Goal: Information Seeking & Learning: Learn about a topic

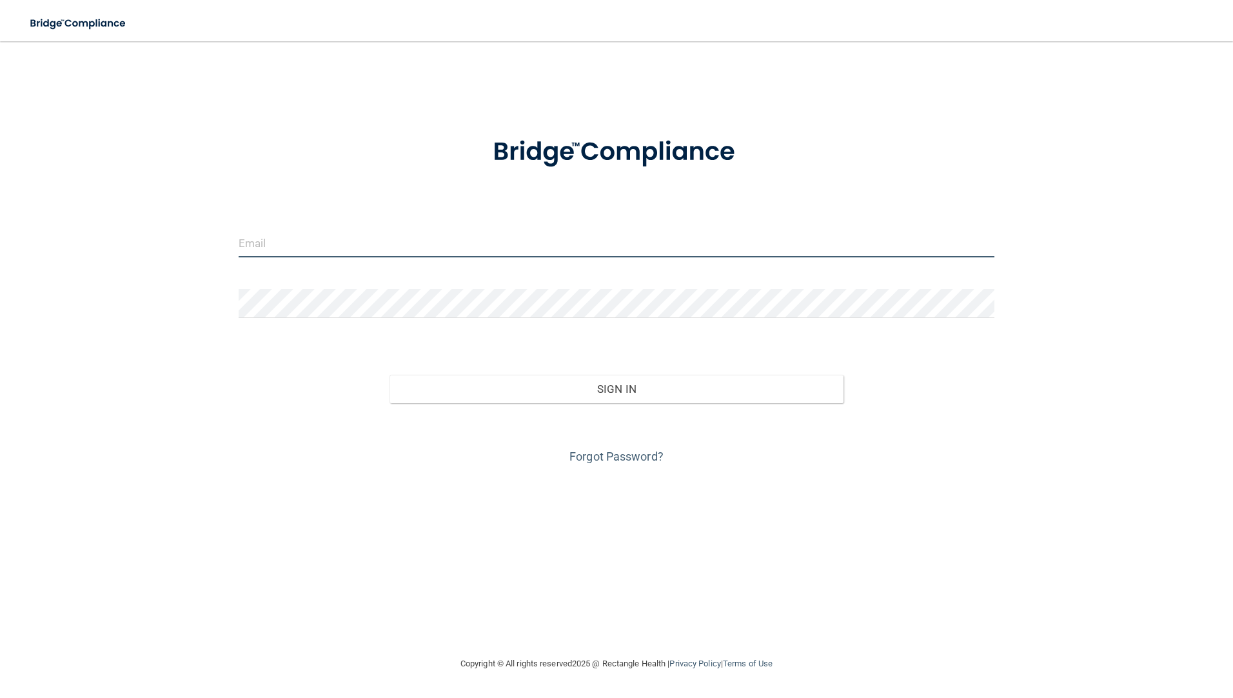
click at [384, 245] on input "email" at bounding box center [617, 242] width 757 height 29
type input "[PERSON_NAME][EMAIL_ADDRESS][PERSON_NAME][DOMAIN_NAME]"
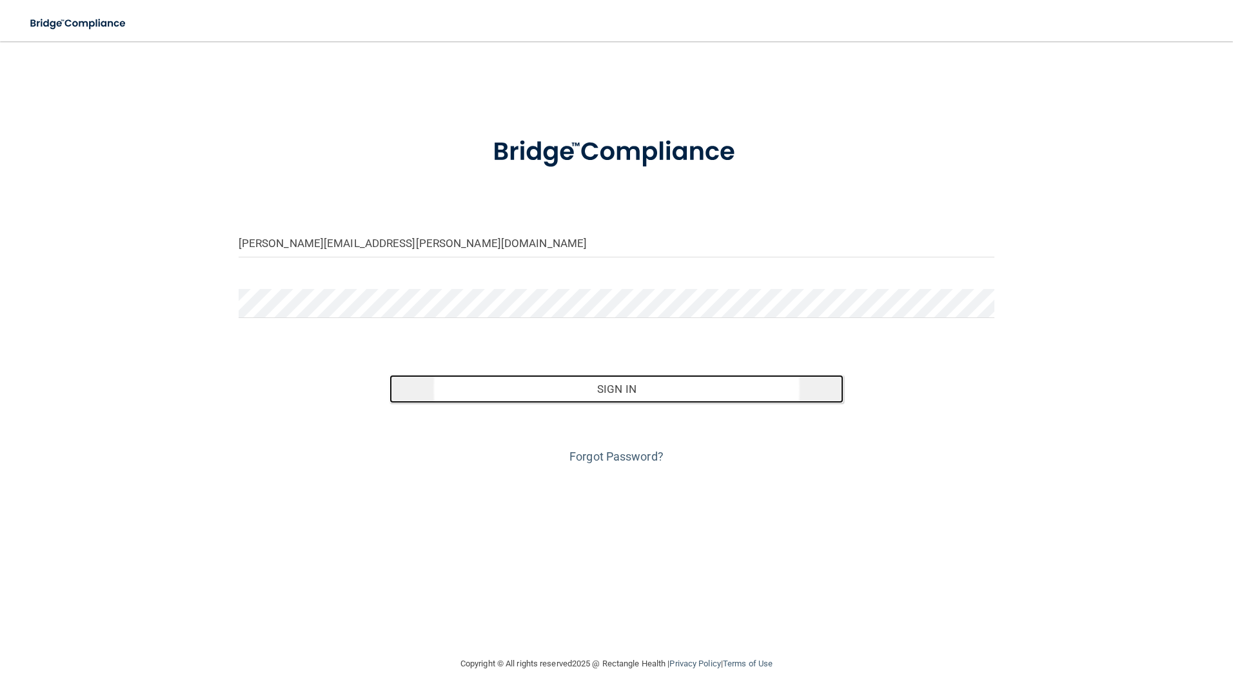
click at [631, 393] on button "Sign In" at bounding box center [617, 389] width 454 height 28
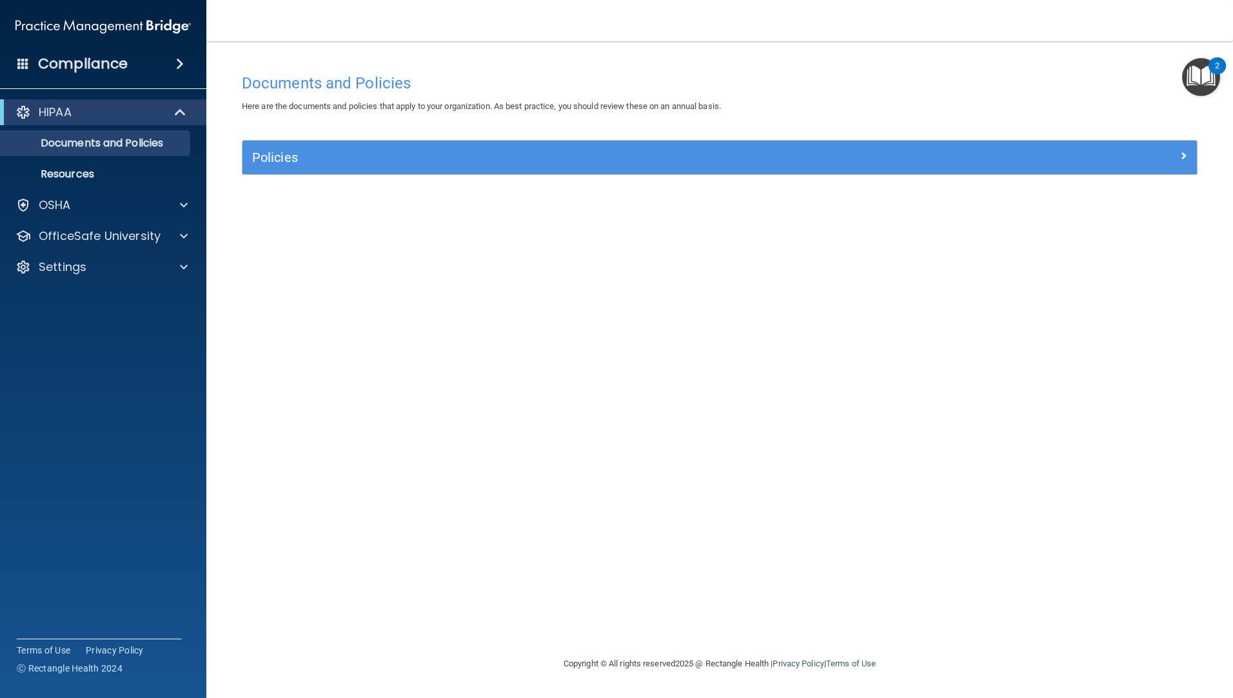
click at [176, 67] on span at bounding box center [180, 63] width 8 height 15
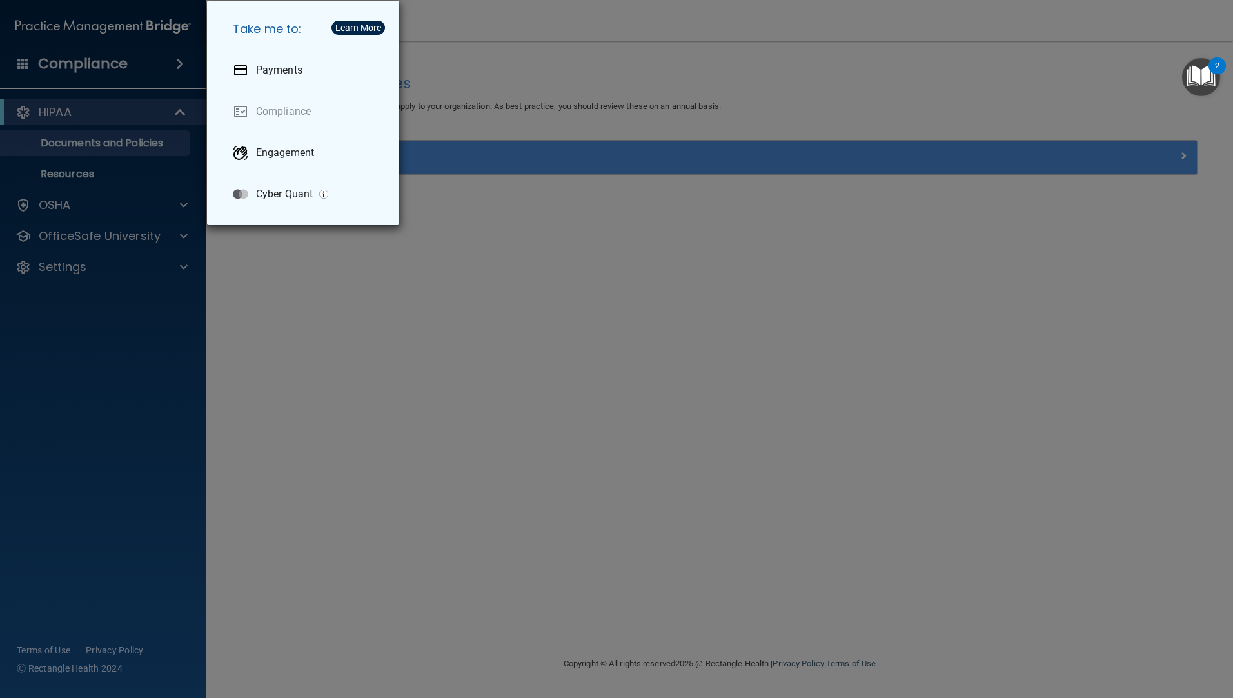
click at [181, 235] on div "Take me to: Payments Compliance Engagement Cyber Quant" at bounding box center [616, 349] width 1233 height 698
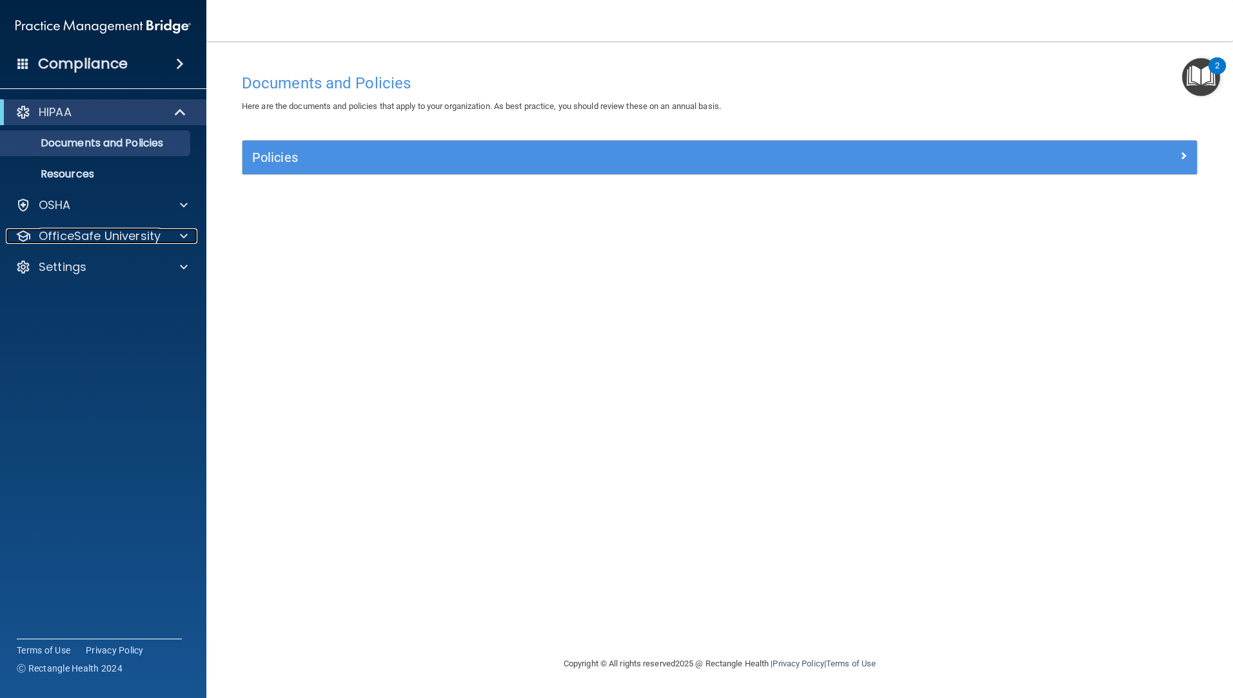
click at [181, 235] on span at bounding box center [184, 235] width 8 height 15
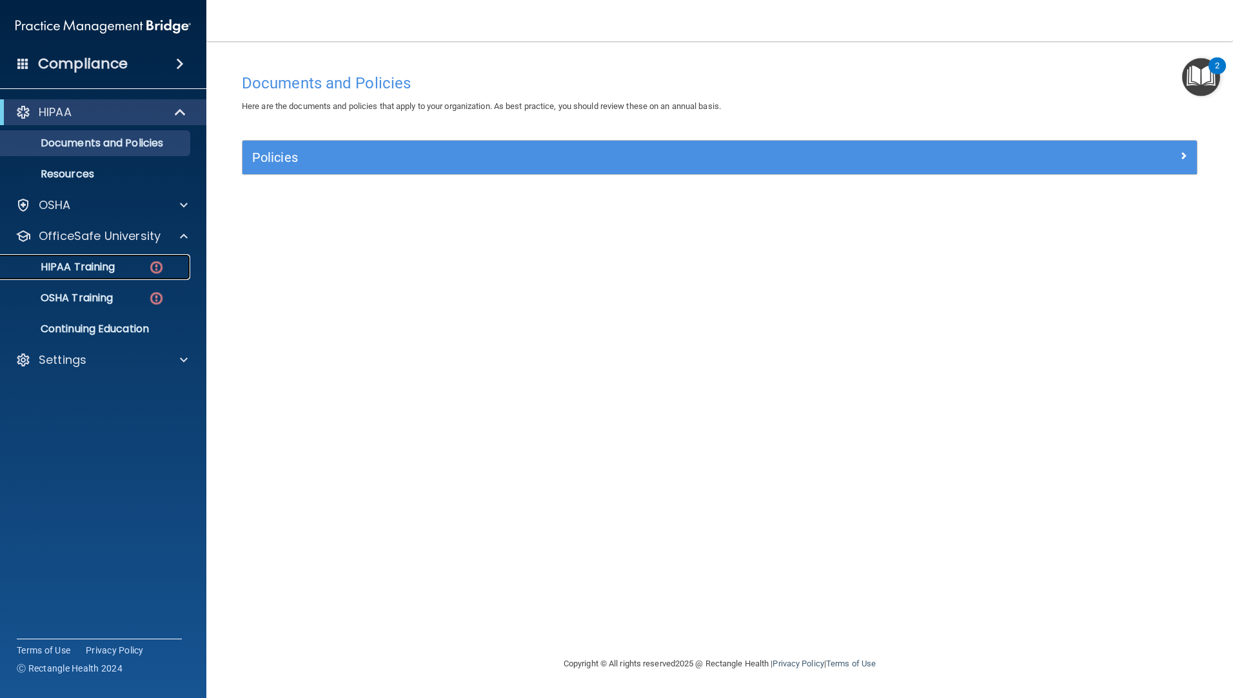
click at [140, 270] on div "HIPAA Training" at bounding box center [96, 267] width 176 height 13
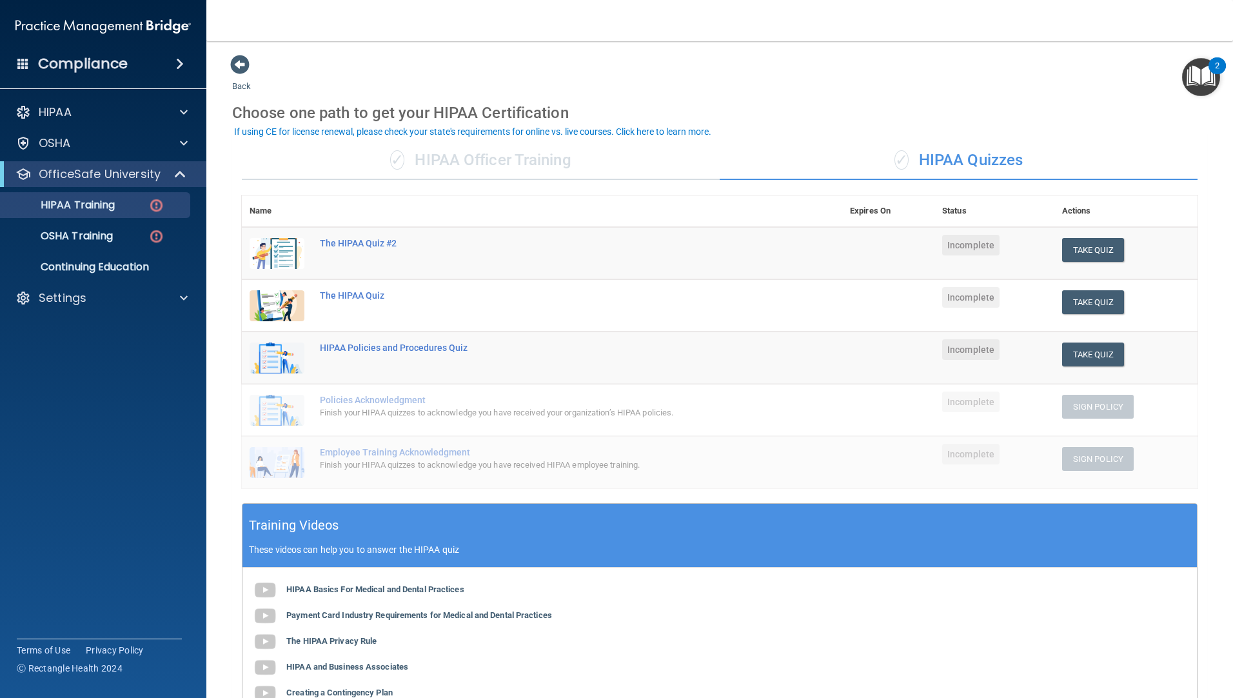
click at [96, 391] on accordion "HIPAA Documents and Policies Report an Incident Business Associates Emergency P…" at bounding box center [103, 312] width 207 height 437
click at [367, 298] on div "The HIPAA Quiz" at bounding box center [549, 295] width 458 height 10
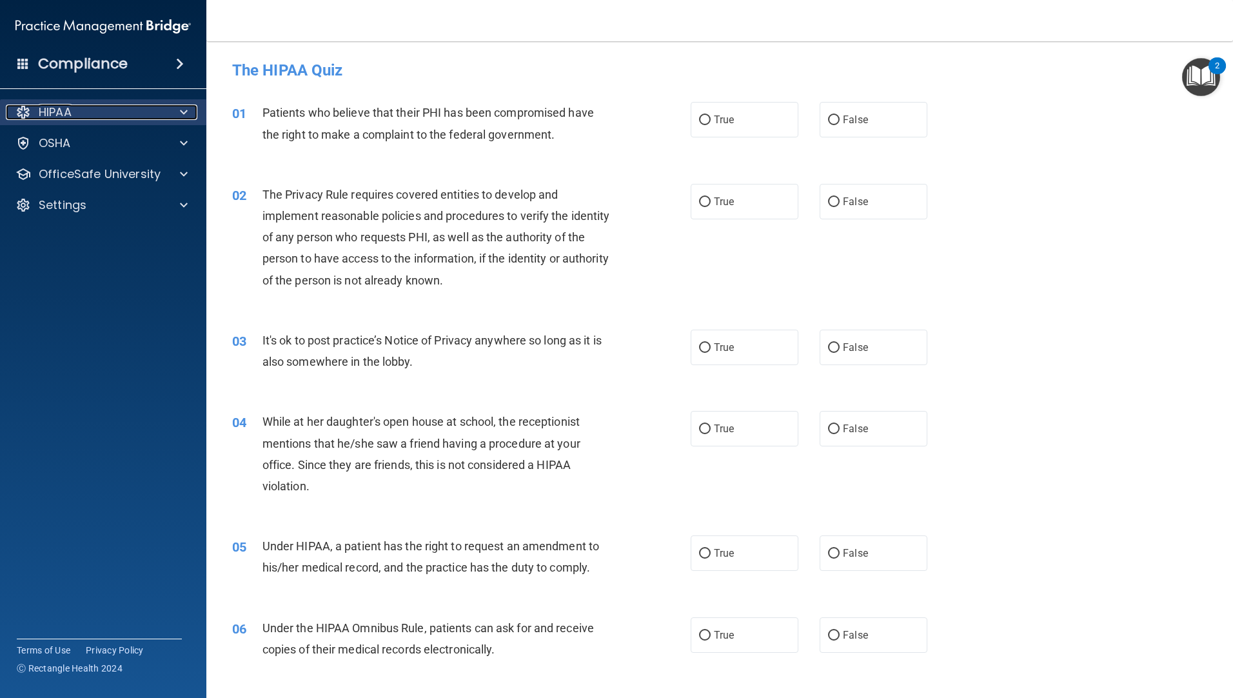
click at [183, 108] on span at bounding box center [184, 111] width 8 height 15
click at [75, 115] on div "HIPAA" at bounding box center [86, 111] width 160 height 15
click at [177, 115] on div at bounding box center [182, 111] width 32 height 15
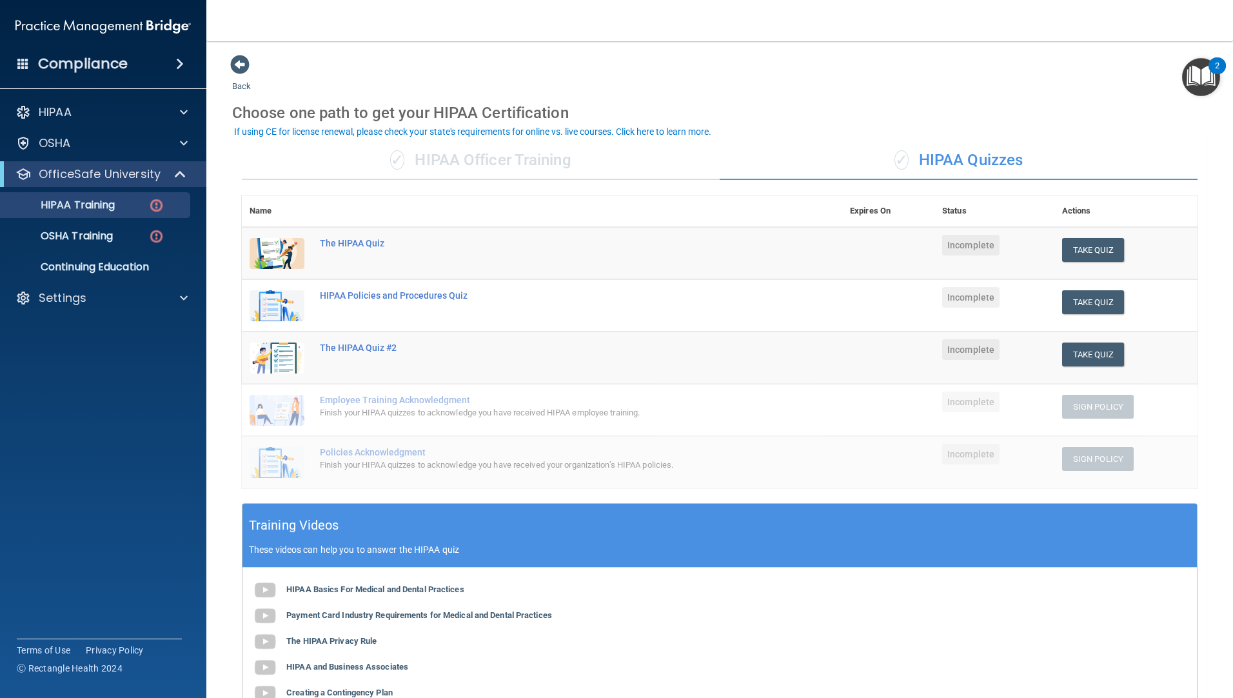
click at [393, 404] on div "Employee Training Acknowledgment" at bounding box center [549, 400] width 458 height 10
click at [383, 299] on div "HIPAA Policies and Procedures Quiz" at bounding box center [549, 295] width 458 height 10
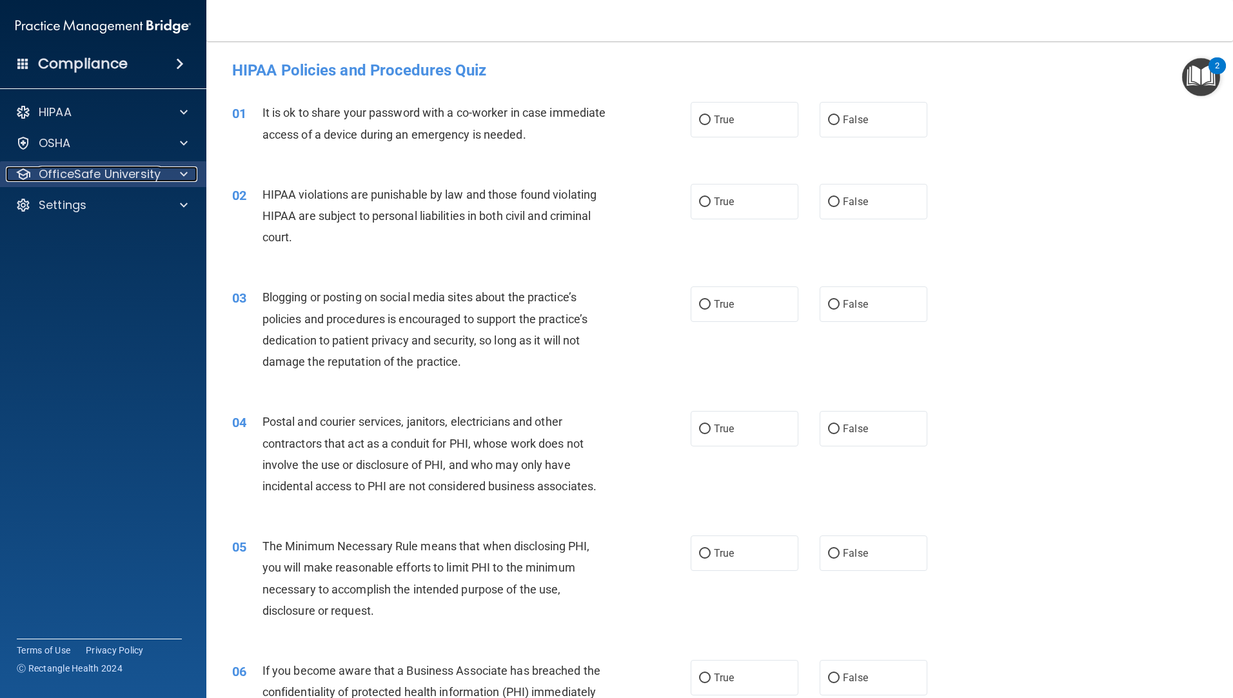
click at [170, 175] on div at bounding box center [182, 173] width 32 height 15
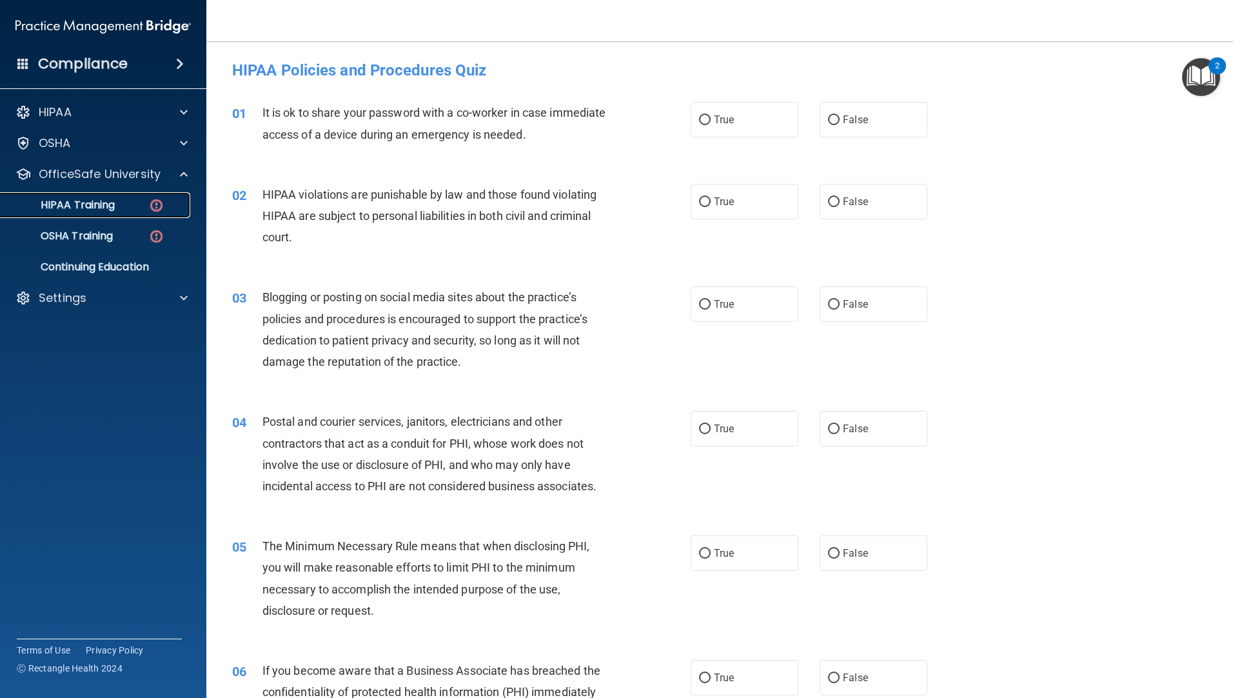
click at [127, 204] on div "HIPAA Training" at bounding box center [96, 205] width 176 height 13
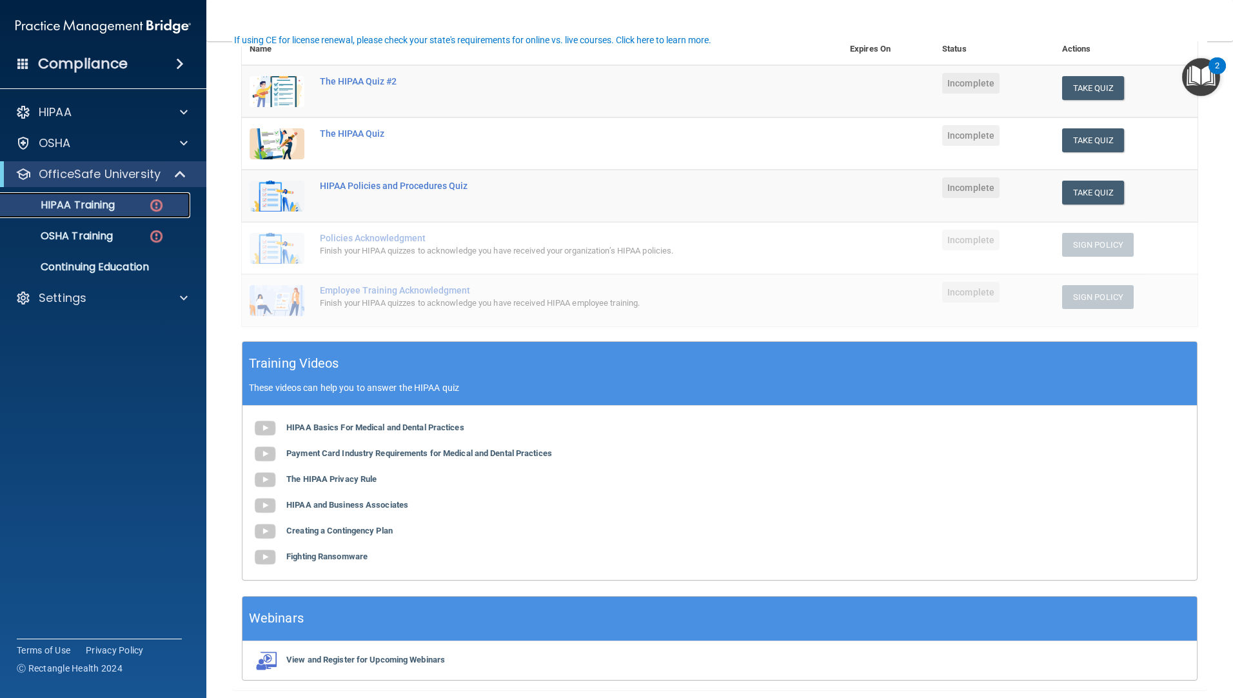
scroll to position [193, 0]
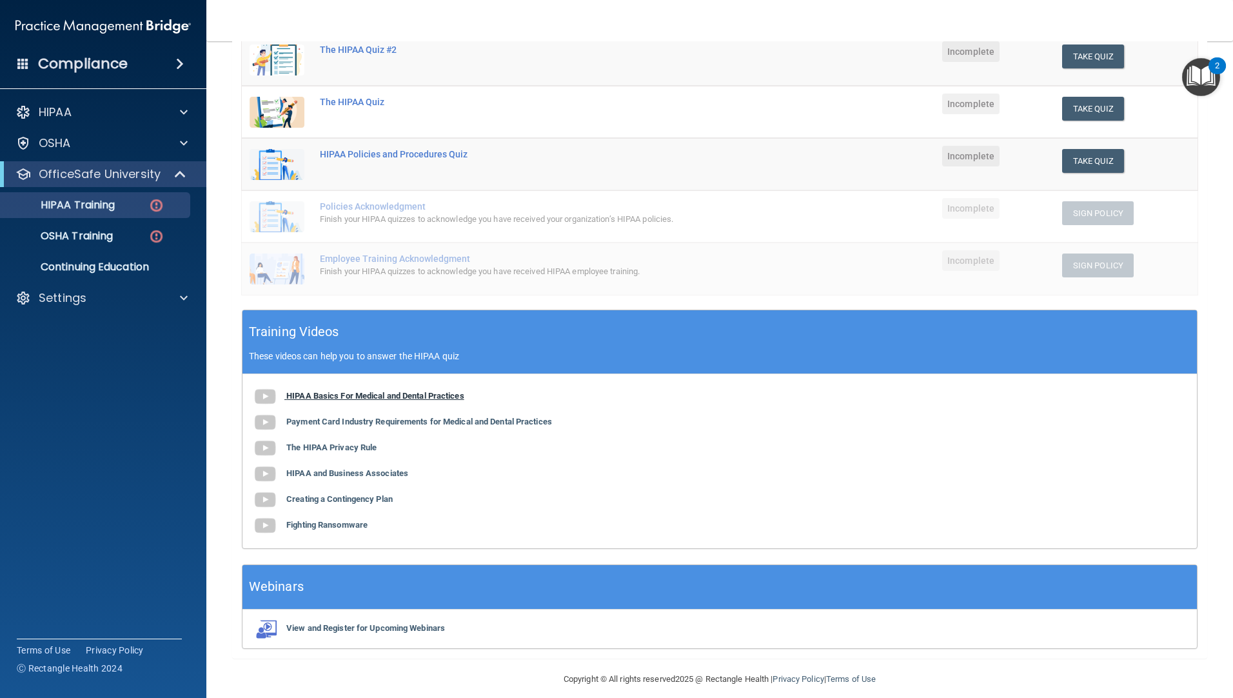
click at [364, 397] on b "HIPAA Basics For Medical and Dental Practices" at bounding box center [375, 396] width 178 height 10
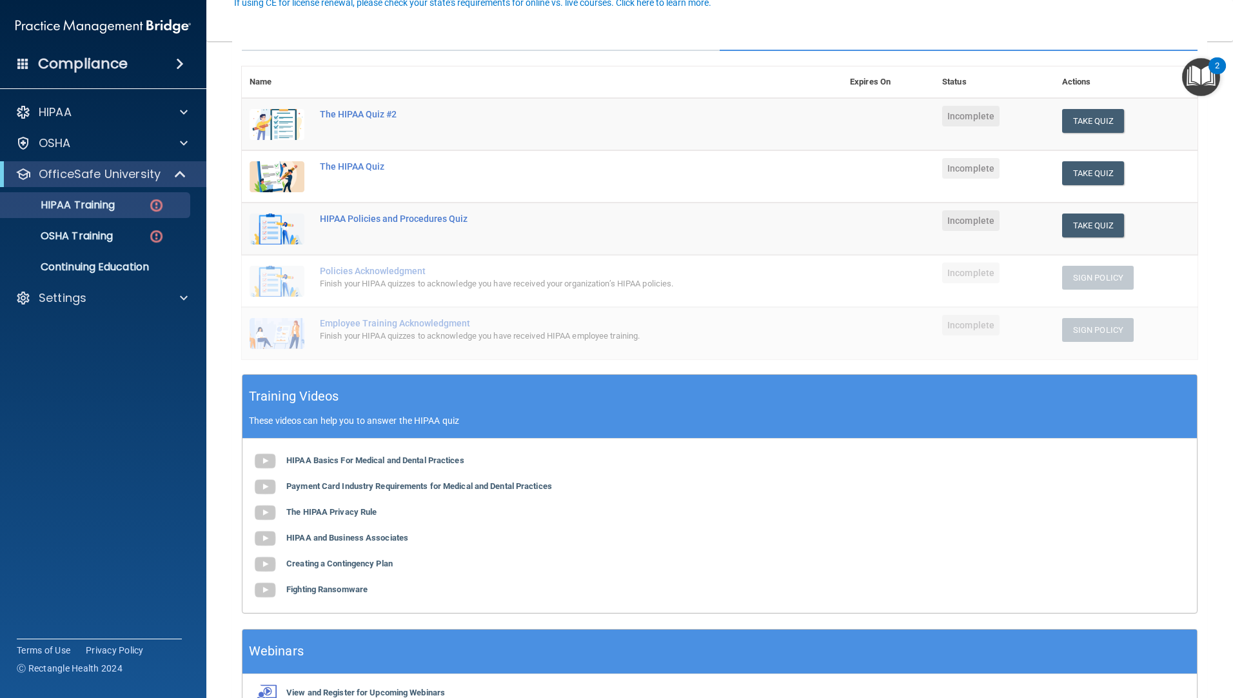
click at [542, 686] on div "View and Register for Upcoming Webinars" at bounding box center [719, 693] width 955 height 39
click at [114, 529] on accordion "HIPAA Documents and Policies Report an Incident Business Associates Emergency P…" at bounding box center [103, 312] width 207 height 437
click at [1084, 166] on button "Take Quiz" at bounding box center [1093, 173] width 62 height 24
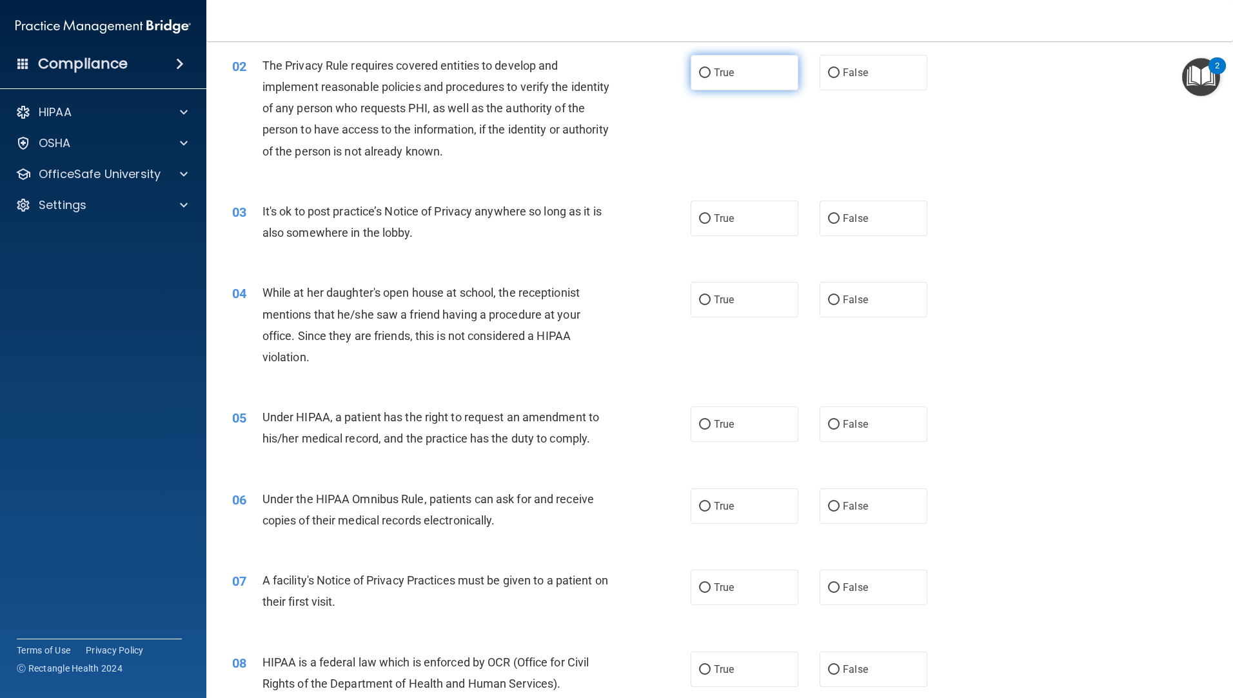
click at [702, 74] on input "True" at bounding box center [705, 73] width 12 height 10
radio input "true"
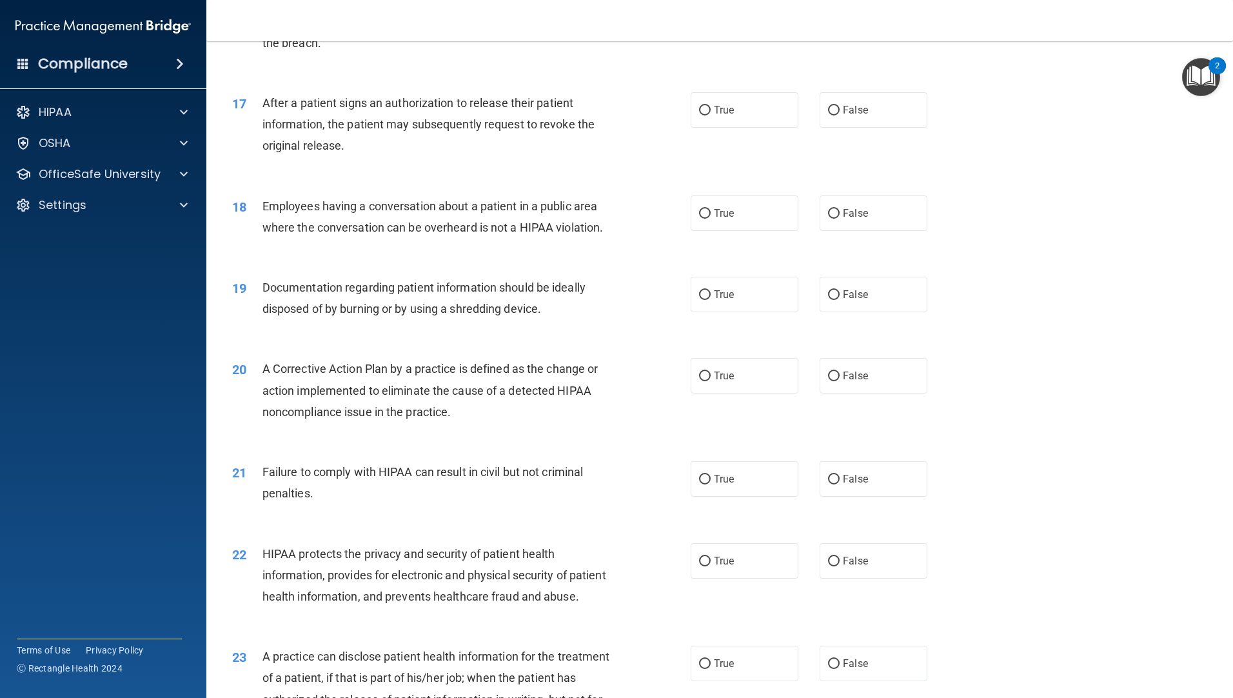
scroll to position [1280, 0]
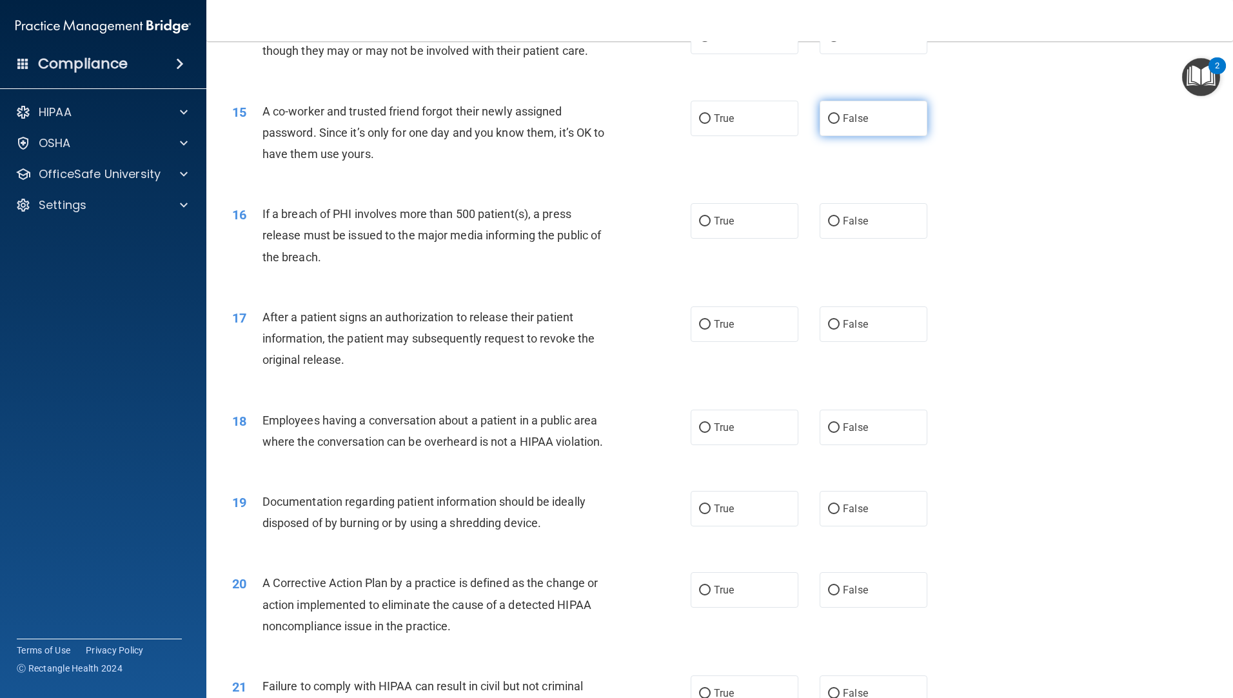
click at [828, 124] on input "False" at bounding box center [834, 119] width 12 height 10
radio input "true"
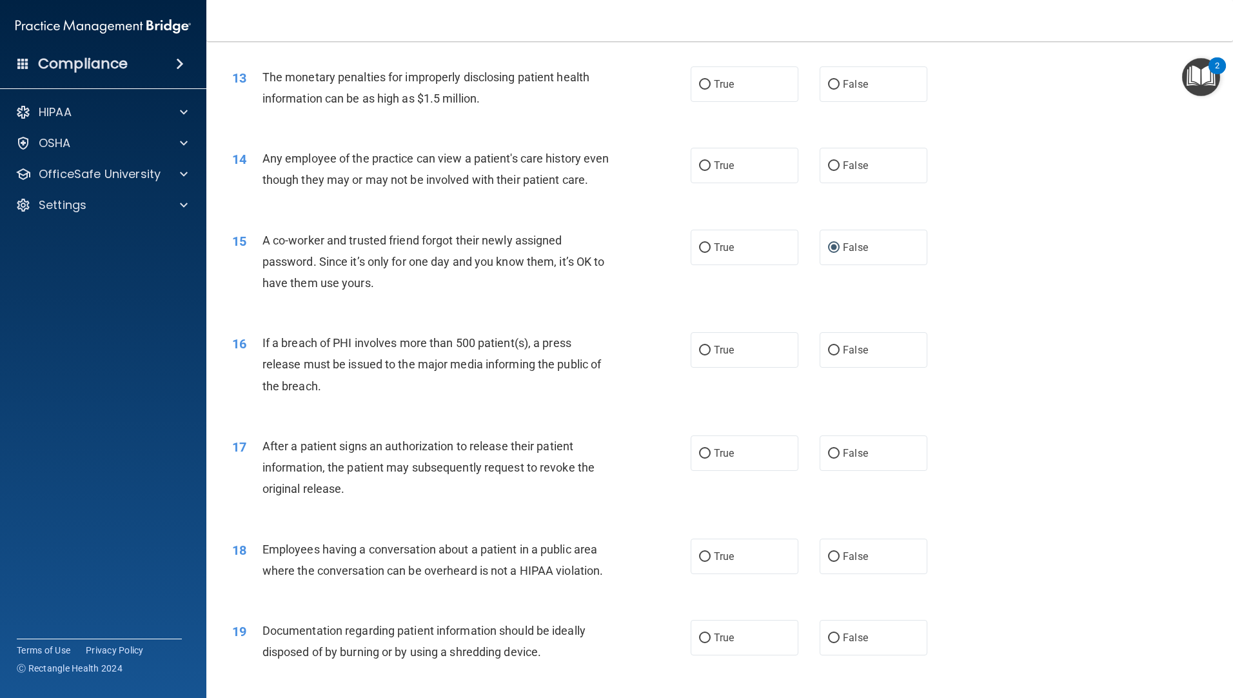
scroll to position [1344, 0]
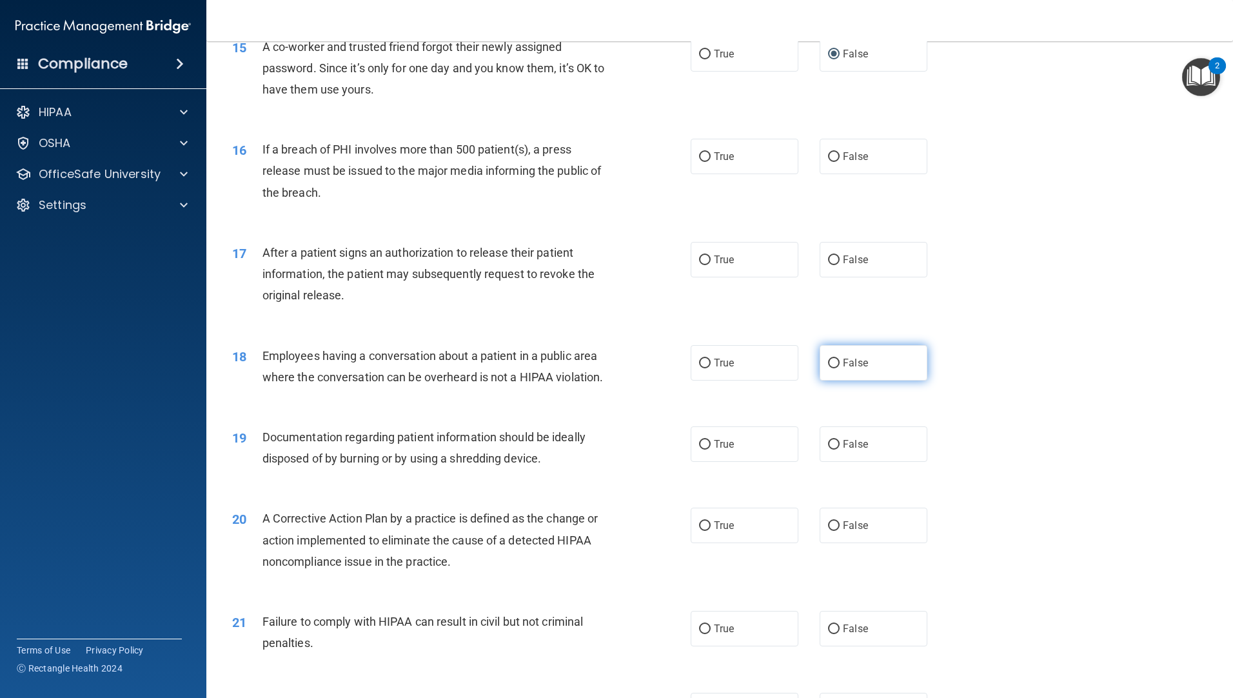
click at [828, 368] on input "False" at bounding box center [834, 364] width 12 height 10
radio input "true"
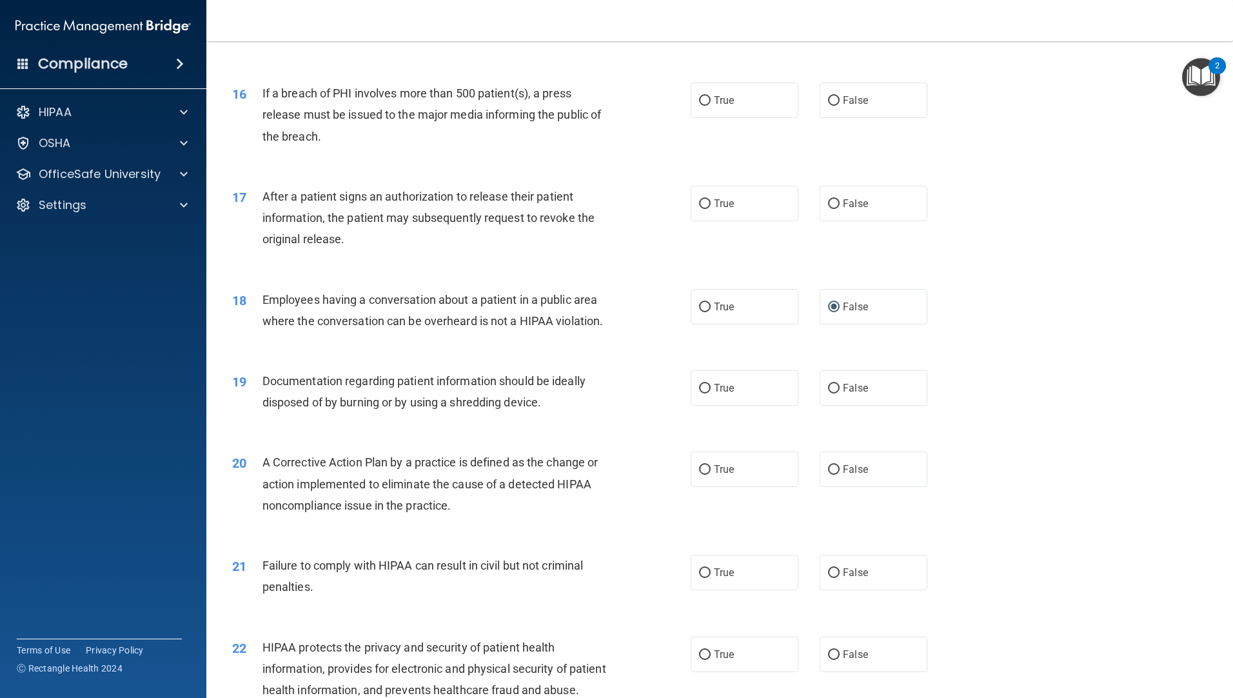
scroll to position [1473, 0]
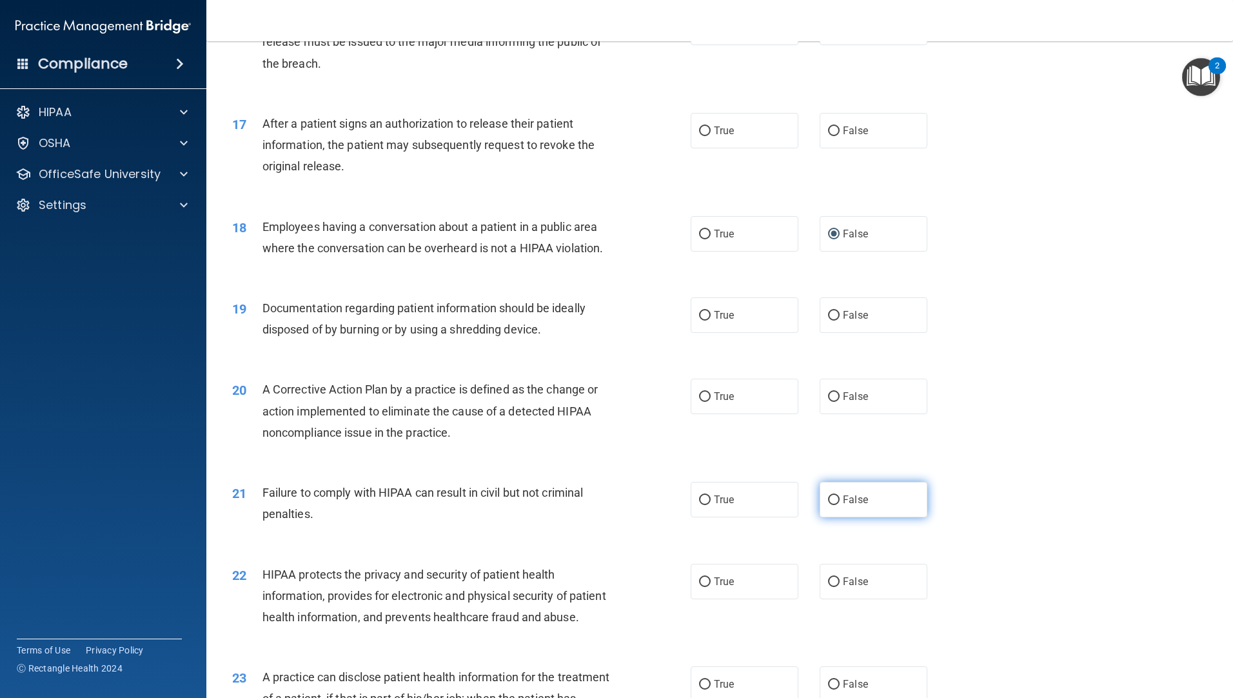
click at [828, 505] on input "False" at bounding box center [834, 500] width 12 height 10
radio input "true"
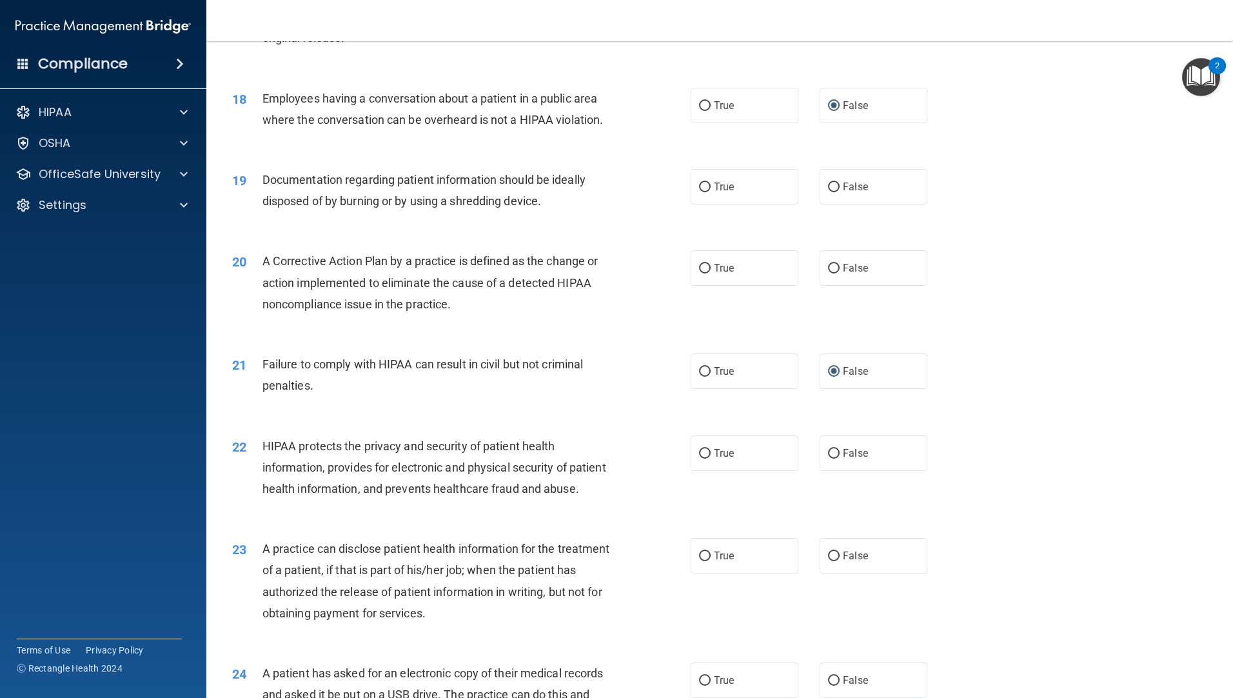
scroll to position [1602, 0]
click at [702, 458] on input "True" at bounding box center [705, 453] width 12 height 10
radio input "true"
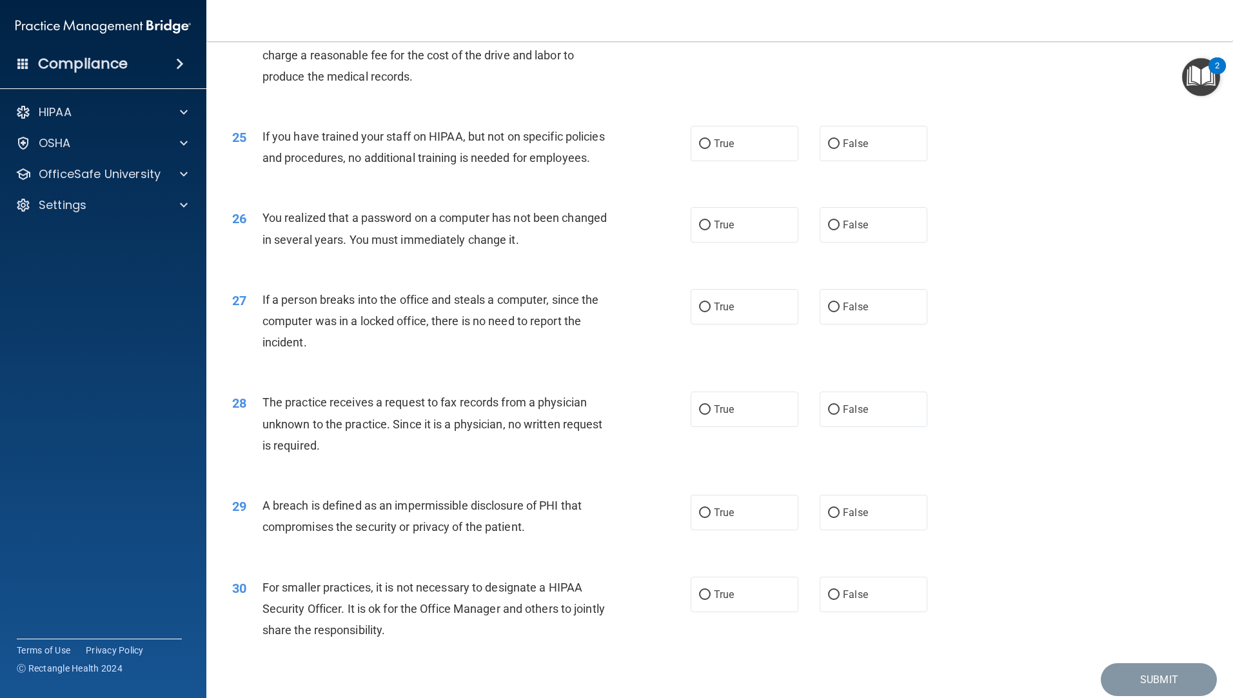
scroll to position [2376, 0]
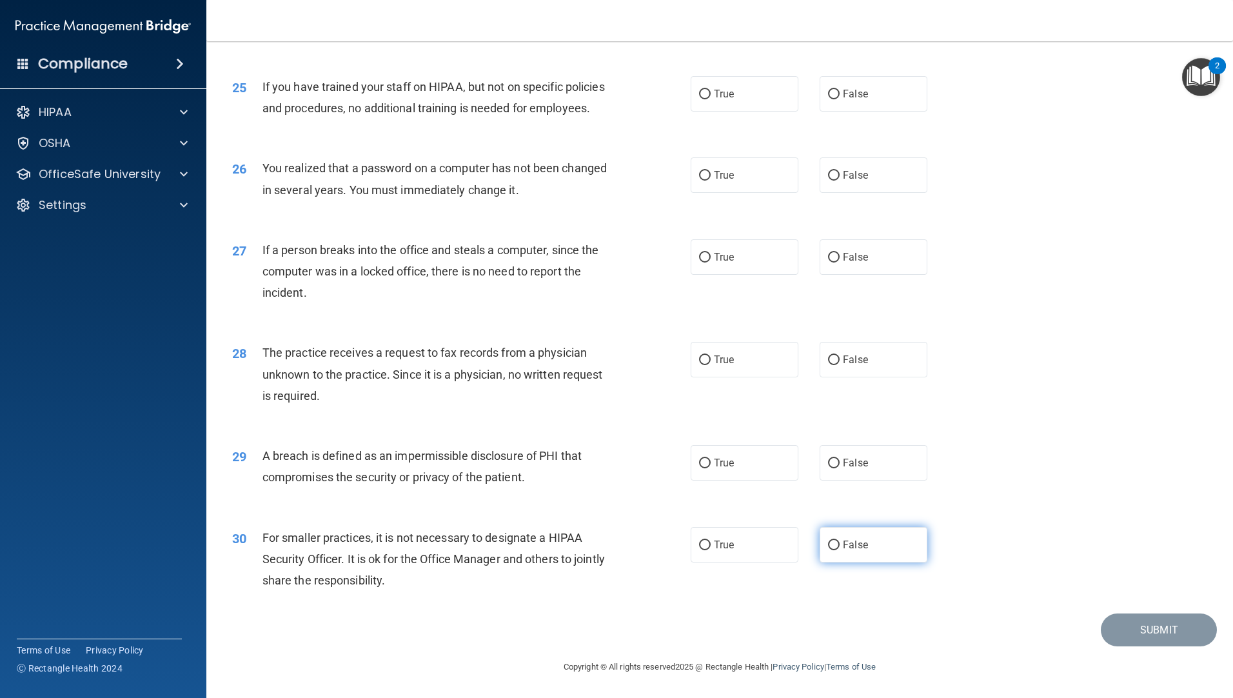
click at [828, 548] on input "False" at bounding box center [834, 545] width 12 height 10
radio input "true"
click at [705, 466] on input "True" at bounding box center [705, 464] width 12 height 10
radio input "true"
click at [828, 361] on input "False" at bounding box center [834, 360] width 12 height 10
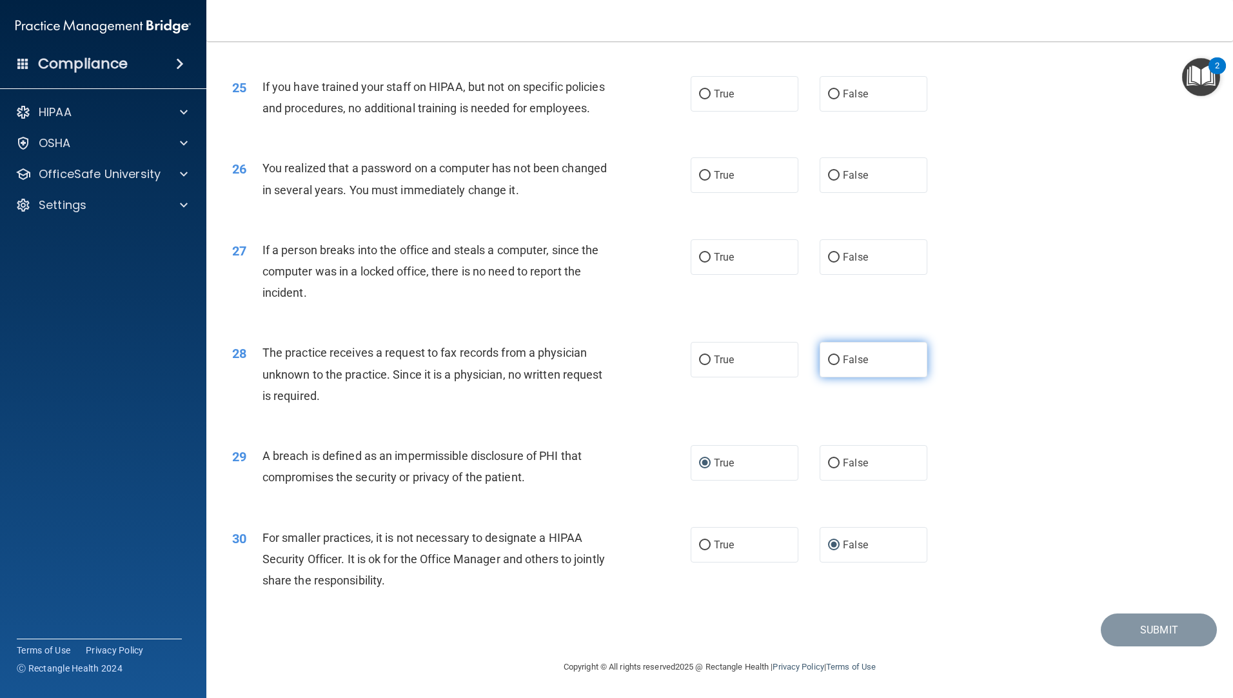
radio input "true"
click at [832, 260] on input "False" at bounding box center [834, 258] width 12 height 10
radio input "true"
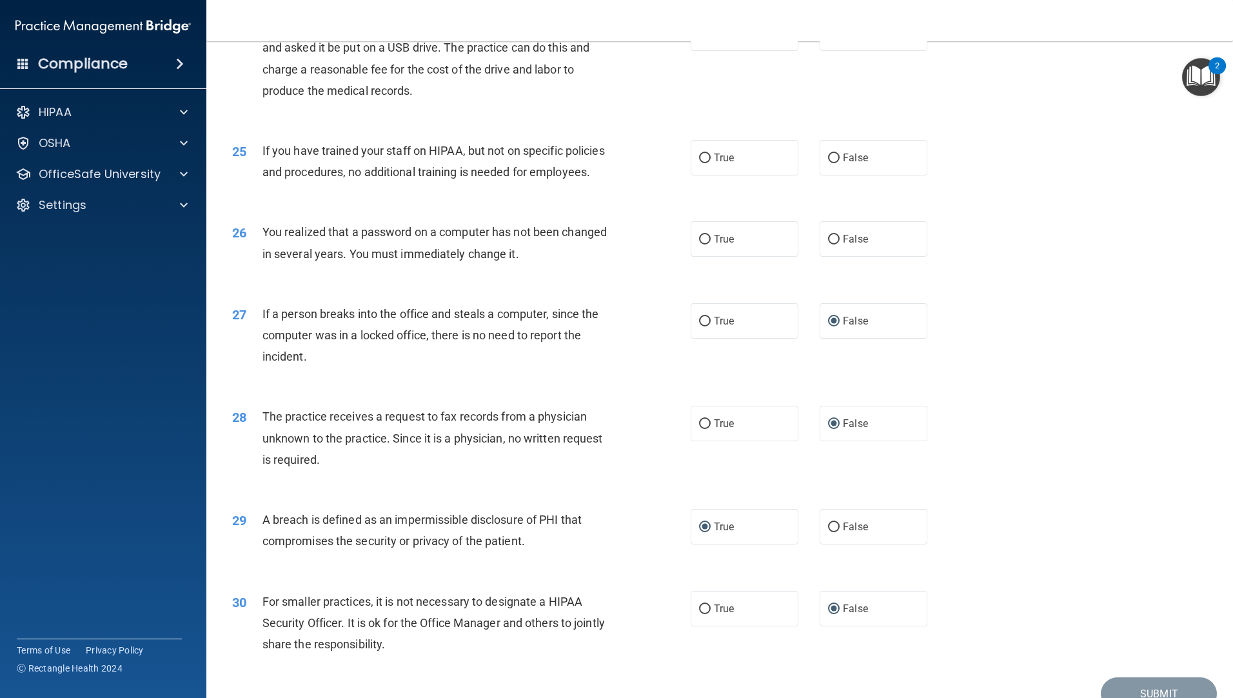
scroll to position [2247, 0]
click at [828, 246] on input "False" at bounding box center [834, 241] width 12 height 10
radio input "true"
click at [832, 164] on input "False" at bounding box center [834, 160] width 12 height 10
radio input "true"
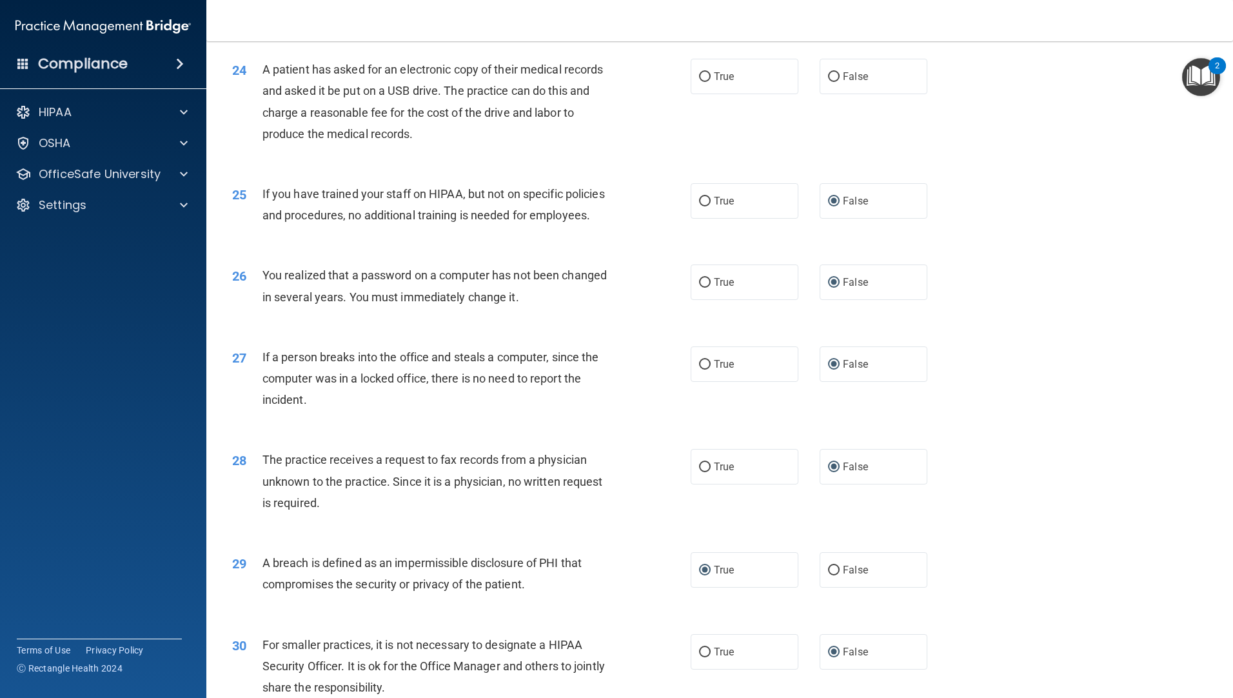
scroll to position [2182, 0]
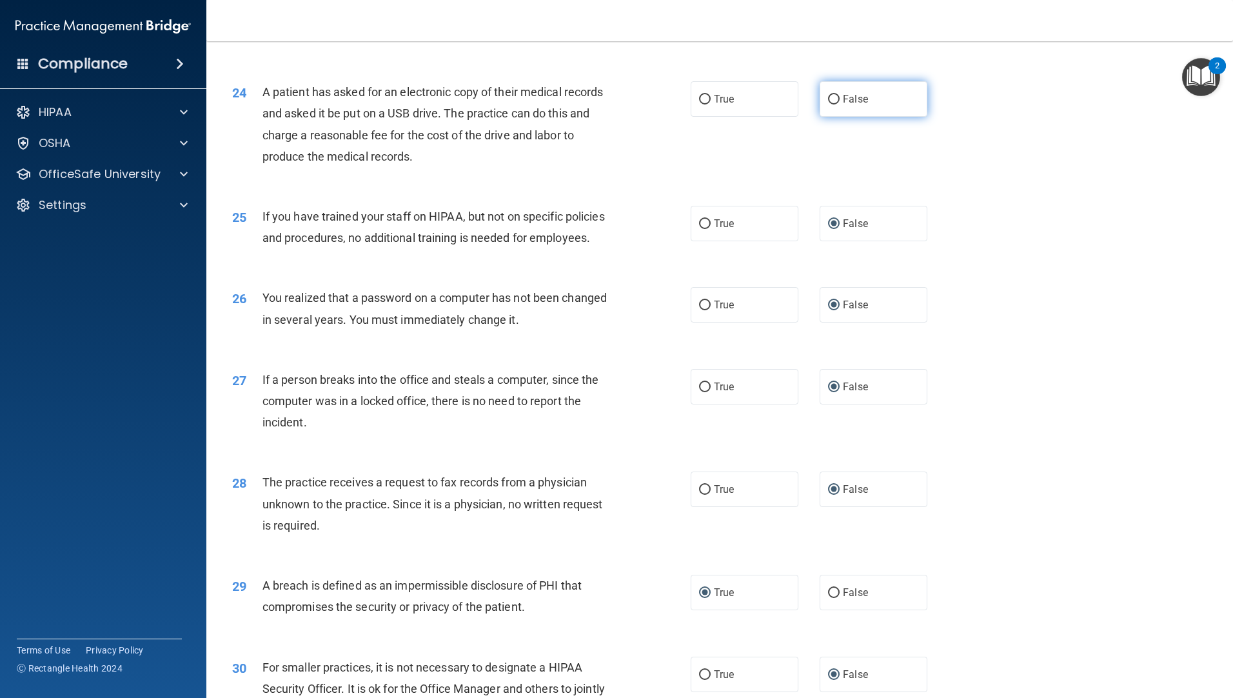
click at [828, 104] on input "False" at bounding box center [834, 100] width 12 height 10
radio input "true"
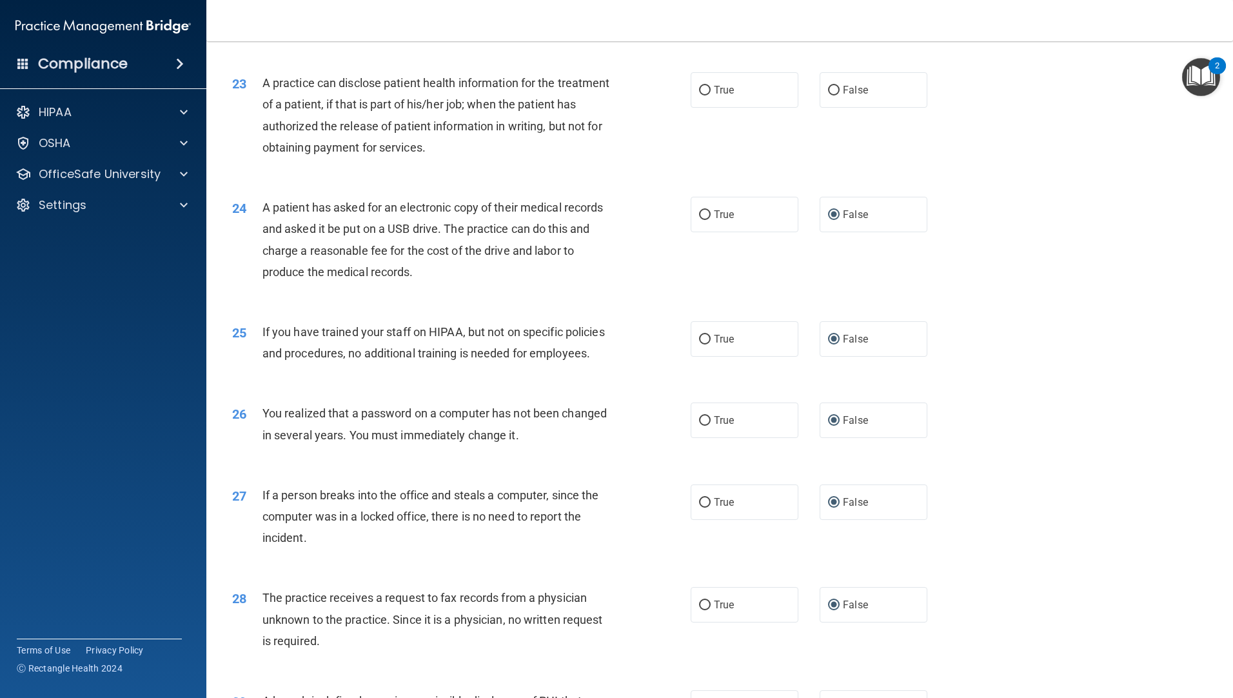
scroll to position [2053, 0]
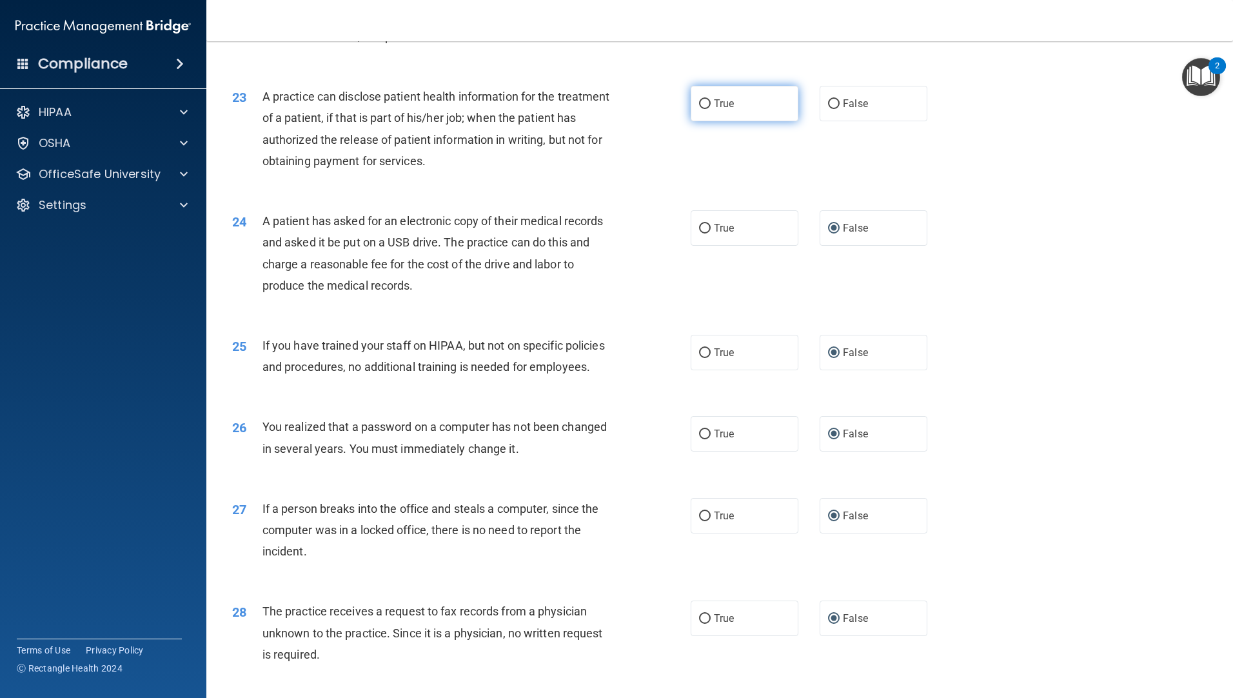
click at [699, 109] on input "True" at bounding box center [705, 104] width 12 height 10
radio input "true"
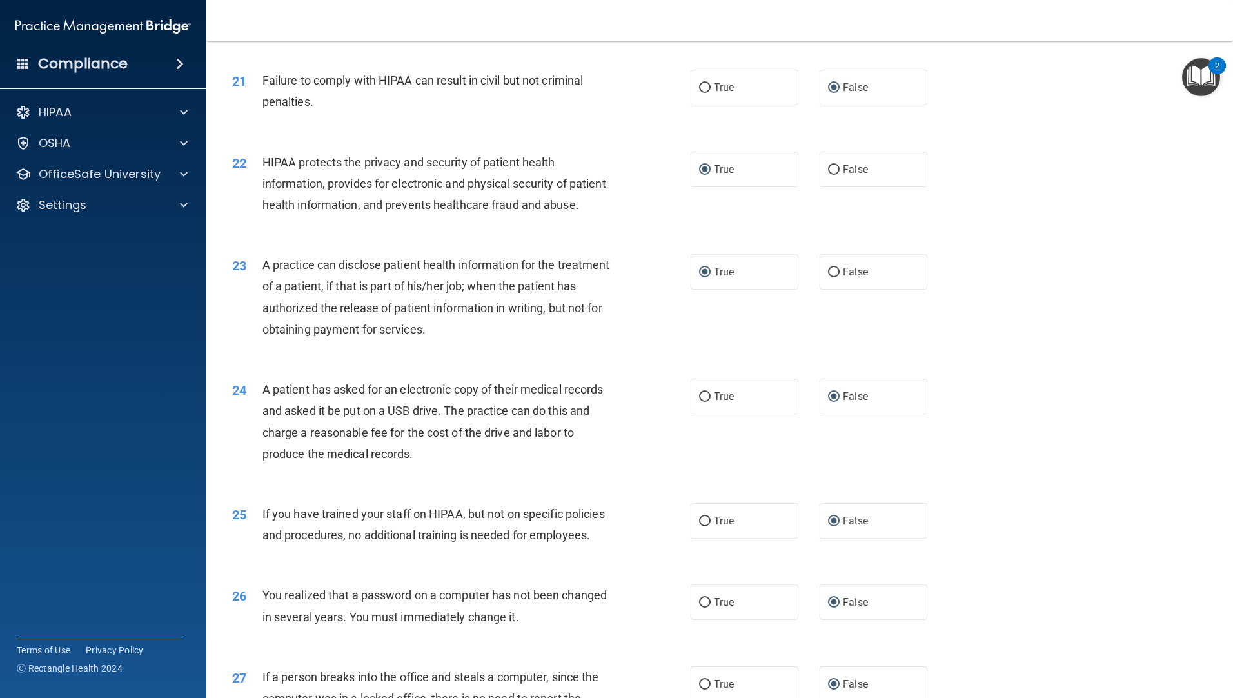
scroll to position [1731, 0]
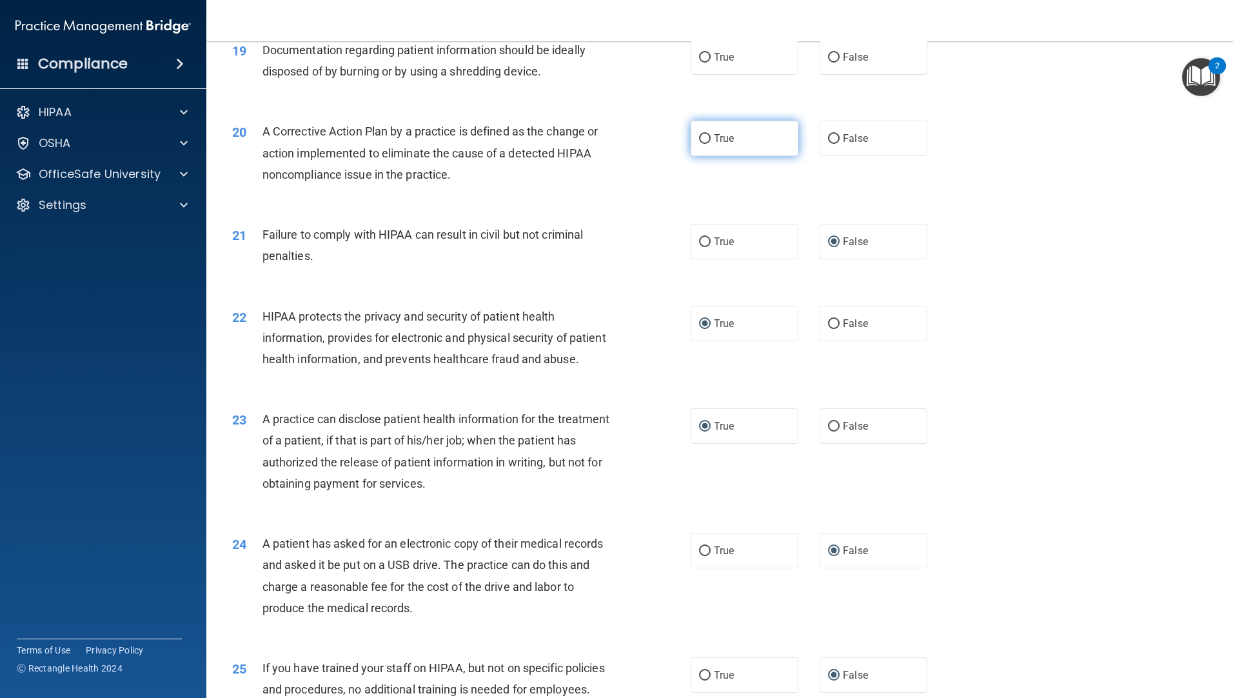
click at [699, 144] on input "True" at bounding box center [705, 139] width 12 height 10
radio input "true"
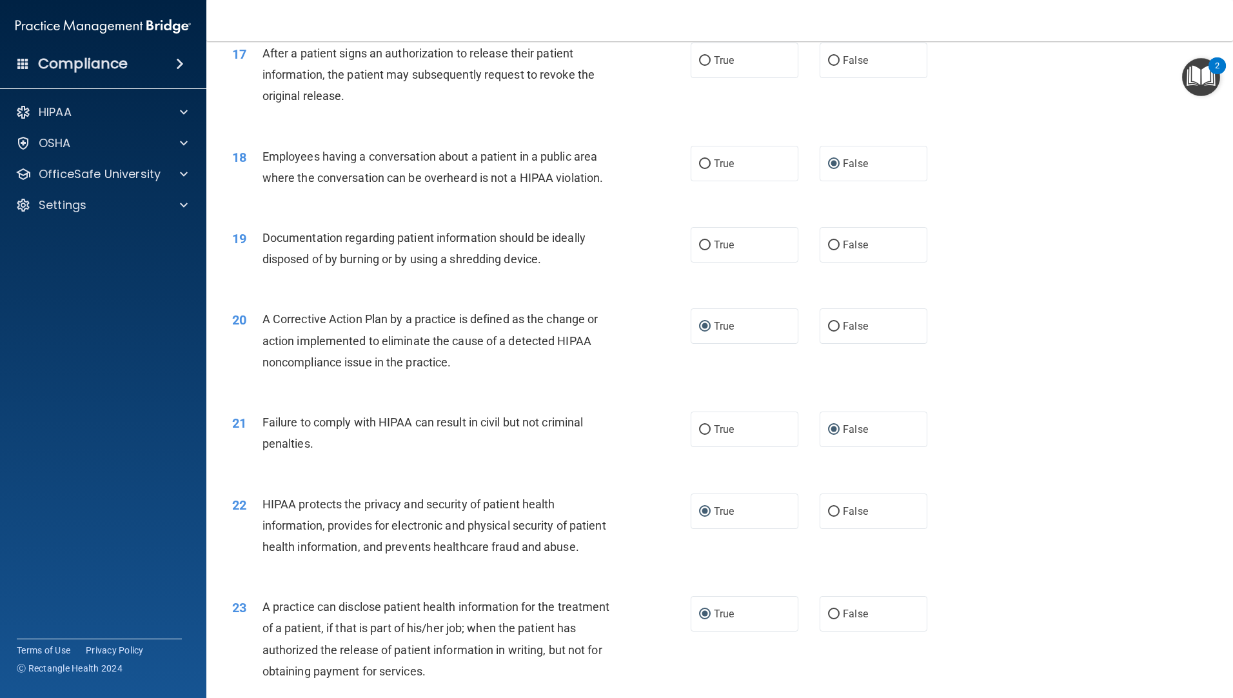
scroll to position [1538, 0]
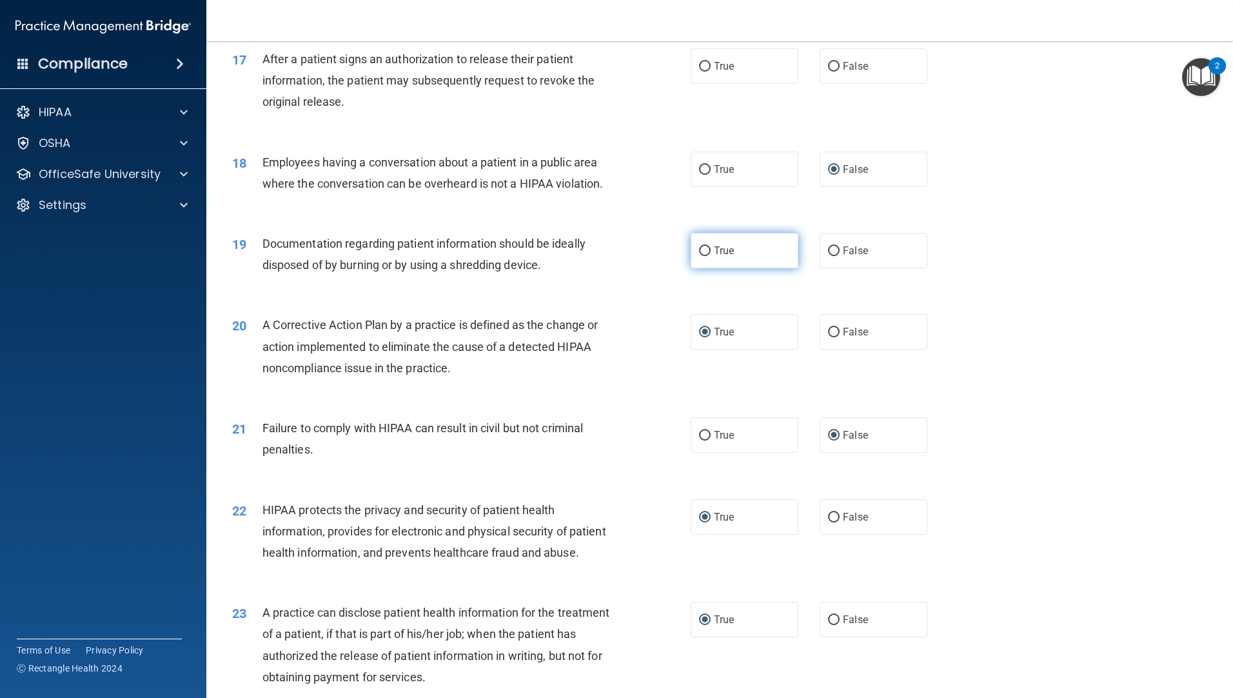
click at [699, 256] on input "True" at bounding box center [705, 251] width 12 height 10
radio input "true"
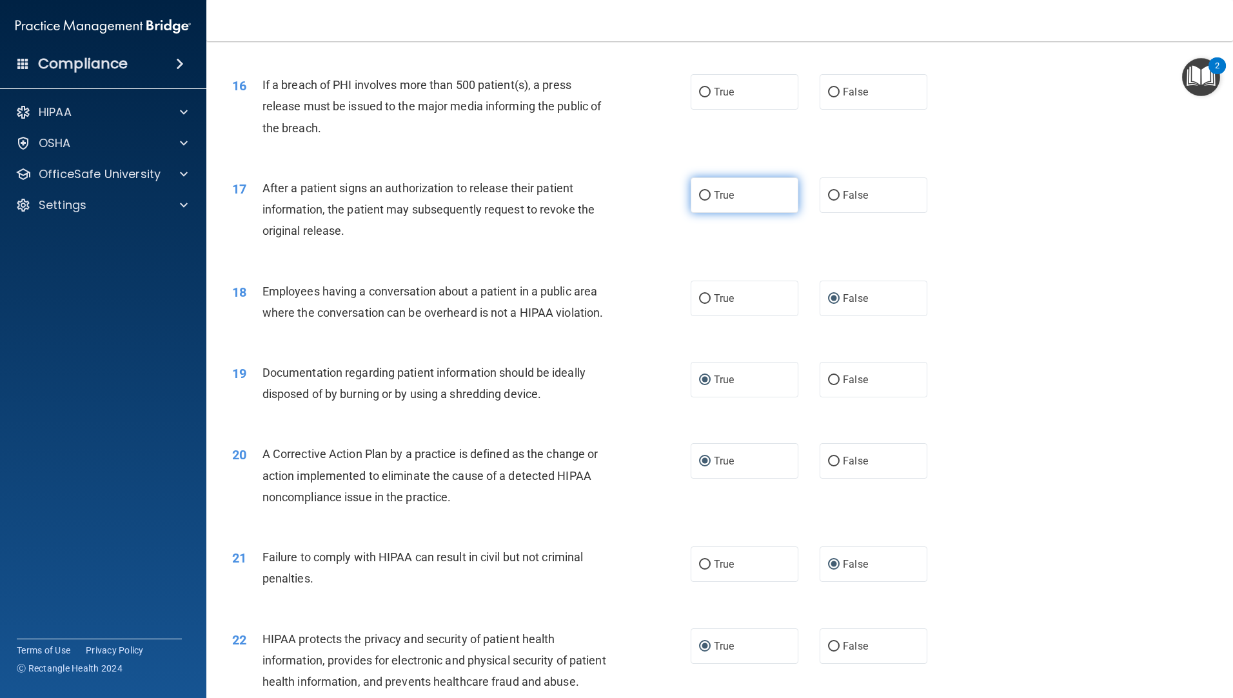
click at [700, 201] on input "True" at bounding box center [705, 196] width 12 height 10
radio input "true"
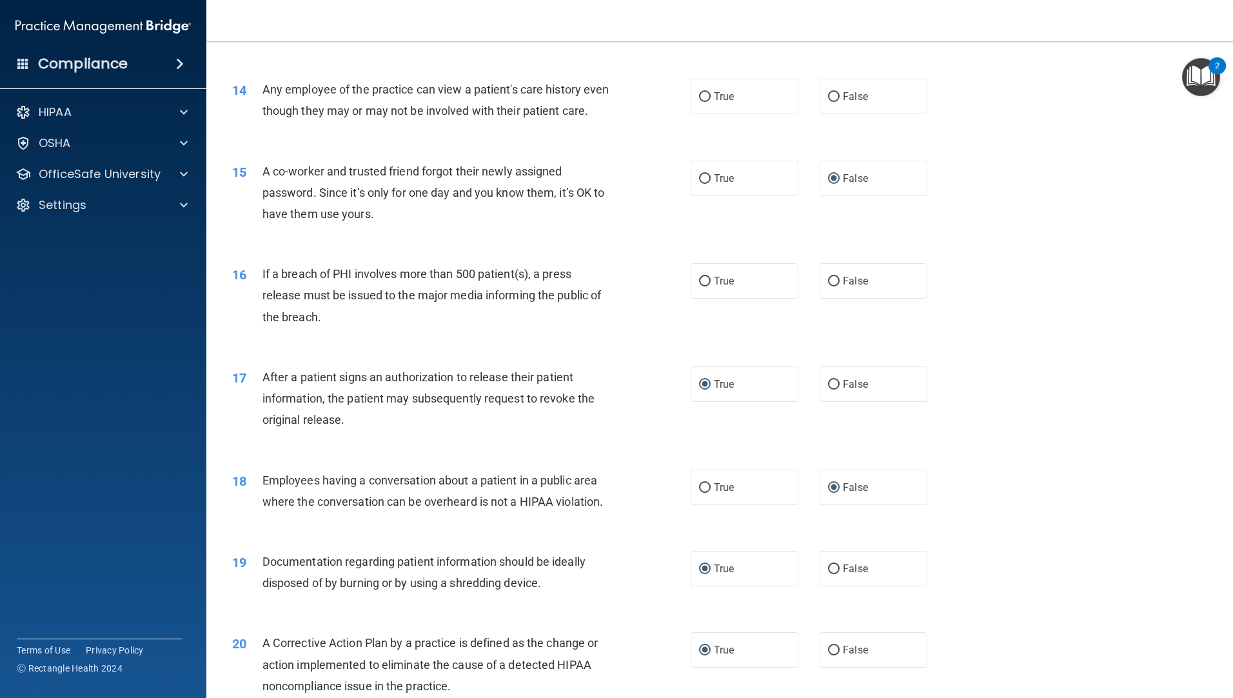
scroll to position [1215, 0]
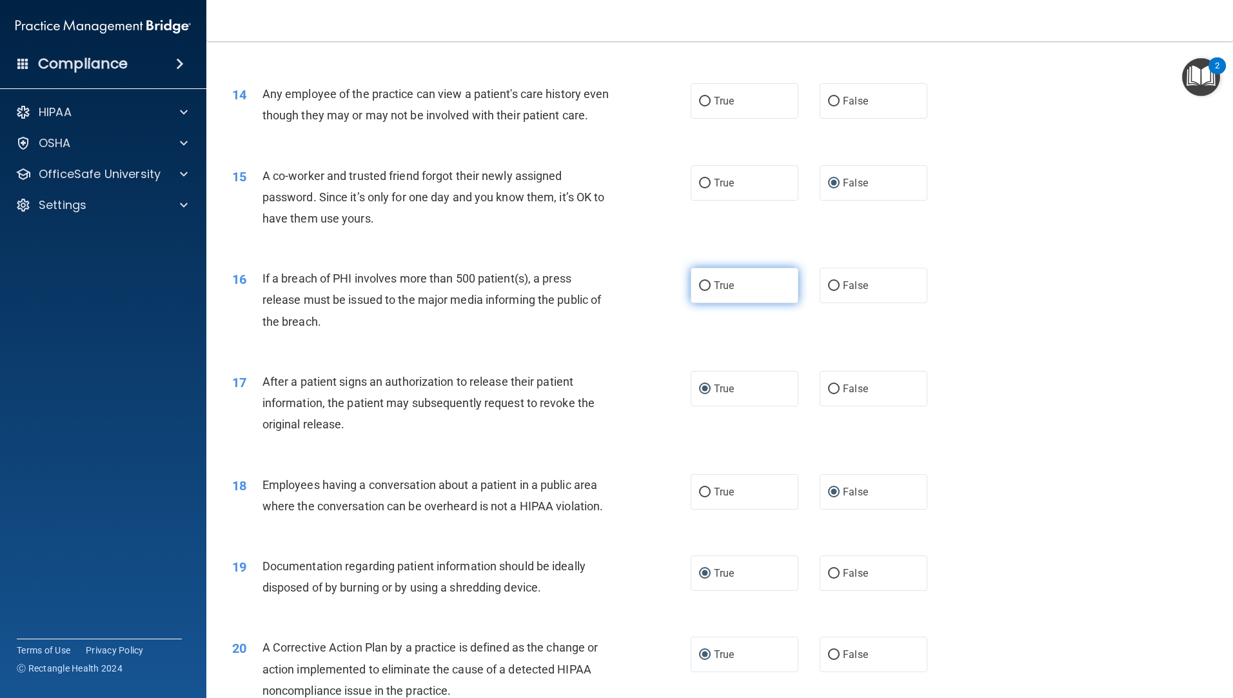
click at [704, 291] on input "True" at bounding box center [705, 286] width 12 height 10
radio input "true"
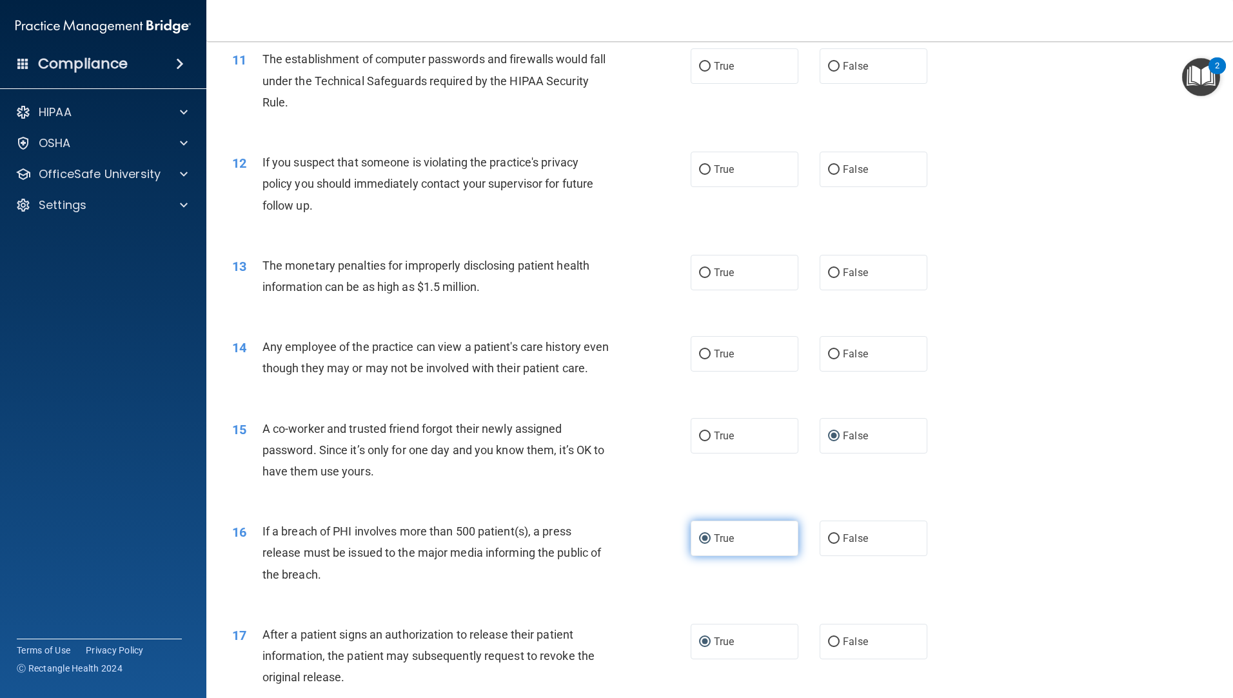
scroll to position [957, 0]
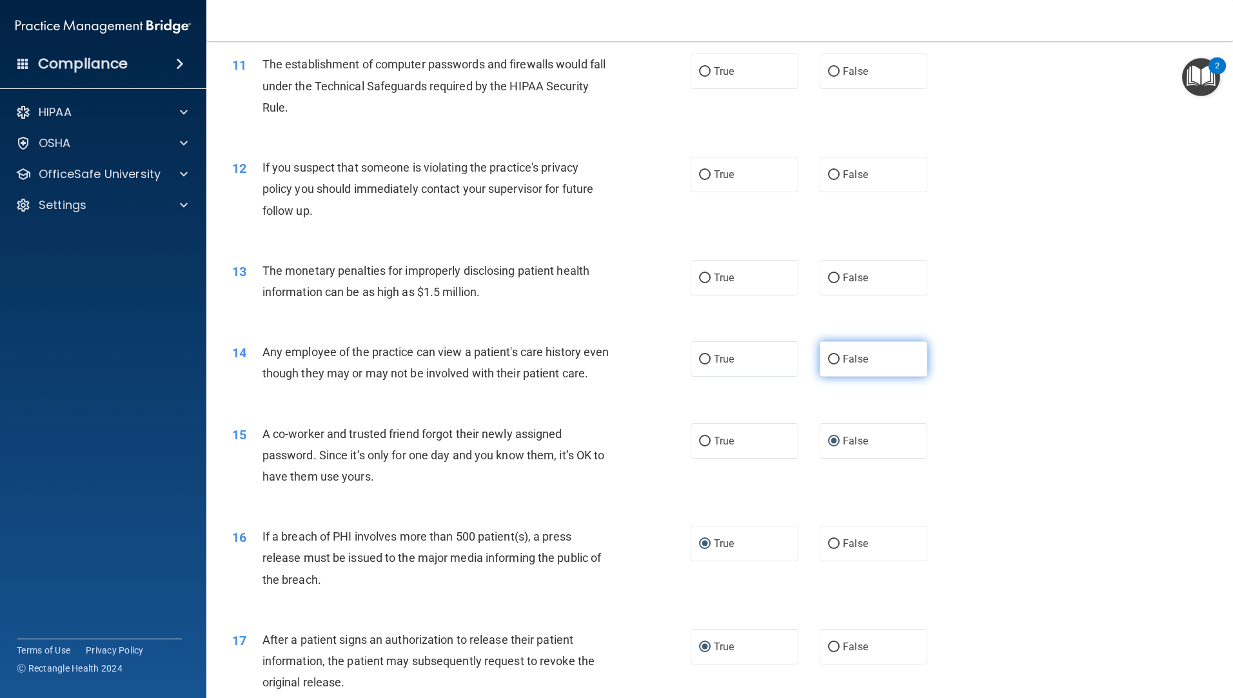
click at [829, 355] on input "False" at bounding box center [834, 360] width 12 height 10
radio input "true"
click at [702, 277] on input "True" at bounding box center [705, 278] width 12 height 10
radio input "true"
click at [708, 280] on label "True" at bounding box center [745, 277] width 108 height 35
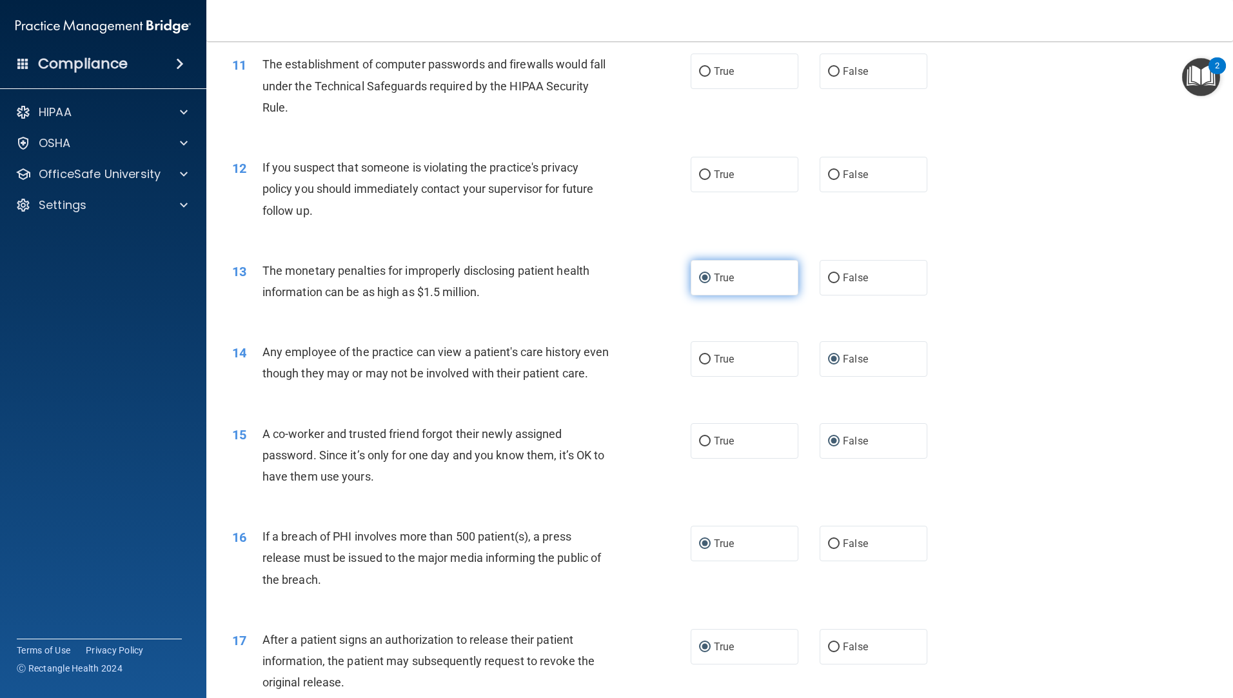
click at [708, 280] on input "True" at bounding box center [705, 278] width 12 height 10
click at [714, 176] on span "True" at bounding box center [724, 174] width 20 height 12
click at [711, 176] on input "True" at bounding box center [705, 175] width 12 height 10
radio input "true"
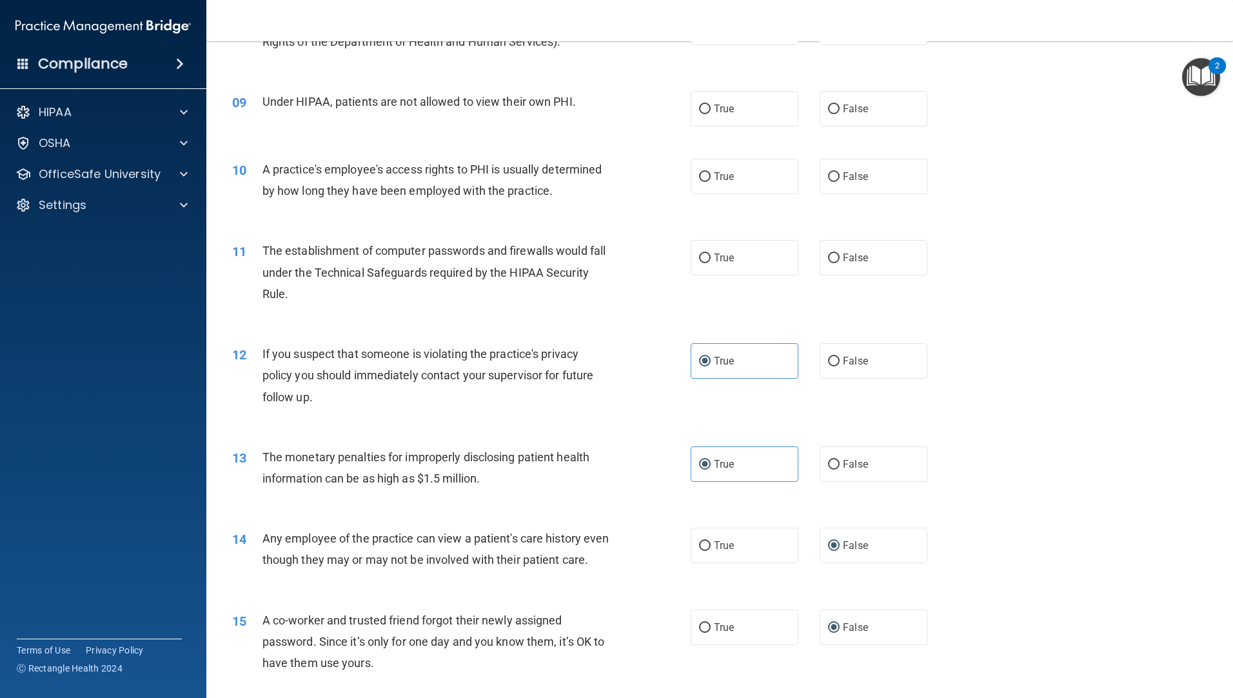
scroll to position [764, 0]
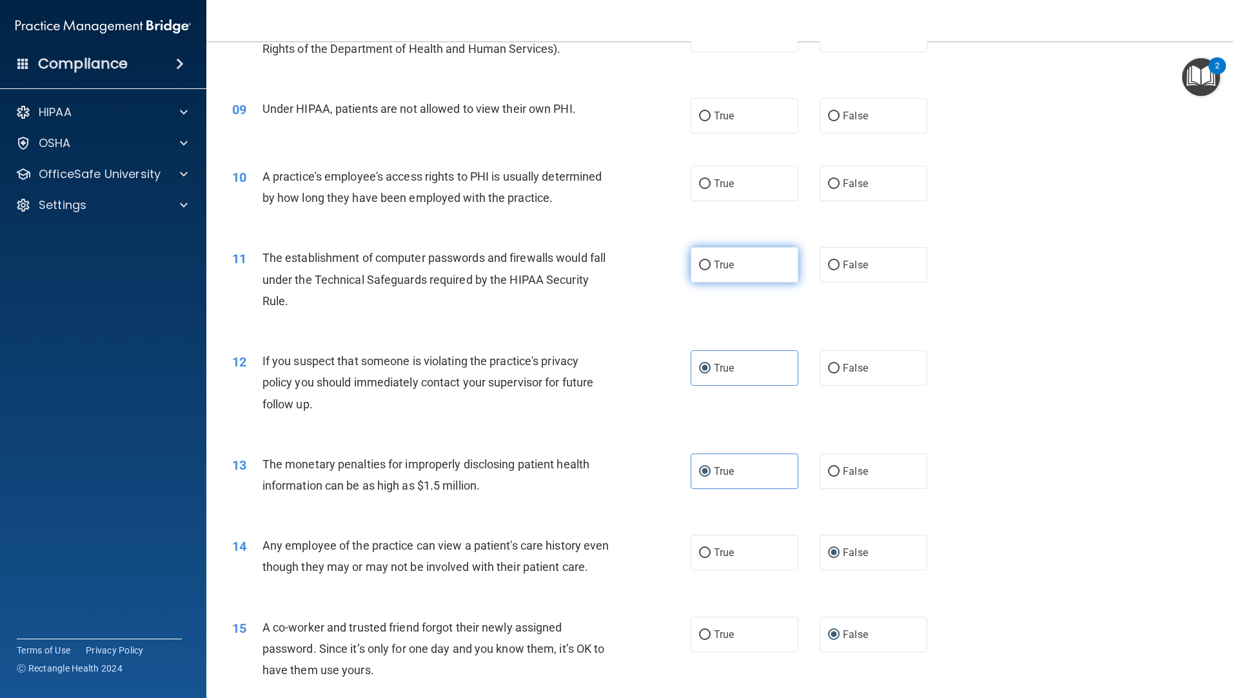
click at [700, 270] on input "True" at bounding box center [705, 266] width 12 height 10
radio input "true"
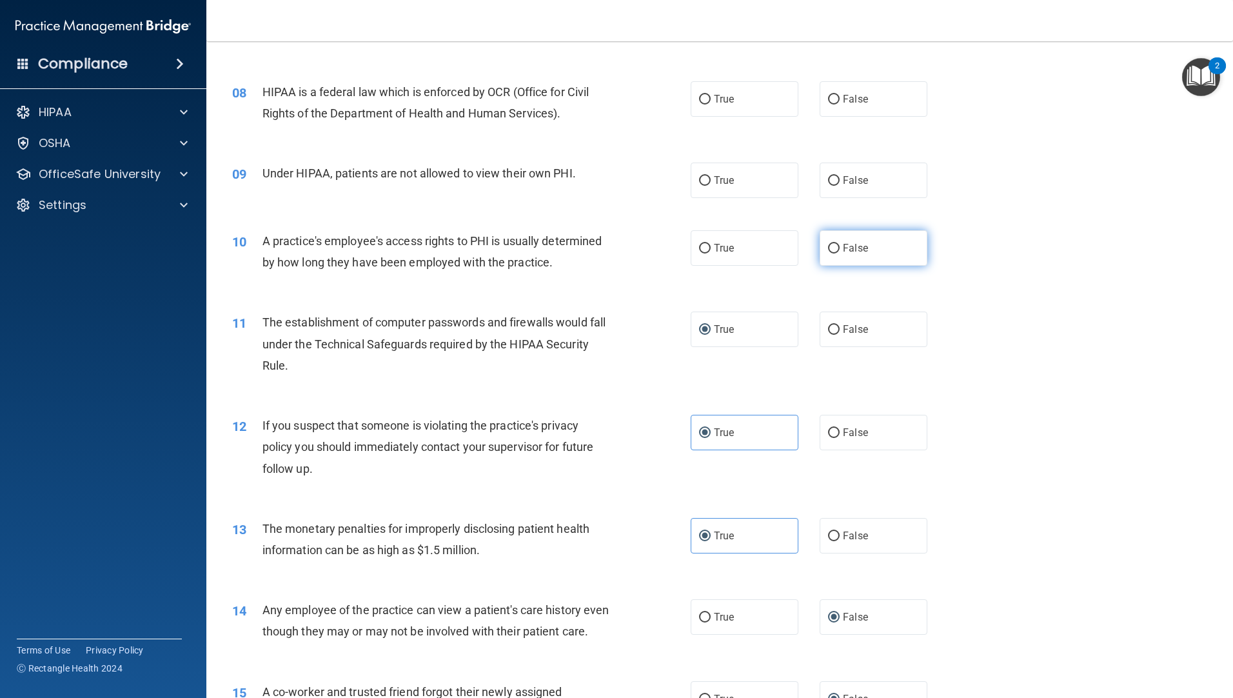
click at [836, 250] on label "False" at bounding box center [874, 247] width 108 height 35
click at [836, 250] on input "False" at bounding box center [834, 249] width 12 height 10
radio input "true"
click at [828, 178] on input "False" at bounding box center [834, 181] width 12 height 10
radio input "true"
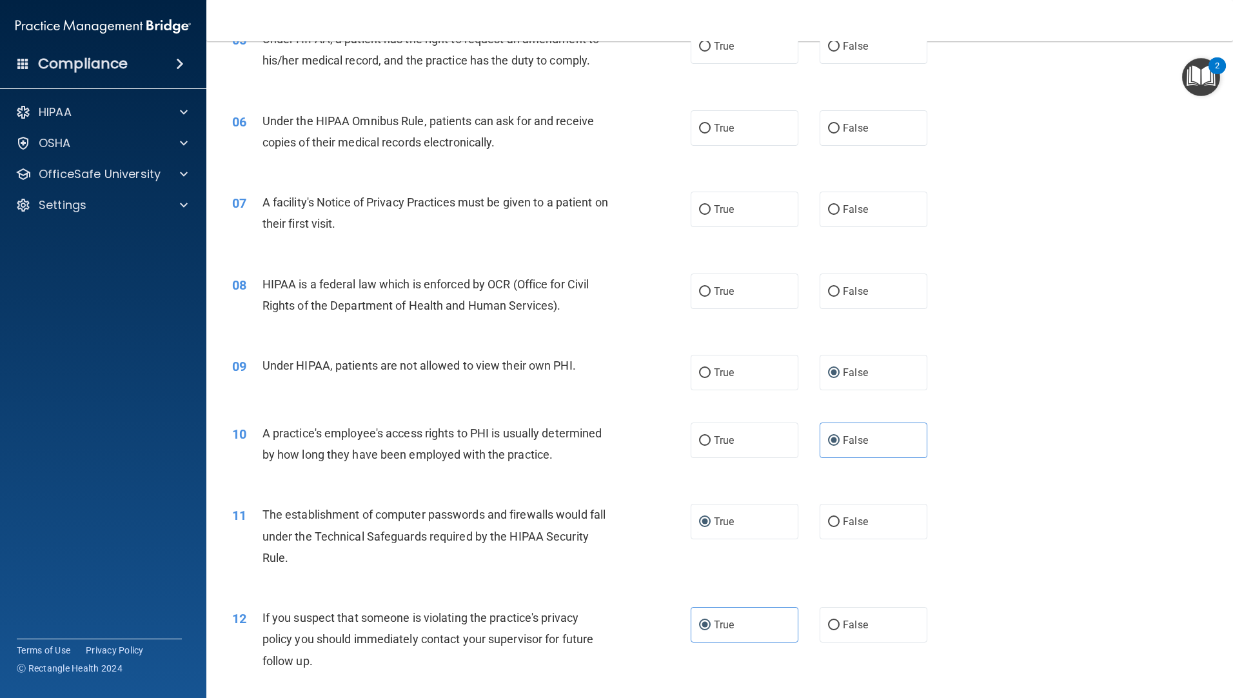
scroll to position [506, 0]
click at [706, 211] on label "True" at bounding box center [745, 210] width 108 height 35
click at [706, 211] on input "True" at bounding box center [705, 211] width 12 height 10
radio input "true"
click at [707, 130] on label "True" at bounding box center [745, 129] width 108 height 35
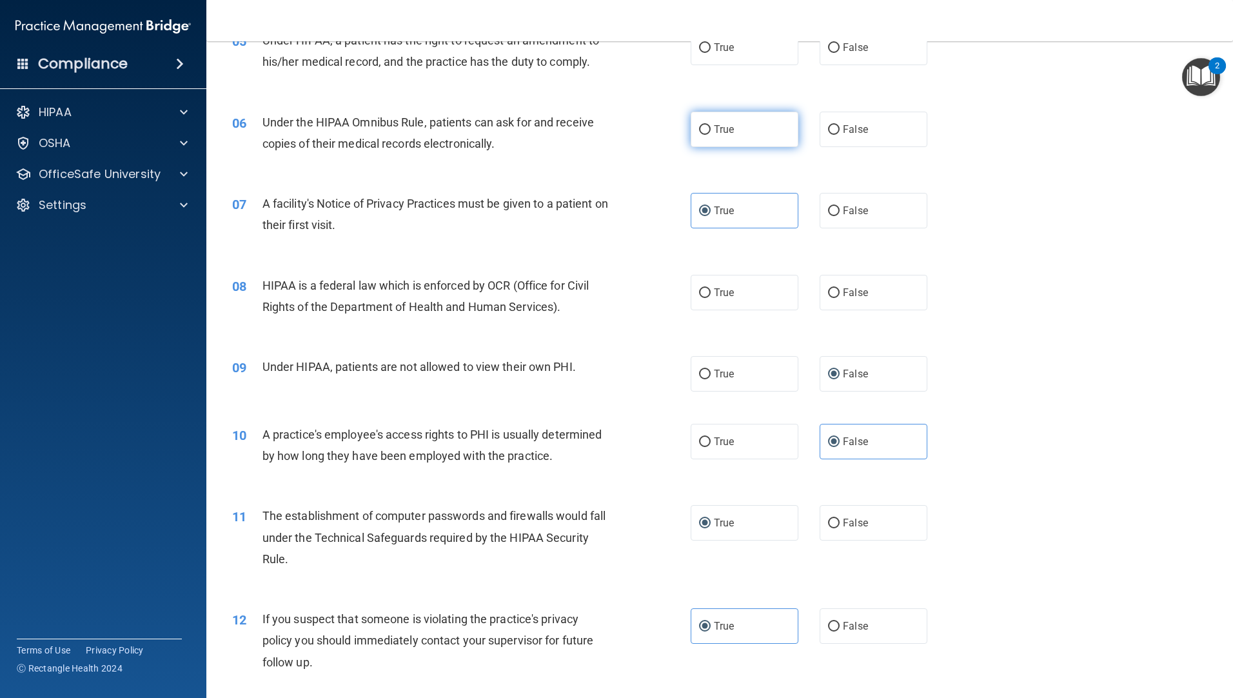
click at [707, 130] on input "True" at bounding box center [705, 130] width 12 height 10
radio input "true"
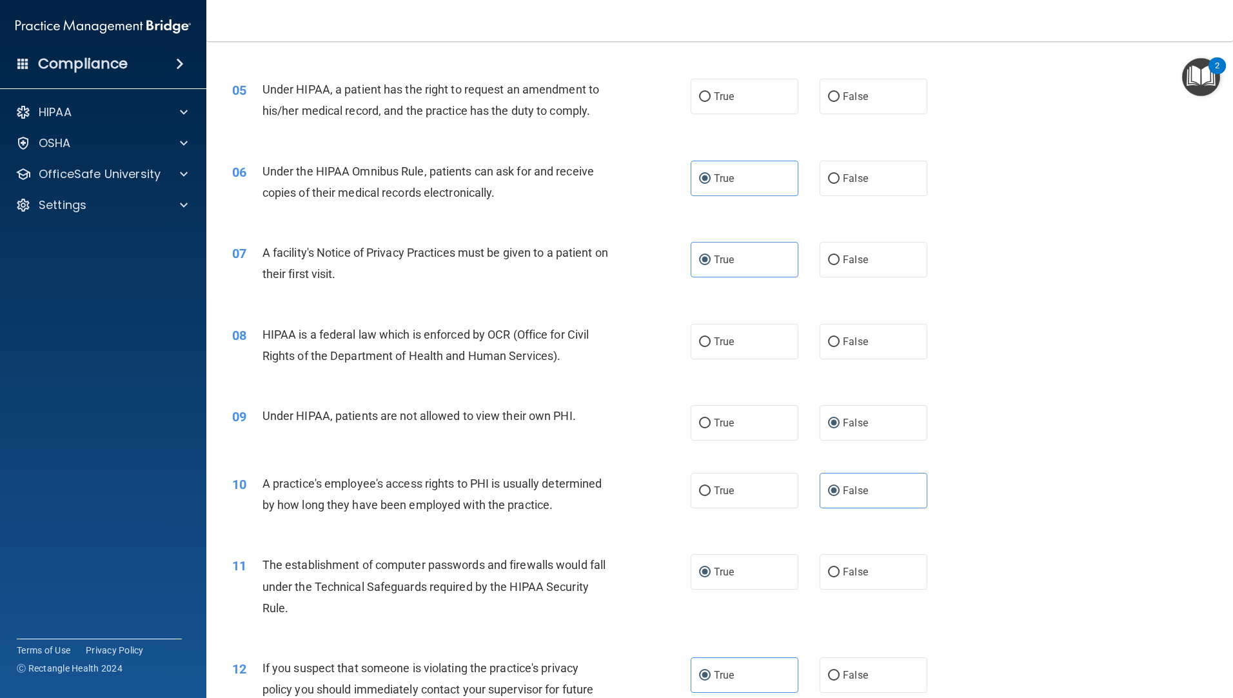
scroll to position [377, 0]
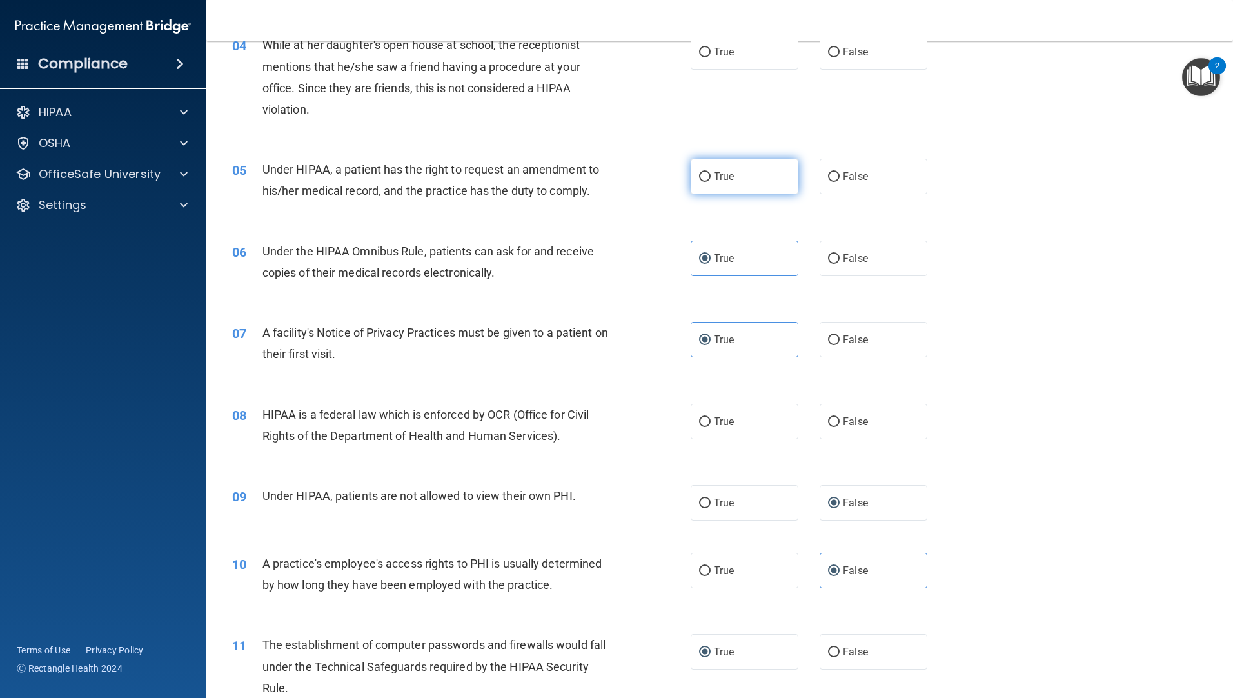
click at [693, 179] on label "True" at bounding box center [745, 176] width 108 height 35
click at [699, 179] on input "True" at bounding box center [705, 177] width 12 height 10
radio input "true"
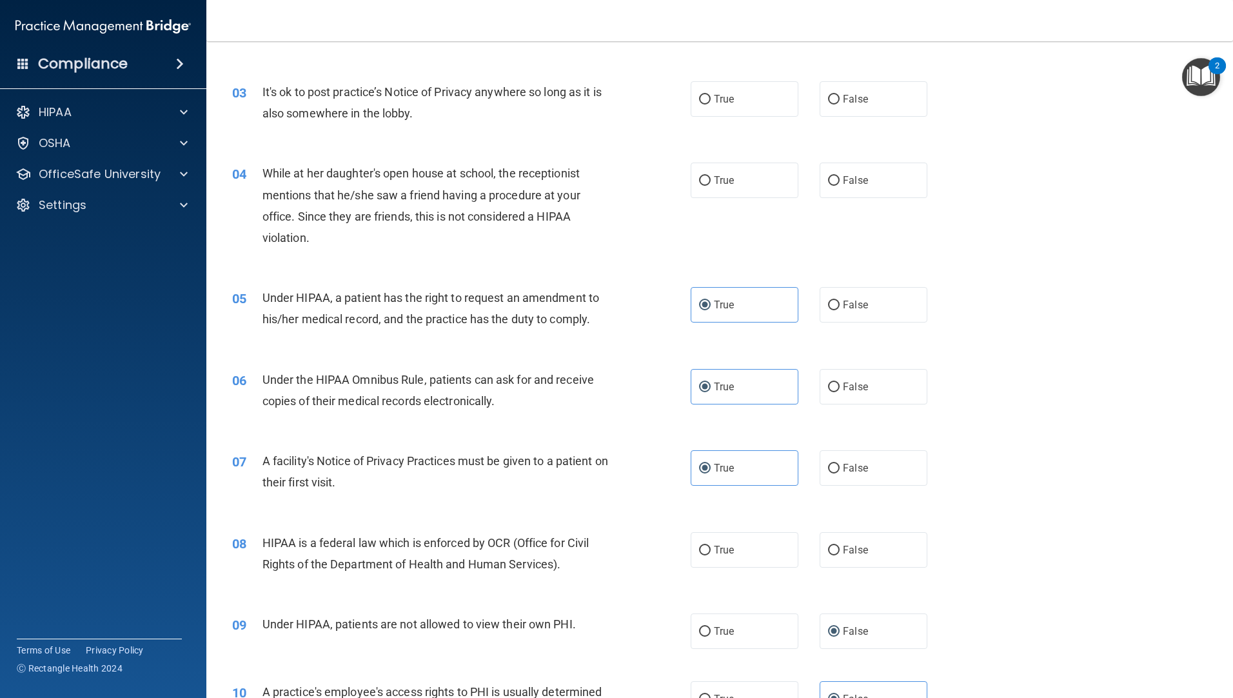
scroll to position [248, 0]
click at [824, 187] on label "False" at bounding box center [874, 180] width 108 height 35
click at [828, 186] on input "False" at bounding box center [834, 182] width 12 height 10
radio input "true"
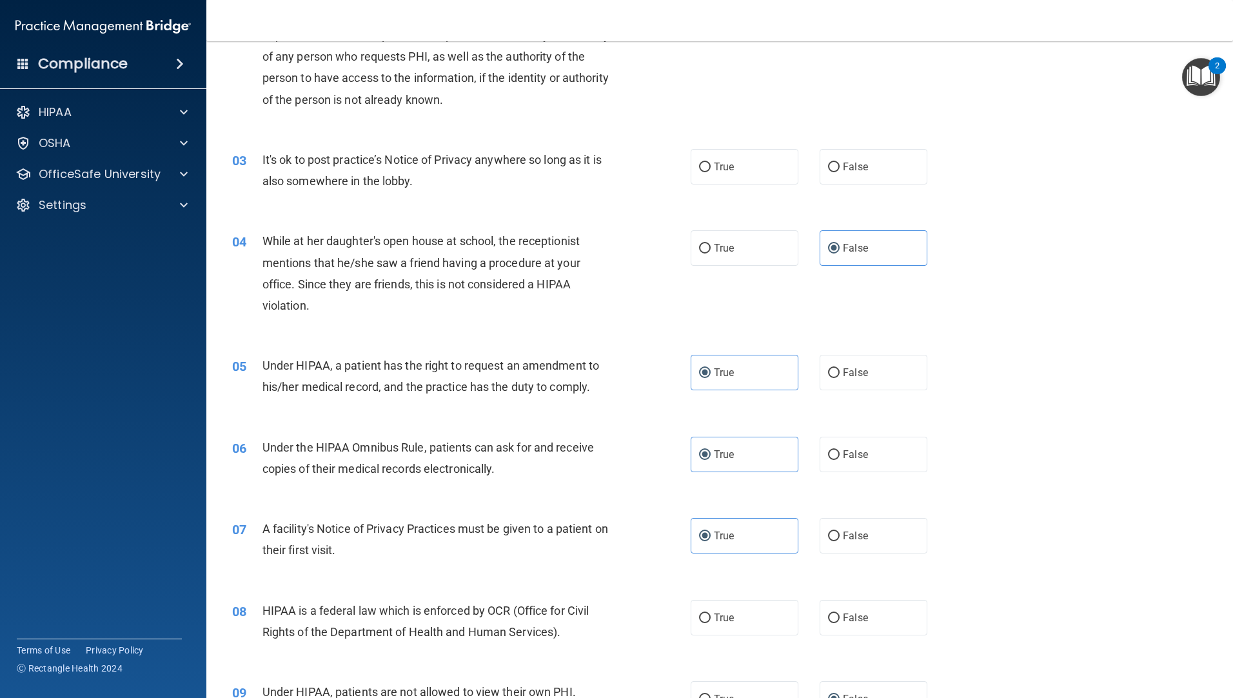
scroll to position [119, 0]
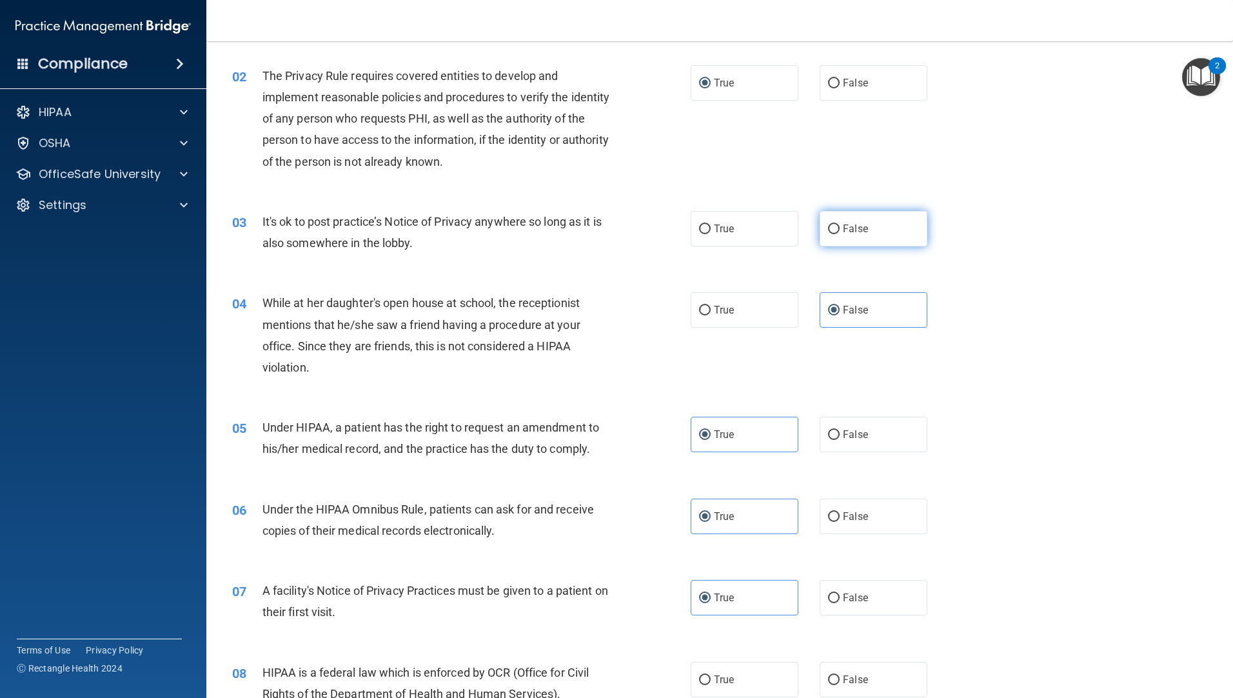
click at [835, 232] on label "False" at bounding box center [874, 228] width 108 height 35
click at [835, 232] on input "False" at bounding box center [834, 229] width 12 height 10
radio input "true"
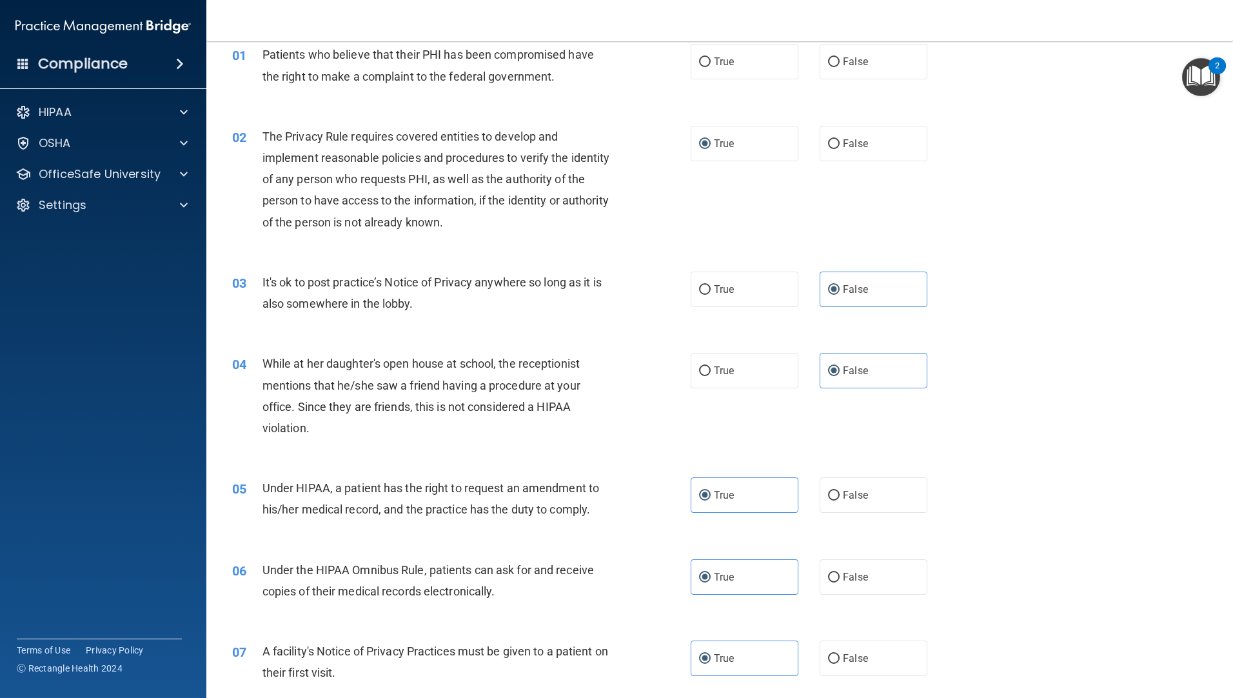
scroll to position [0, 0]
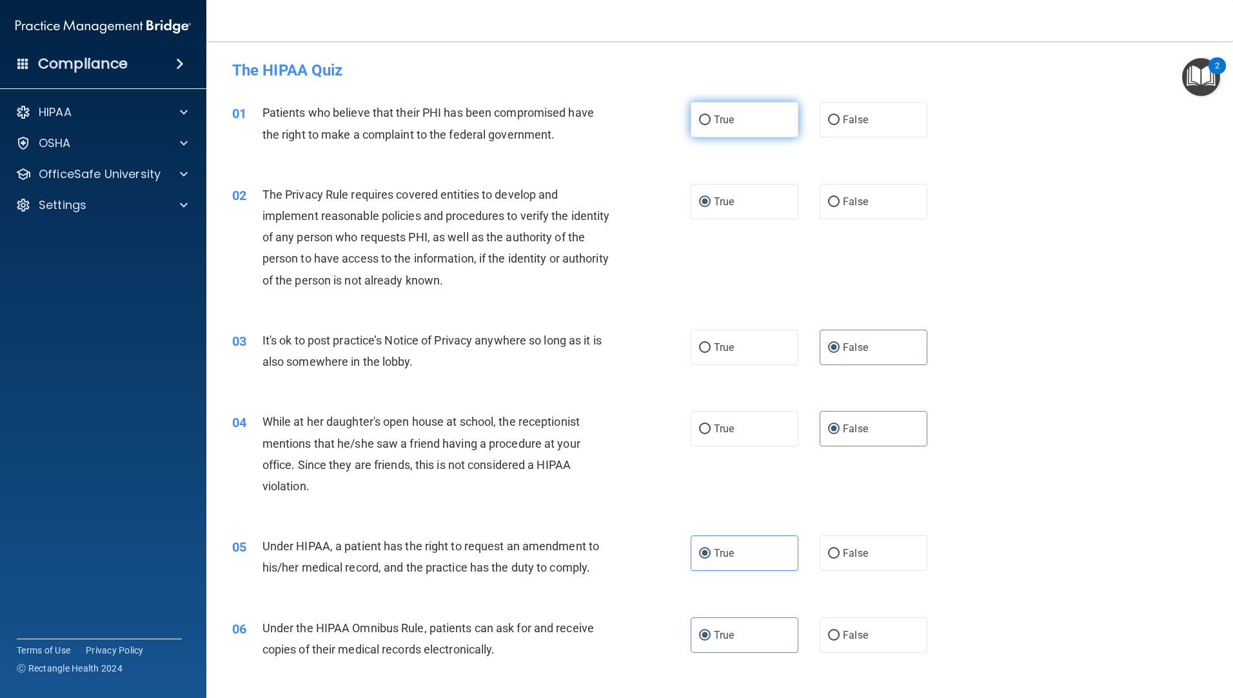
click at [699, 121] on input "True" at bounding box center [705, 120] width 12 height 10
radio input "true"
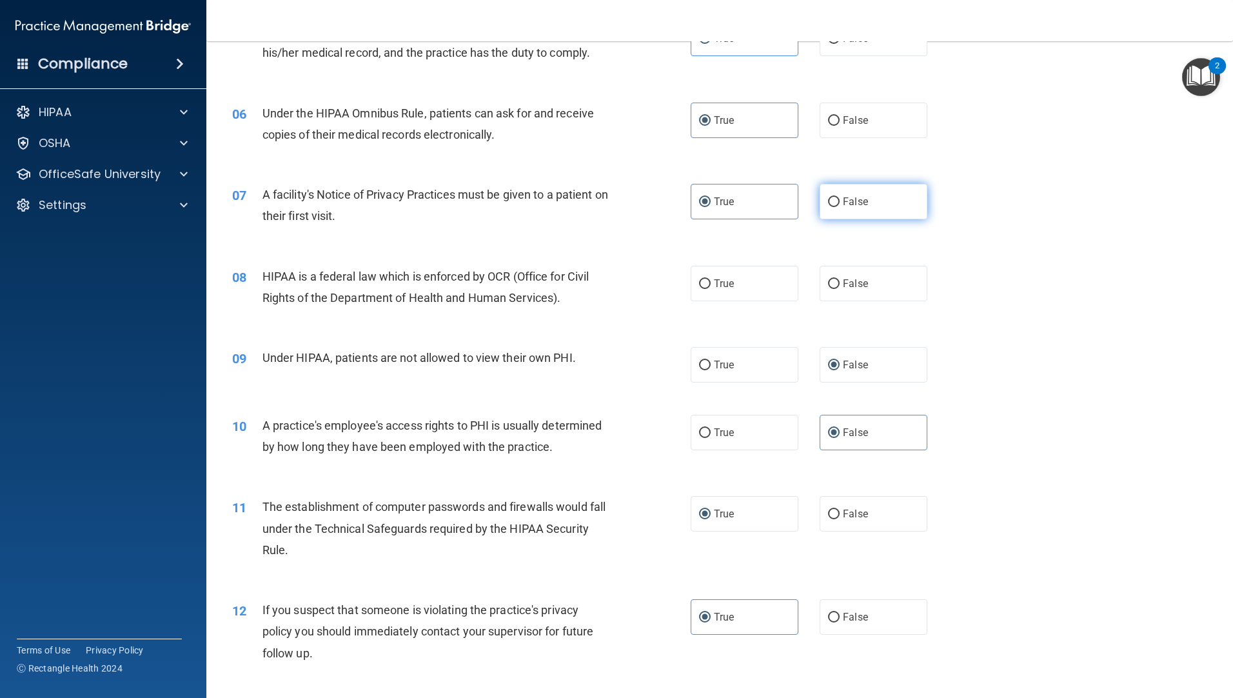
scroll to position [516, 0]
click at [704, 279] on input "True" at bounding box center [705, 283] width 12 height 10
radio input "true"
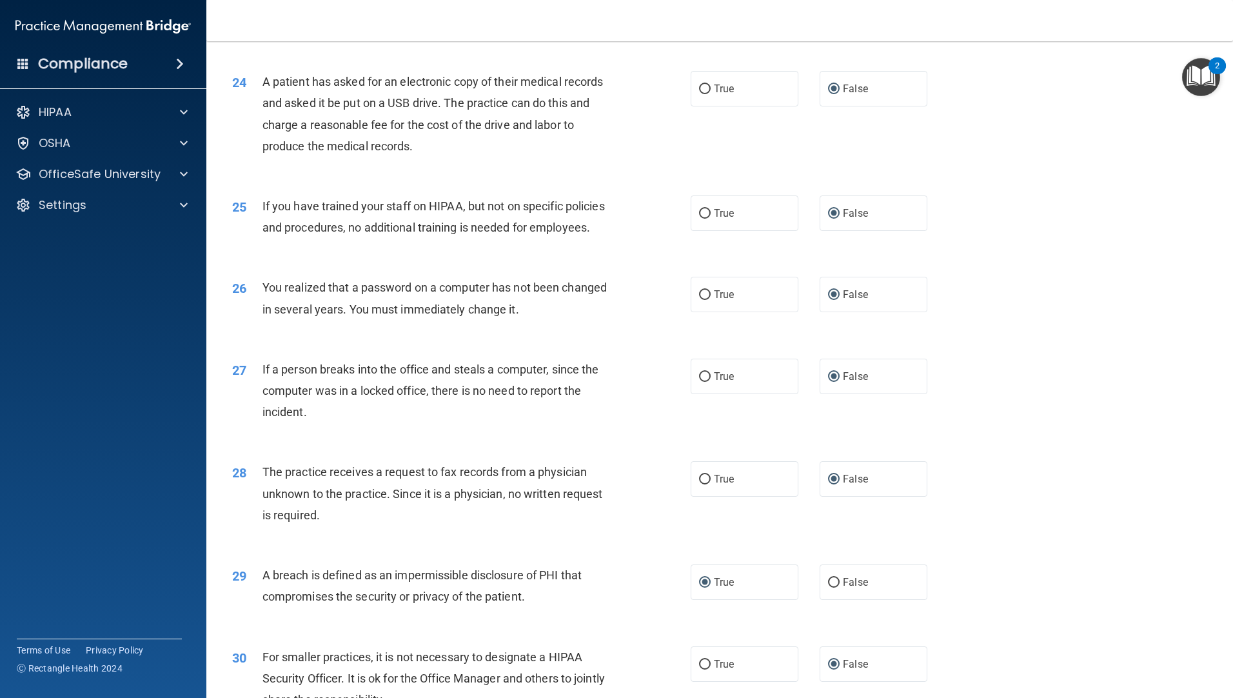
scroll to position [2376, 0]
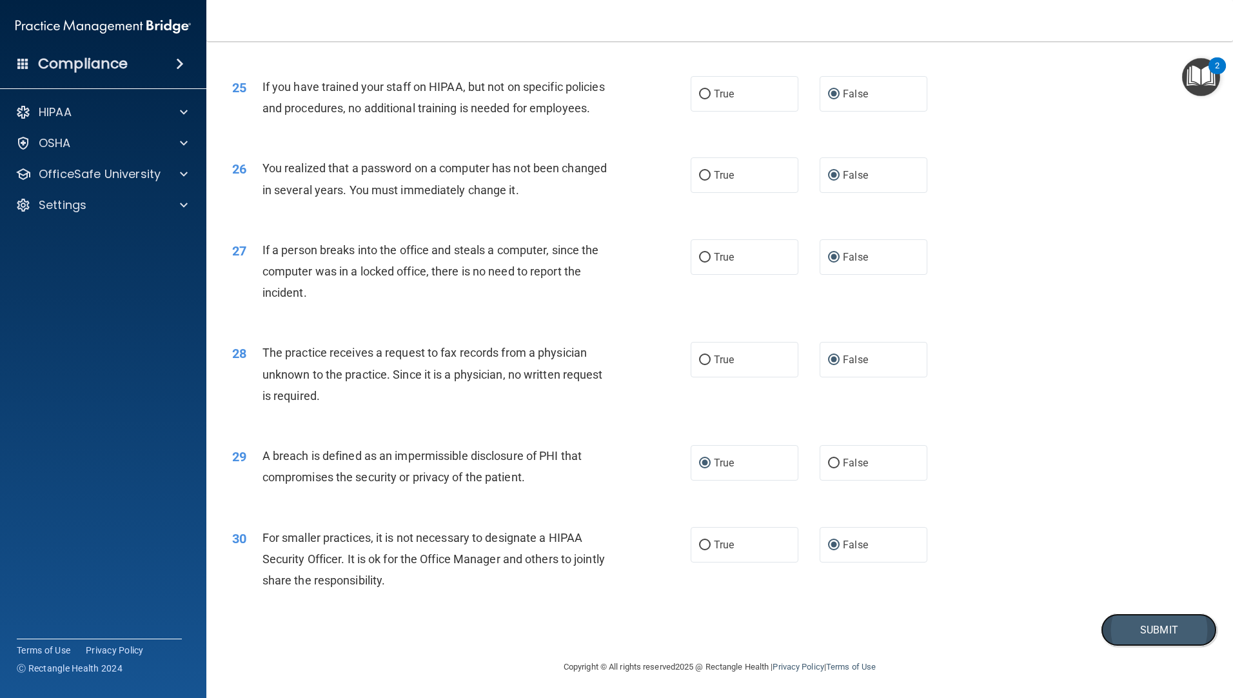
click at [1140, 624] on button "Submit" at bounding box center [1159, 629] width 116 height 33
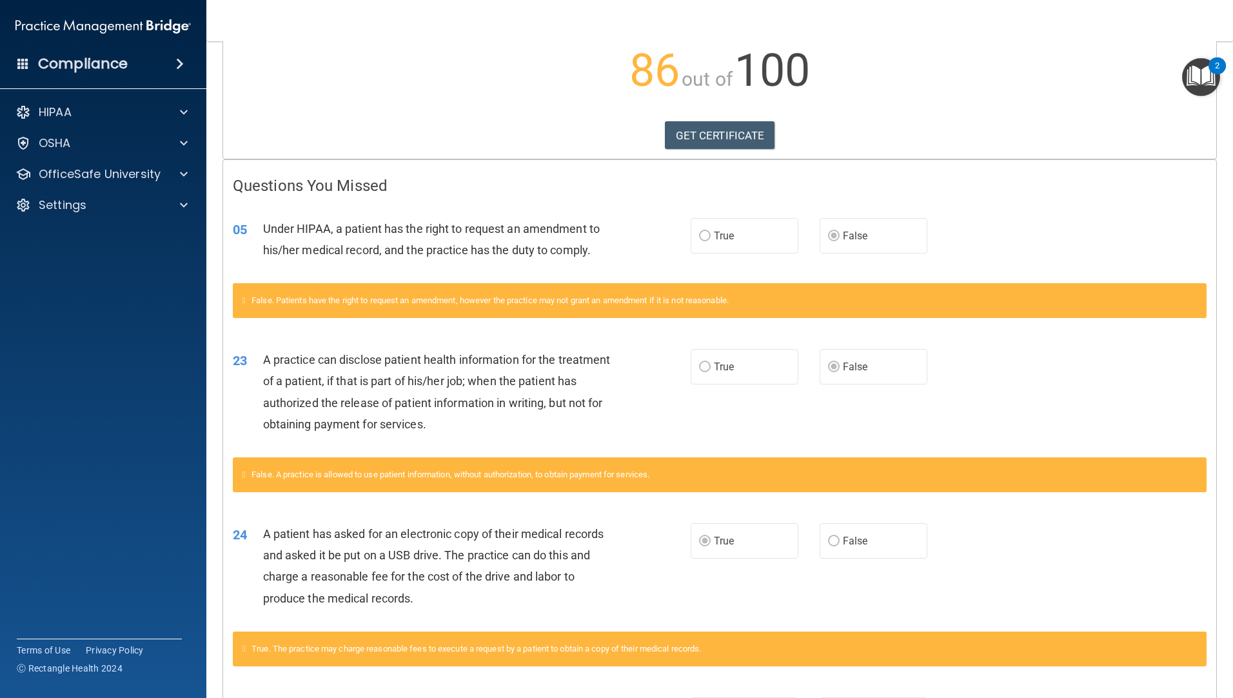
scroll to position [63, 0]
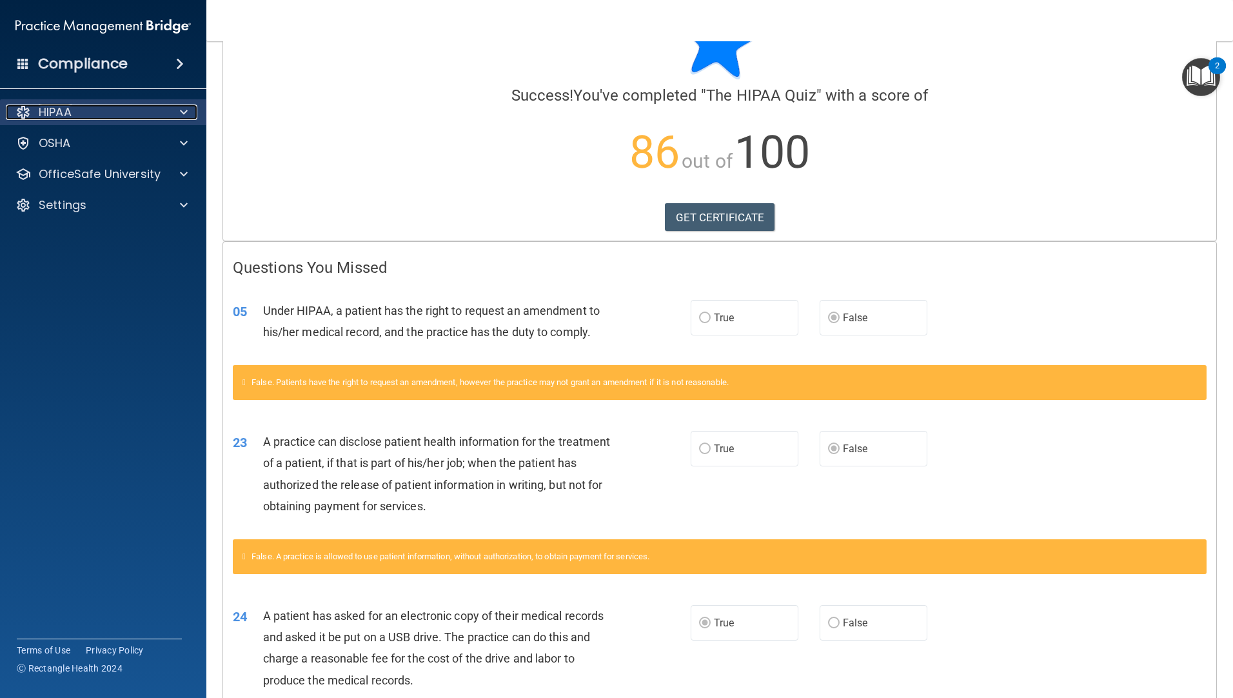
click at [56, 110] on p "HIPAA" at bounding box center [55, 111] width 33 height 15
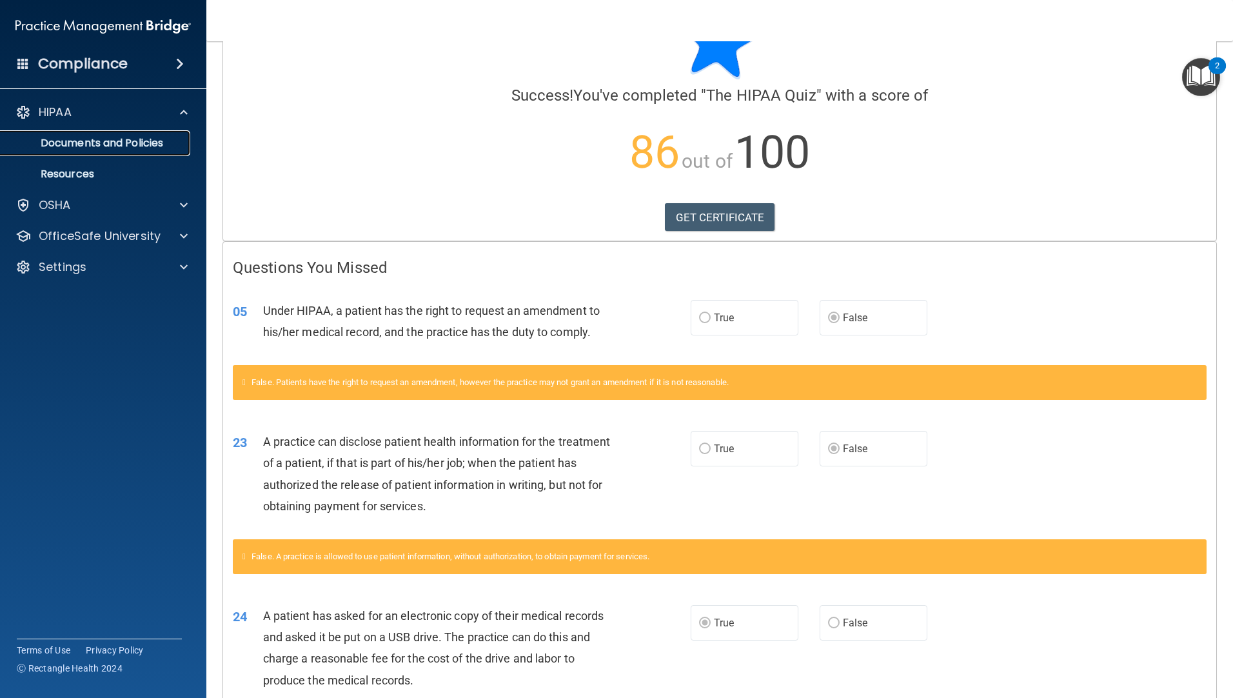
click at [80, 150] on p "Documents and Policies" at bounding box center [96, 143] width 176 height 13
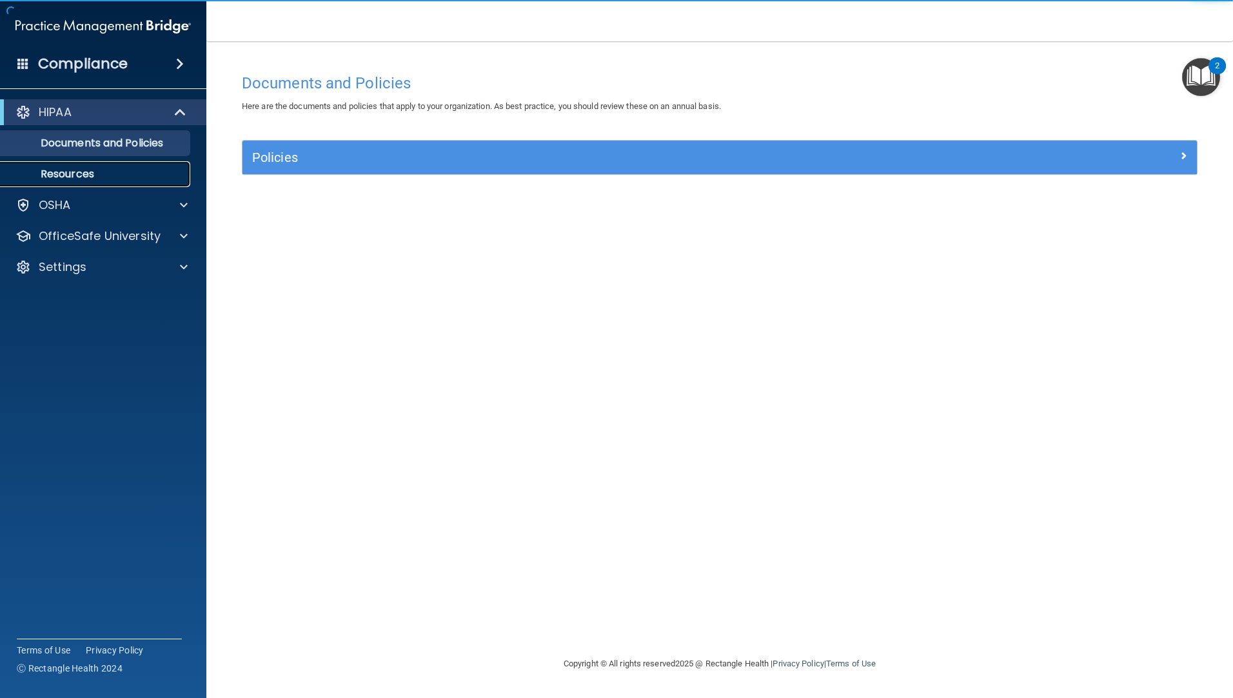
click at [72, 172] on p "Resources" at bounding box center [96, 174] width 176 height 13
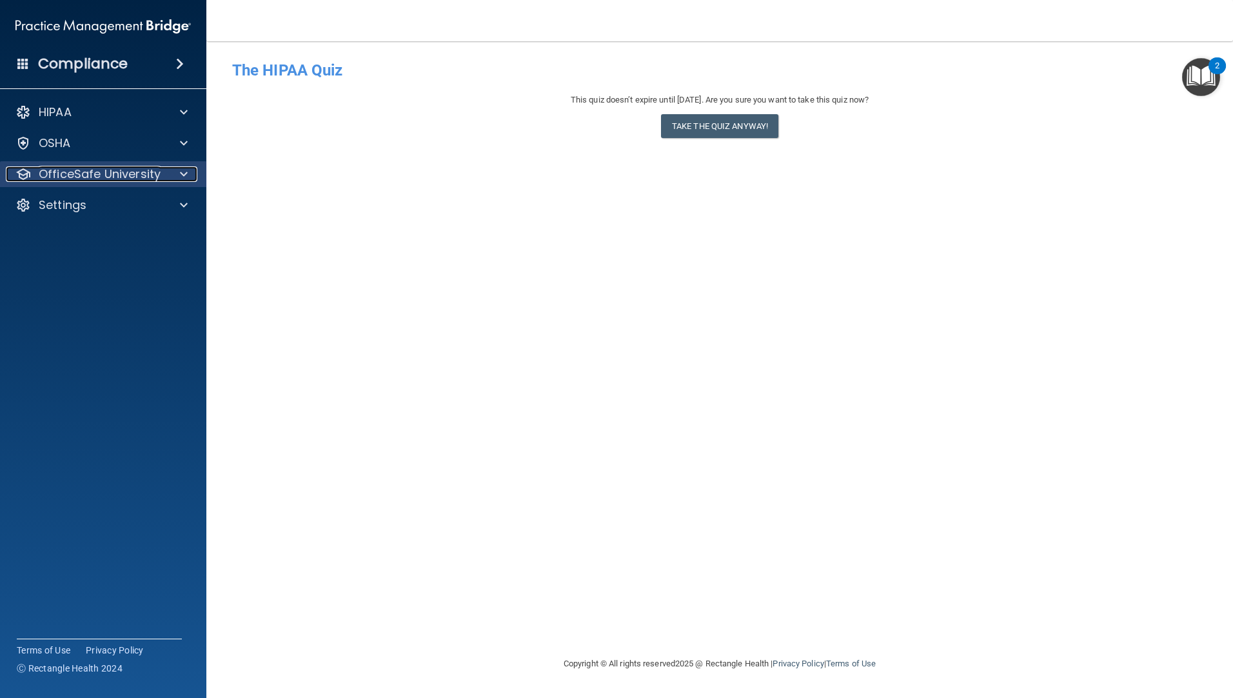
click at [128, 169] on p "OfficeSafe University" at bounding box center [100, 173] width 122 height 15
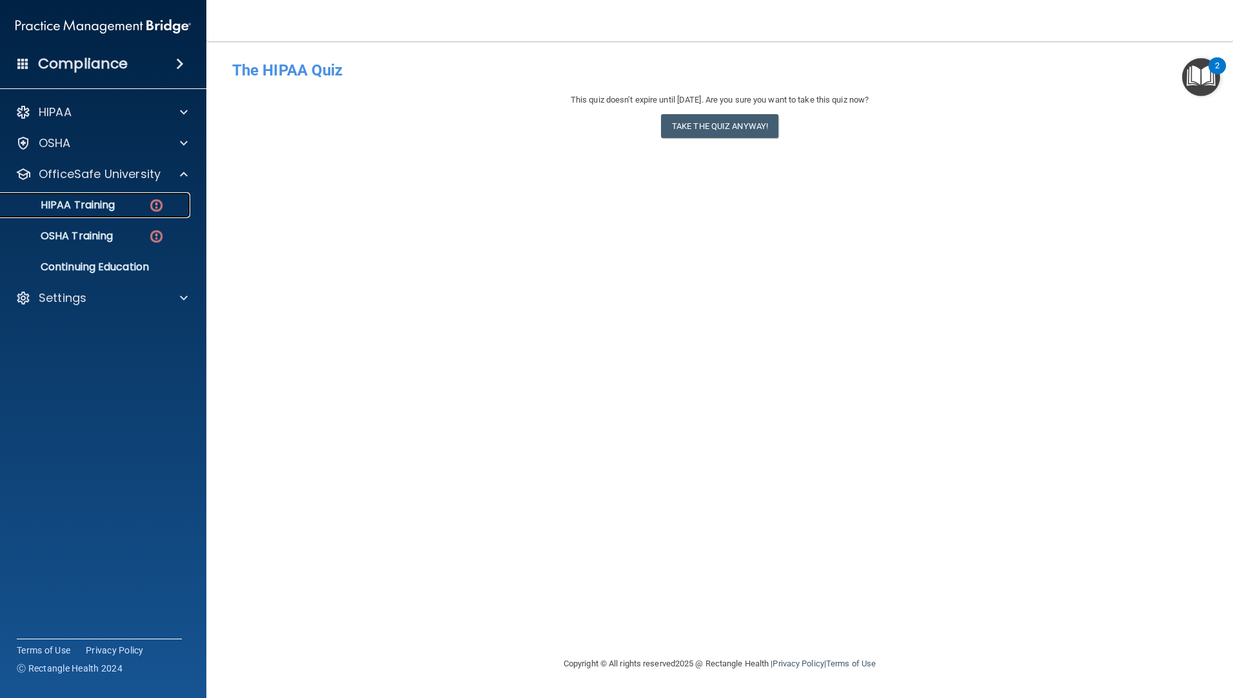
click at [120, 207] on div "HIPAA Training" at bounding box center [96, 205] width 176 height 13
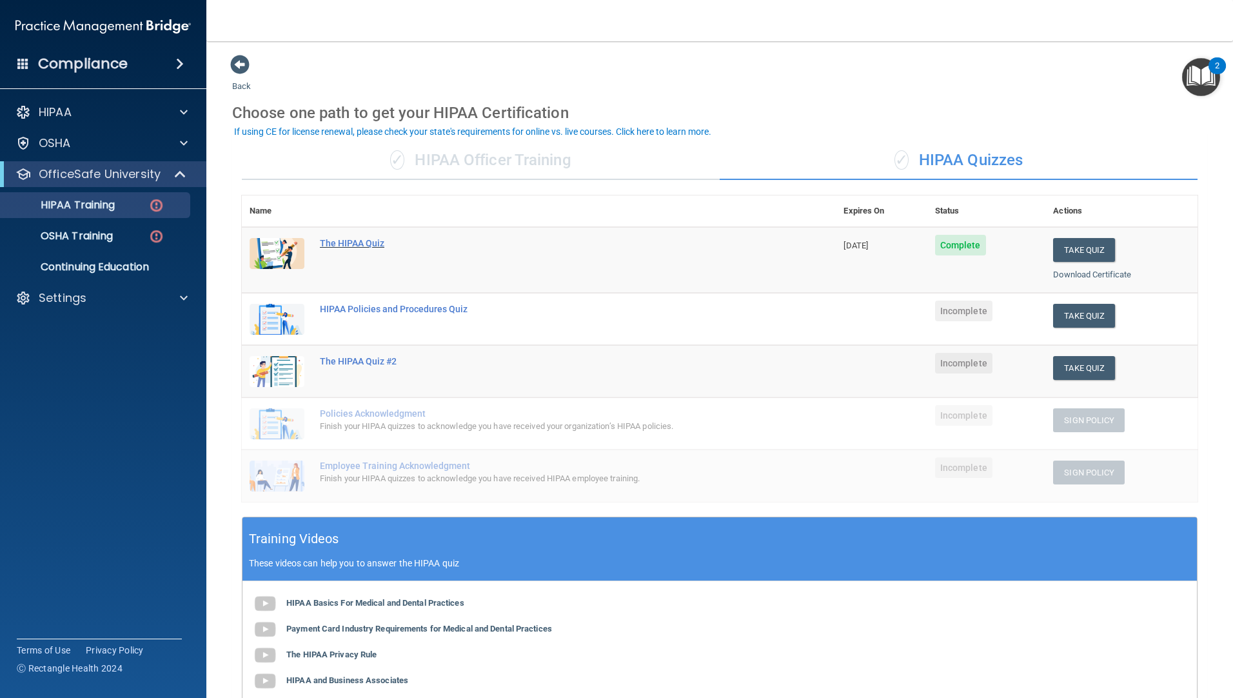
click at [350, 242] on div "The HIPAA Quiz" at bounding box center [545, 243] width 451 height 10
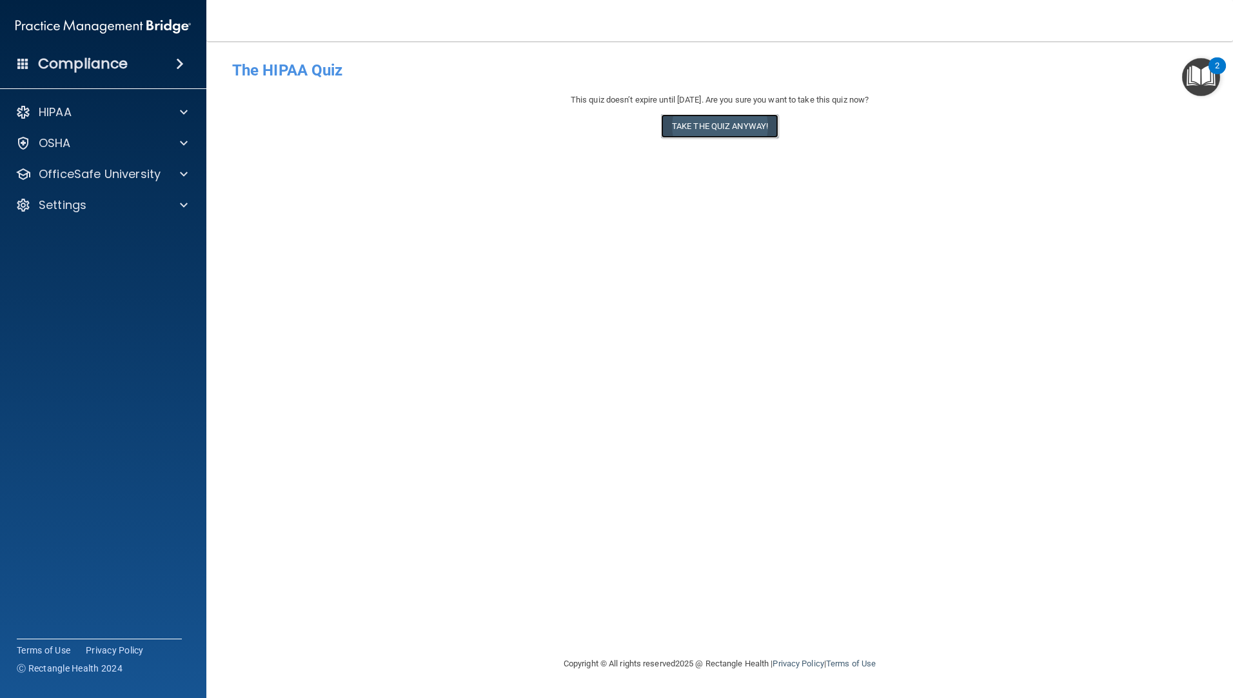
click at [732, 127] on button "Take the quiz anyway!" at bounding box center [719, 126] width 117 height 24
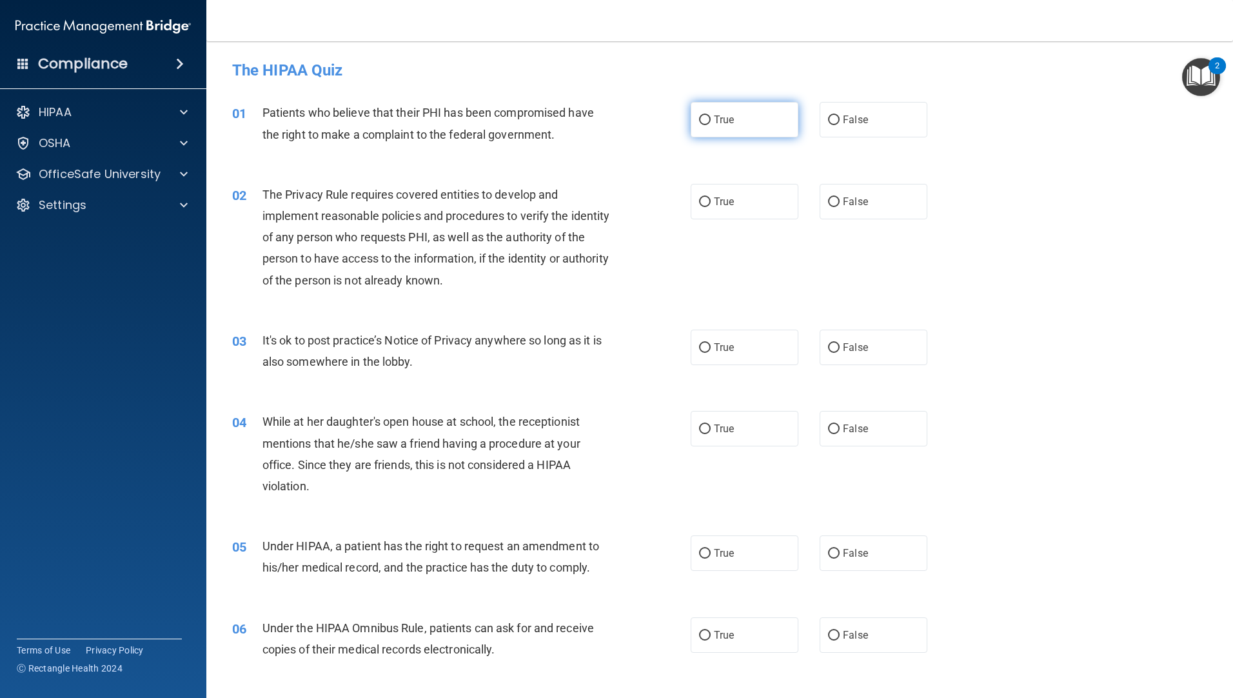
click at [699, 120] on input "True" at bounding box center [705, 120] width 12 height 10
radio input "true"
click at [1194, 85] on img "Open Resource Center, 2 new notifications" at bounding box center [1201, 77] width 38 height 38
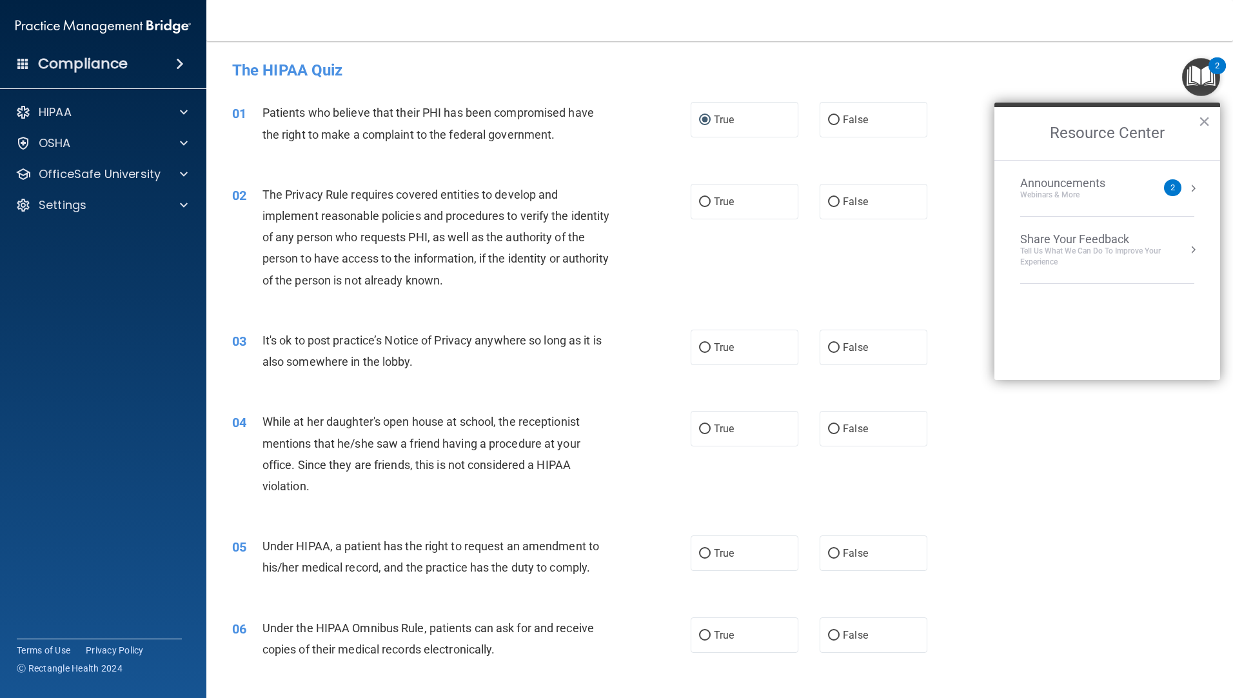
click at [980, 79] on div "The HIPAA Quiz" at bounding box center [720, 70] width 995 height 32
click at [1202, 121] on button "×" at bounding box center [1204, 121] width 12 height 21
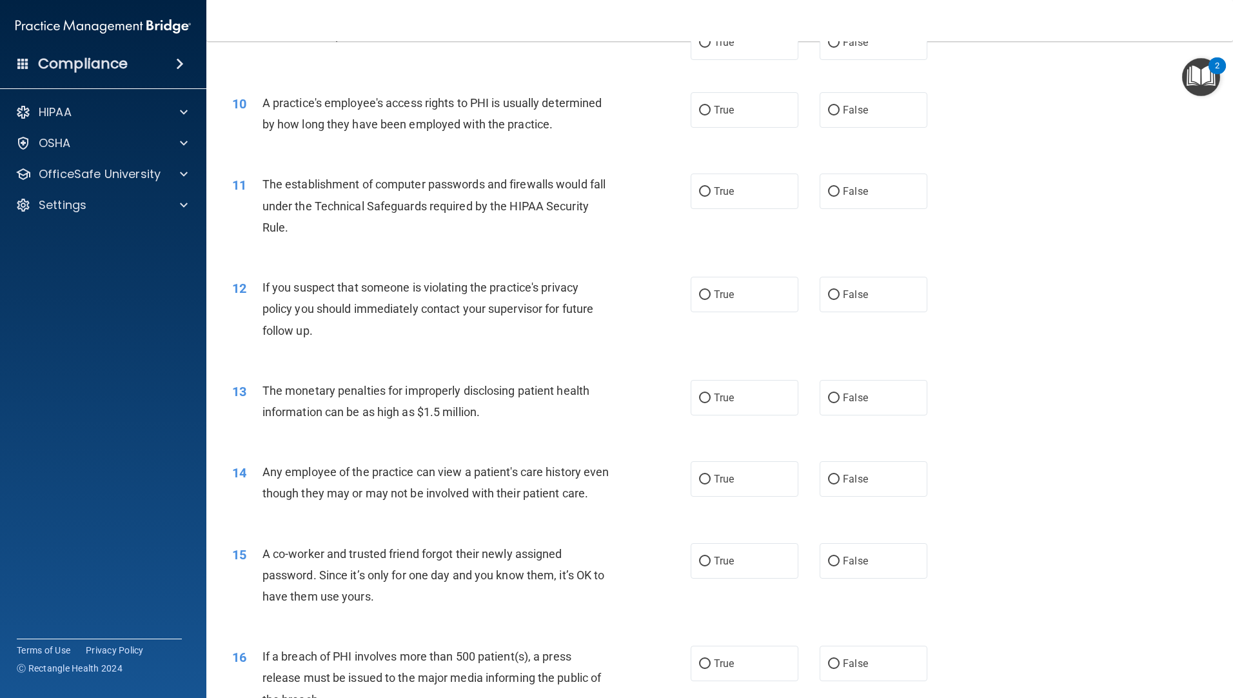
scroll to position [838, 0]
click at [828, 479] on input "False" at bounding box center [834, 478] width 12 height 10
radio input "true"
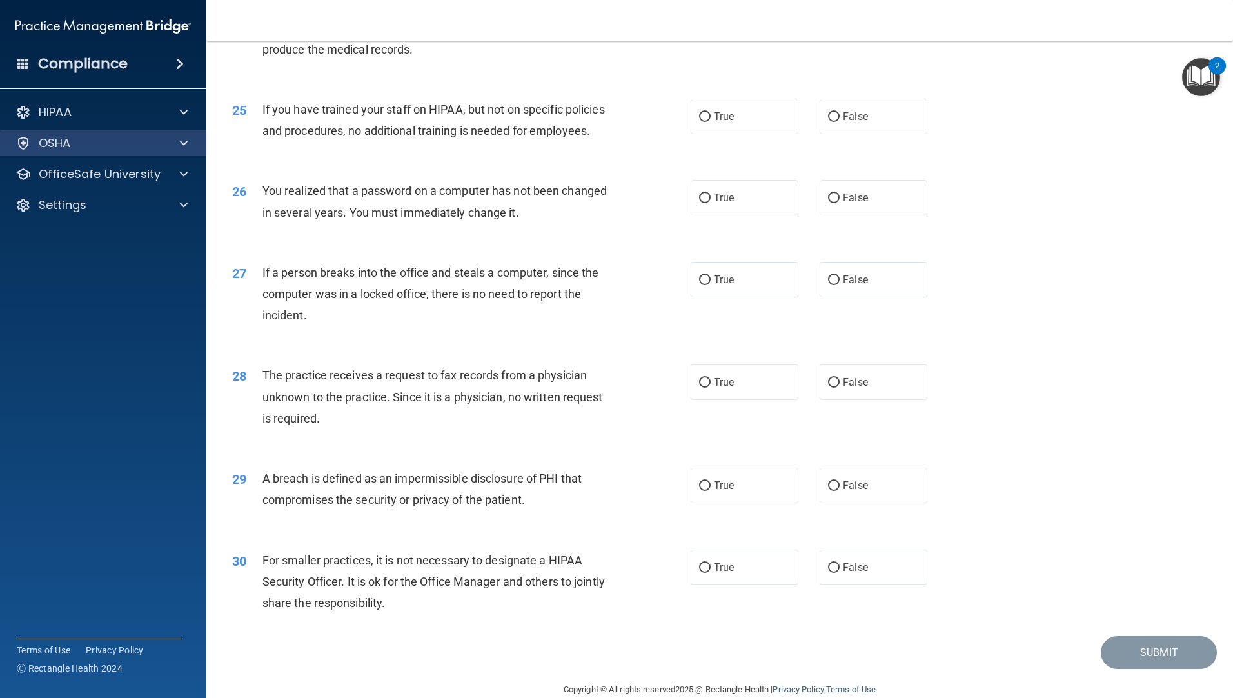
scroll to position [2182, 0]
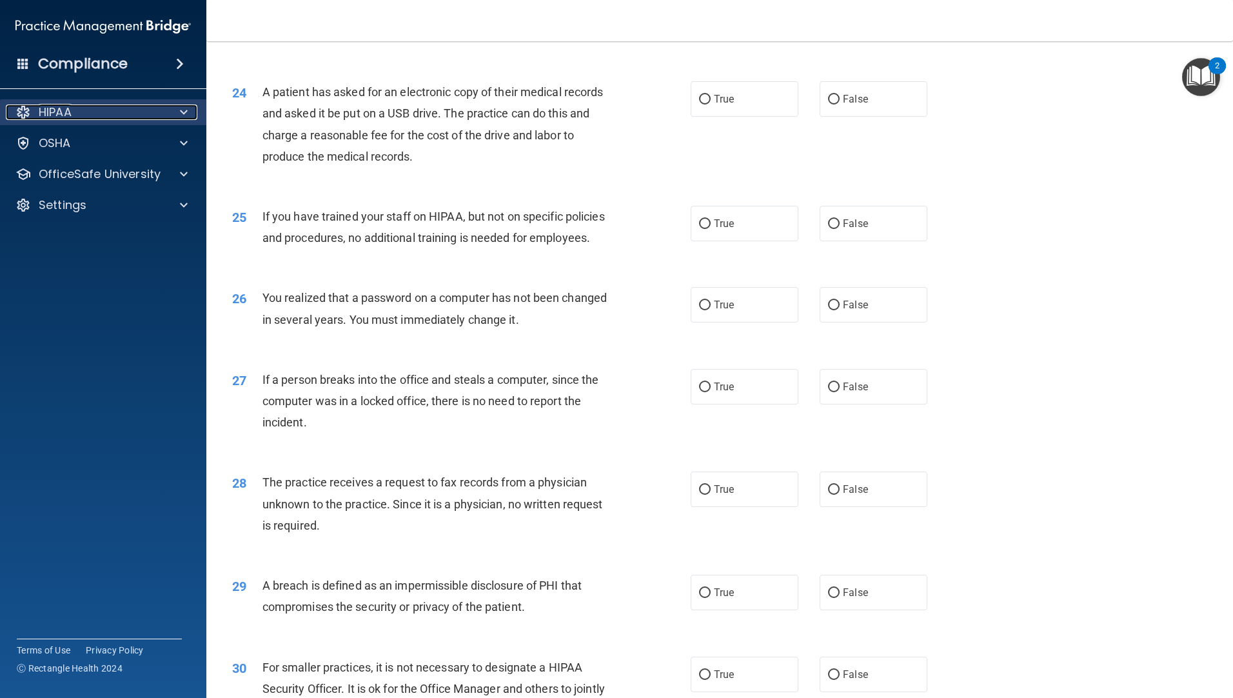
click at [178, 108] on div at bounding box center [182, 111] width 32 height 15
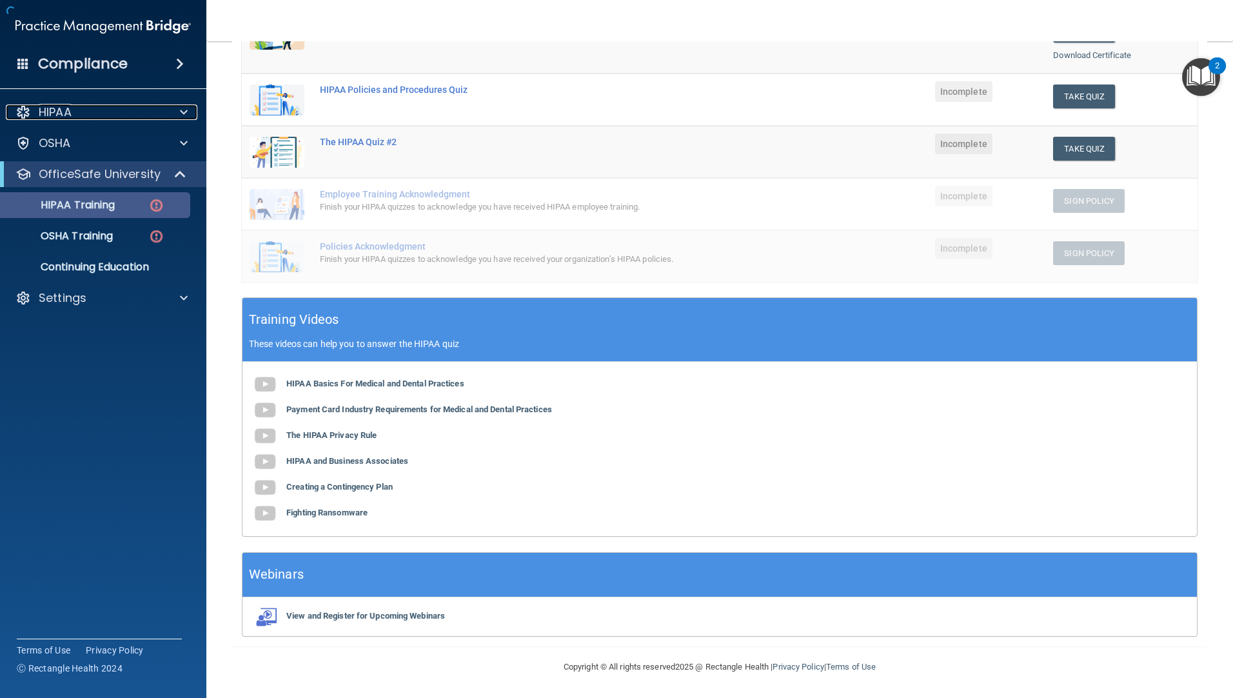
scroll to position [219, 0]
click at [109, 205] on p "HIPAA Training" at bounding box center [61, 205] width 106 height 13
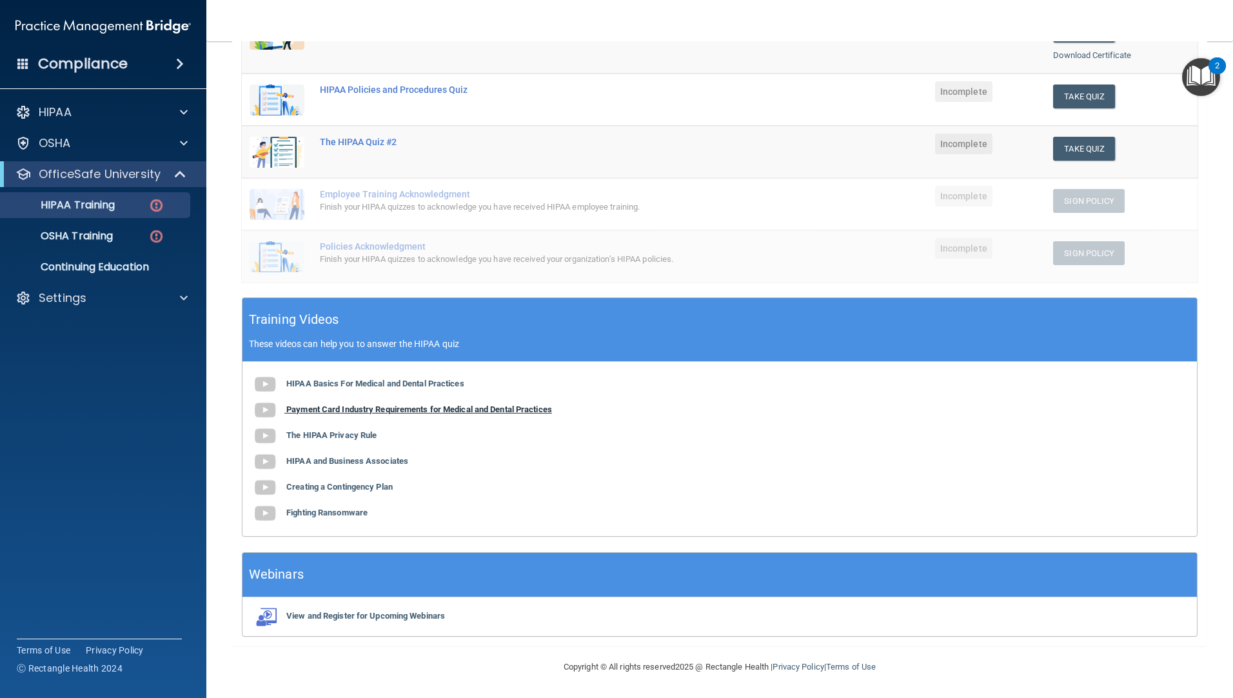
click at [344, 408] on b "Payment Card Industry Requirements for Medical and Dental Practices" at bounding box center [419, 409] width 266 height 10
click at [381, 143] on div "The HIPAA Quiz #2" at bounding box center [545, 142] width 451 height 10
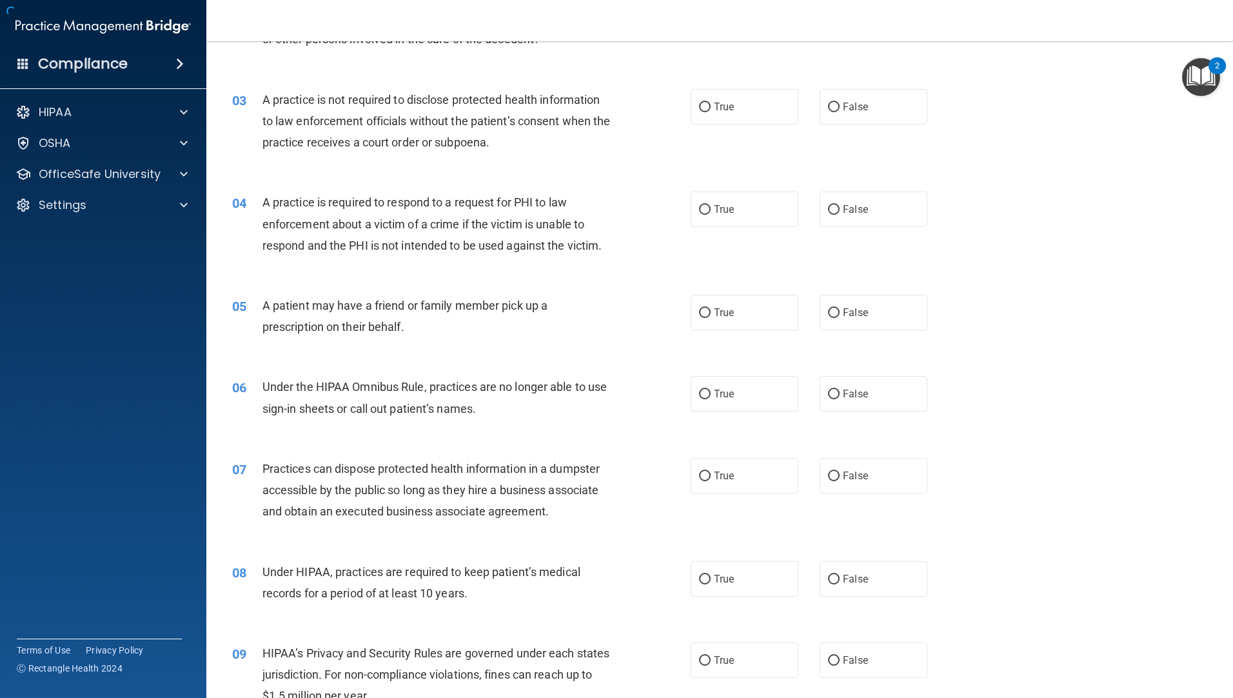
scroll to position [2304, 0]
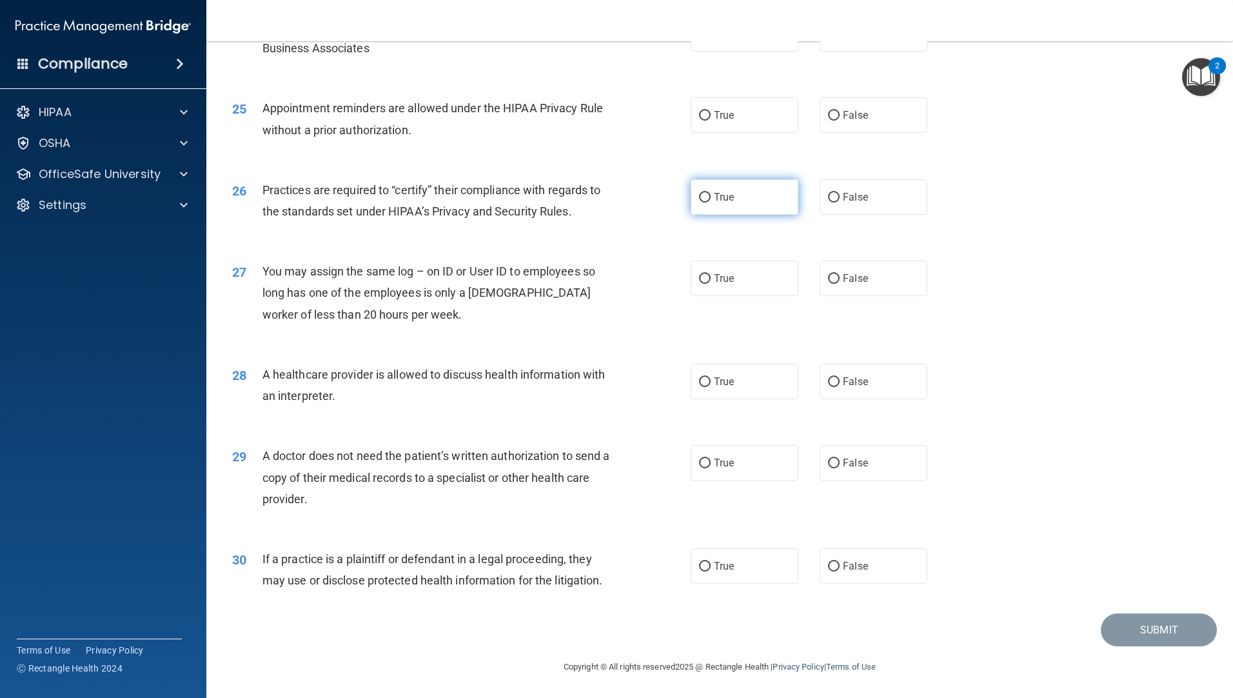
click at [699, 197] on input "True" at bounding box center [705, 198] width 12 height 10
radio input "true"
click at [700, 379] on input "True" at bounding box center [705, 382] width 12 height 10
radio input "true"
click at [829, 466] on input "False" at bounding box center [834, 464] width 12 height 10
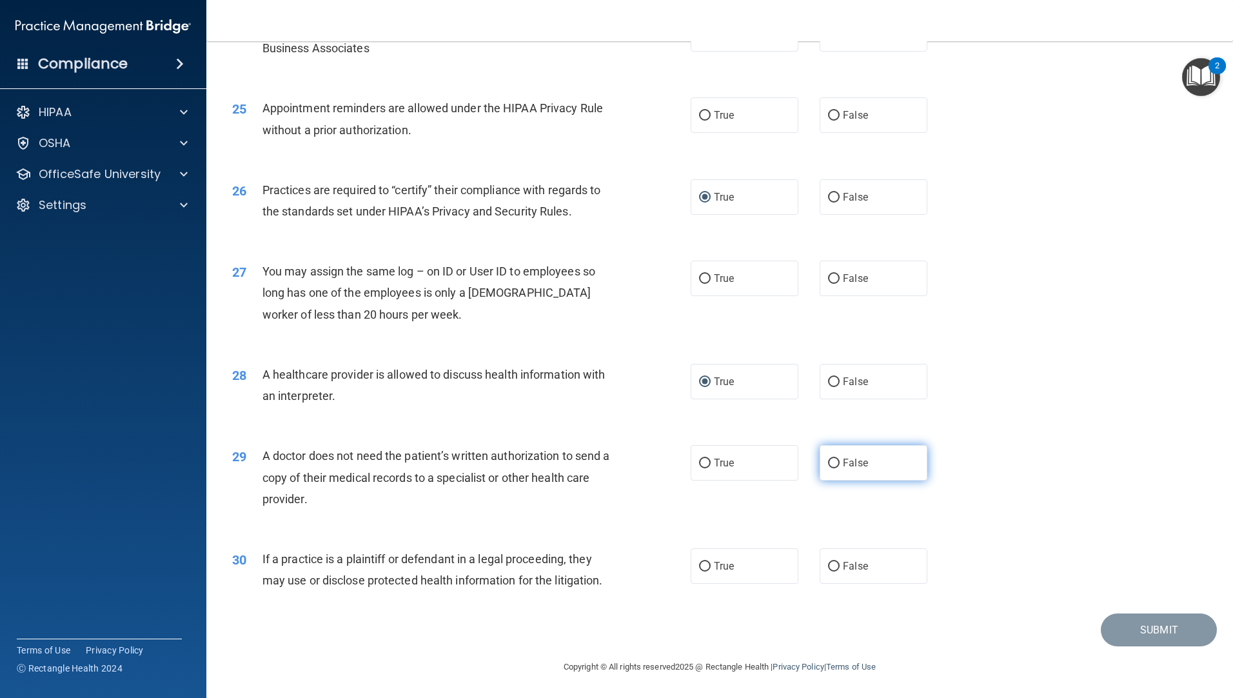
radio input "true"
click at [828, 562] on input "False" at bounding box center [834, 567] width 12 height 10
radio input "true"
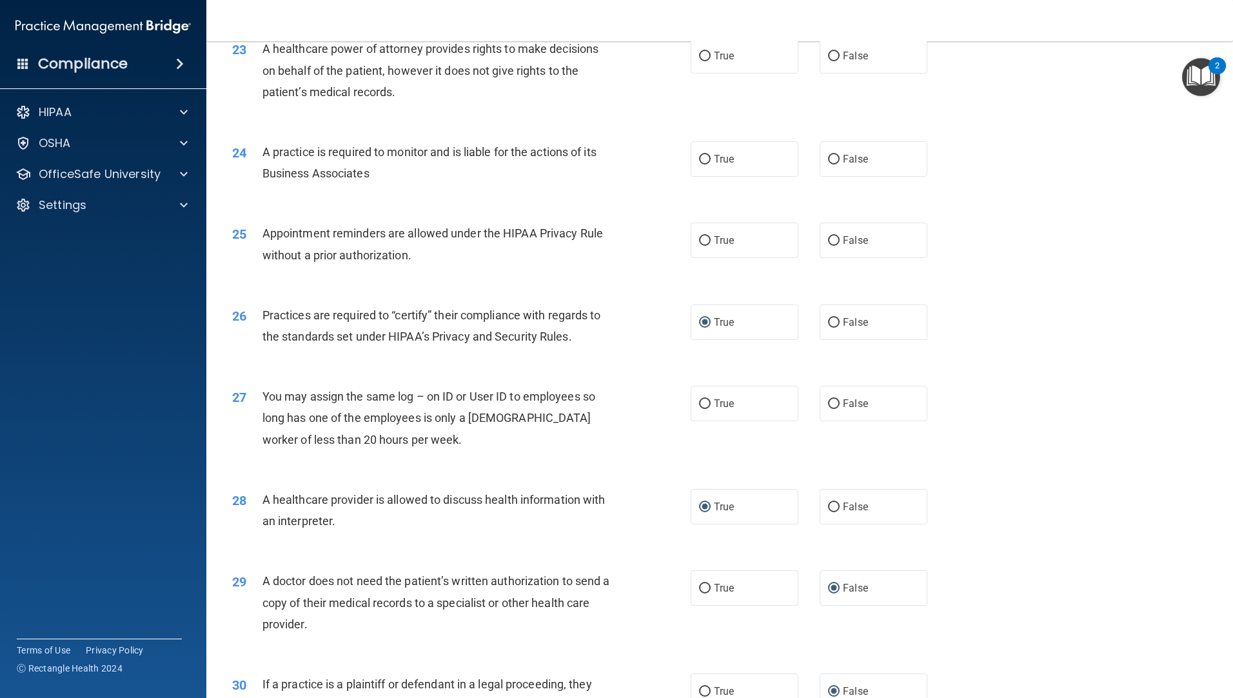
scroll to position [2175, 0]
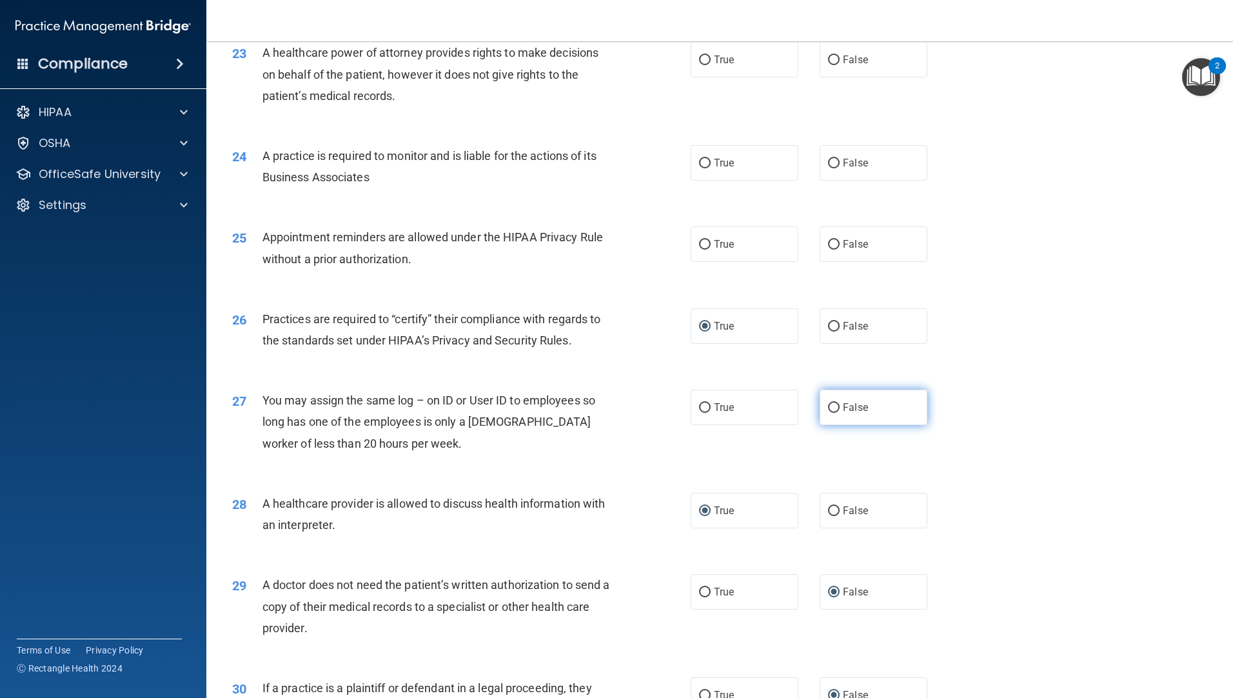
click at [828, 406] on input "False" at bounding box center [834, 408] width 12 height 10
radio input "true"
click at [829, 245] on input "False" at bounding box center [834, 245] width 12 height 10
radio input "true"
click at [700, 165] on input "True" at bounding box center [705, 164] width 12 height 10
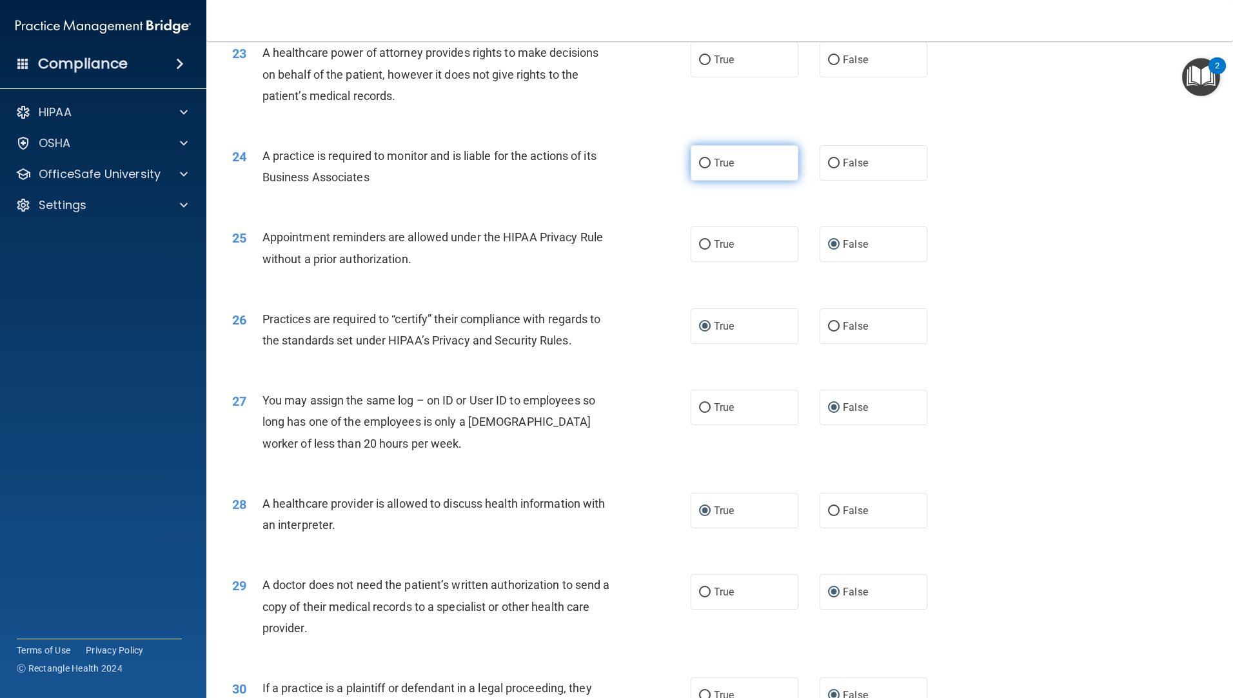
radio input "true"
click at [828, 61] on input "False" at bounding box center [834, 60] width 12 height 10
radio input "true"
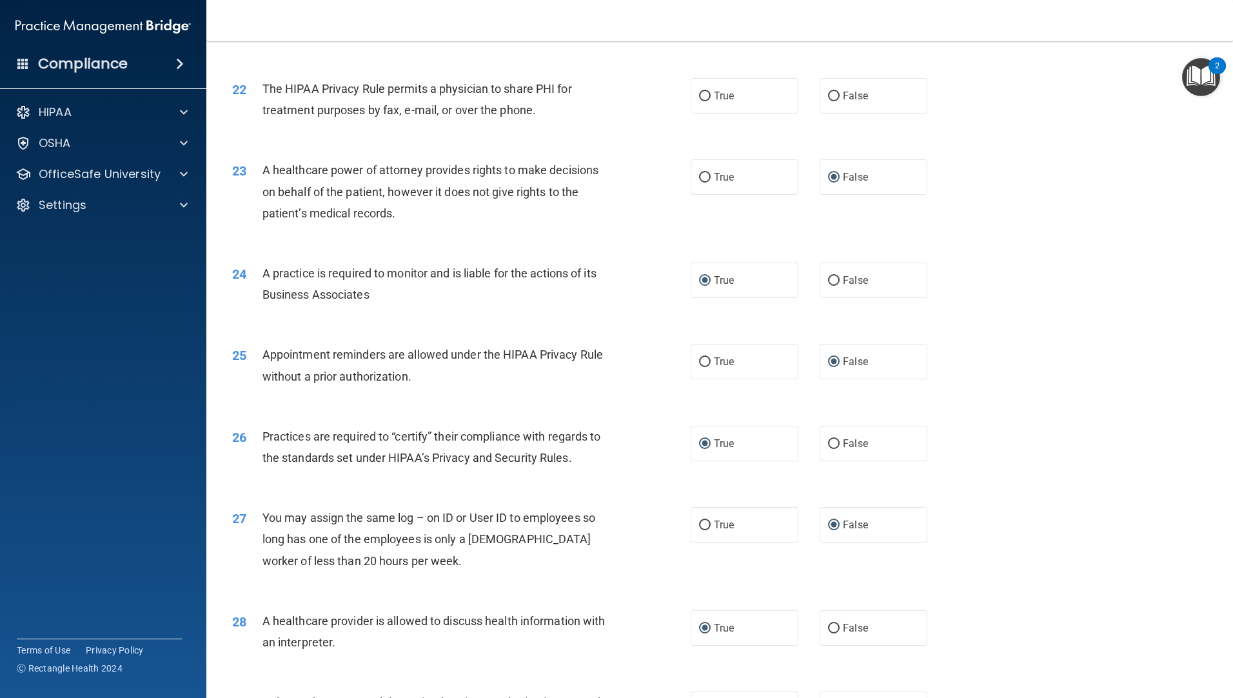
scroll to position [2046, 0]
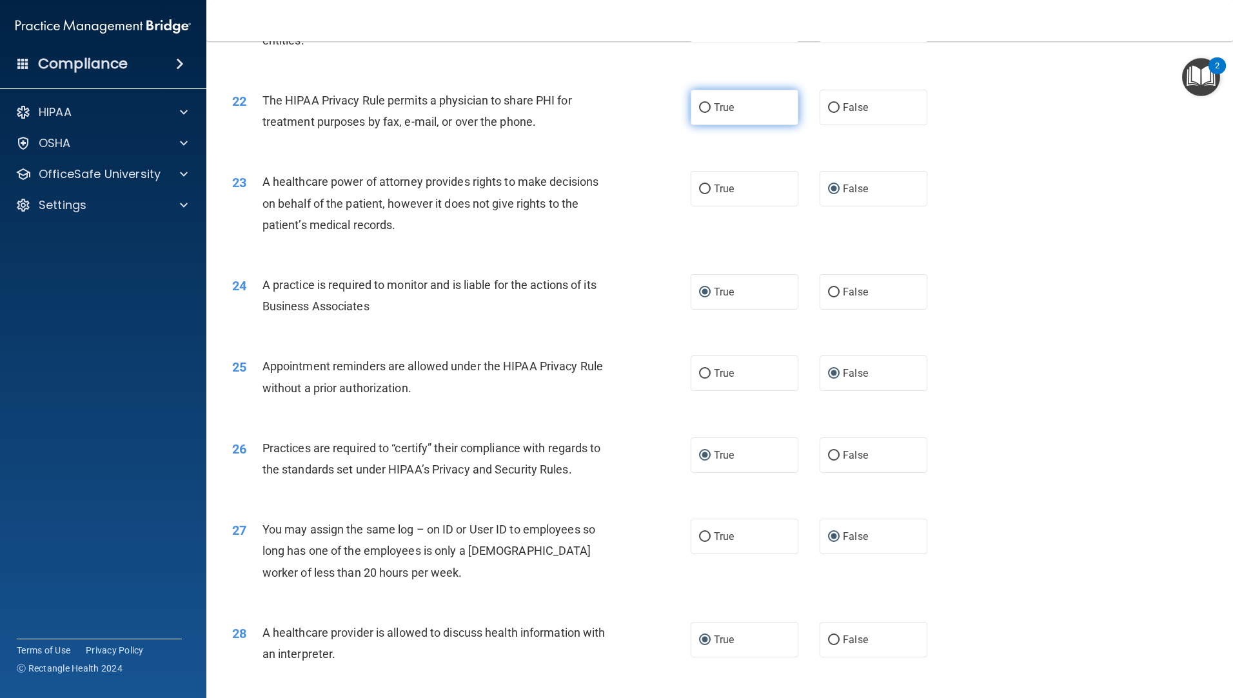
click at [701, 111] on input "True" at bounding box center [705, 108] width 12 height 10
radio input "true"
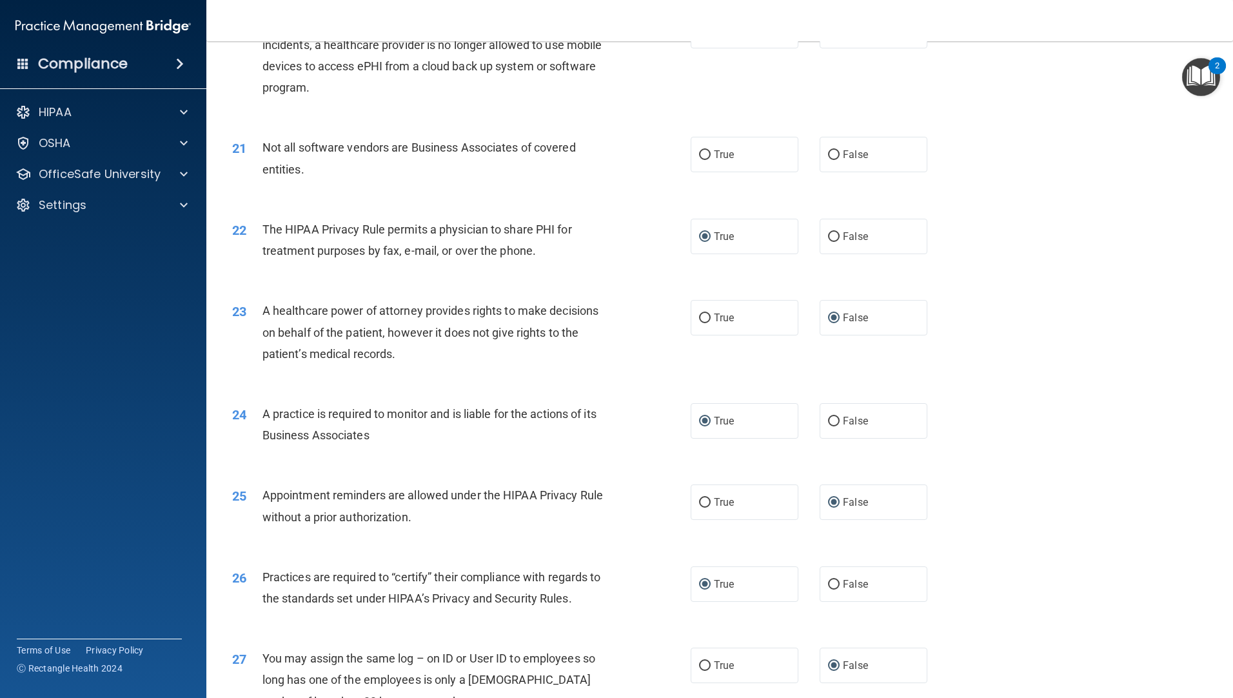
scroll to position [1853, 0]
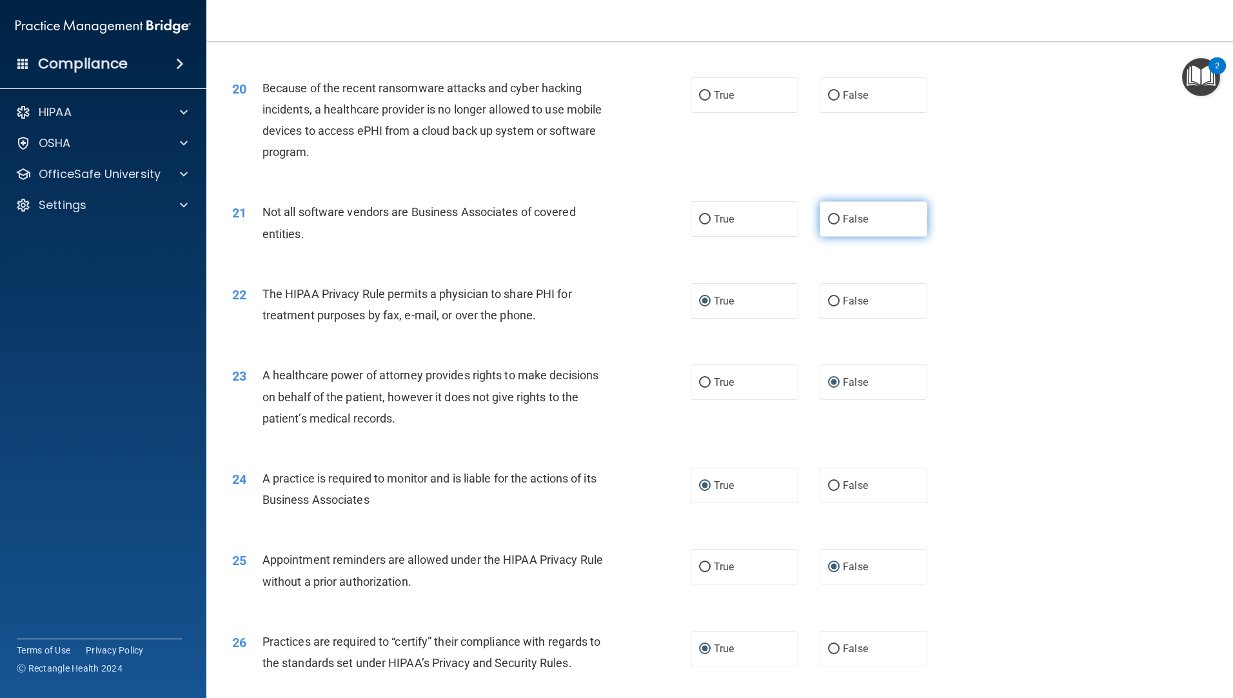
click at [832, 219] on input "False" at bounding box center [834, 220] width 12 height 10
radio input "true"
click at [703, 99] on input "True" at bounding box center [705, 96] width 12 height 10
radio input "true"
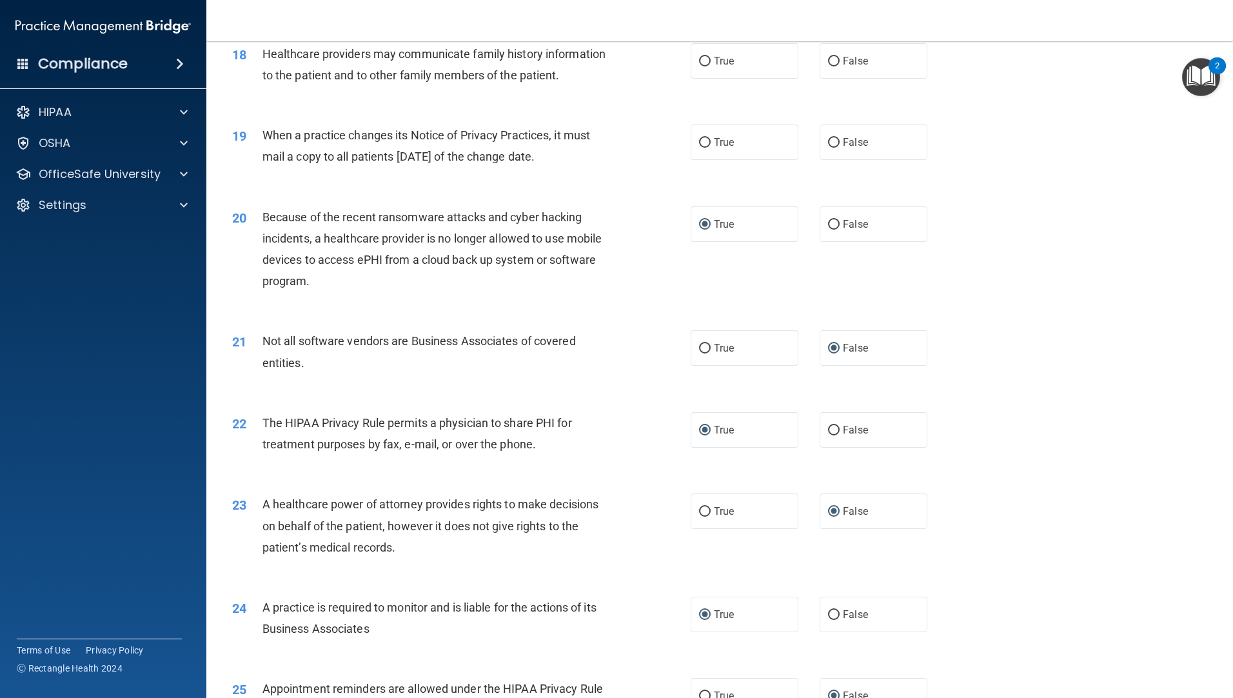
scroll to position [1530, 0]
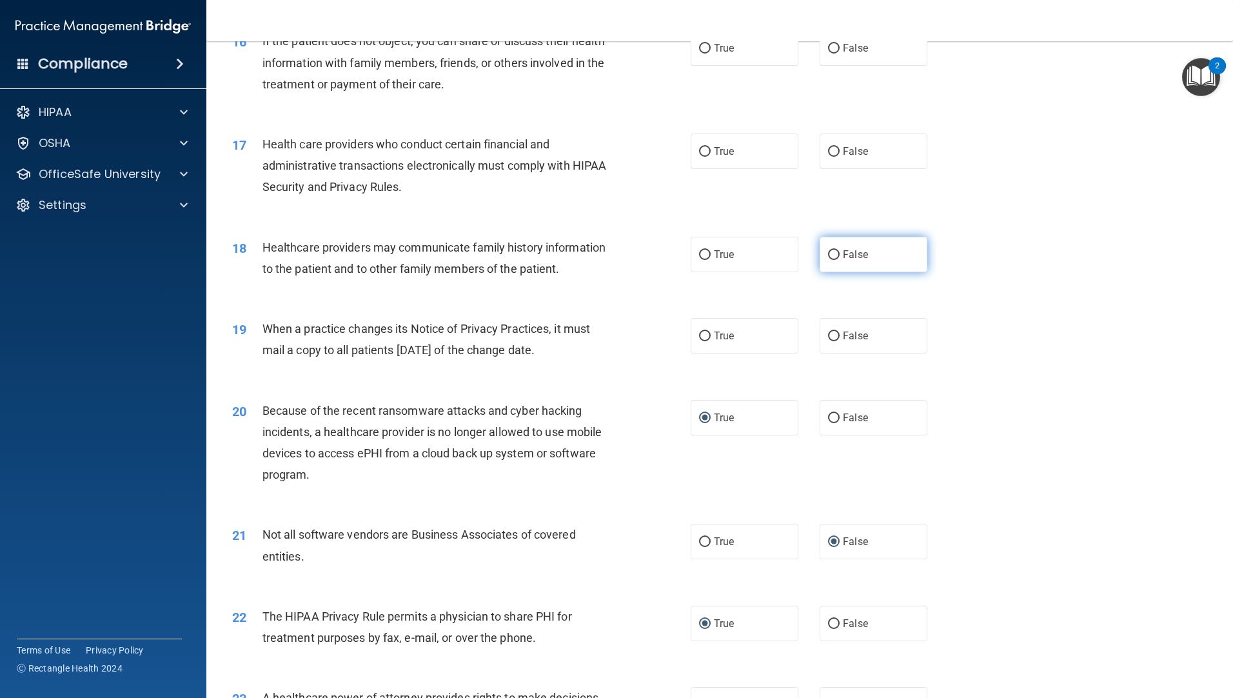
click at [830, 252] on input "False" at bounding box center [834, 255] width 12 height 10
radio input "true"
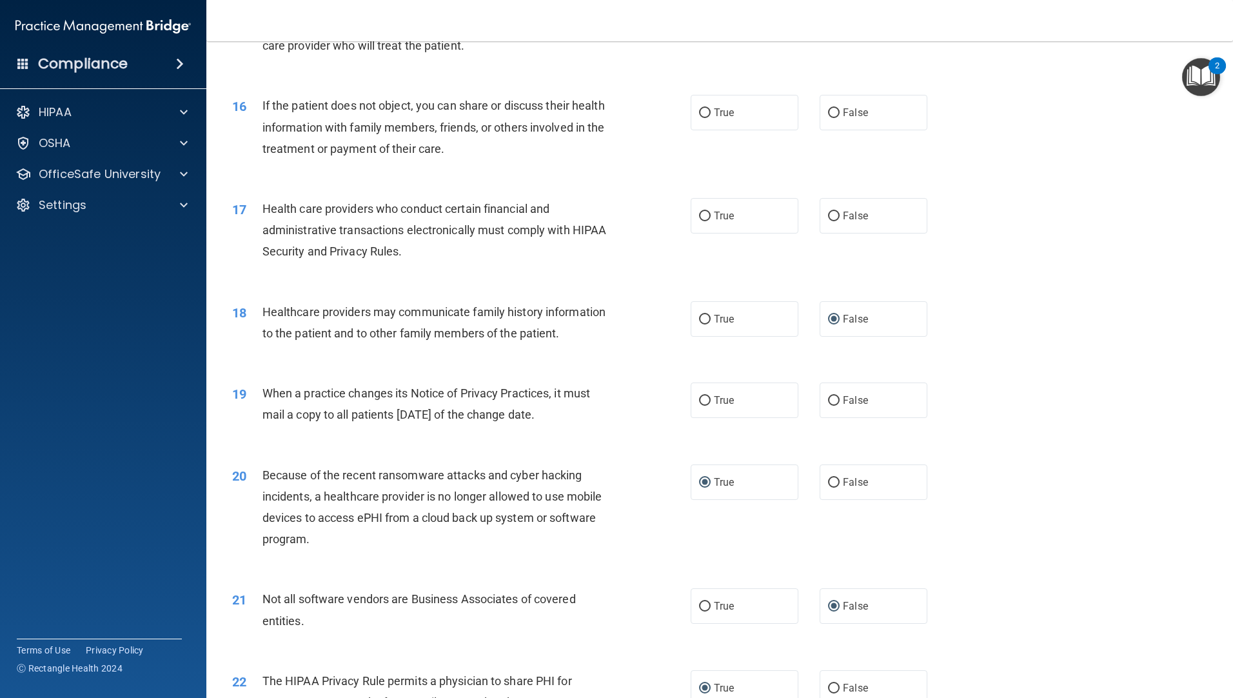
scroll to position [1401, 0]
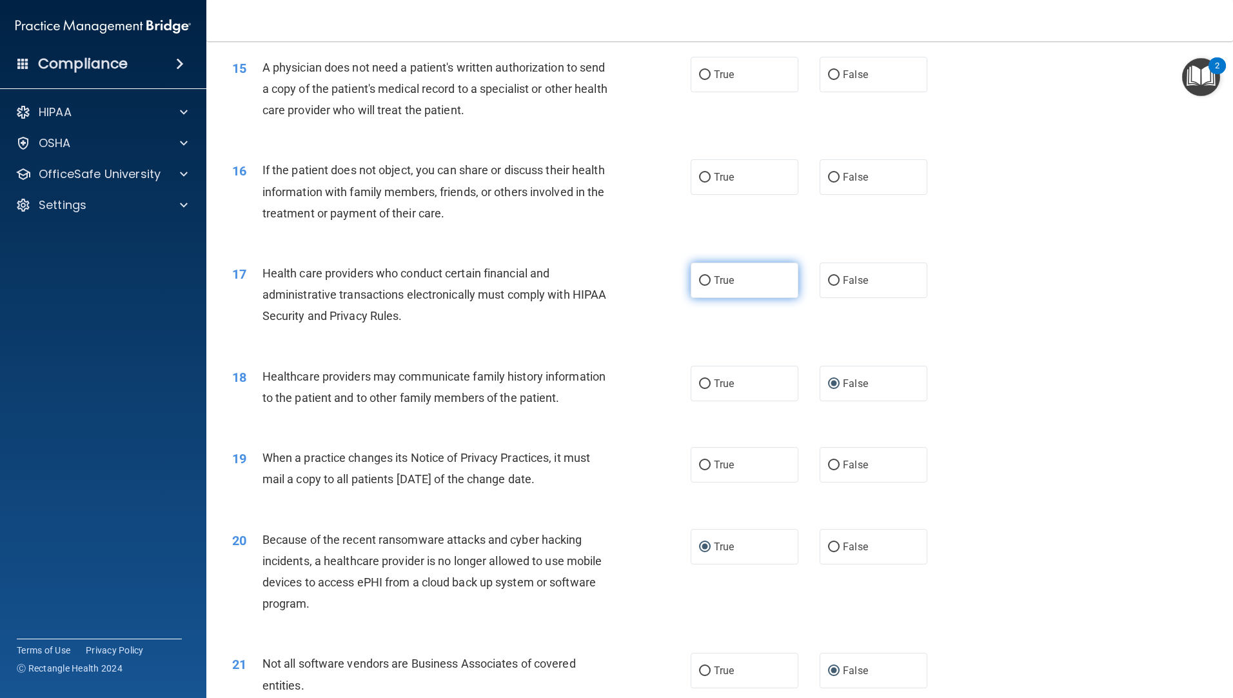
click at [699, 282] on input "True" at bounding box center [705, 281] width 12 height 10
radio input "true"
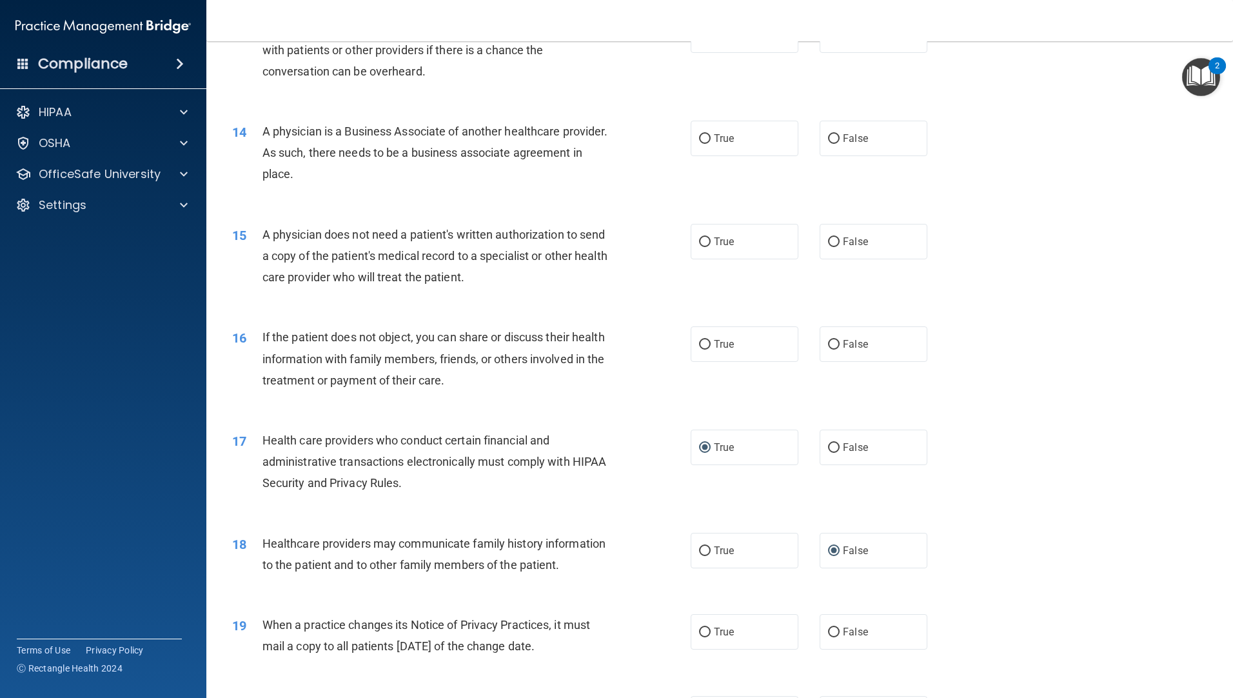
scroll to position [1208, 0]
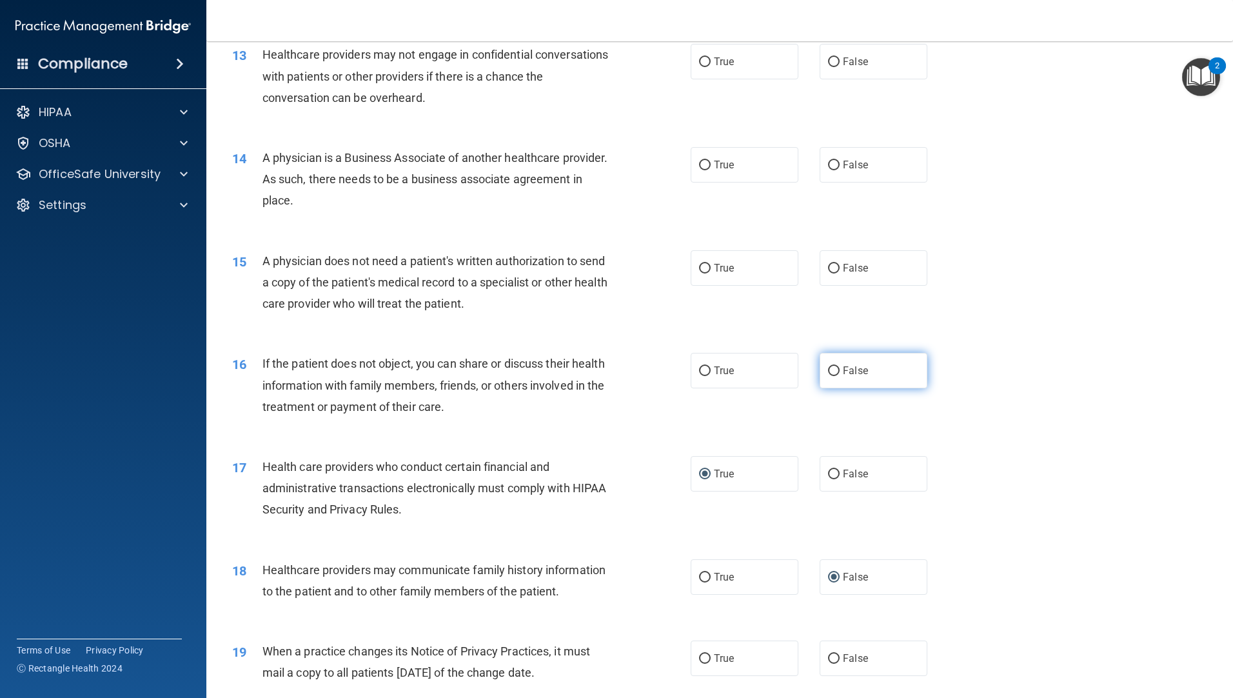
click at [831, 376] on input "False" at bounding box center [834, 371] width 12 height 10
radio input "true"
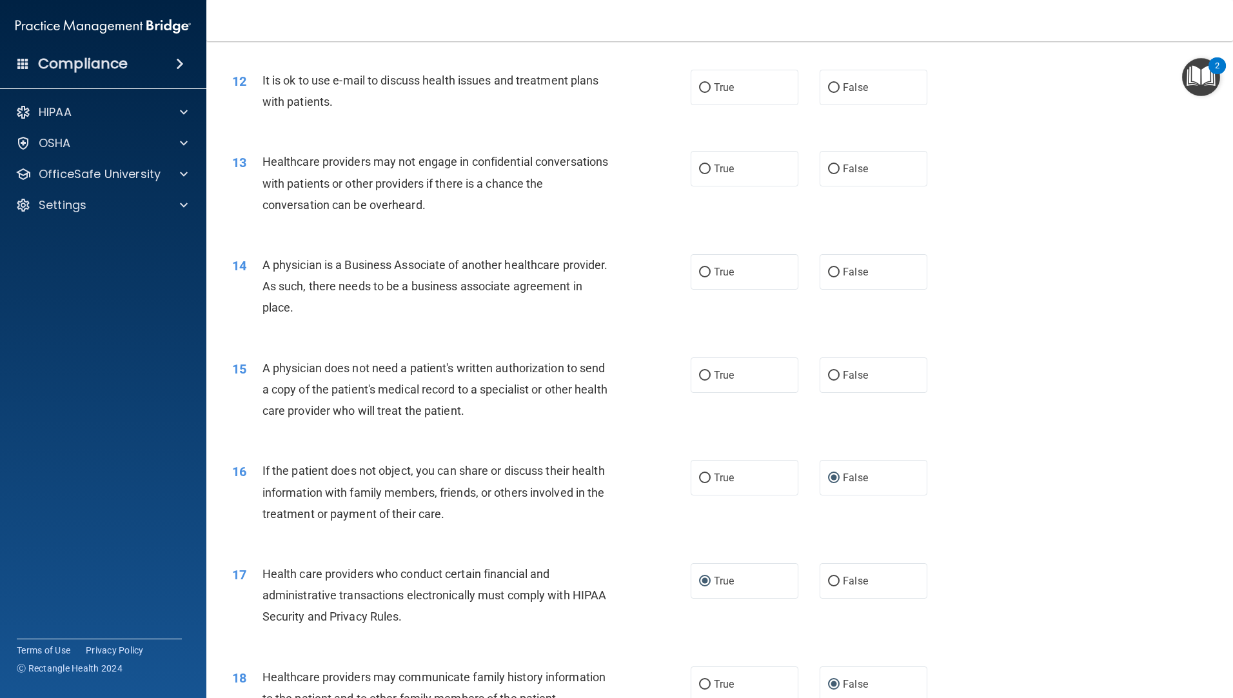
scroll to position [1079, 0]
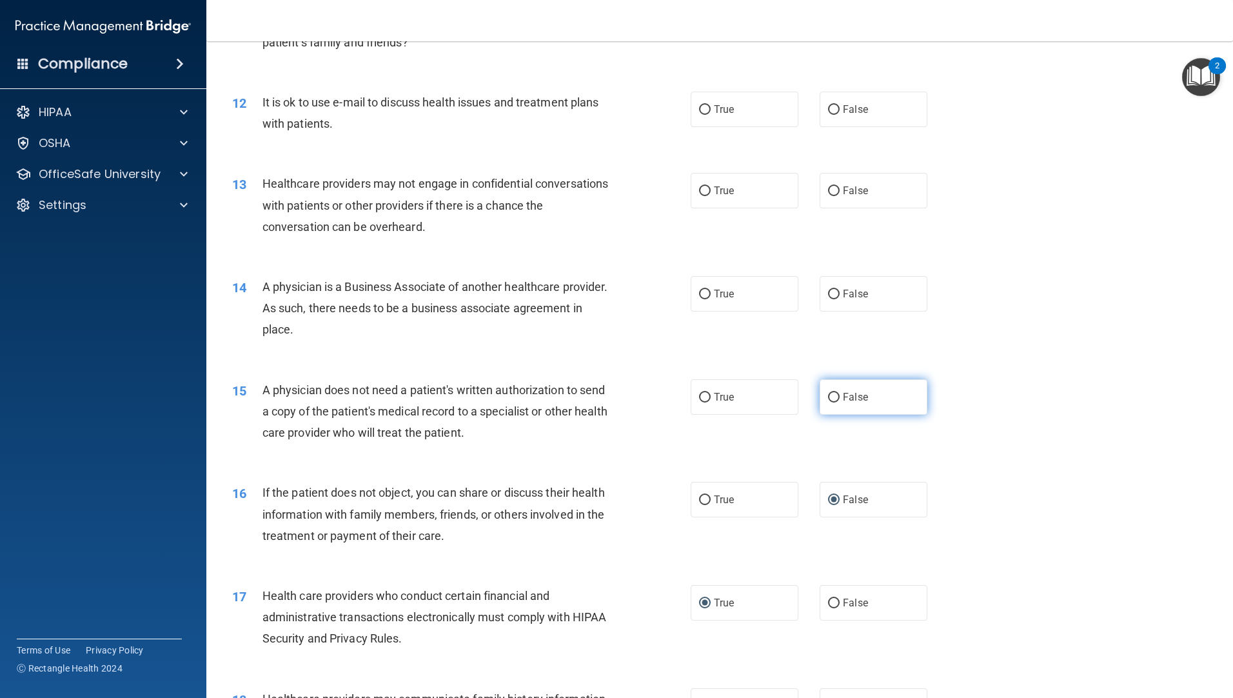
click at [831, 397] on input "False" at bounding box center [834, 398] width 12 height 10
radio input "true"
click at [828, 298] on input "False" at bounding box center [834, 295] width 12 height 10
radio input "true"
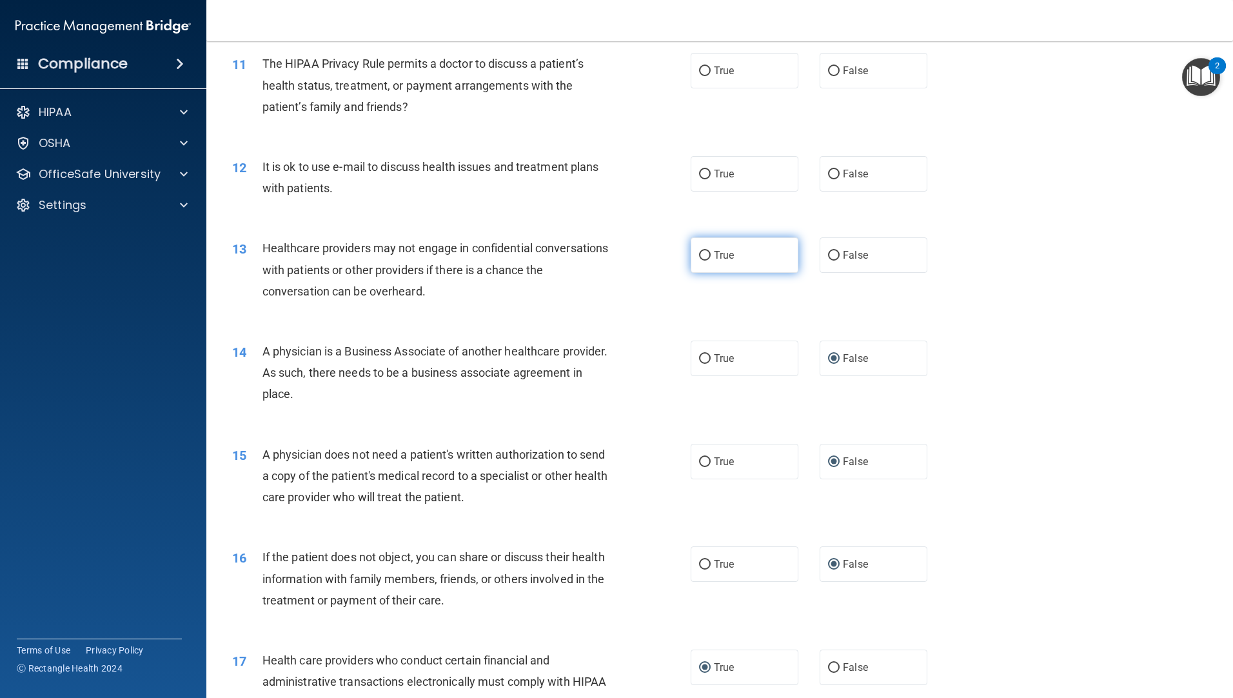
click at [702, 248] on label "True" at bounding box center [745, 254] width 108 height 35
click at [702, 251] on input "True" at bounding box center [705, 256] width 12 height 10
radio input "true"
click at [700, 174] on input "True" at bounding box center [705, 175] width 12 height 10
radio input "true"
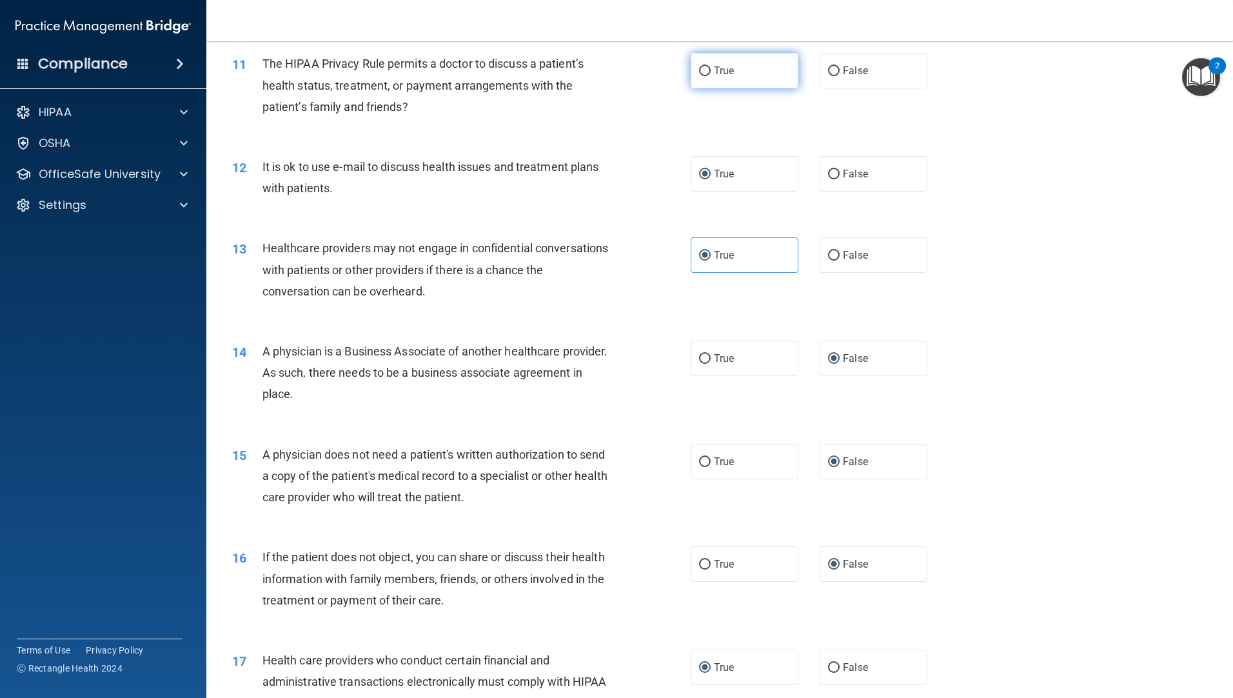
click at [701, 72] on input "True" at bounding box center [705, 71] width 12 height 10
radio input "true"
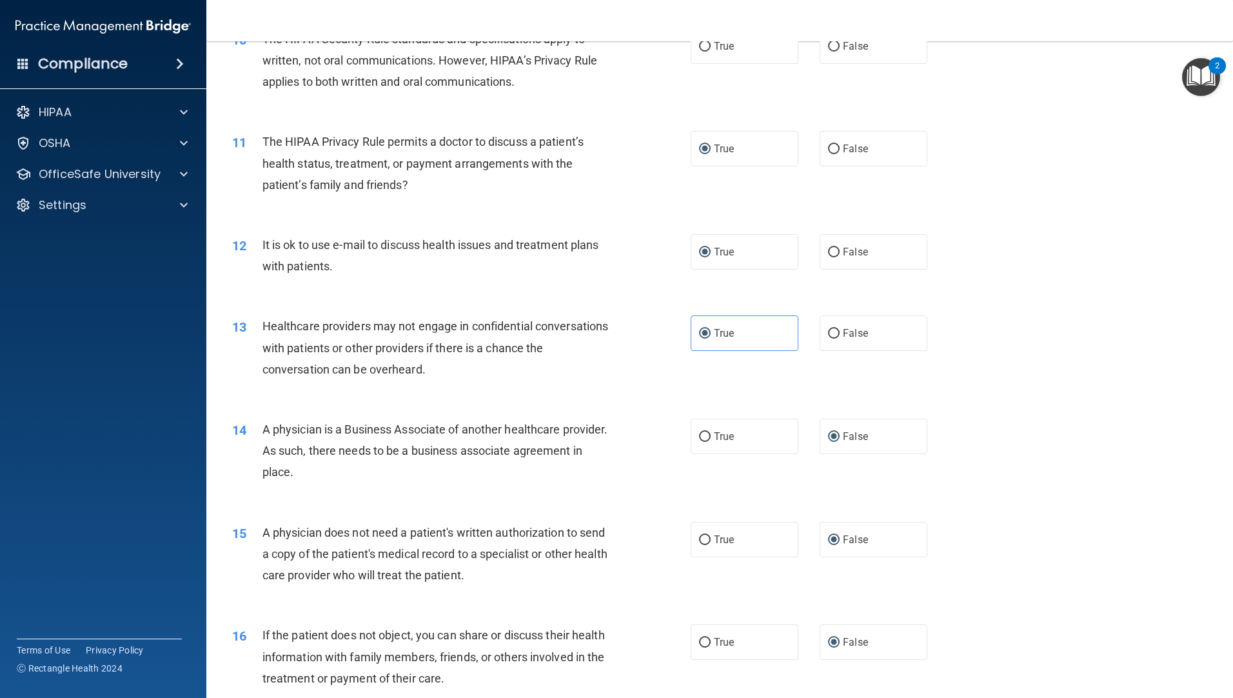
scroll to position [821, 0]
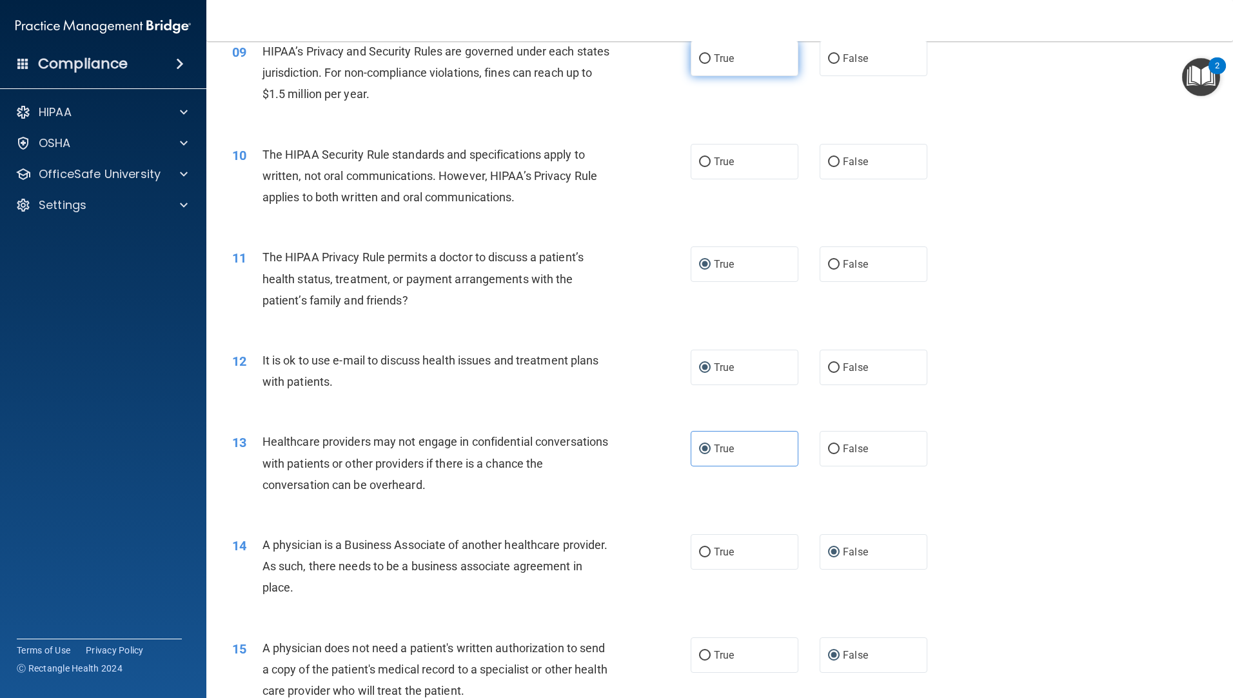
click at [702, 61] on input "True" at bounding box center [705, 59] width 12 height 10
radio input "true"
click at [828, 157] on input "False" at bounding box center [834, 162] width 12 height 10
radio input "true"
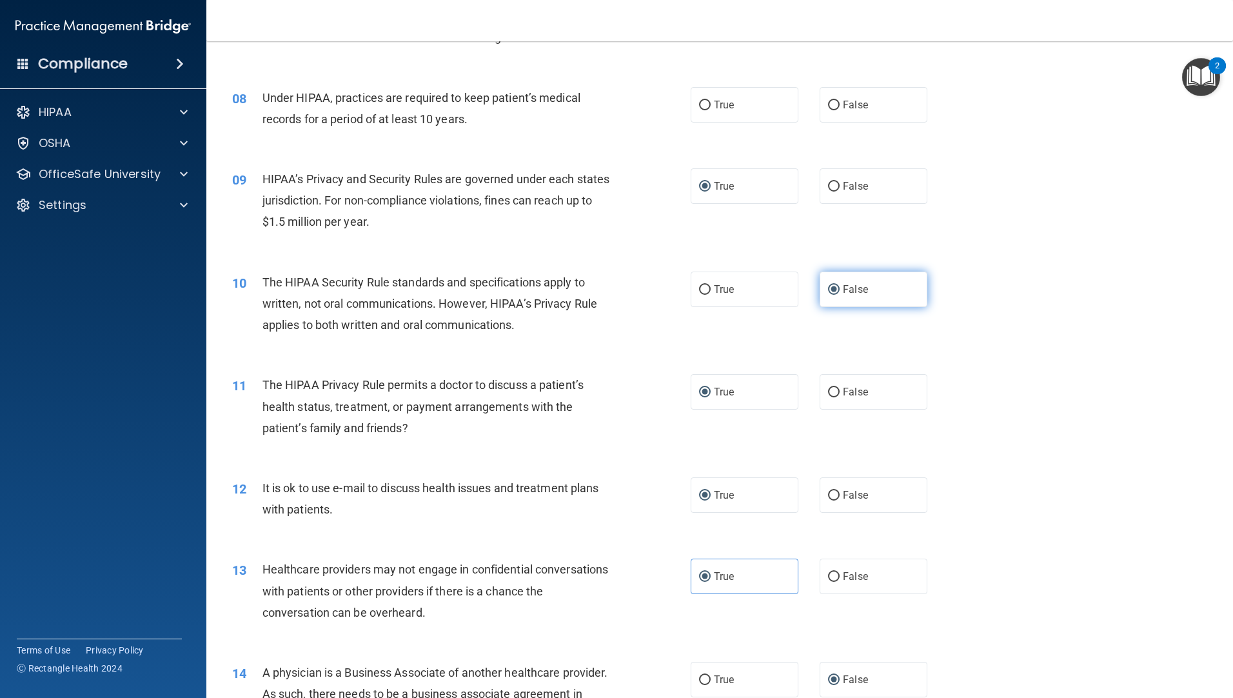
scroll to position [692, 0]
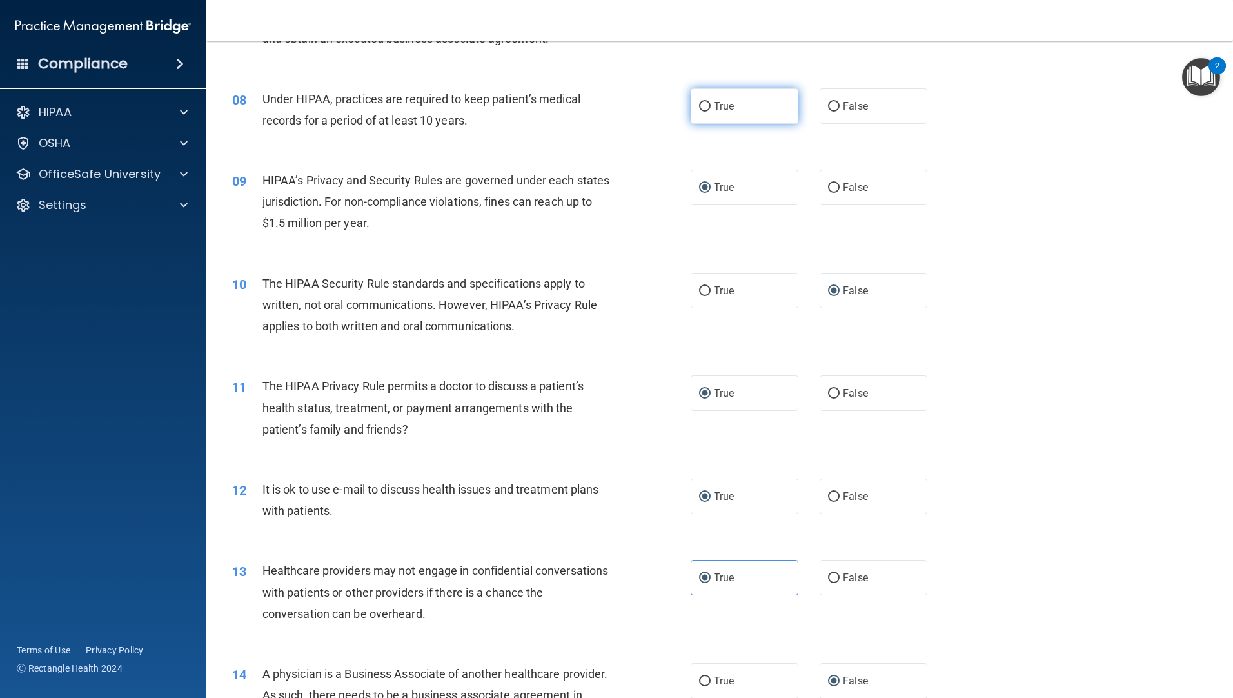
click at [699, 110] on input "True" at bounding box center [705, 107] width 12 height 10
radio input "true"
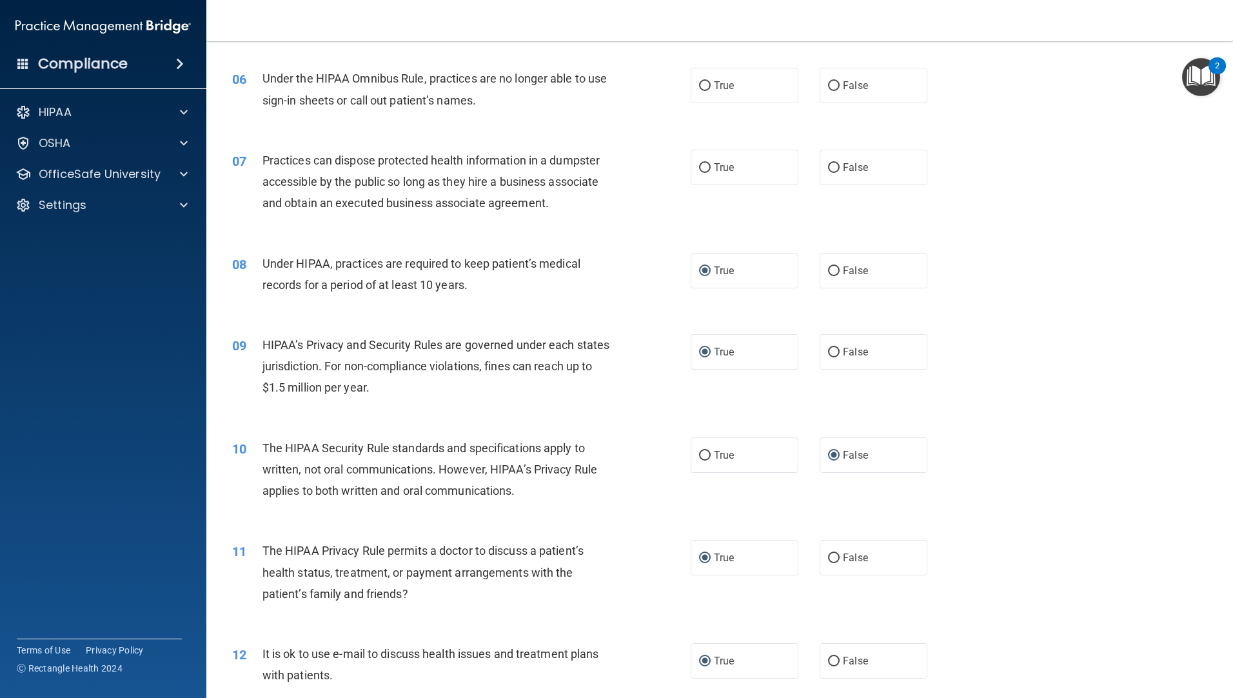
scroll to position [499, 0]
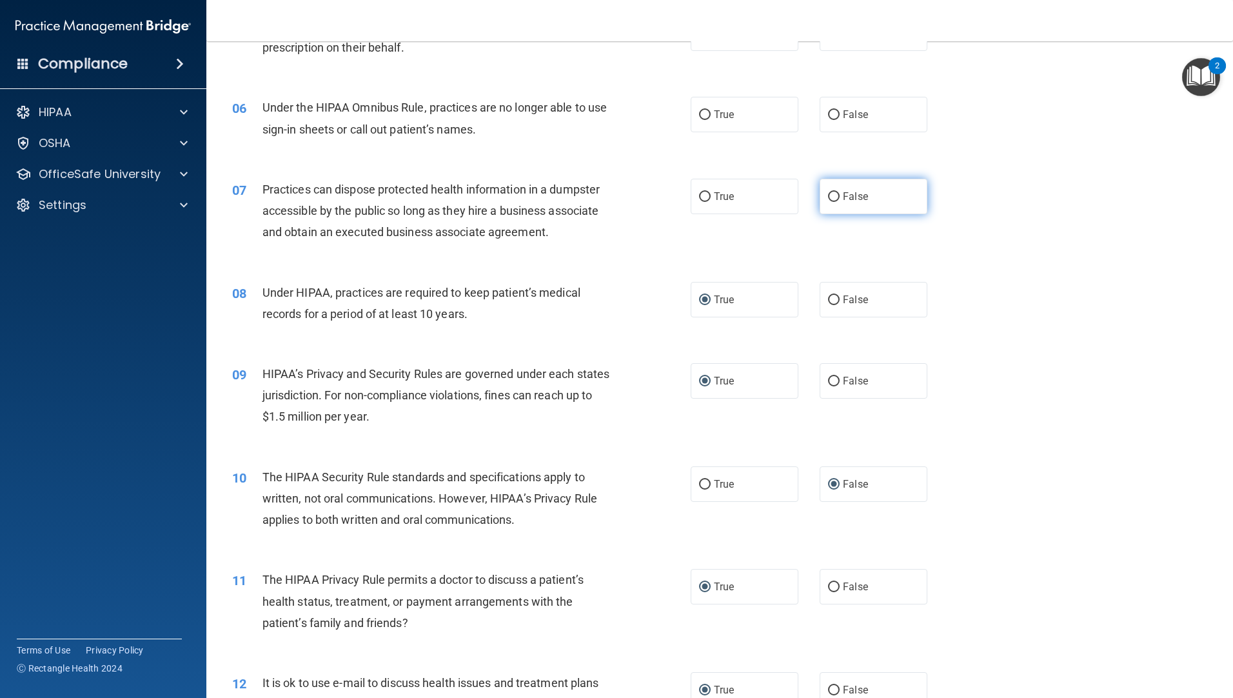
click at [827, 202] on label "False" at bounding box center [874, 196] width 108 height 35
click at [828, 202] on input "False" at bounding box center [834, 197] width 12 height 10
radio input "true"
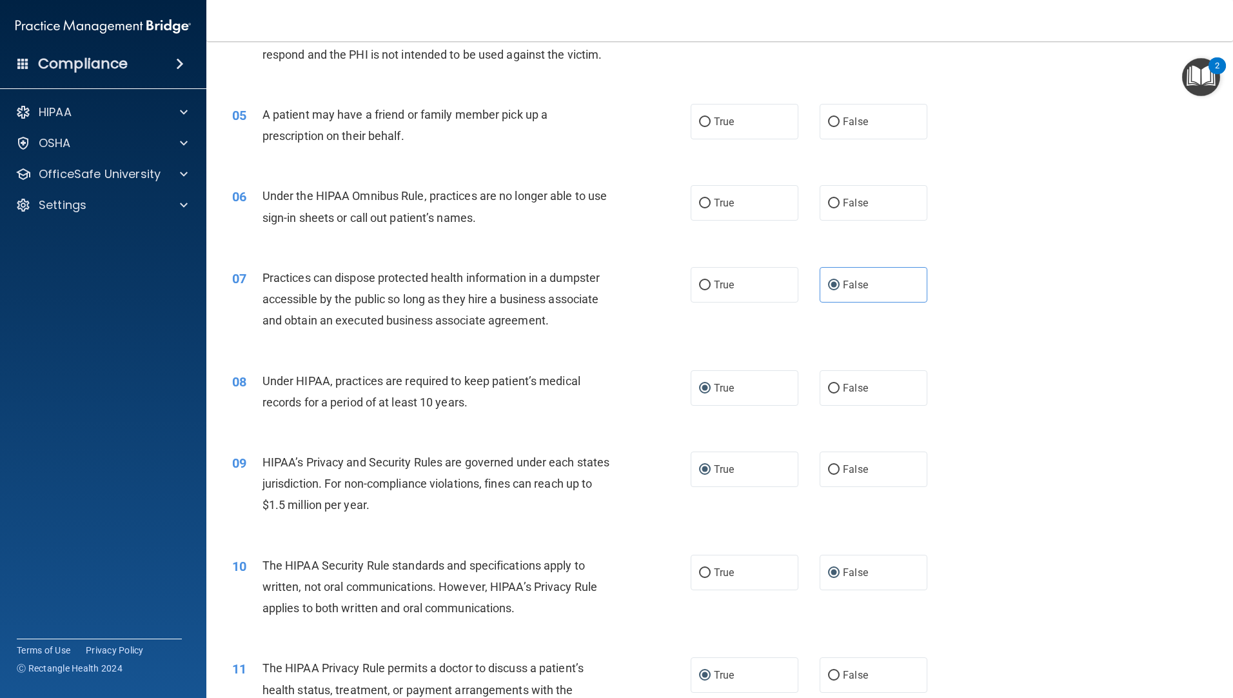
scroll to position [370, 0]
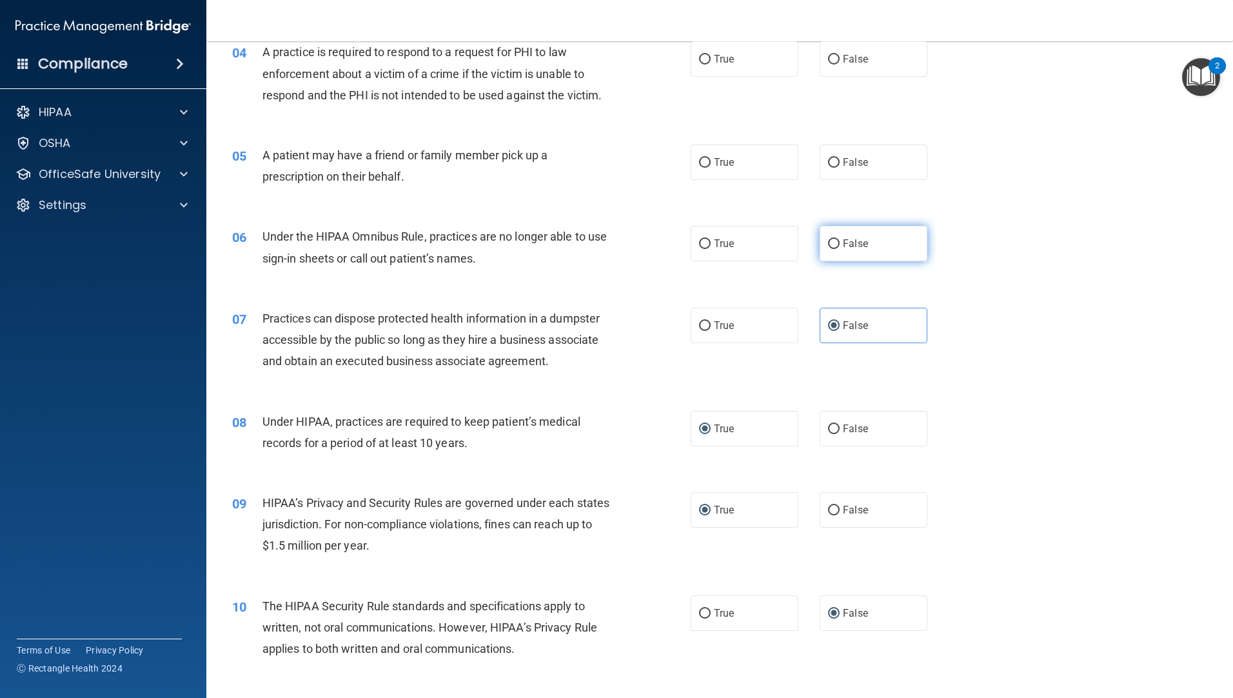
click at [828, 239] on input "False" at bounding box center [834, 244] width 12 height 10
radio input "true"
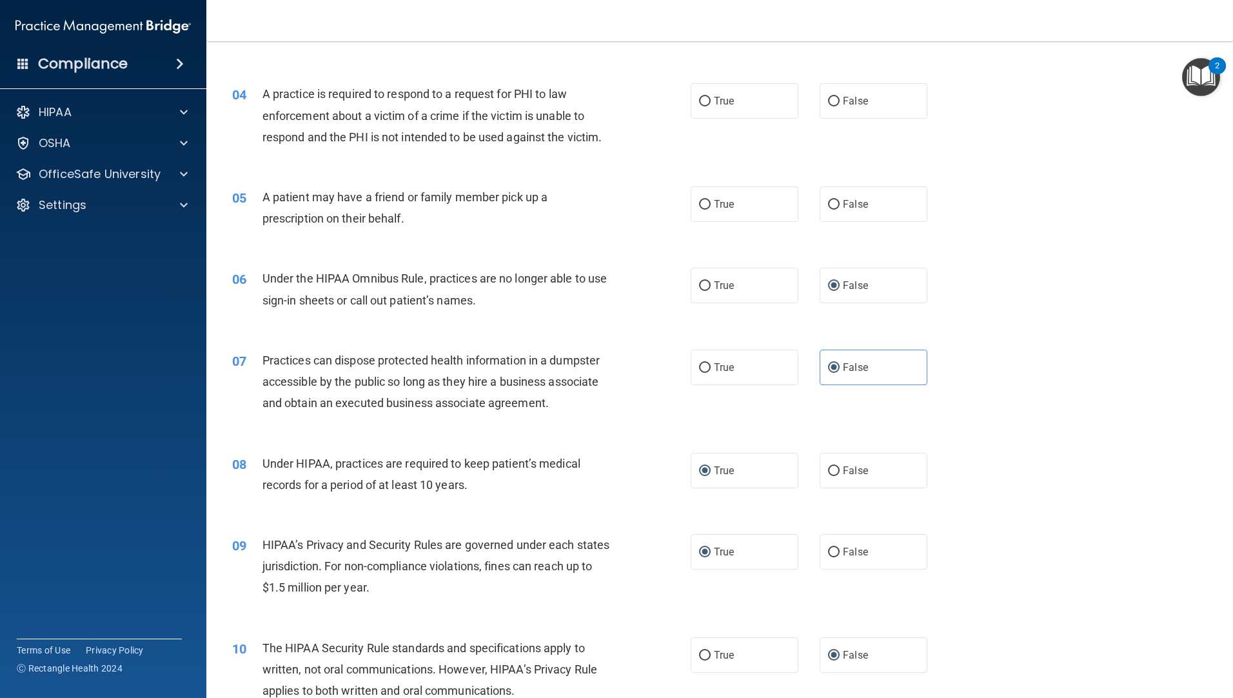
scroll to position [305, 0]
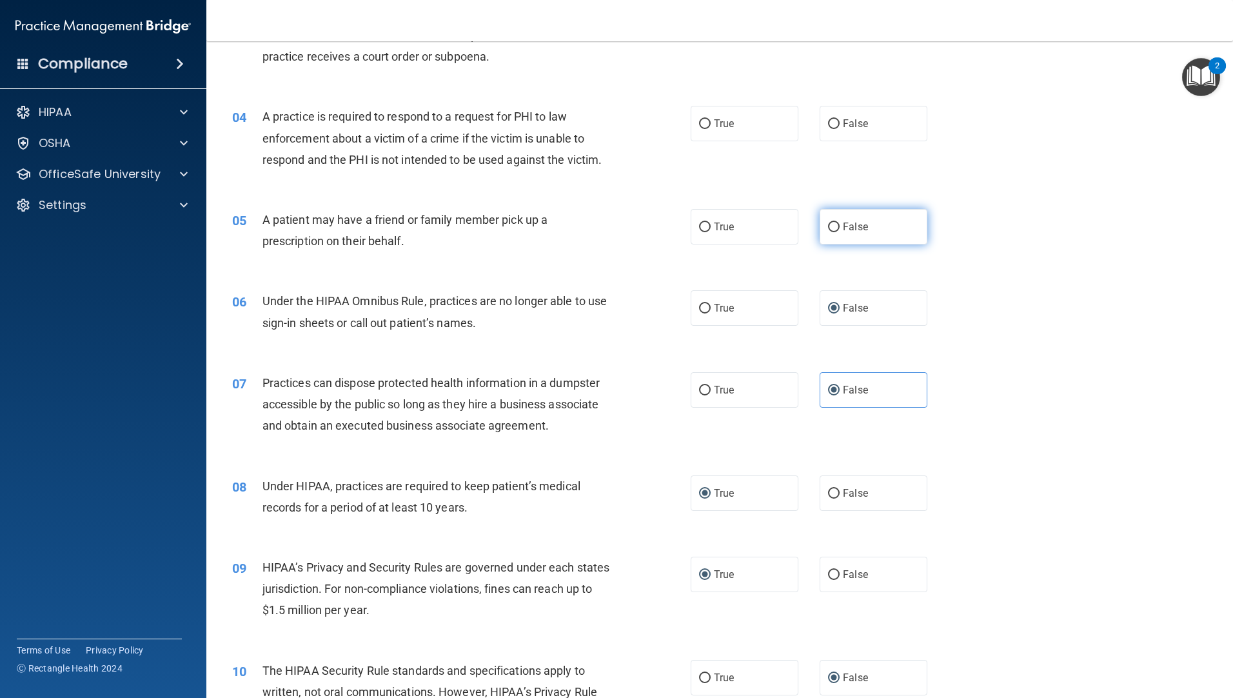
click at [828, 228] on input "False" at bounding box center [834, 228] width 12 height 10
radio input "true"
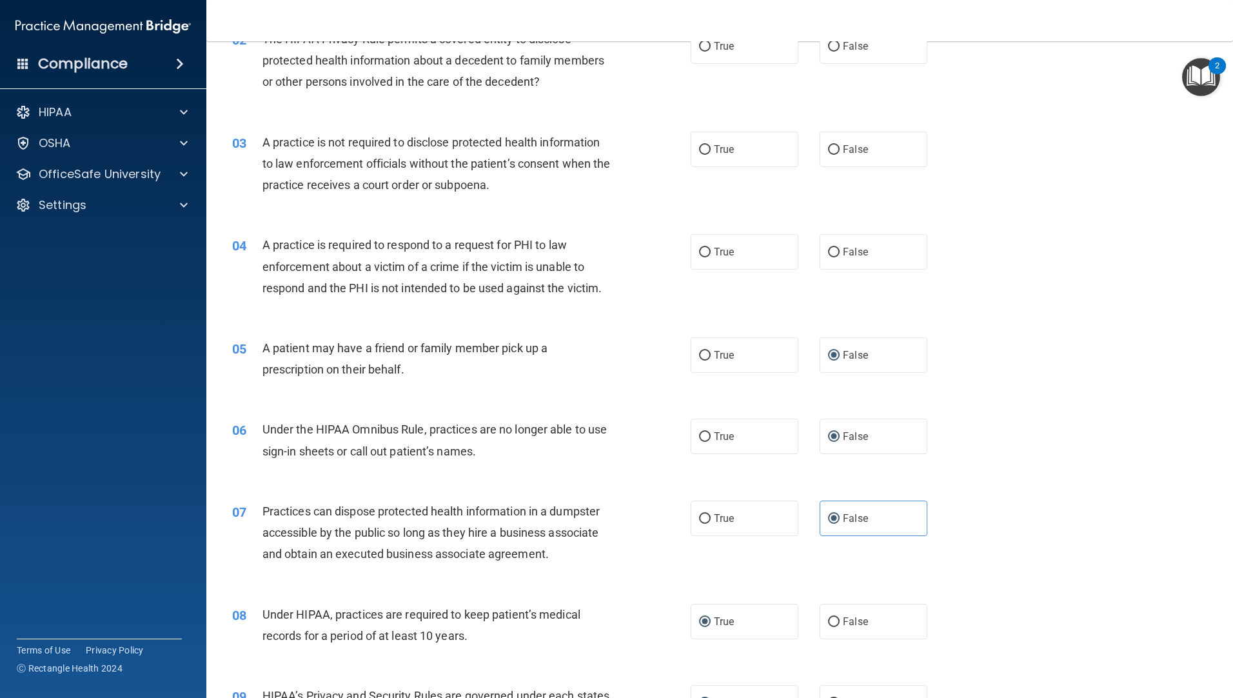
scroll to position [176, 0]
click at [704, 254] on input "True" at bounding box center [705, 253] width 12 height 10
radio input "true"
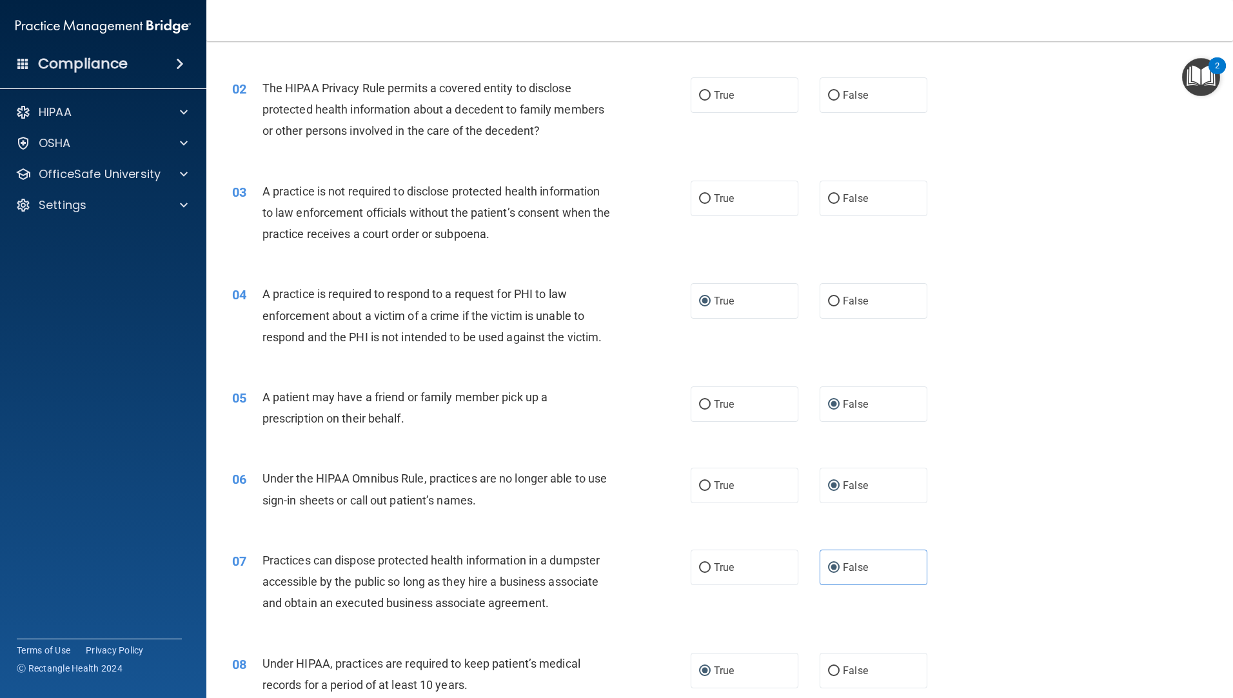
scroll to position [47, 0]
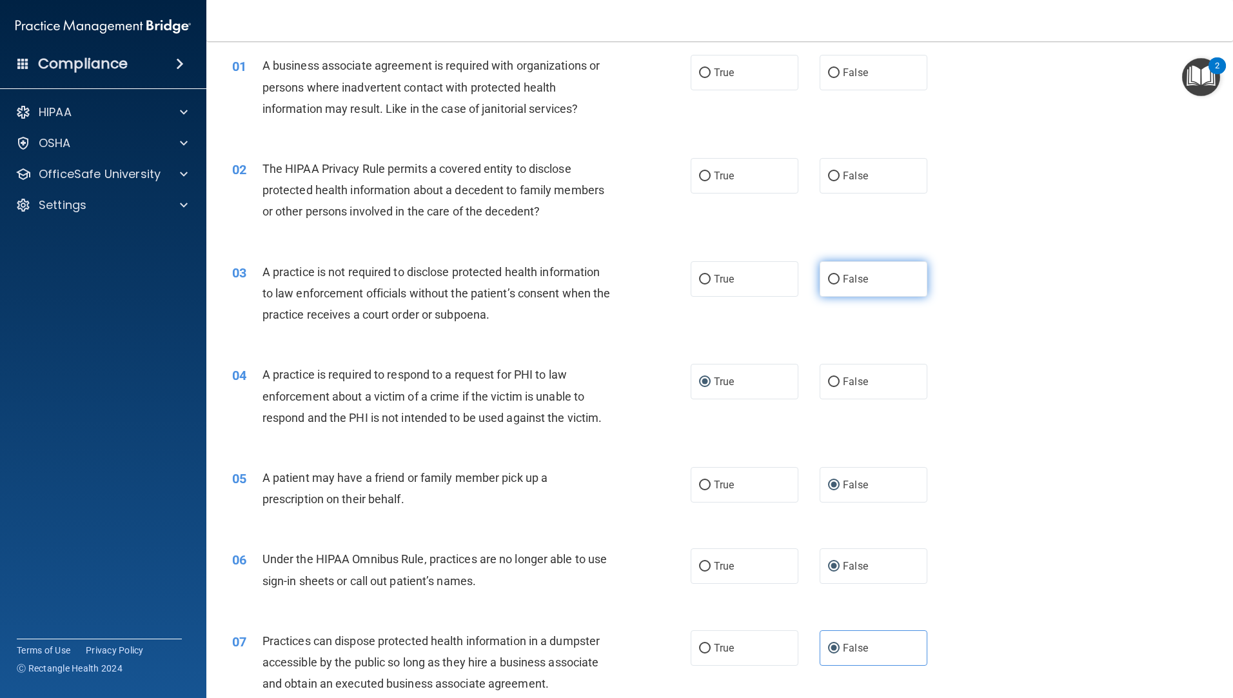
click at [828, 275] on input "False" at bounding box center [834, 280] width 12 height 10
radio input "true"
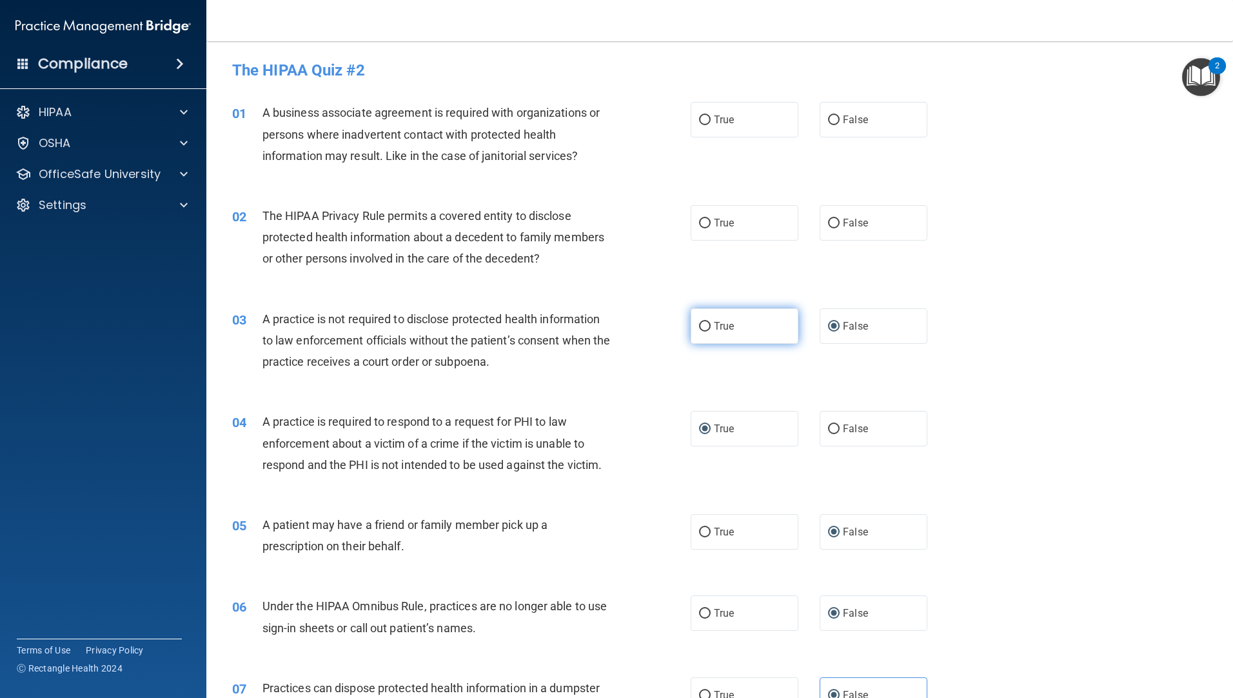
click at [699, 323] on input "True" at bounding box center [705, 327] width 12 height 10
radio input "true"
radio input "false"
click at [828, 219] on input "False" at bounding box center [834, 224] width 12 height 10
radio input "true"
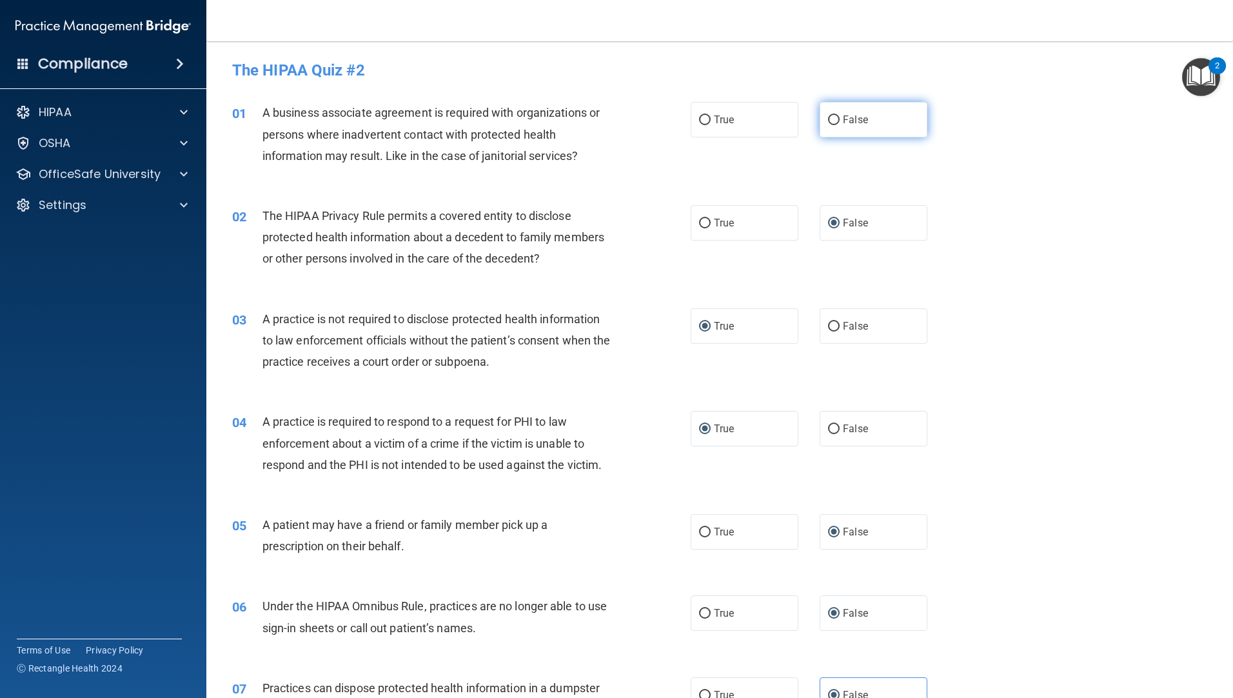
click at [829, 121] on input "False" at bounding box center [834, 120] width 12 height 10
radio input "true"
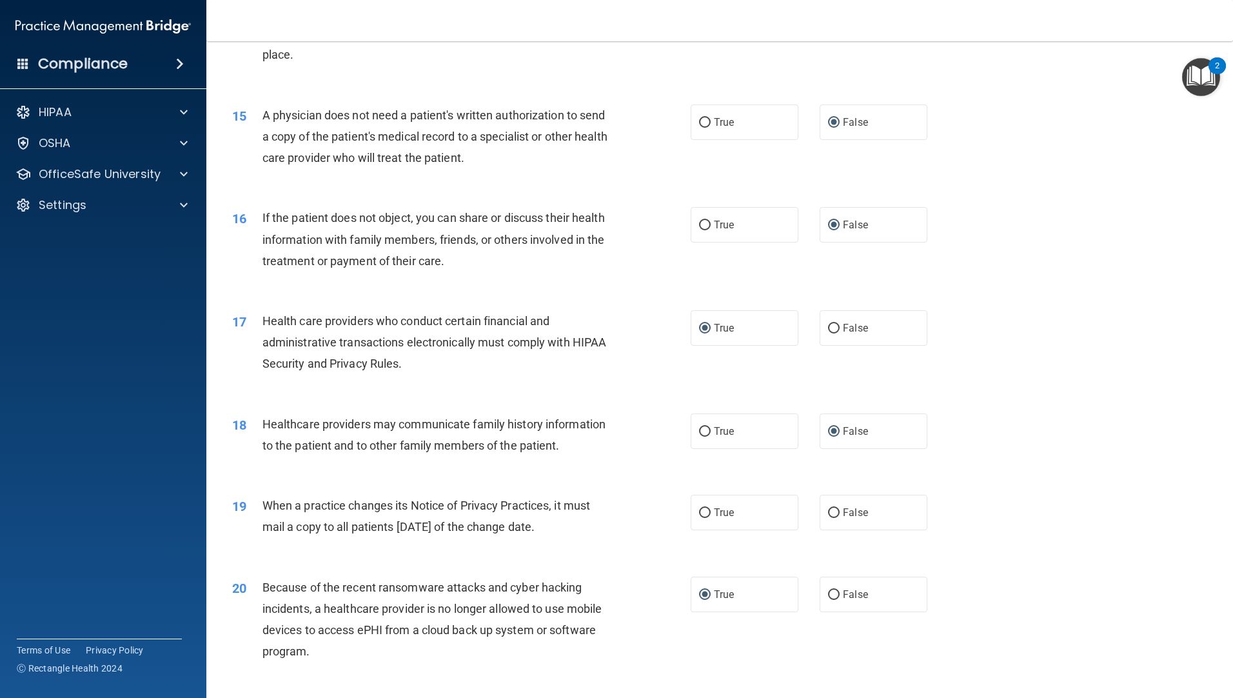
scroll to position [1354, 0]
click at [699, 513] on input "True" at bounding box center [705, 513] width 12 height 10
radio input "true"
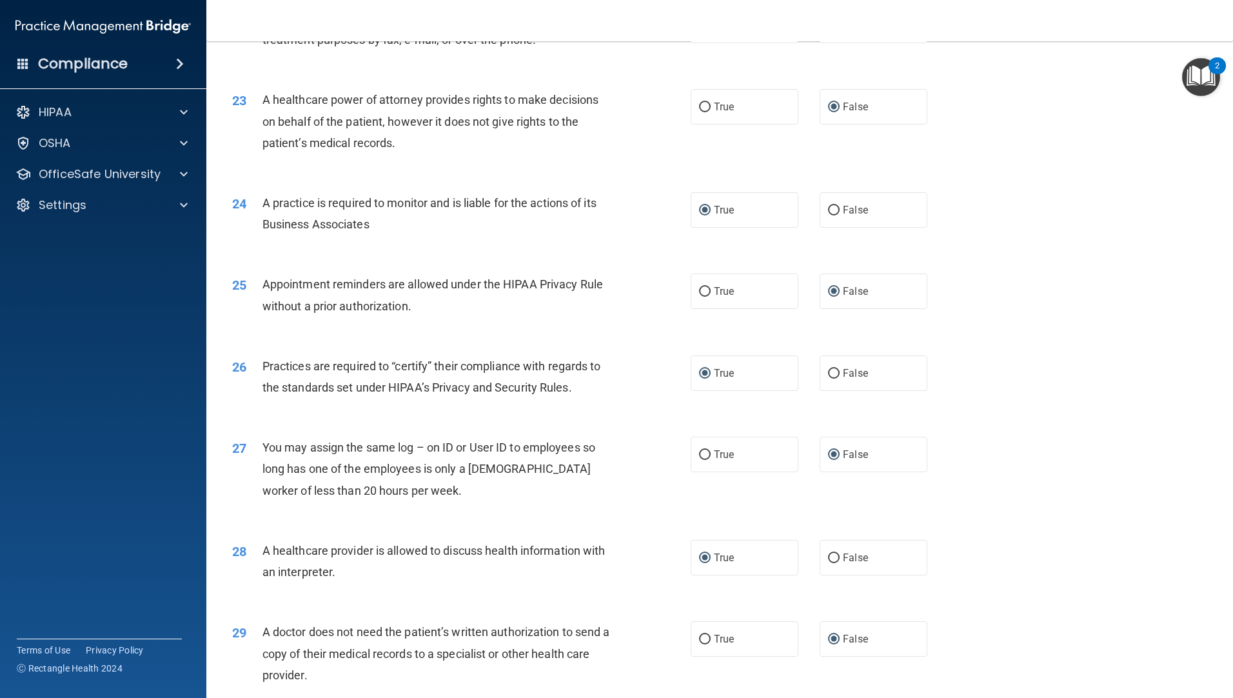
scroll to position [2304, 0]
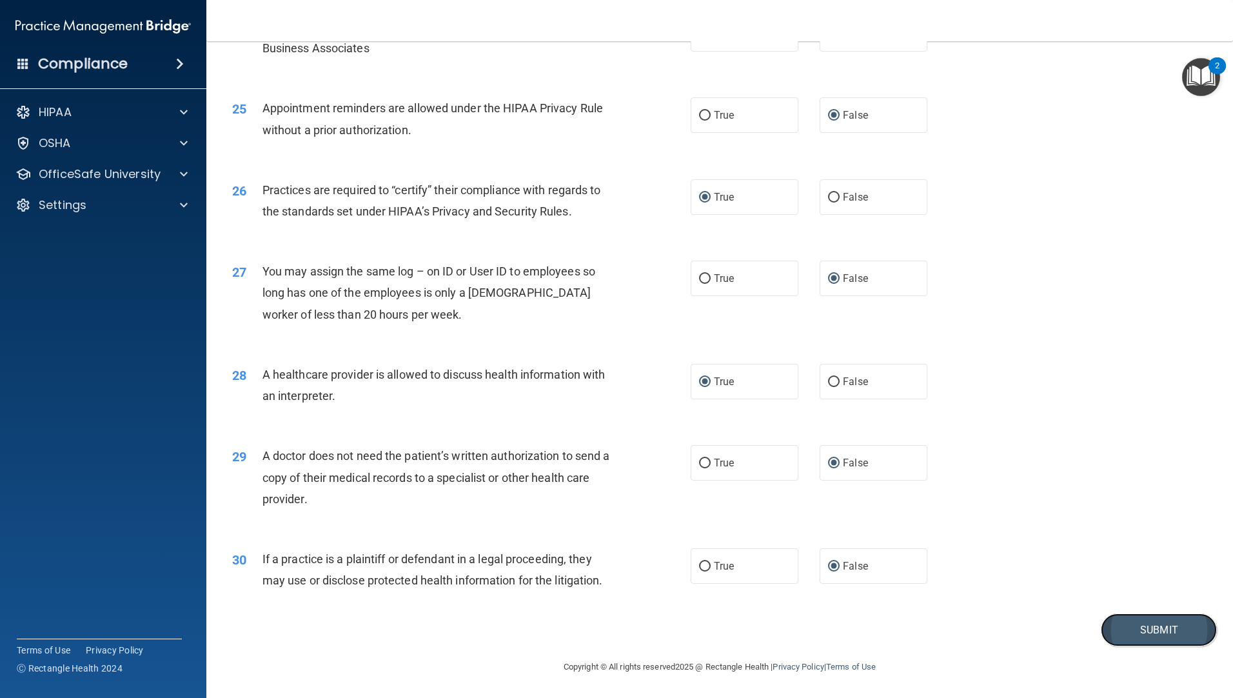
click at [1169, 638] on button "Submit" at bounding box center [1159, 629] width 116 height 33
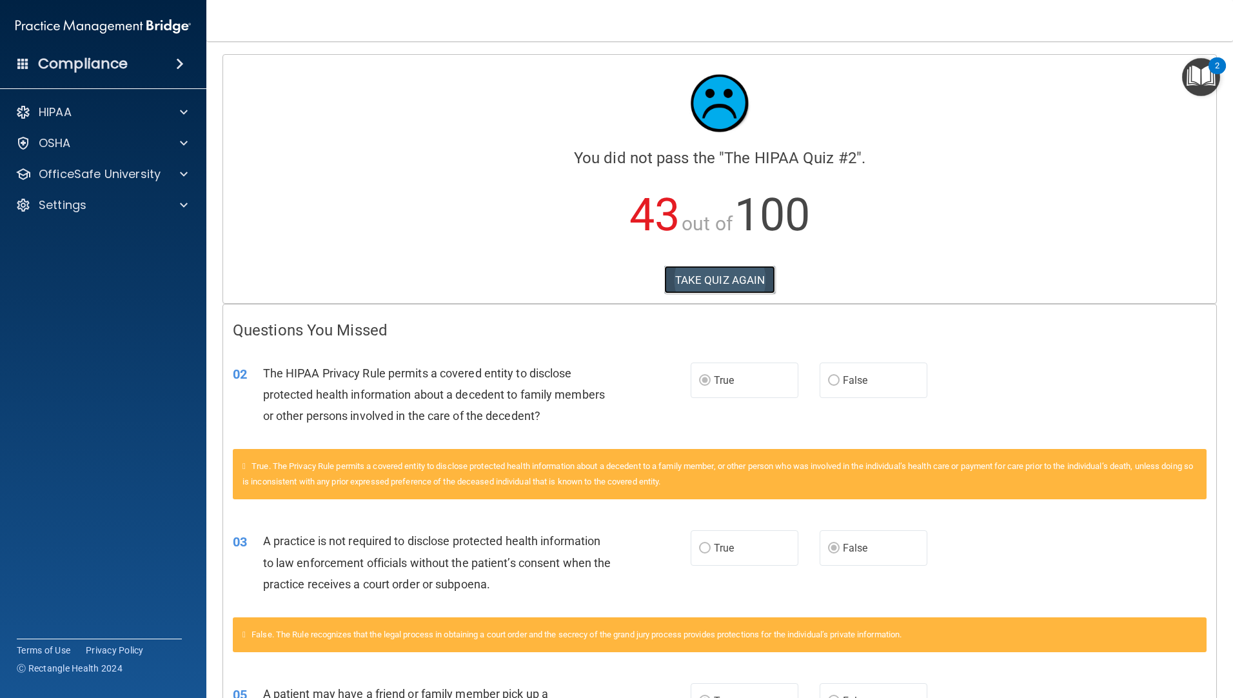
click at [699, 275] on button "TAKE QUIZ AGAIN" at bounding box center [720, 280] width 112 height 28
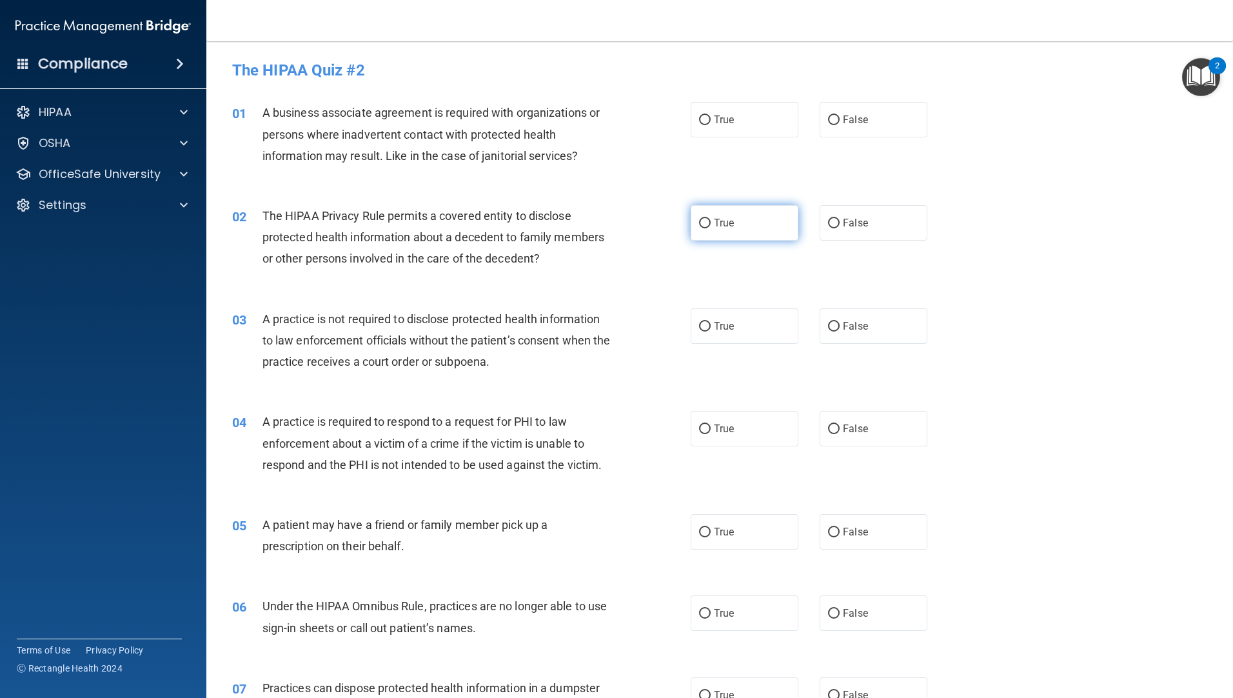
click at [699, 222] on input "True" at bounding box center [705, 224] width 12 height 10
radio input "true"
click at [828, 322] on input "False" at bounding box center [834, 327] width 12 height 10
radio input "true"
click at [699, 533] on input "True" at bounding box center [705, 533] width 12 height 10
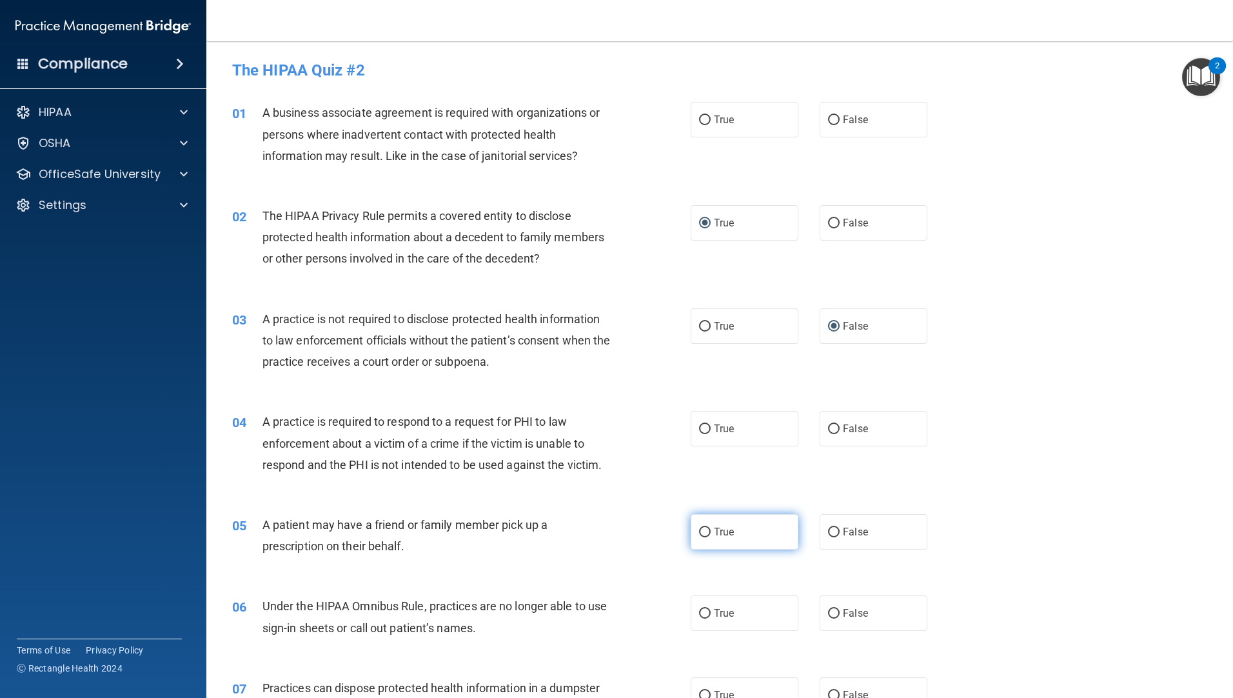
radio input "true"
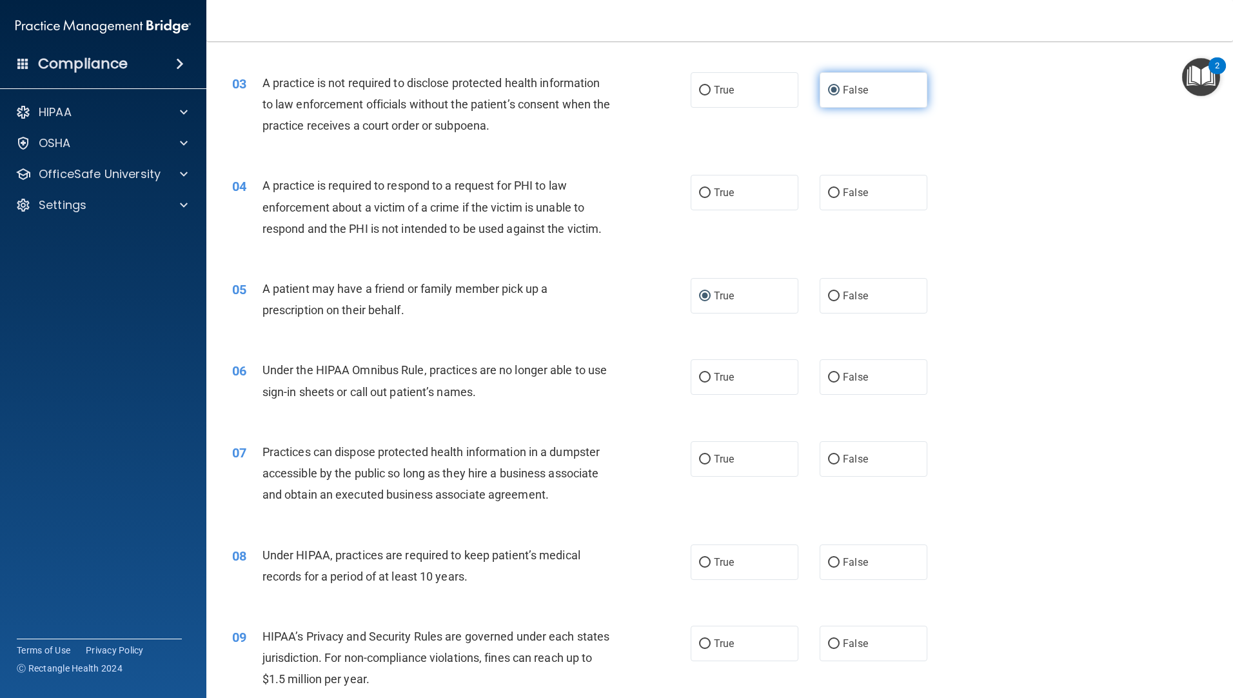
scroll to position [258, 0]
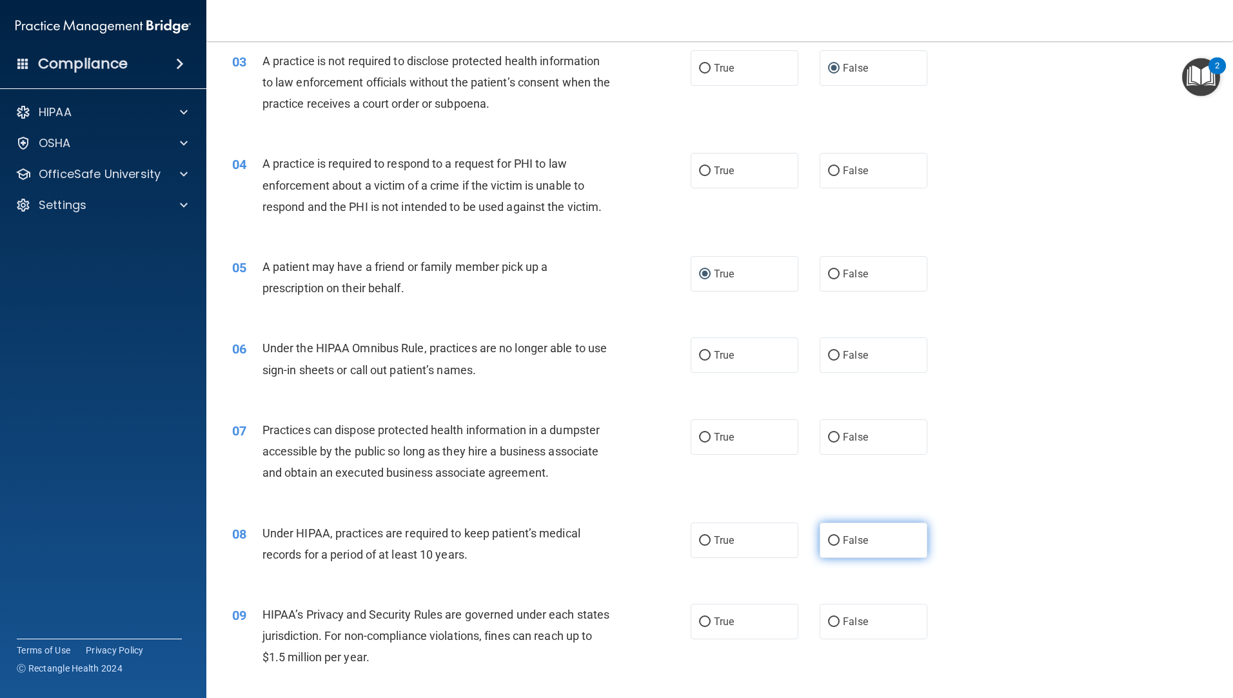
click at [828, 544] on input "False" at bounding box center [834, 541] width 12 height 10
radio input "true"
click at [828, 626] on input "False" at bounding box center [834, 622] width 12 height 10
radio input "true"
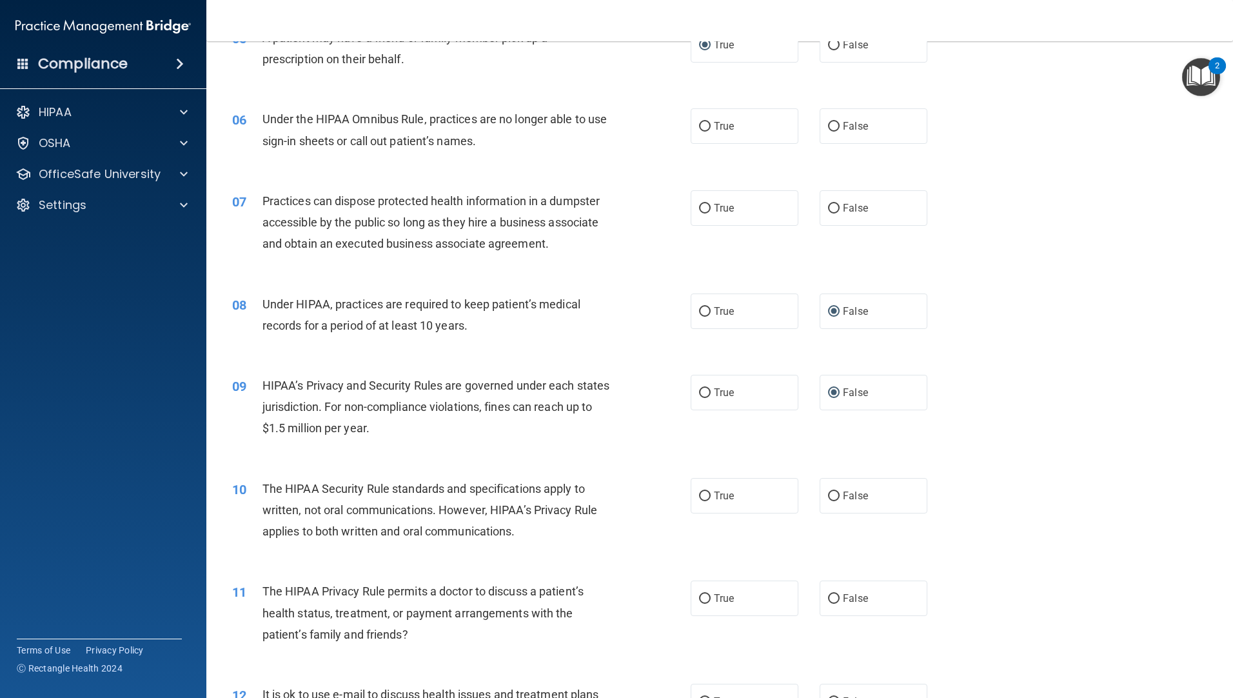
scroll to position [516, 0]
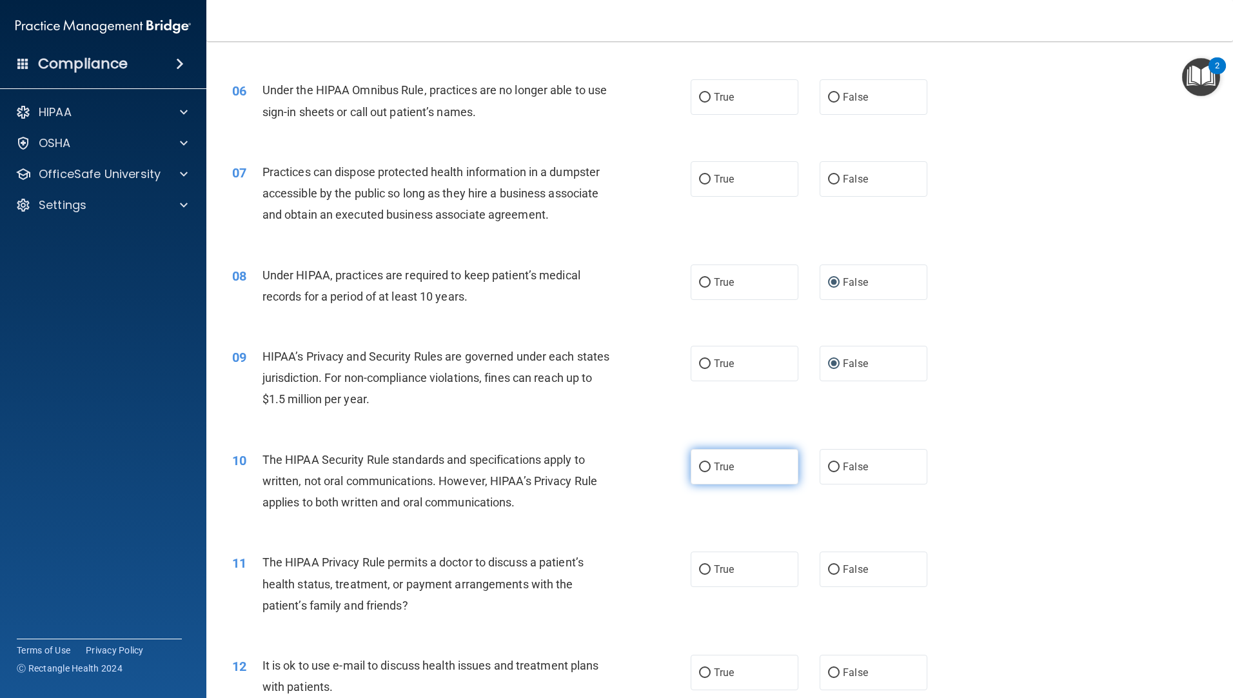
click at [699, 463] on input "True" at bounding box center [705, 467] width 12 height 10
radio input "true"
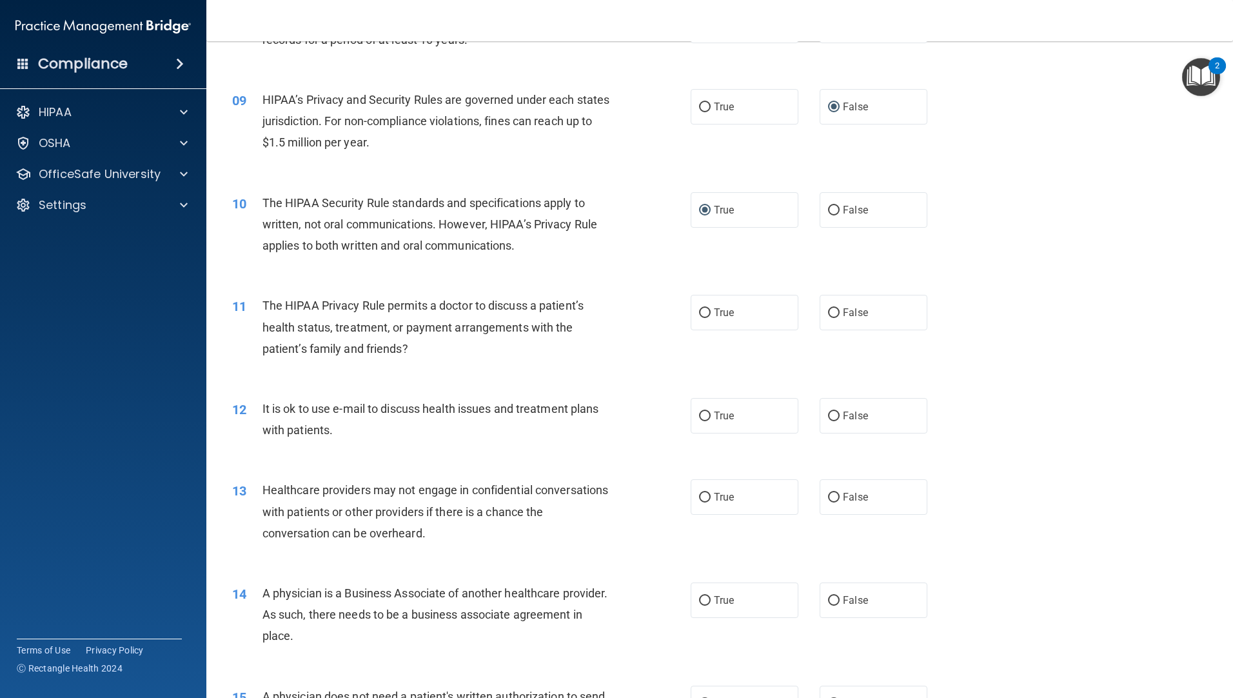
scroll to position [774, 0]
click at [828, 497] on input "False" at bounding box center [834, 496] width 12 height 10
radio input "true"
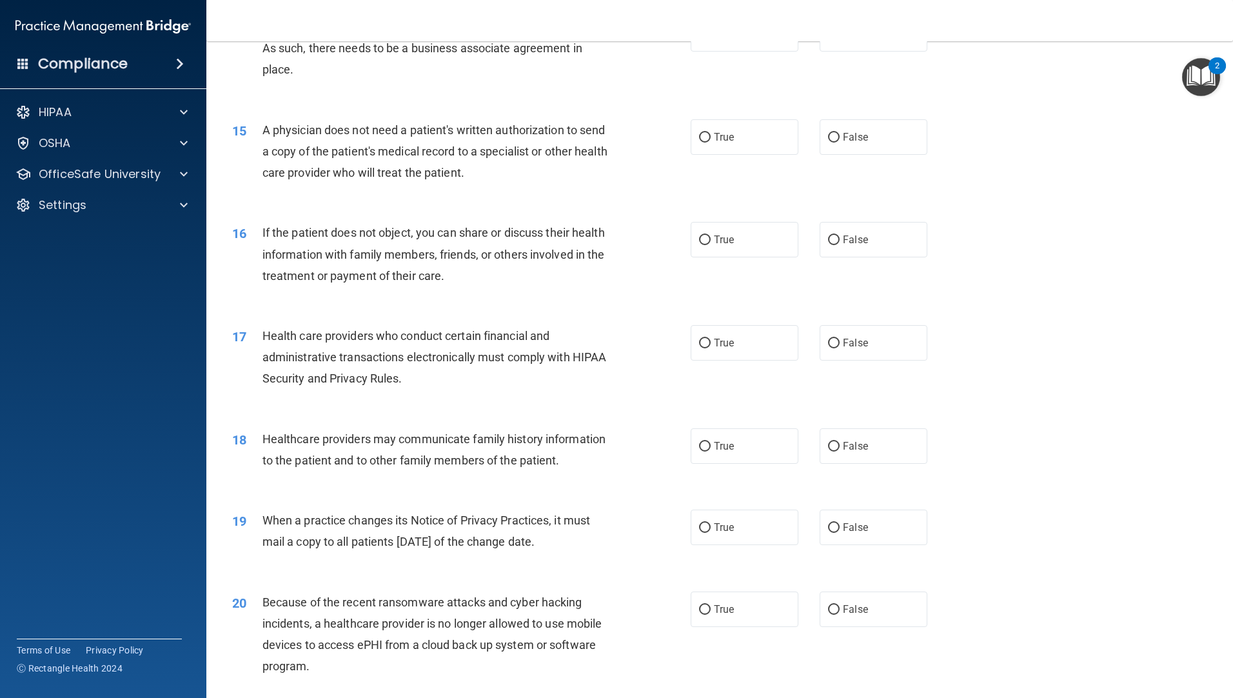
scroll to position [1354, 0]
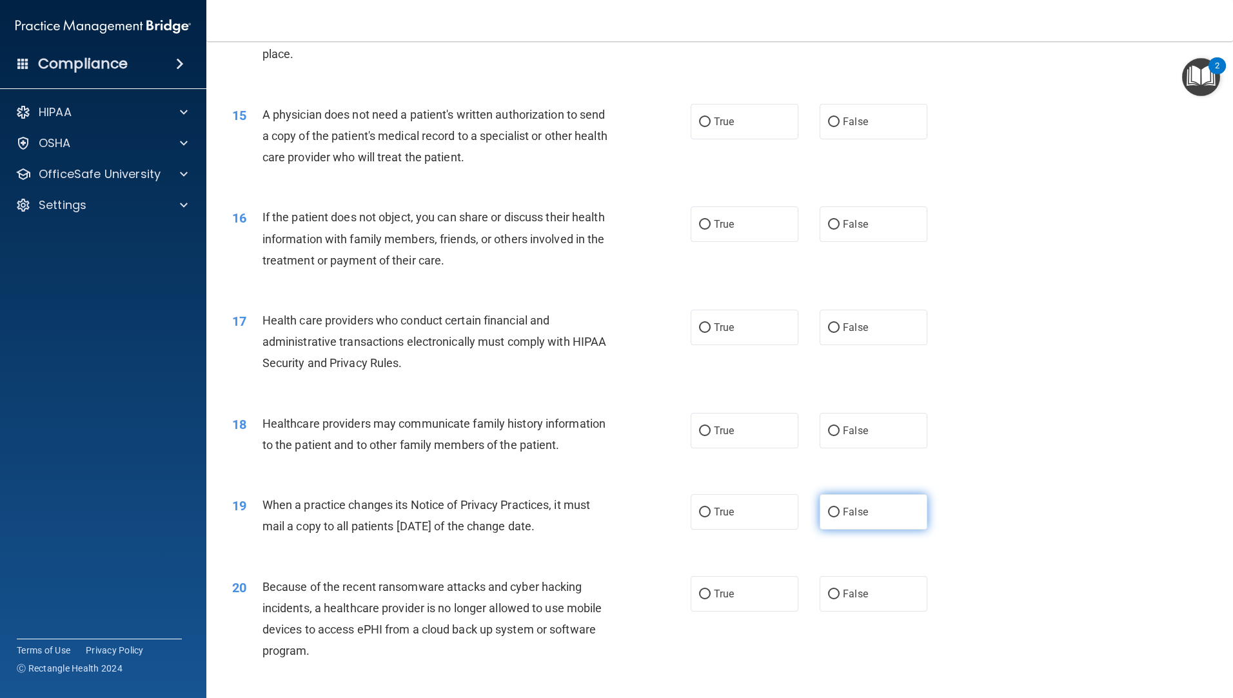
click at [828, 508] on input "False" at bounding box center [834, 513] width 12 height 10
radio input "true"
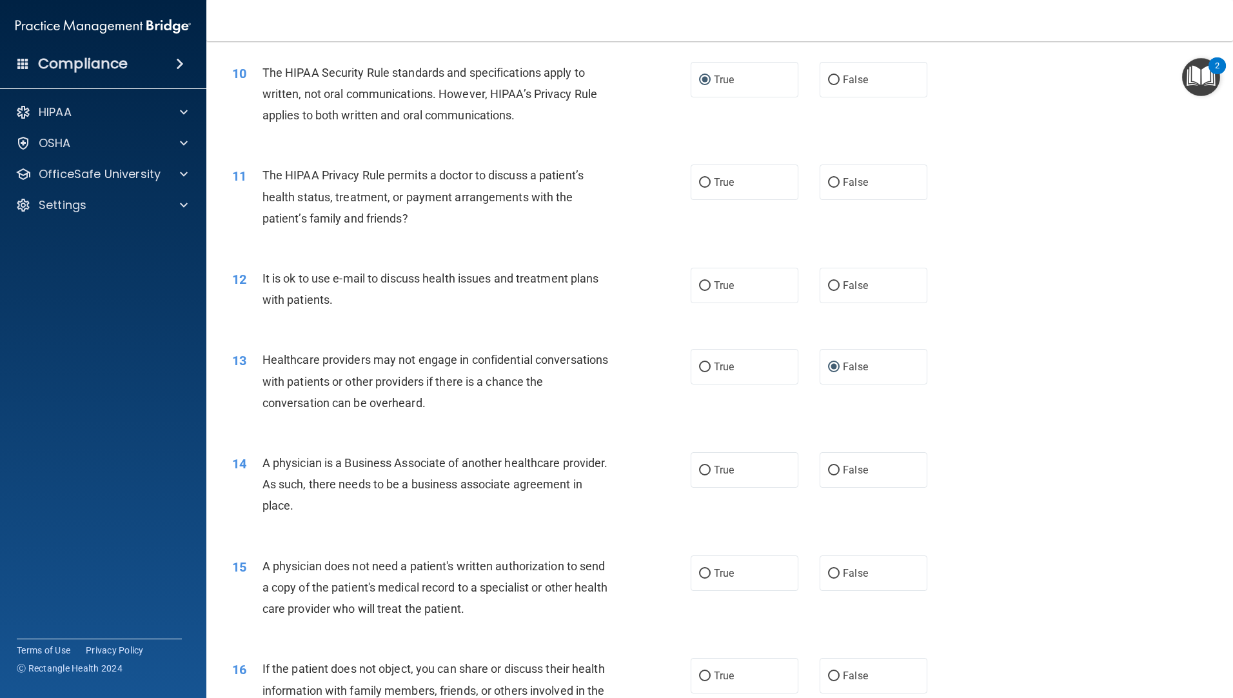
scroll to position [1161, 0]
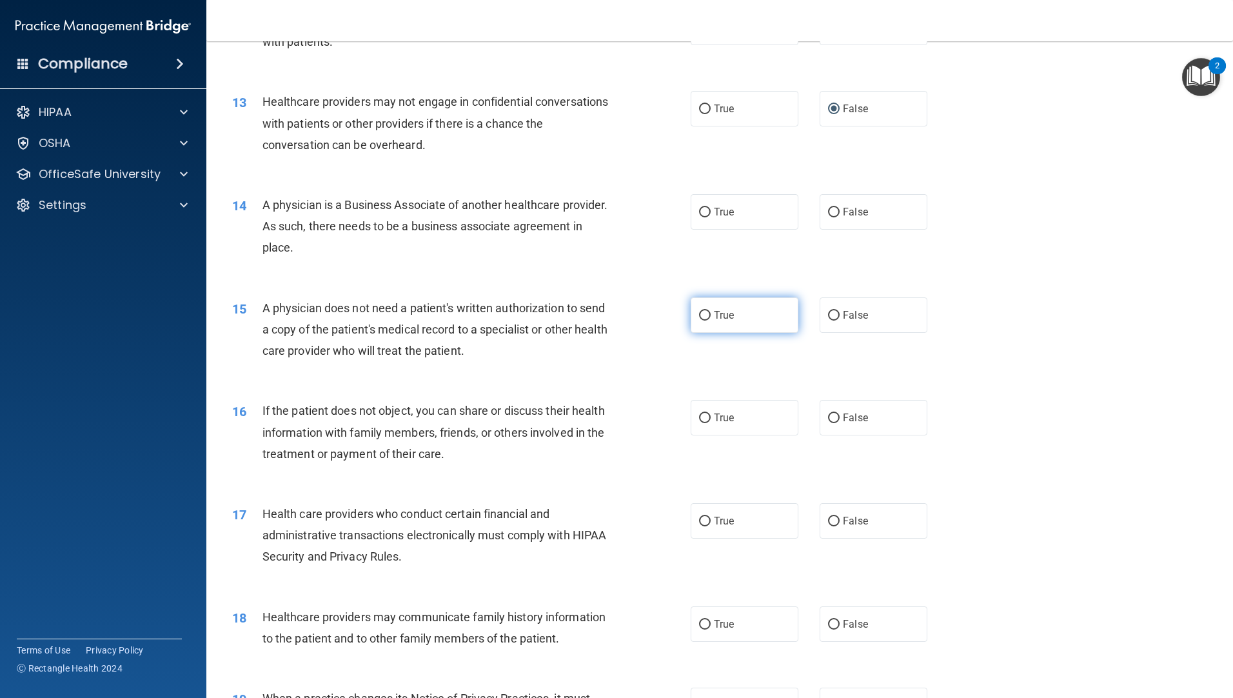
click at [699, 311] on input "True" at bounding box center [705, 316] width 12 height 10
radio input "true"
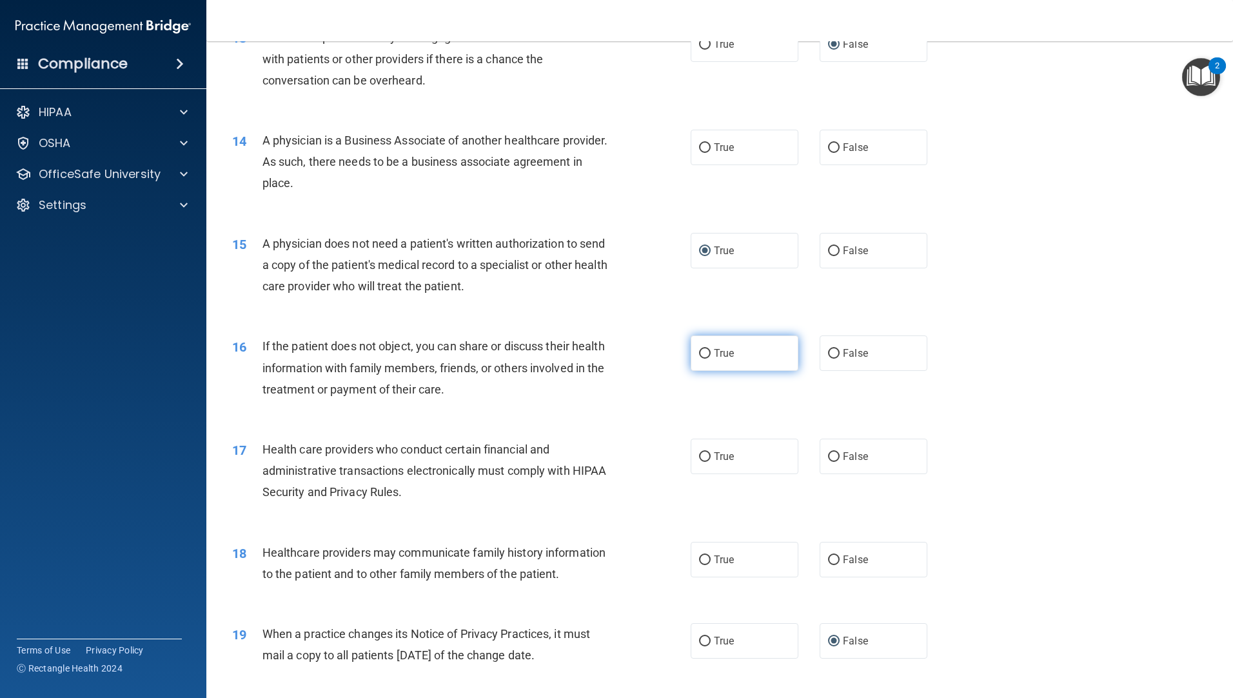
click at [702, 357] on input "True" at bounding box center [705, 354] width 12 height 10
radio input "true"
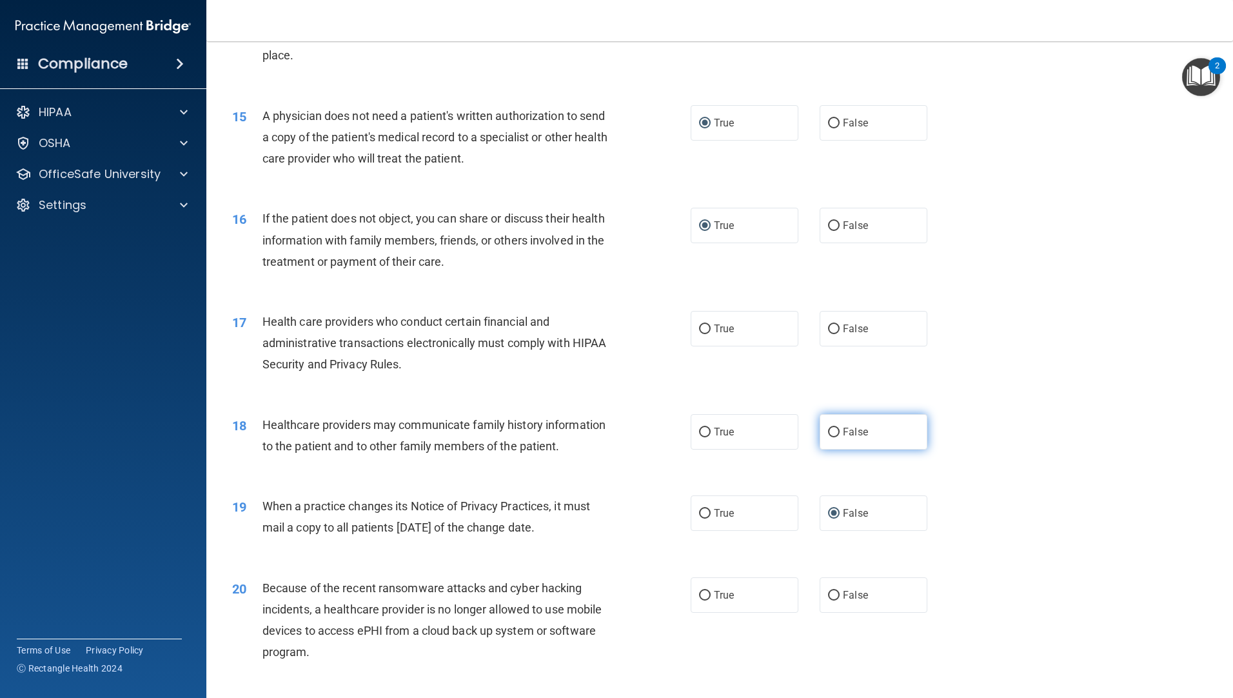
scroll to position [1354, 0]
click at [830, 595] on input "False" at bounding box center [834, 594] width 12 height 10
radio input "true"
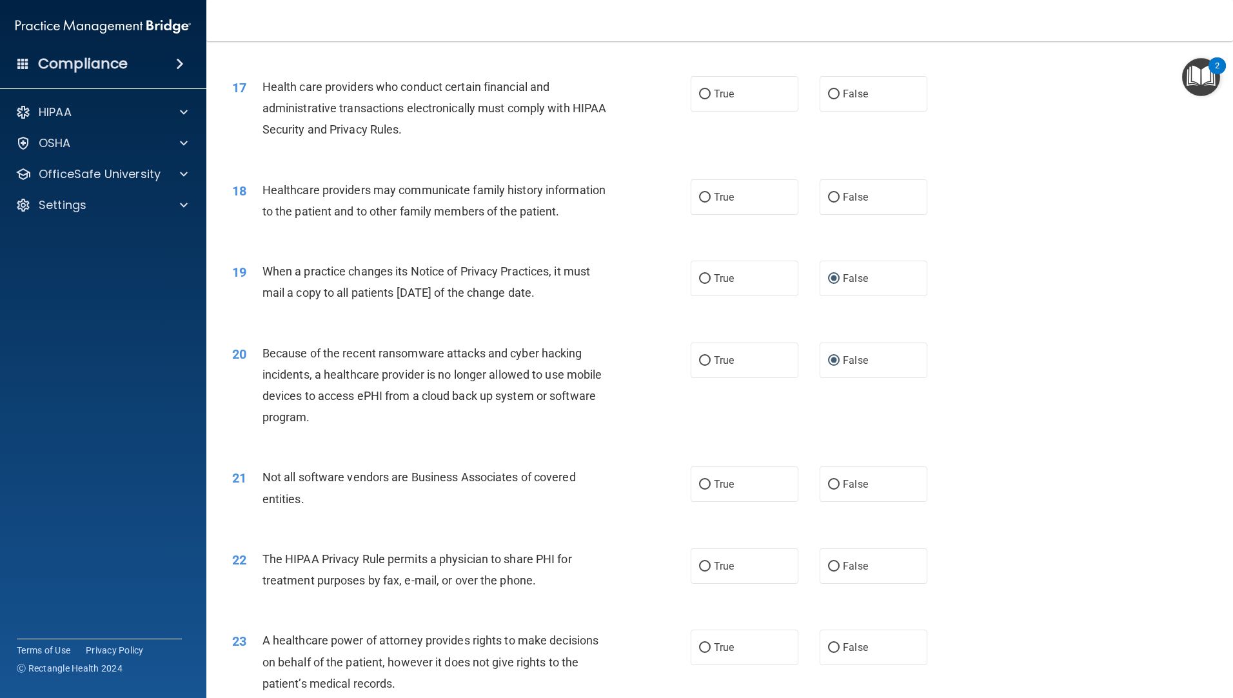
scroll to position [1677, 0]
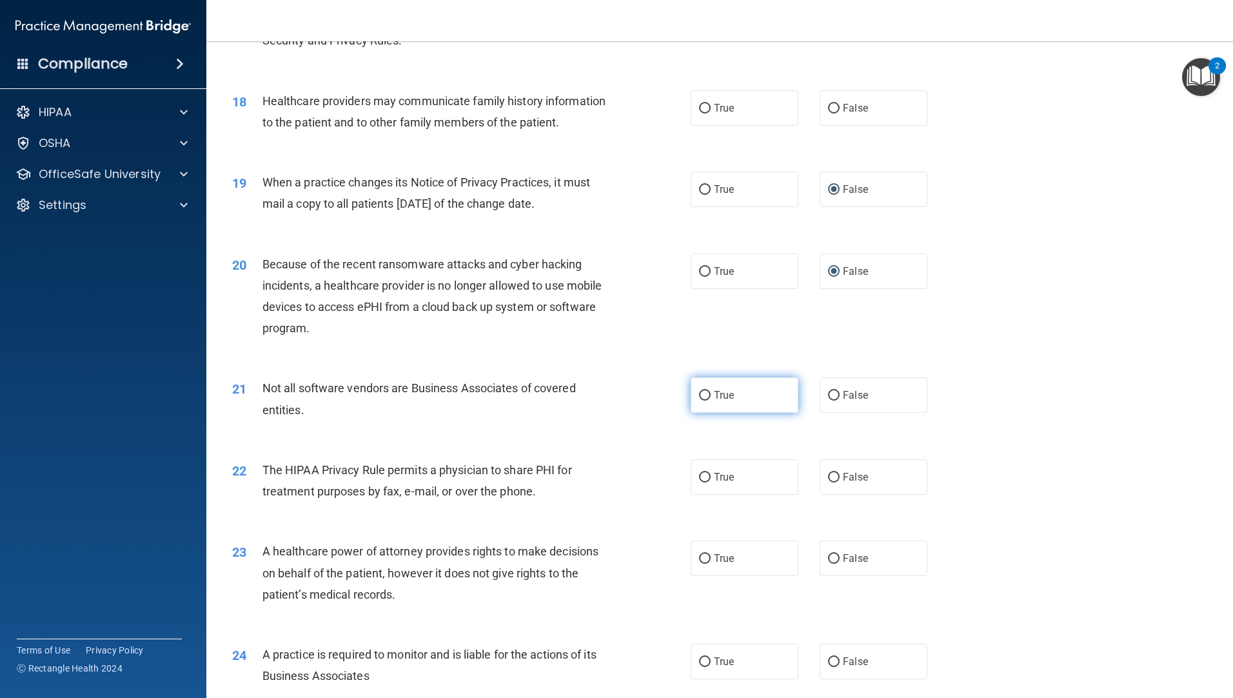
click at [700, 399] on input "True" at bounding box center [705, 396] width 12 height 10
radio input "true"
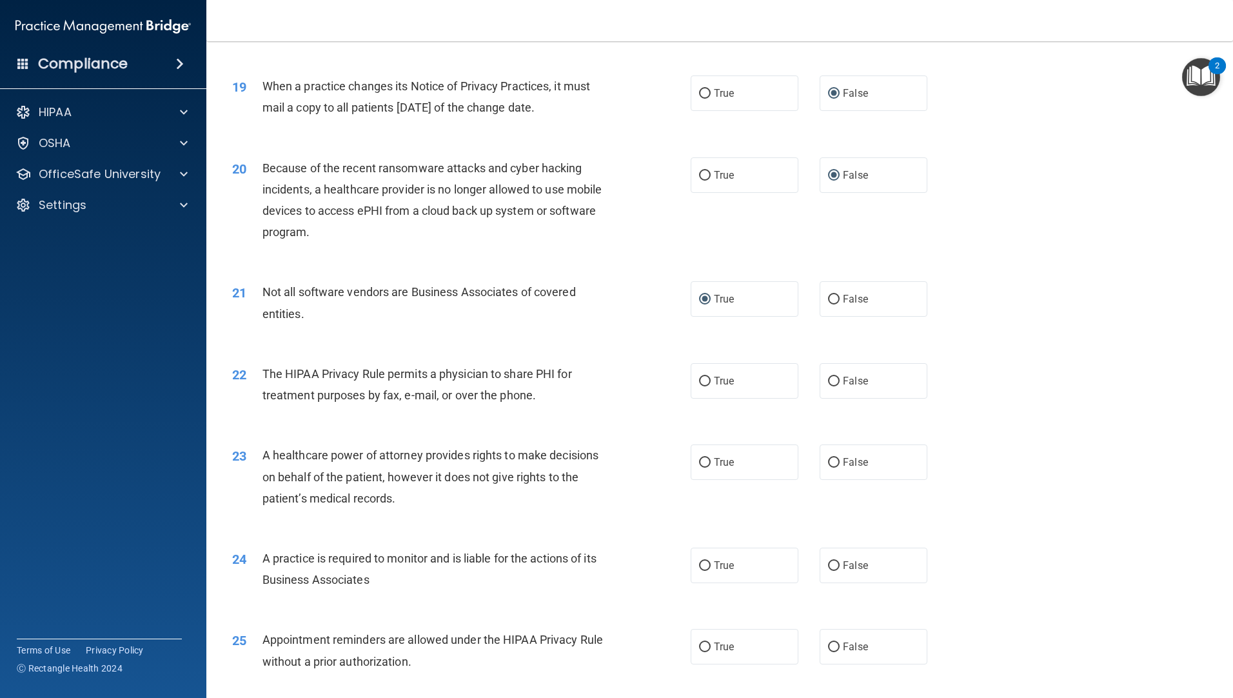
scroll to position [1806, 0]
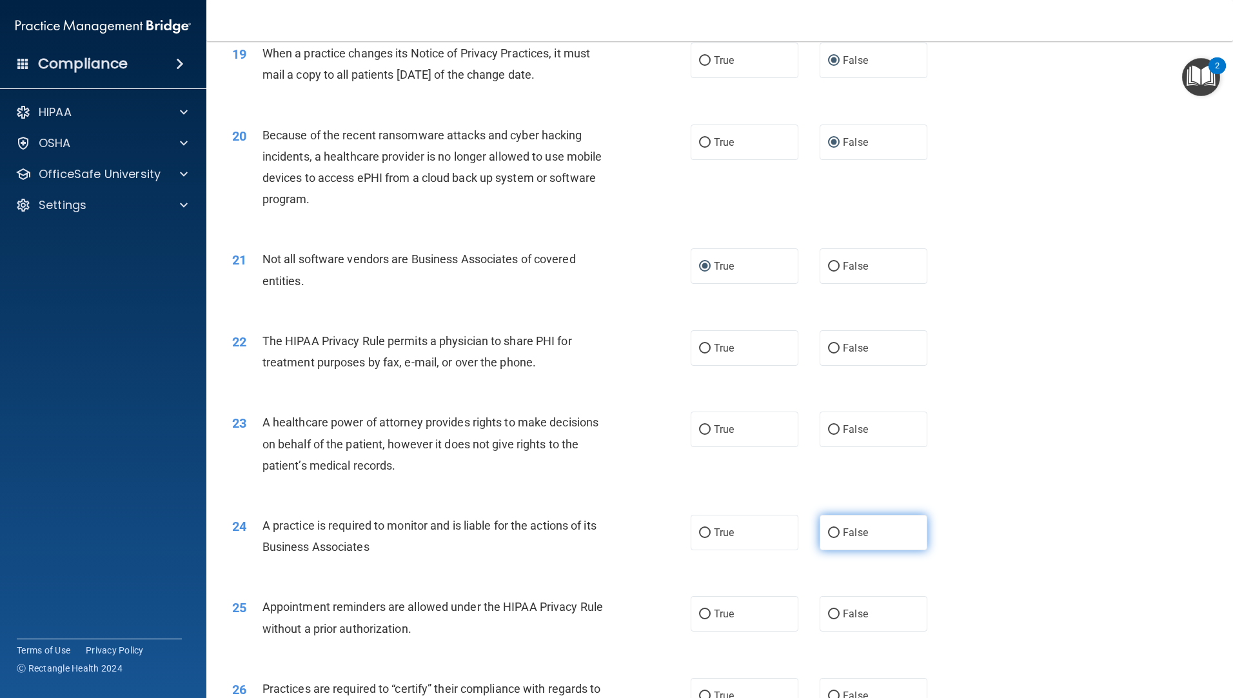
click at [828, 528] on input "False" at bounding box center [834, 533] width 12 height 10
radio input "true"
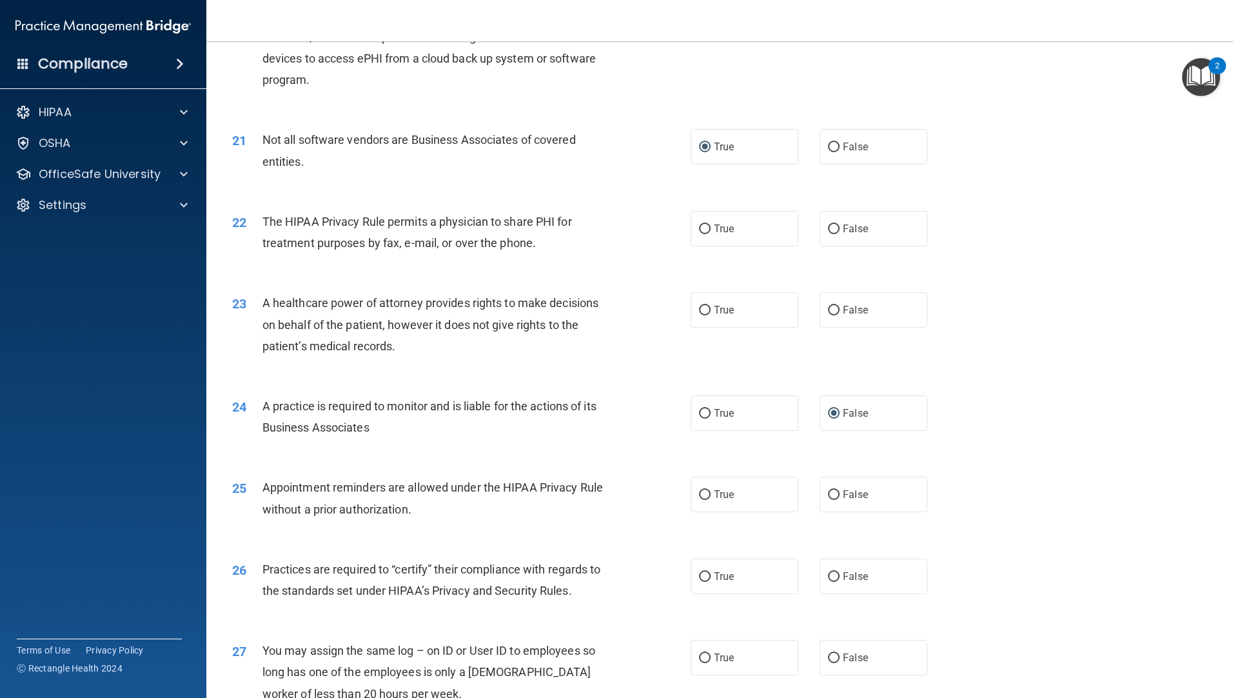
scroll to position [1935, 0]
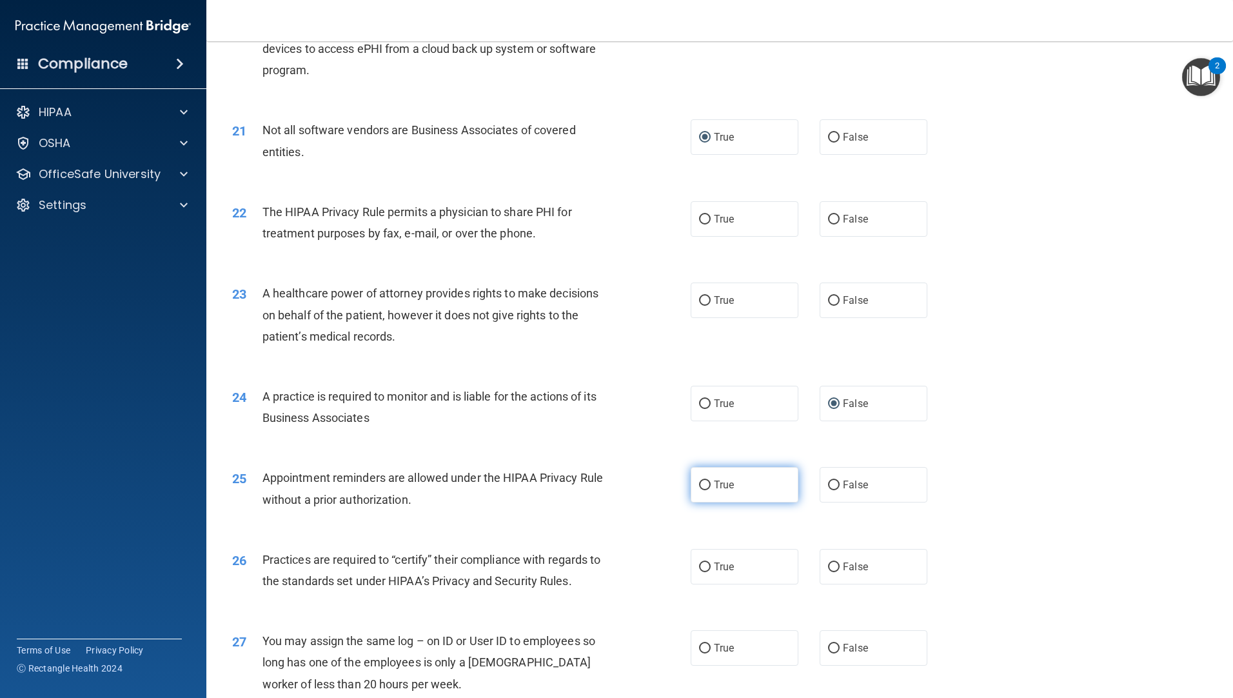
click at [701, 481] on input "True" at bounding box center [705, 485] width 12 height 10
radio input "true"
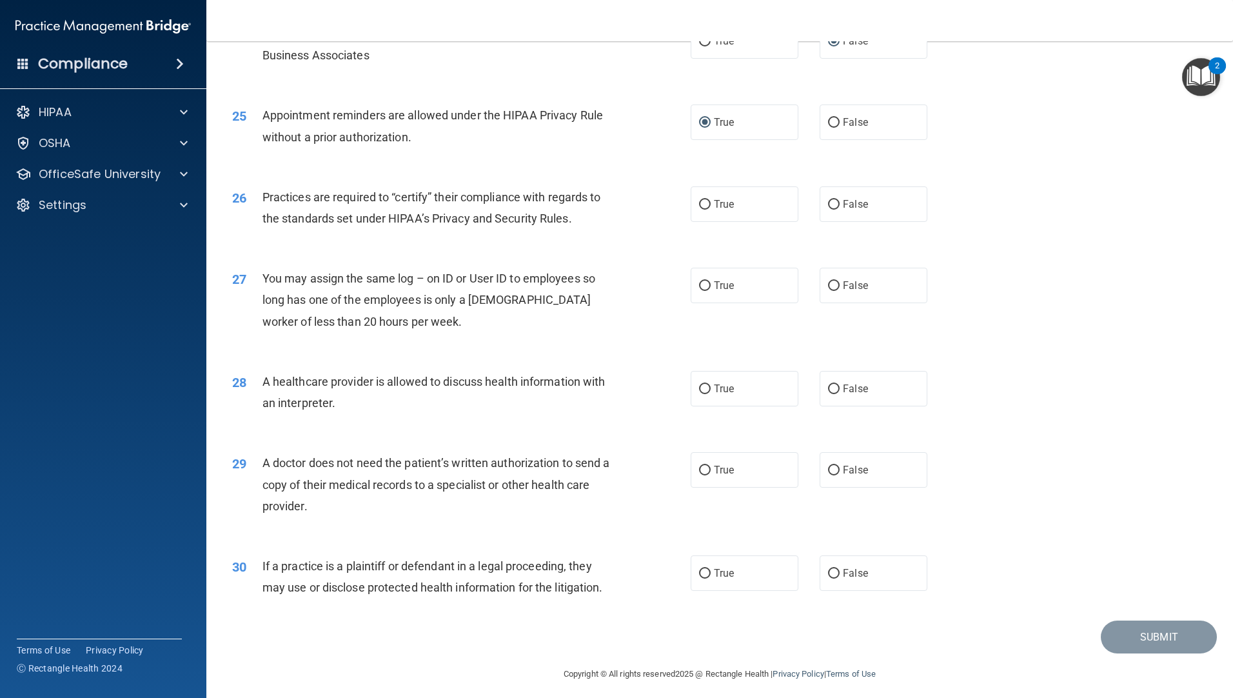
scroll to position [2304, 0]
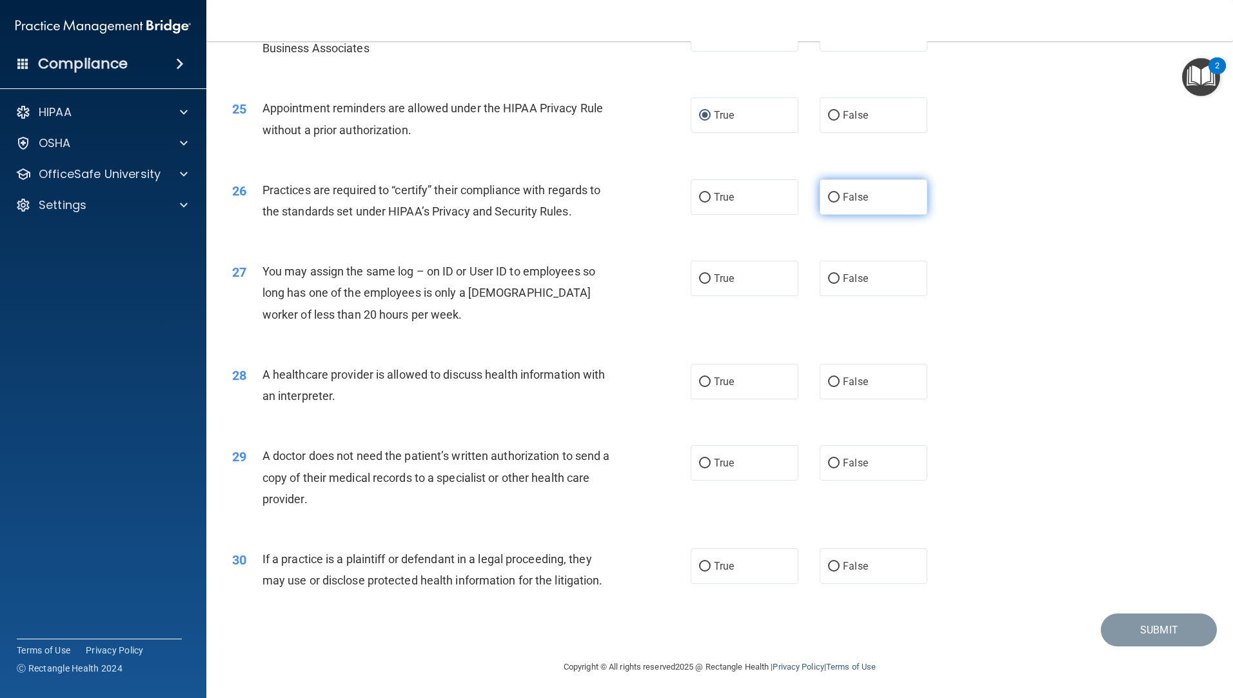
click at [828, 193] on input "False" at bounding box center [834, 198] width 12 height 10
radio input "true"
click at [705, 465] on input "True" at bounding box center [705, 464] width 12 height 10
radio input "true"
click at [702, 565] on input "True" at bounding box center [705, 567] width 12 height 10
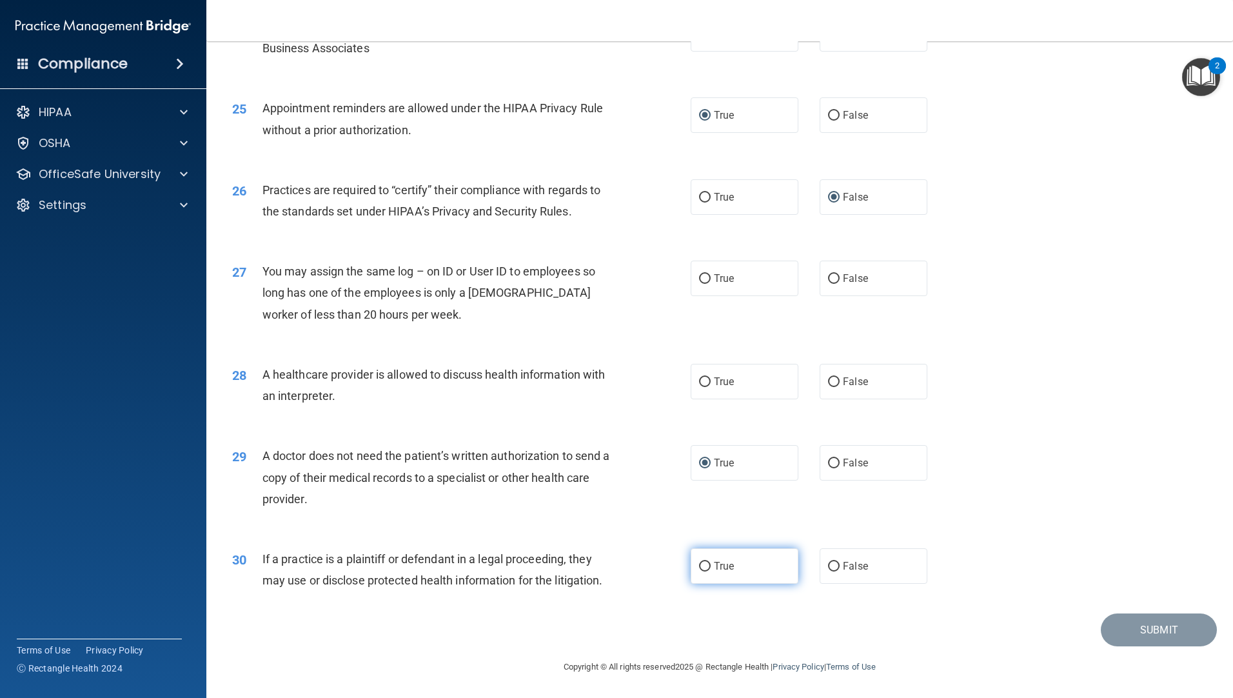
radio input "true"
click at [700, 377] on input "True" at bounding box center [705, 382] width 12 height 10
radio input "true"
click at [833, 279] on input "False" at bounding box center [834, 279] width 12 height 10
radio input "true"
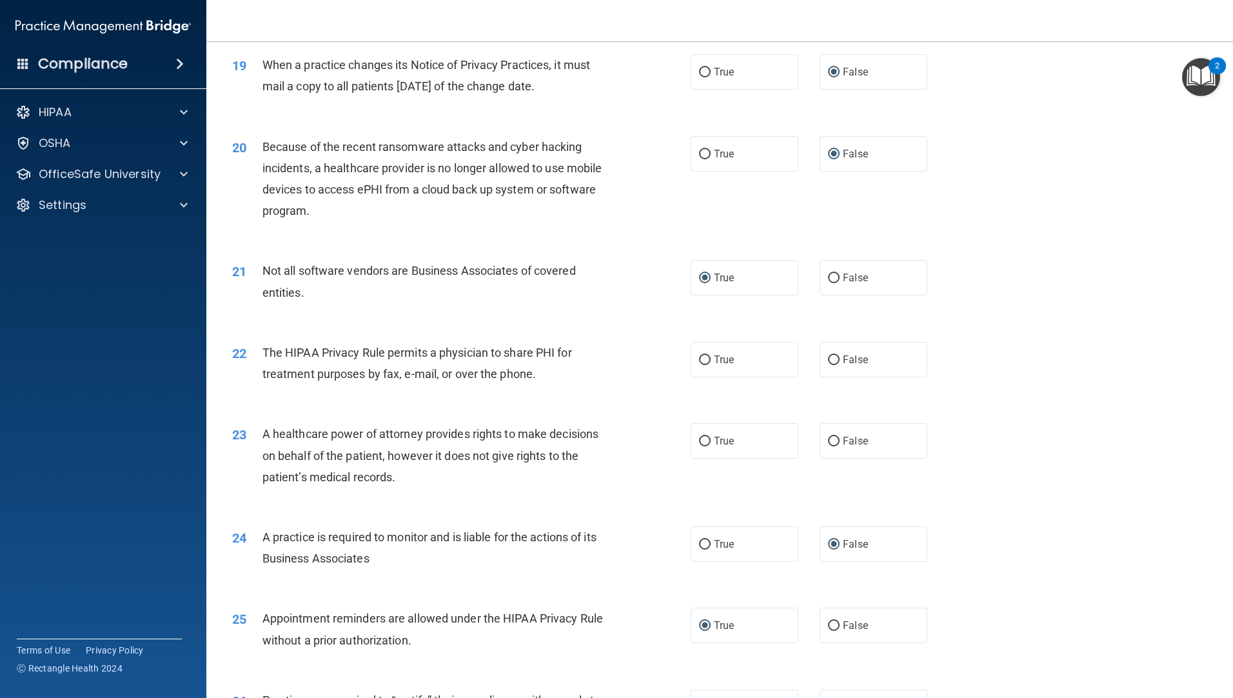
scroll to position [1788, 0]
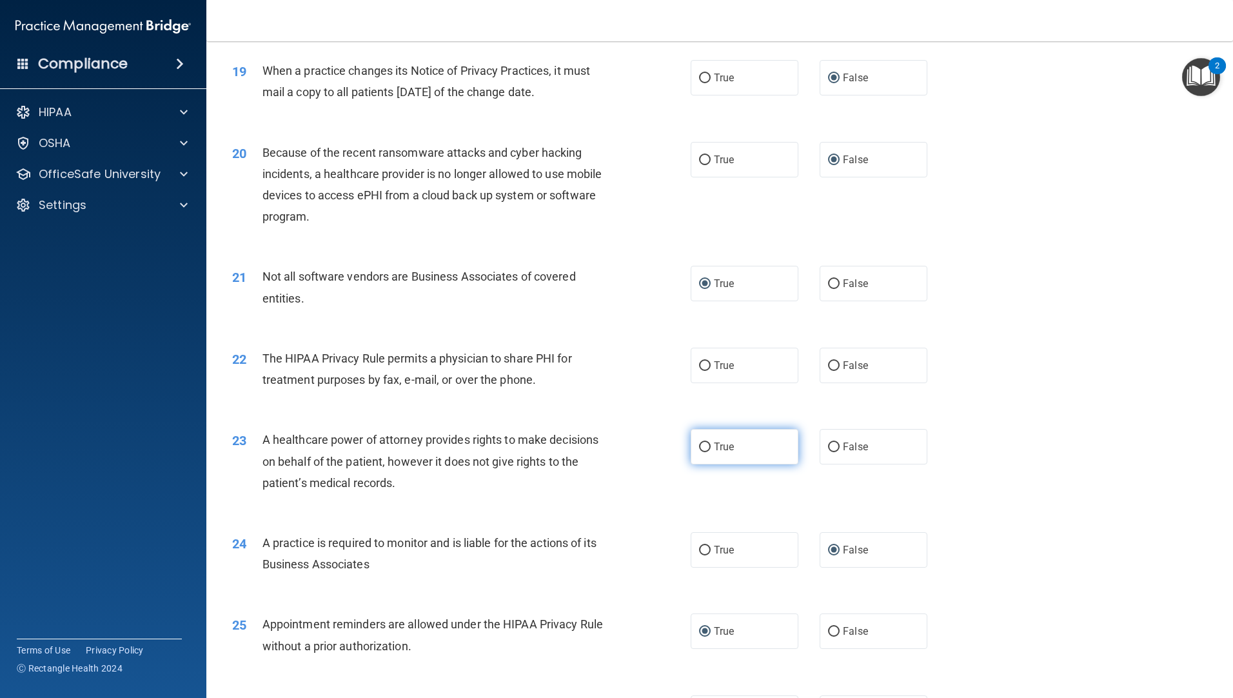
click at [702, 446] on input "True" at bounding box center [705, 447] width 12 height 10
radio input "true"
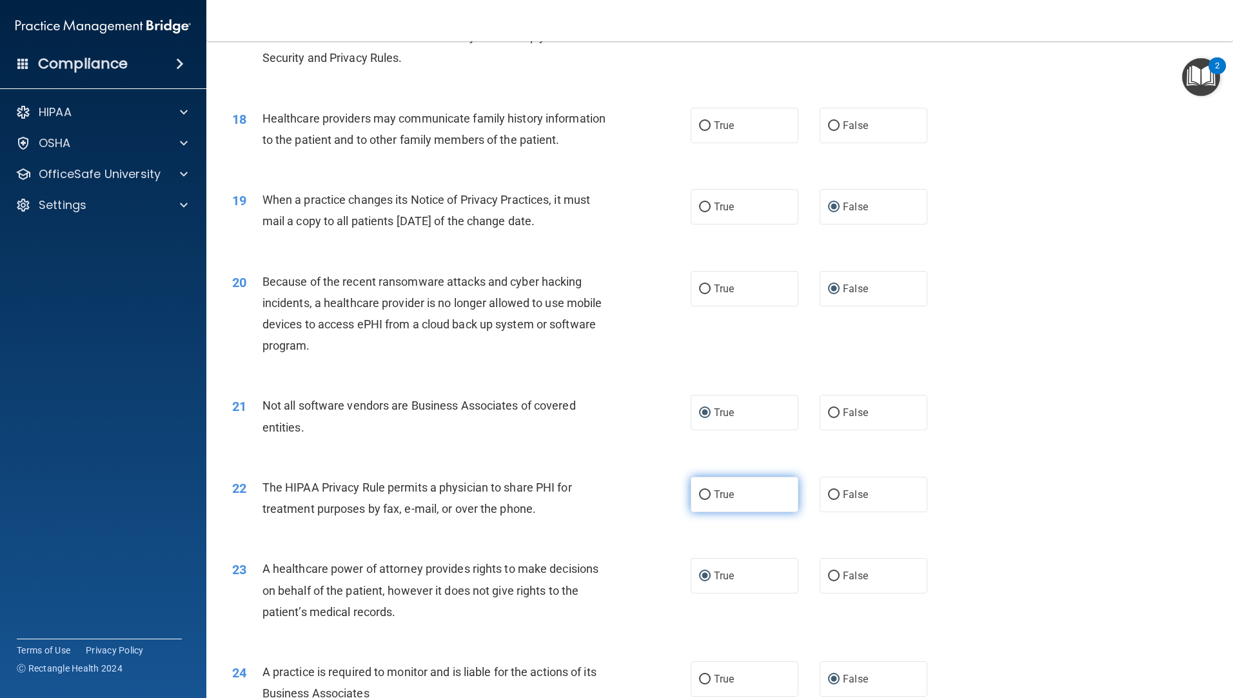
click at [709, 495] on label "True" at bounding box center [745, 494] width 108 height 35
click at [709, 495] on input "True" at bounding box center [705, 495] width 12 height 10
radio input "true"
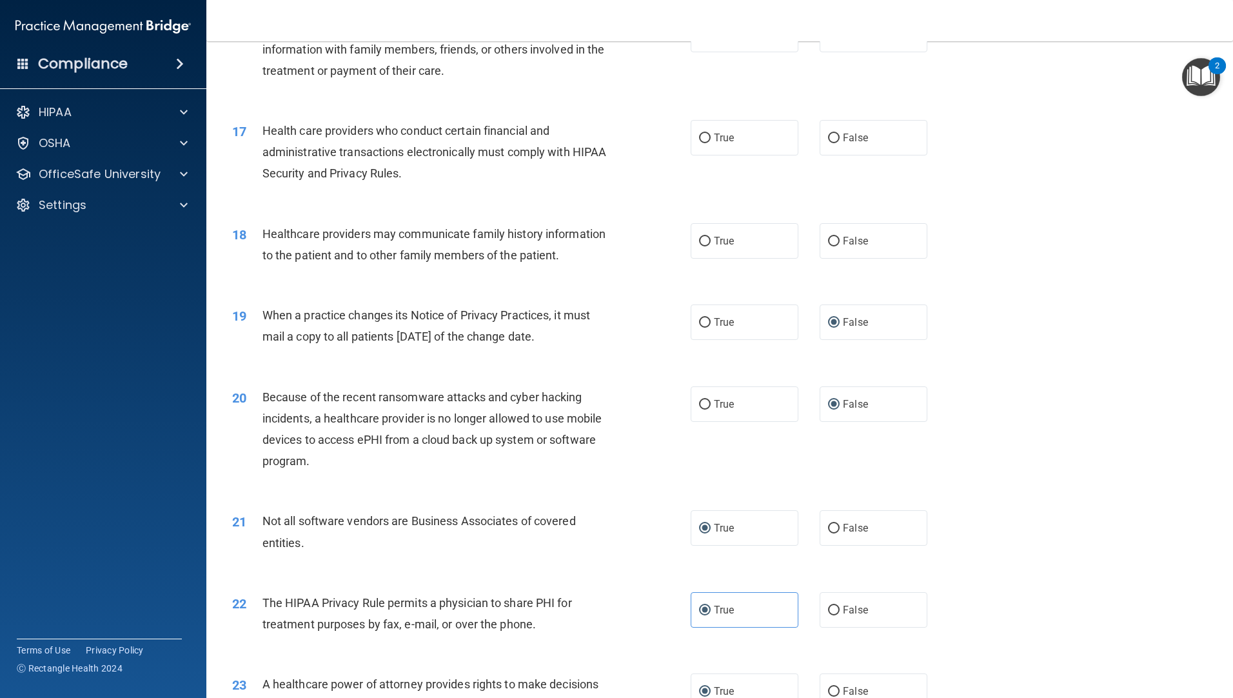
scroll to position [1530, 0]
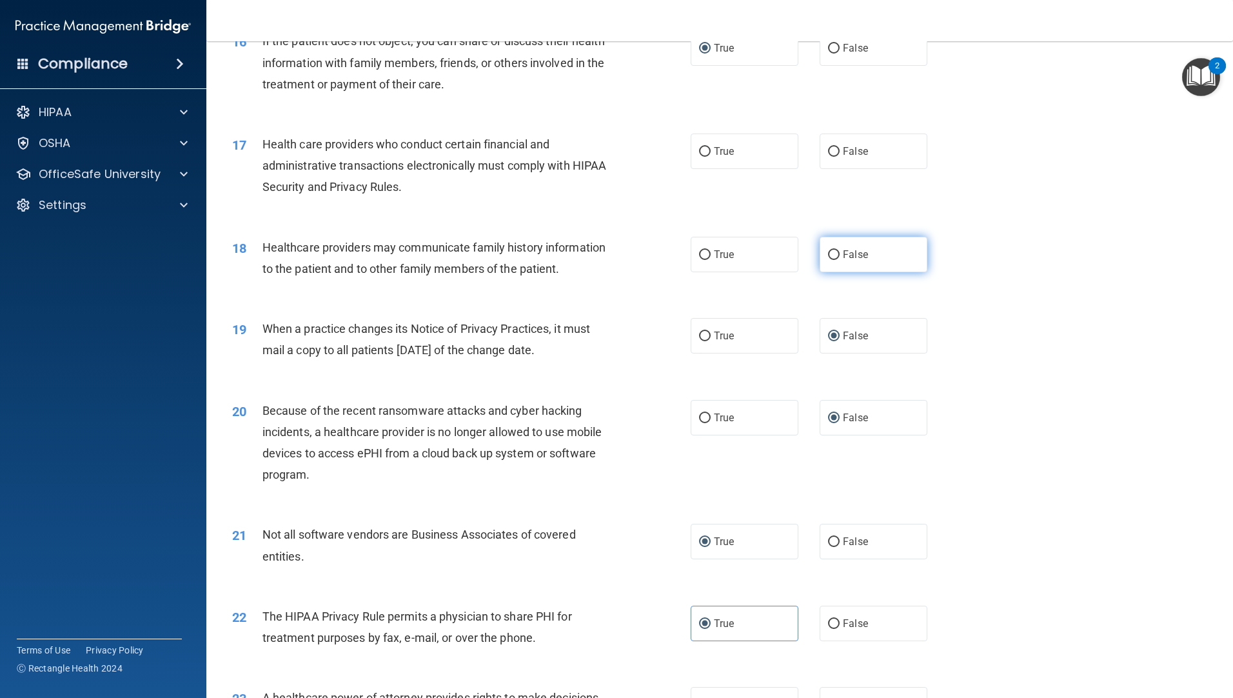
click at [828, 251] on input "False" at bounding box center [834, 255] width 12 height 10
radio input "true"
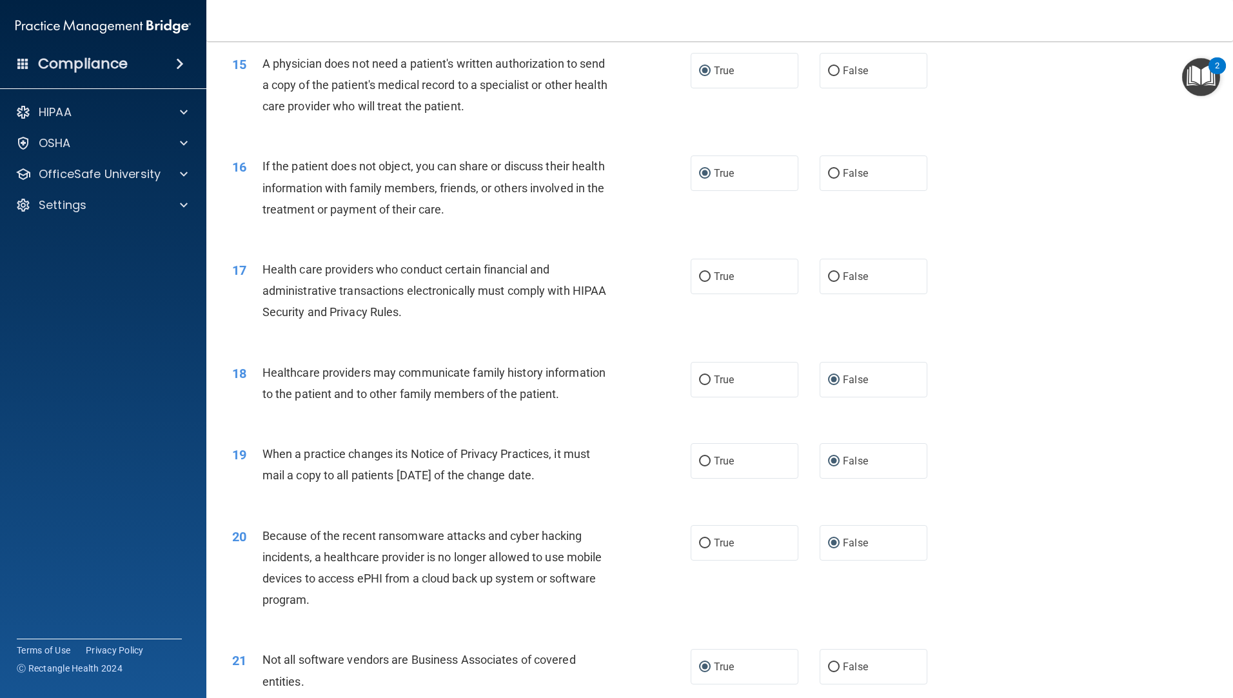
scroll to position [1401, 0]
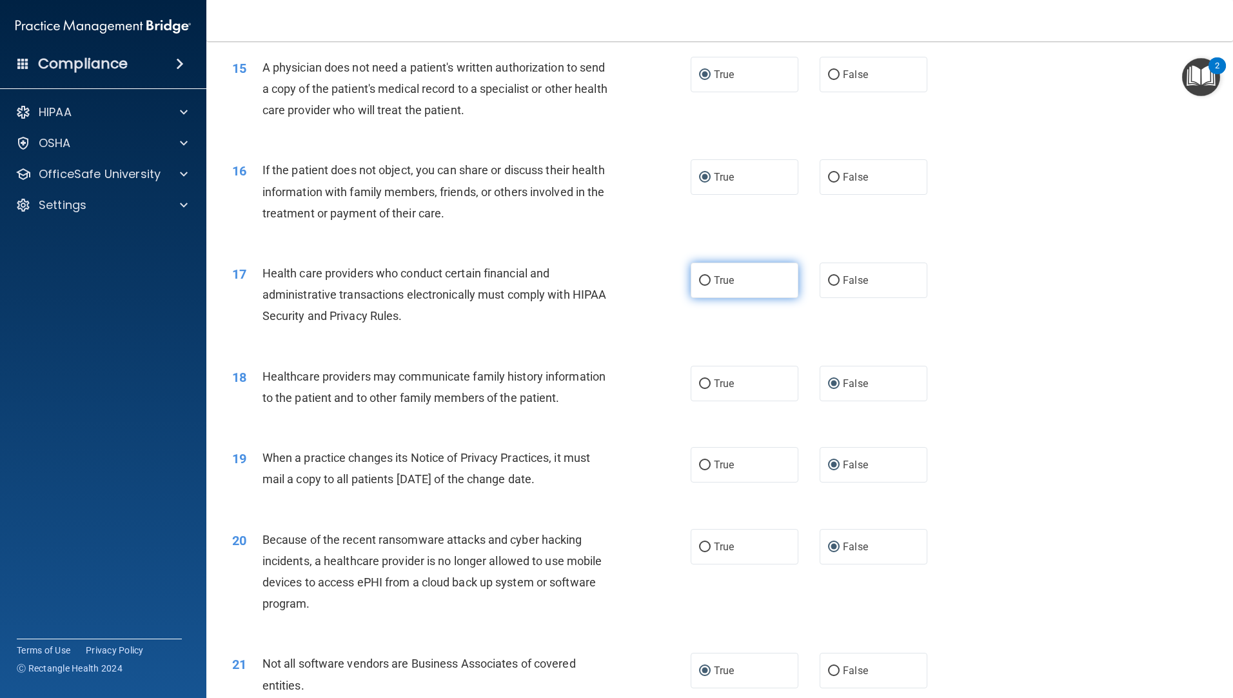
click at [700, 279] on input "True" at bounding box center [705, 281] width 12 height 10
radio input "true"
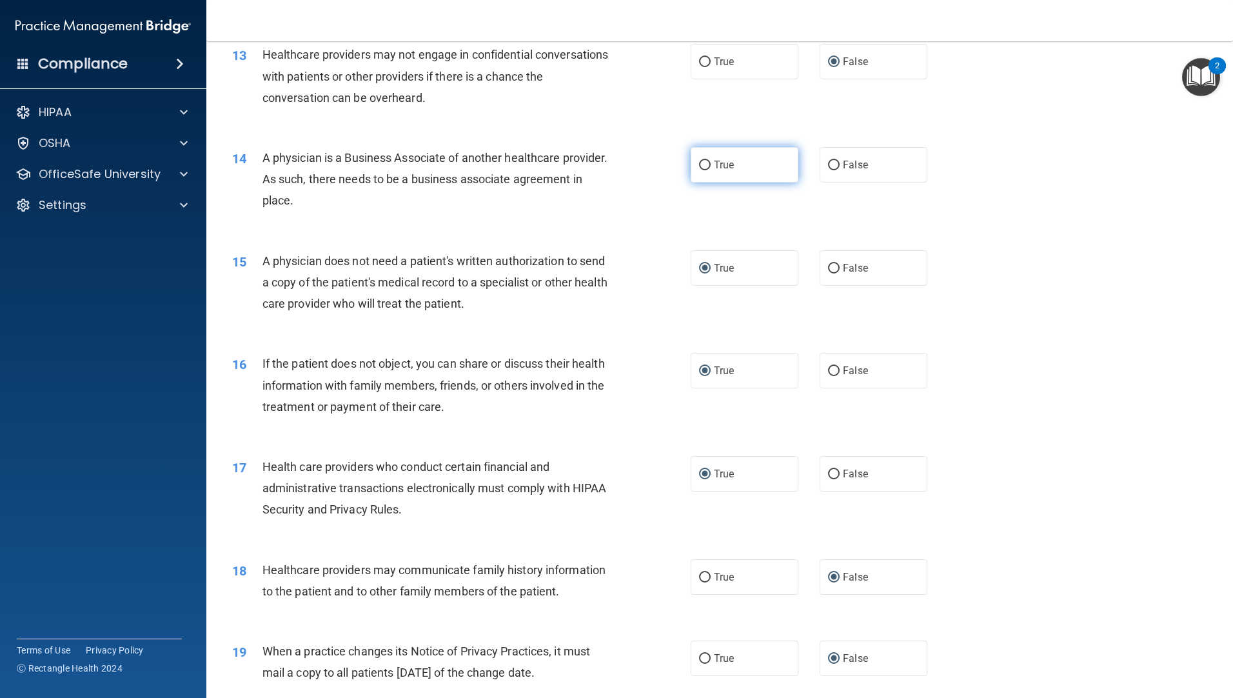
click at [702, 165] on input "True" at bounding box center [705, 166] width 12 height 10
radio input "true"
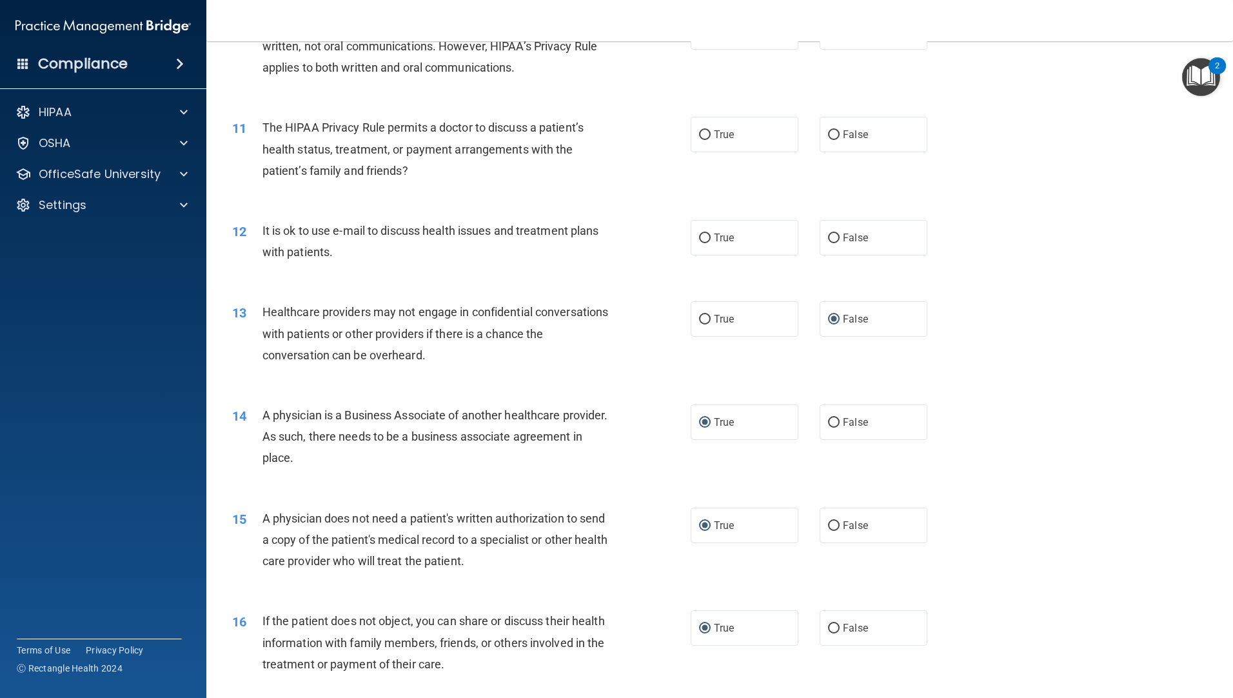
scroll to position [950, 0]
click at [695, 232] on label "True" at bounding box center [745, 238] width 108 height 35
click at [699, 234] on input "True" at bounding box center [705, 239] width 12 height 10
radio input "true"
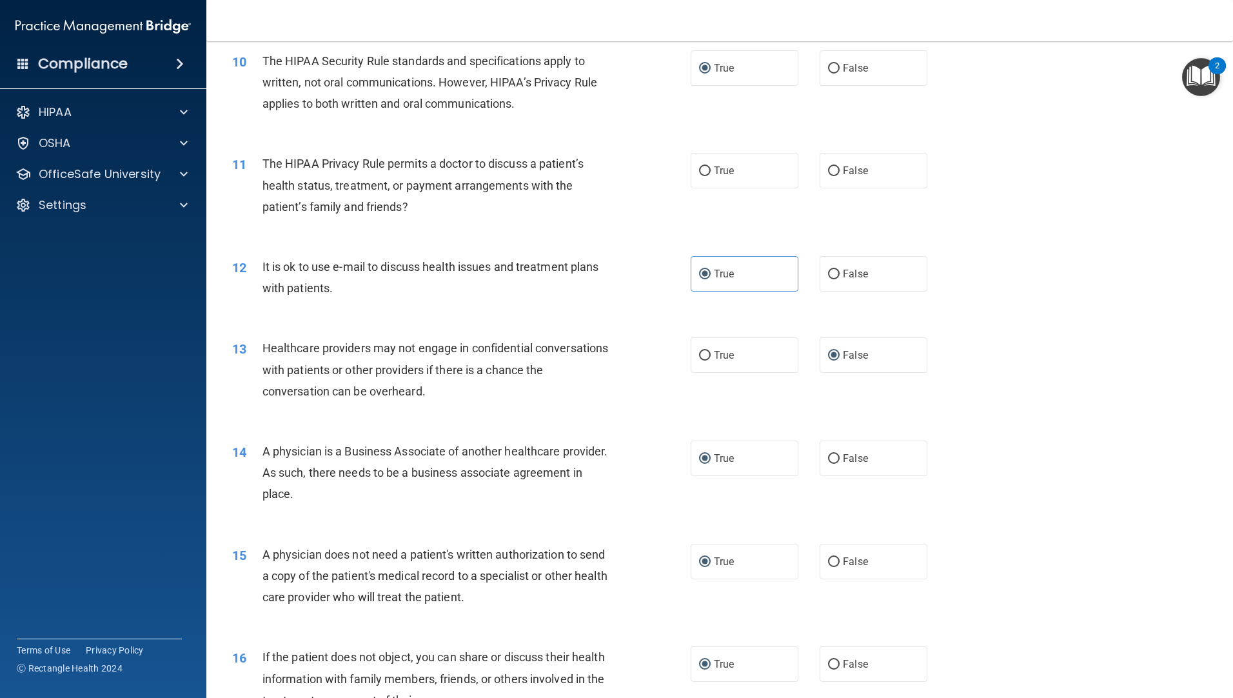
scroll to position [886, 0]
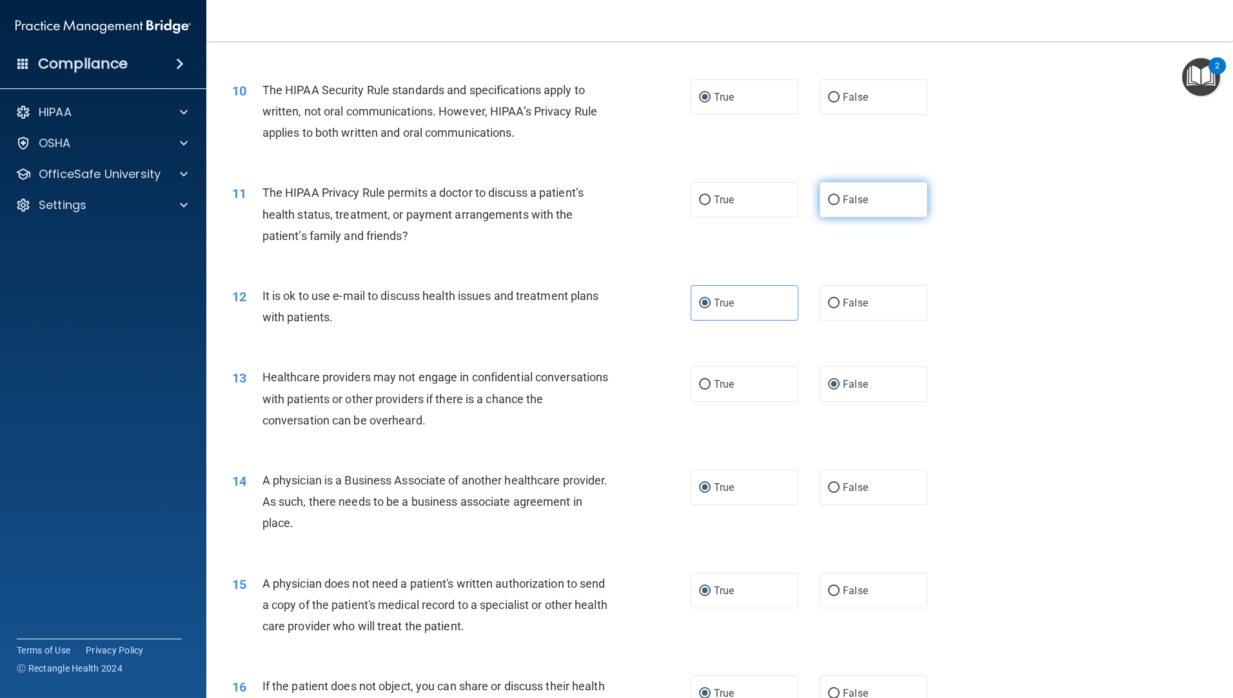
click at [828, 199] on input "False" at bounding box center [834, 200] width 12 height 10
radio input "true"
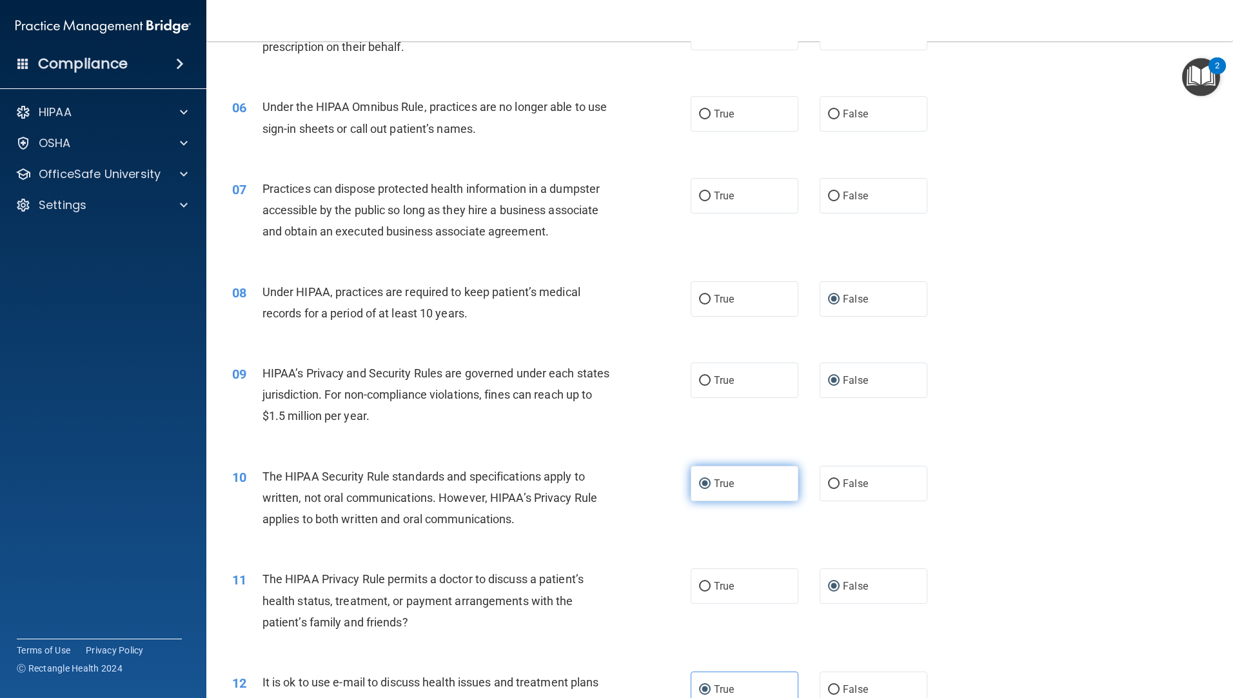
scroll to position [499, 0]
click at [829, 196] on input "False" at bounding box center [834, 197] width 12 height 10
radio input "true"
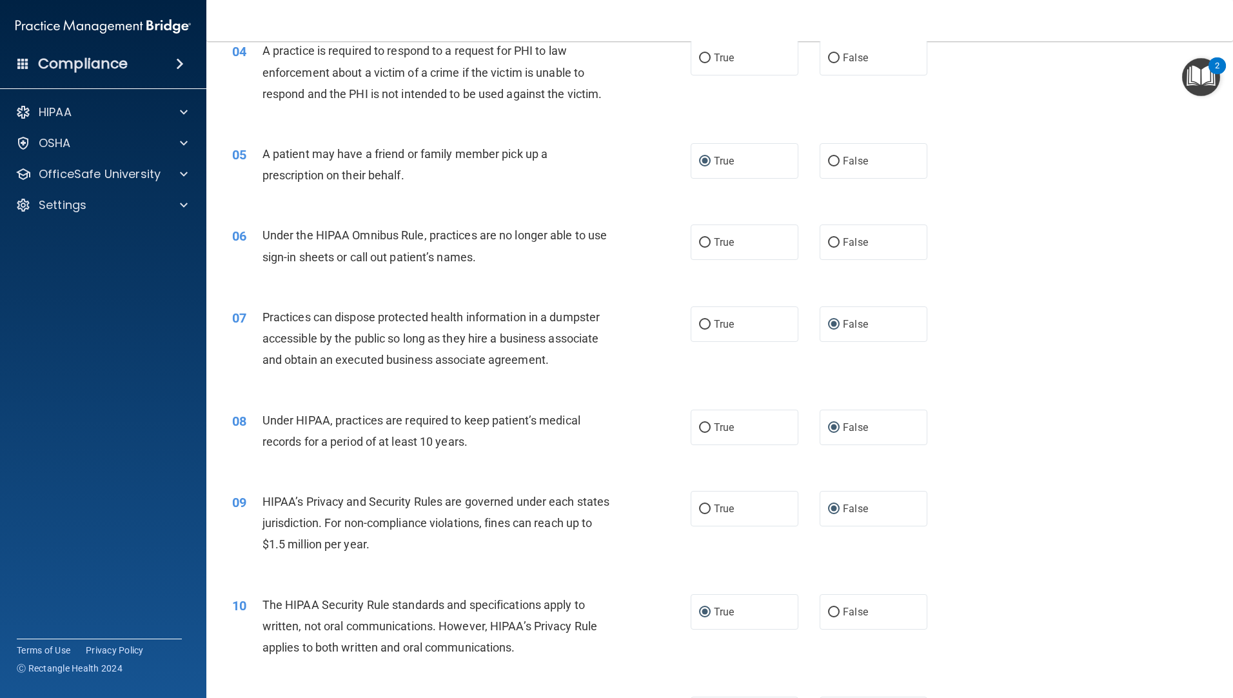
scroll to position [370, 0]
click at [830, 241] on input "False" at bounding box center [834, 244] width 12 height 10
radio input "true"
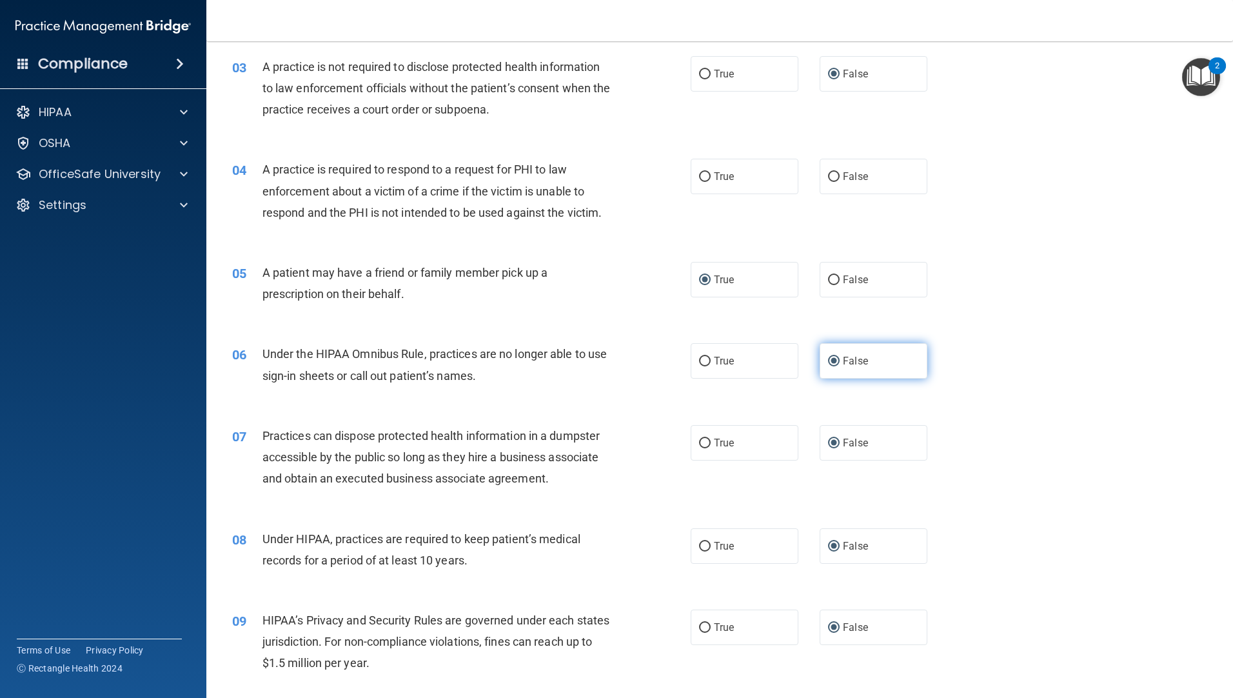
scroll to position [241, 0]
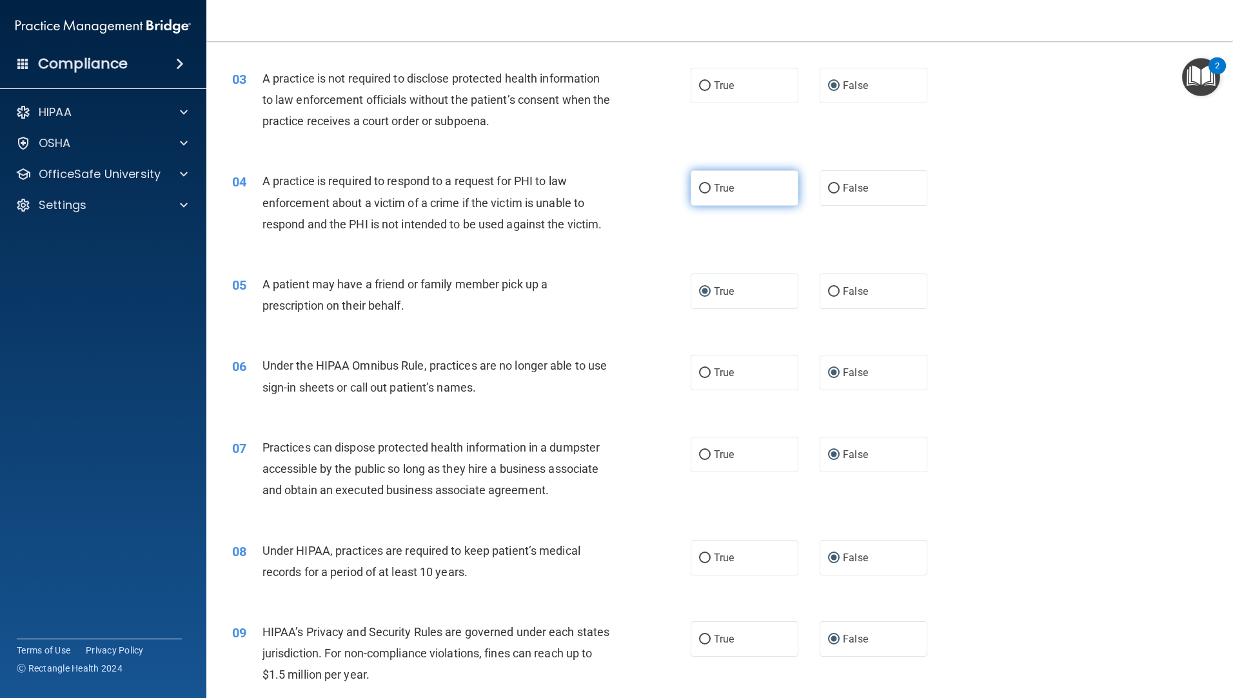
click at [701, 190] on input "True" at bounding box center [705, 189] width 12 height 10
radio input "true"
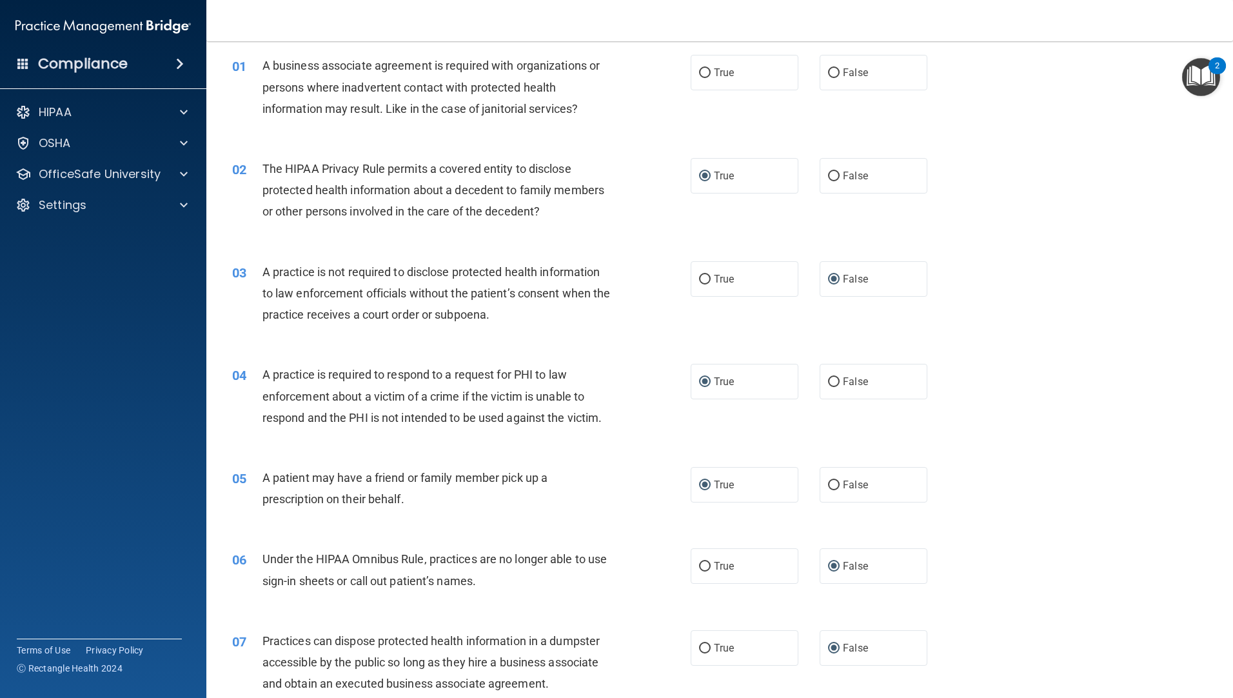
scroll to position [0, 0]
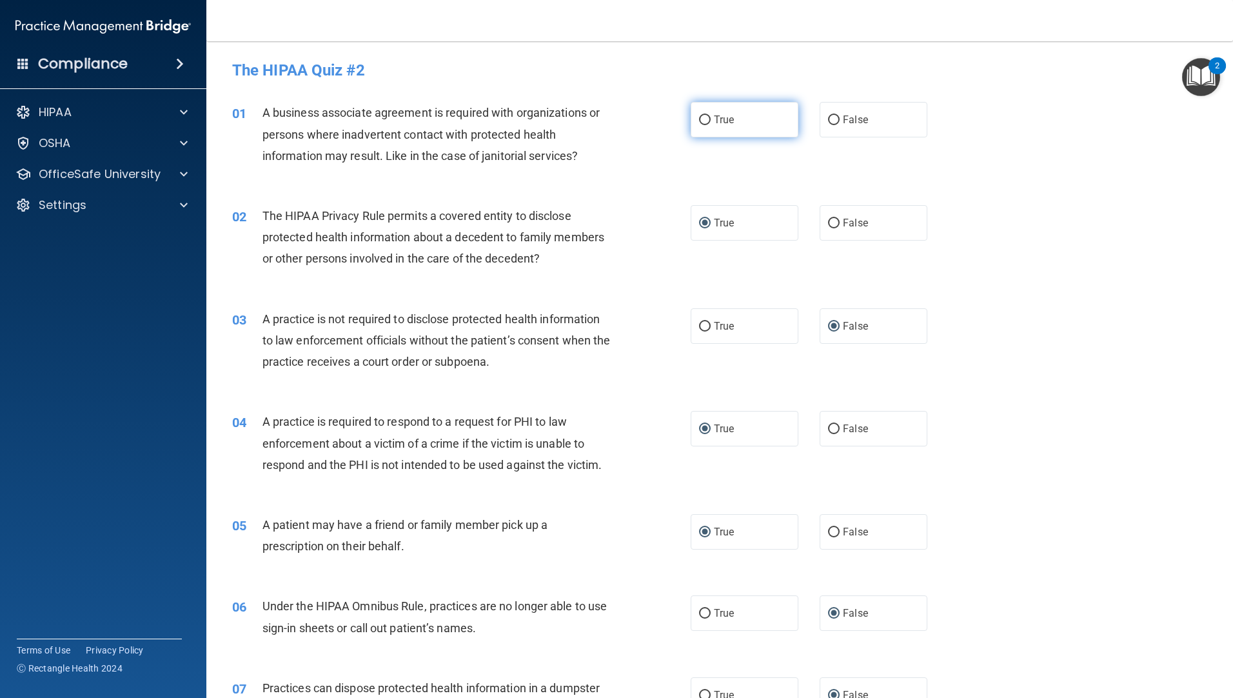
click at [699, 120] on input "True" at bounding box center [705, 120] width 12 height 10
radio input "true"
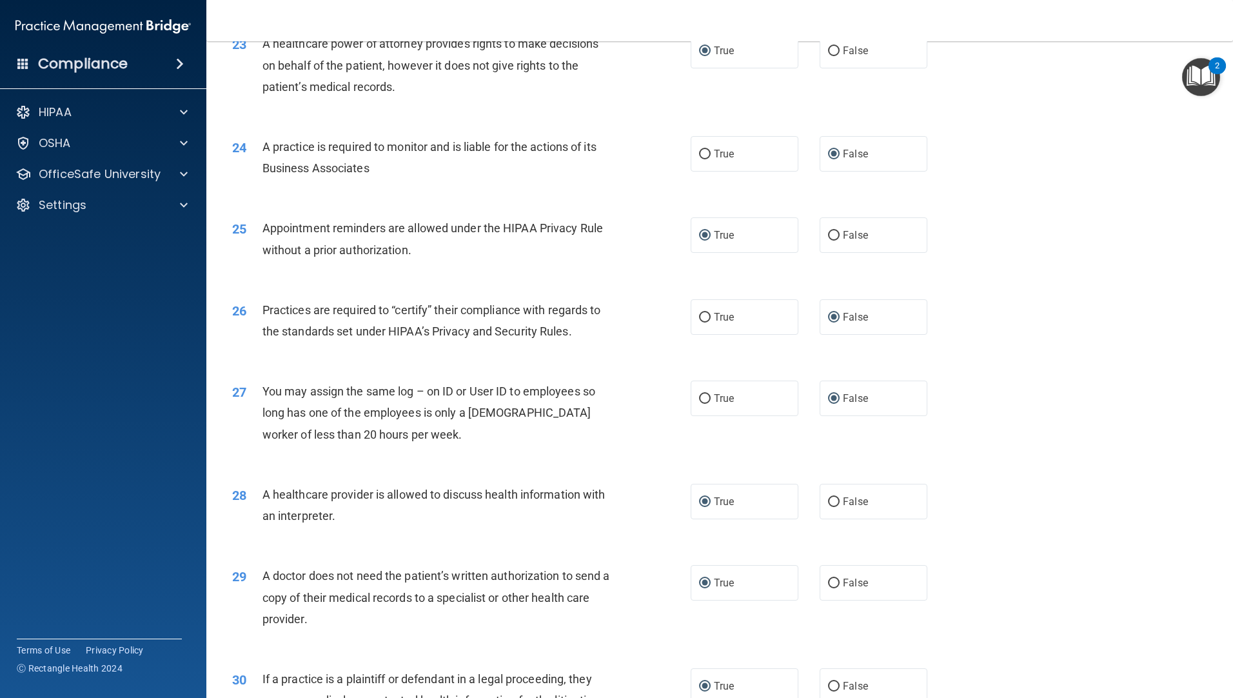
scroll to position [2304, 0]
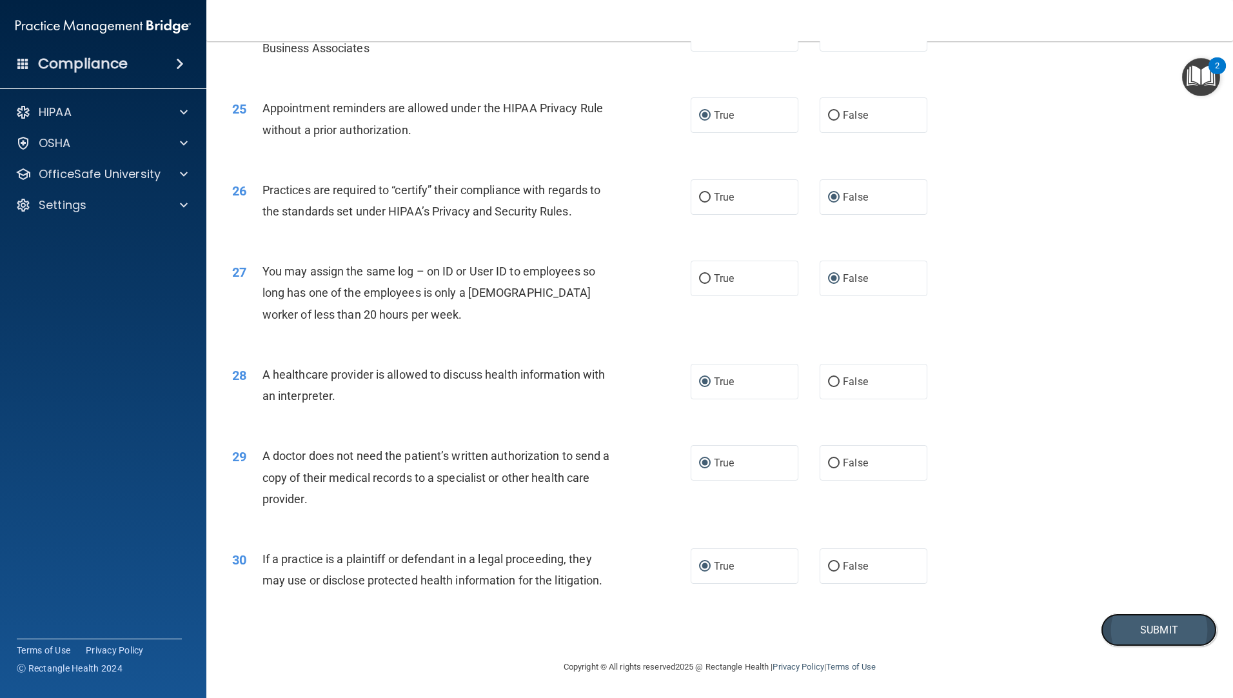
click at [1161, 629] on button "Submit" at bounding box center [1159, 629] width 116 height 33
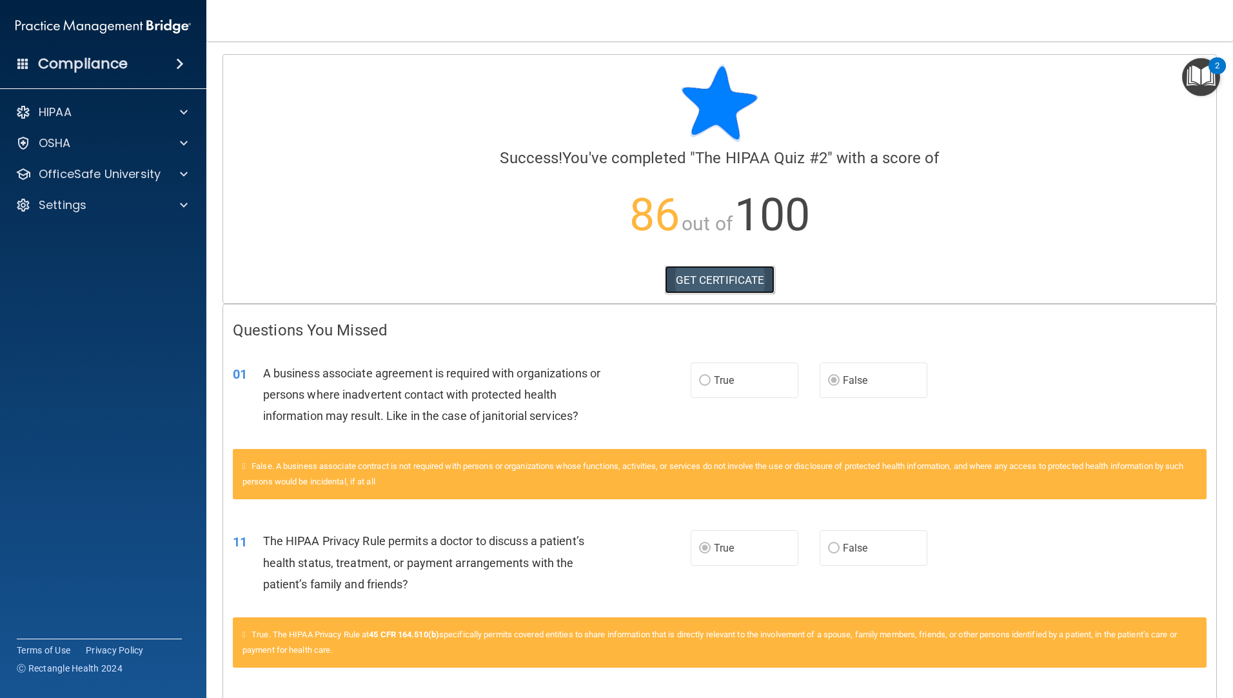
click at [747, 279] on link "GET CERTIFICATE" at bounding box center [720, 280] width 110 height 28
click at [118, 107] on div "HIPAA" at bounding box center [86, 111] width 160 height 15
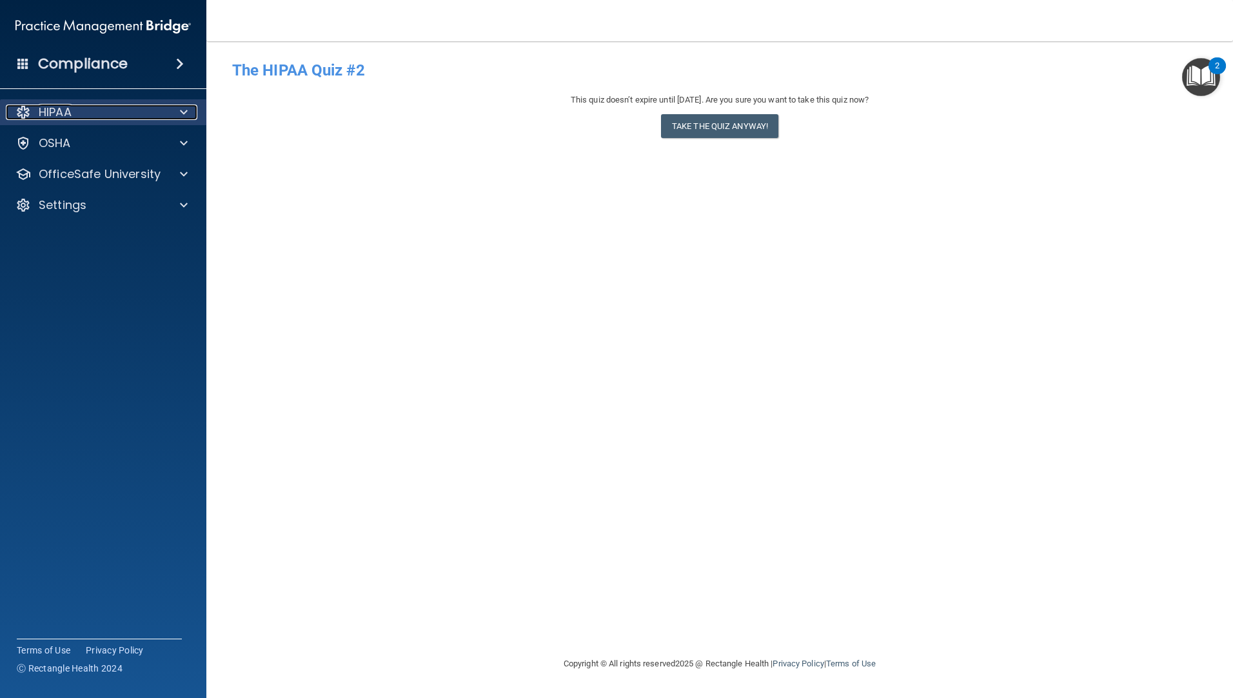
click at [179, 111] on div at bounding box center [182, 111] width 32 height 15
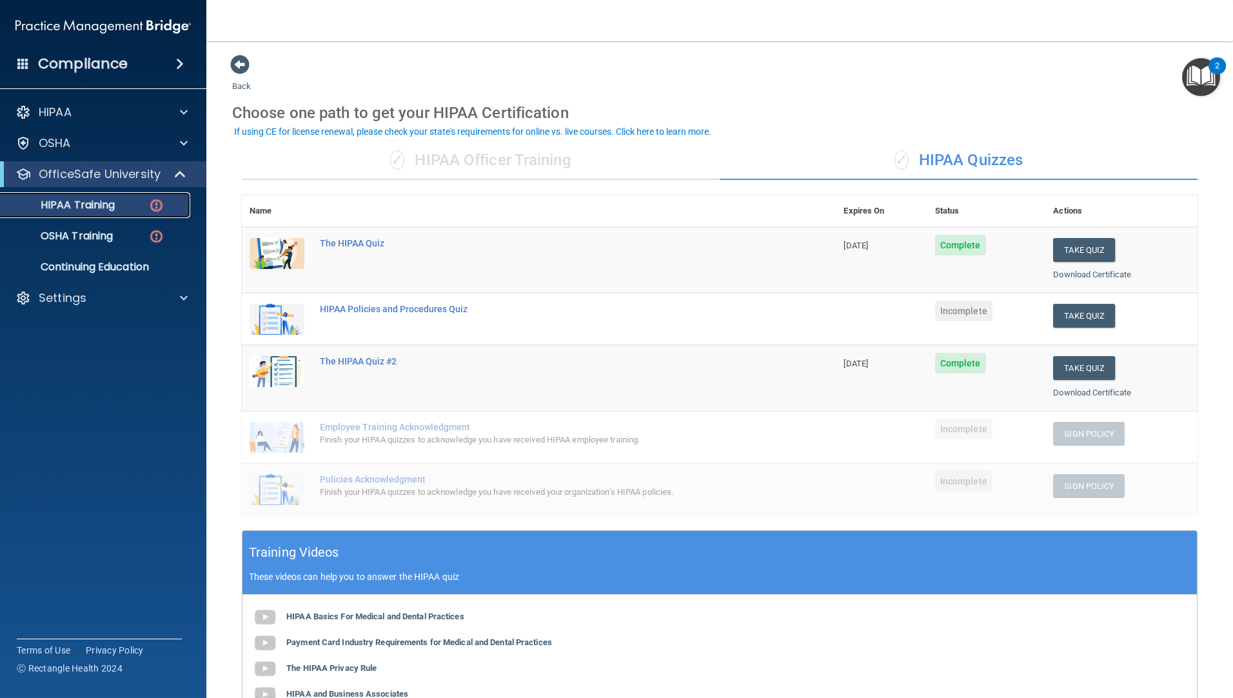
click at [106, 206] on p "HIPAA Training" at bounding box center [61, 205] width 106 height 13
click at [75, 207] on p "HIPAA Training" at bounding box center [61, 205] width 106 height 13
click at [444, 310] on div "HIPAA Policies and Procedures Quiz" at bounding box center [545, 309] width 451 height 10
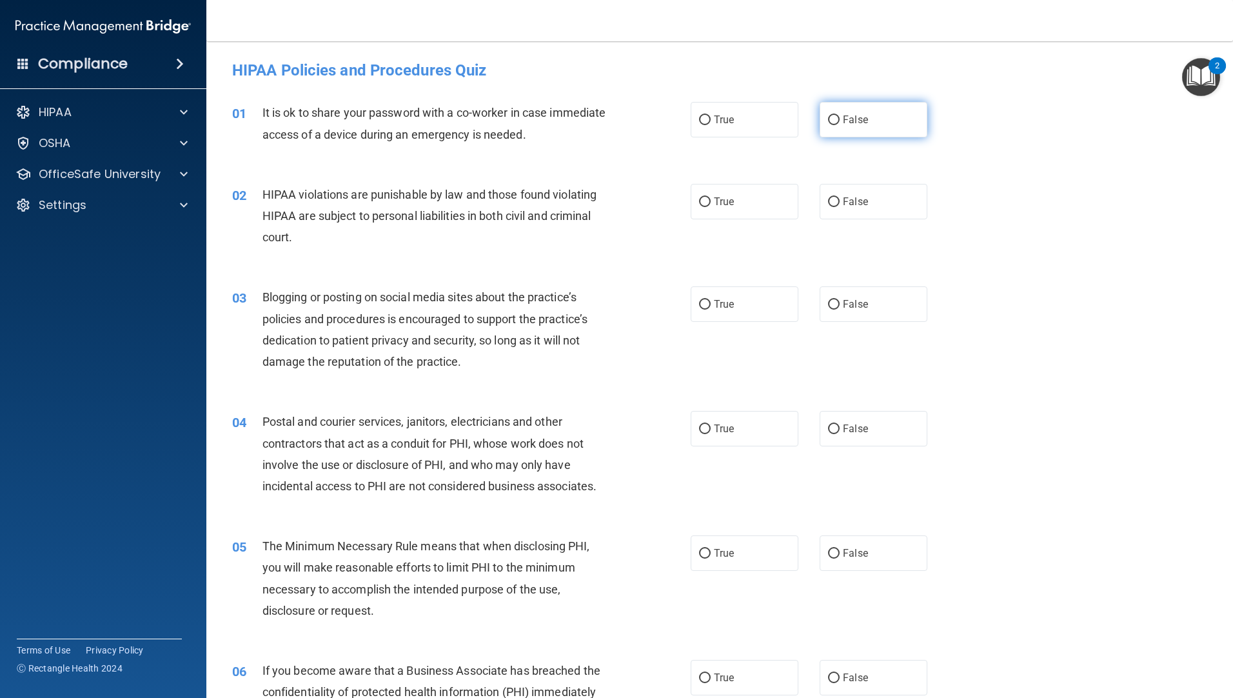
click at [828, 124] on input "False" at bounding box center [834, 120] width 12 height 10
radio input "true"
click at [703, 202] on input "True" at bounding box center [705, 202] width 12 height 10
radio input "true"
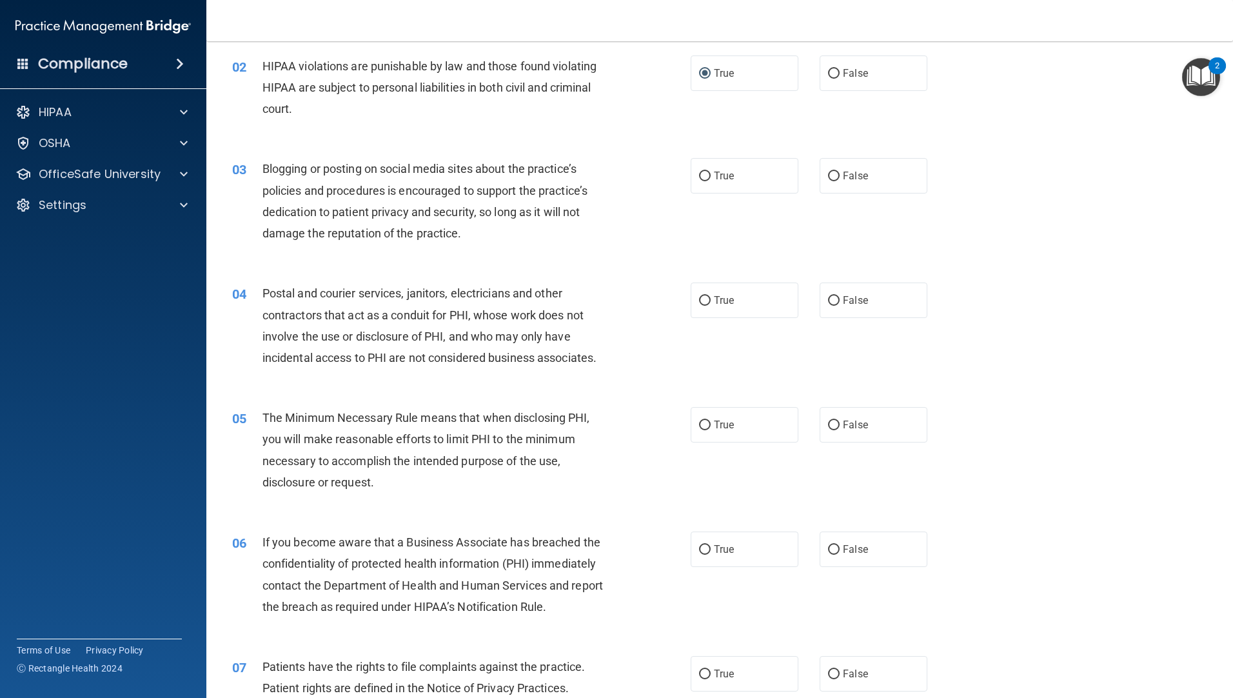
scroll to position [129, 0]
click at [830, 178] on input "False" at bounding box center [834, 176] width 12 height 10
radio input "true"
click at [829, 295] on input "False" at bounding box center [834, 300] width 12 height 10
radio input "true"
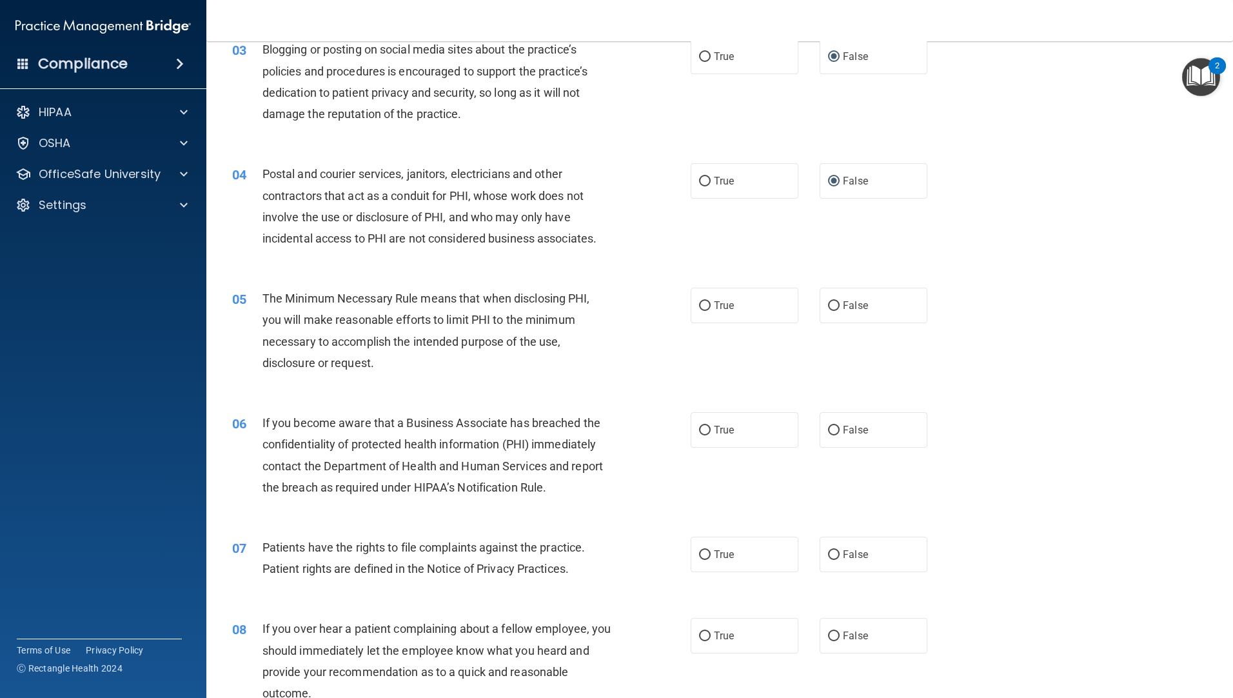
scroll to position [258, 0]
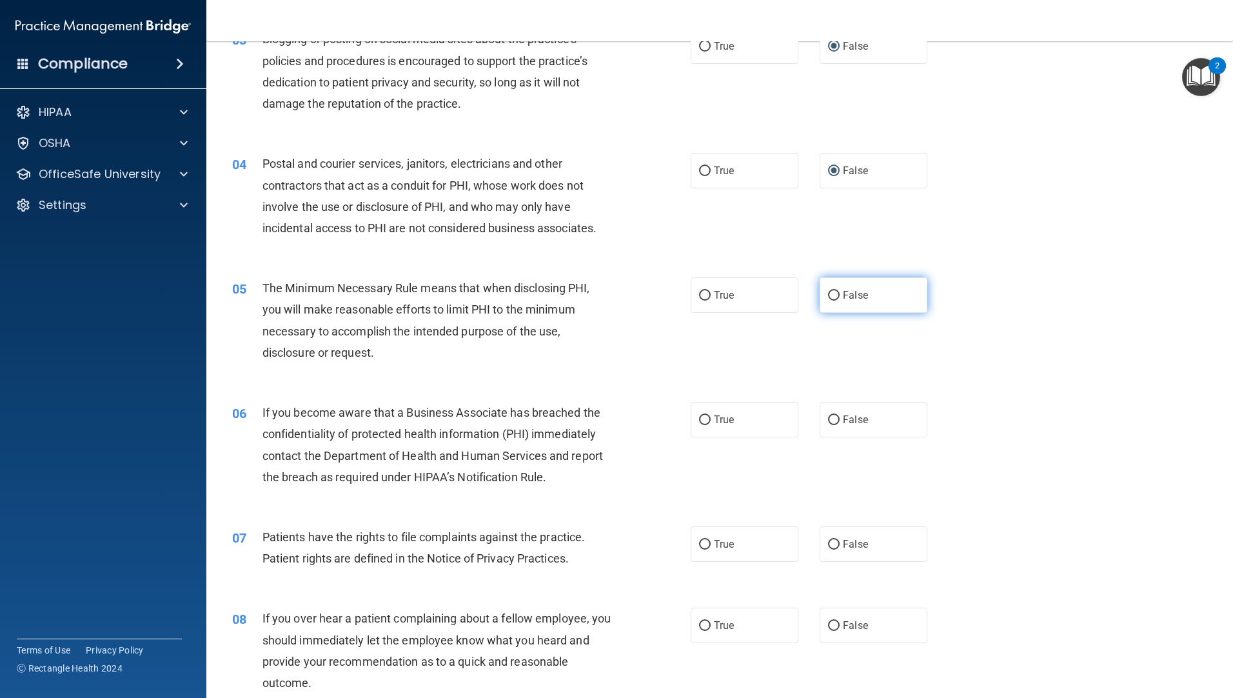
click at [827, 303] on label "False" at bounding box center [874, 294] width 108 height 35
click at [828, 301] on input "False" at bounding box center [834, 296] width 12 height 10
radio input "true"
click at [714, 423] on span "True" at bounding box center [724, 419] width 20 height 12
click at [710, 423] on input "True" at bounding box center [705, 420] width 12 height 10
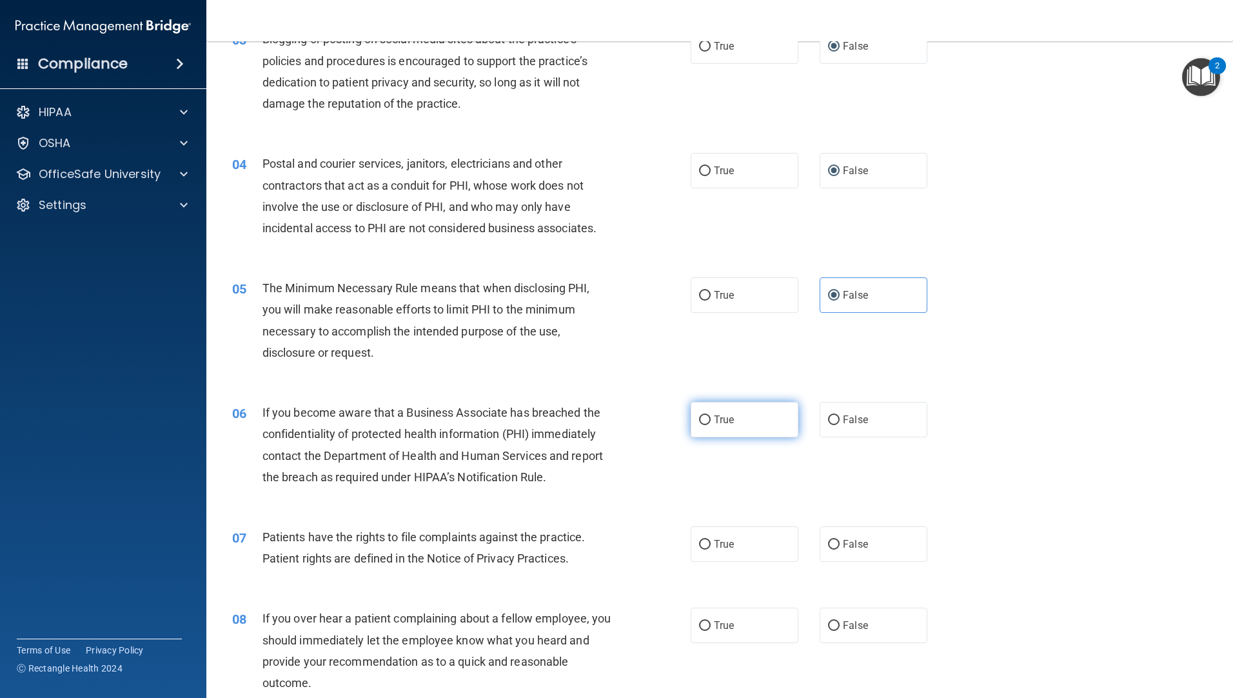
radio input "true"
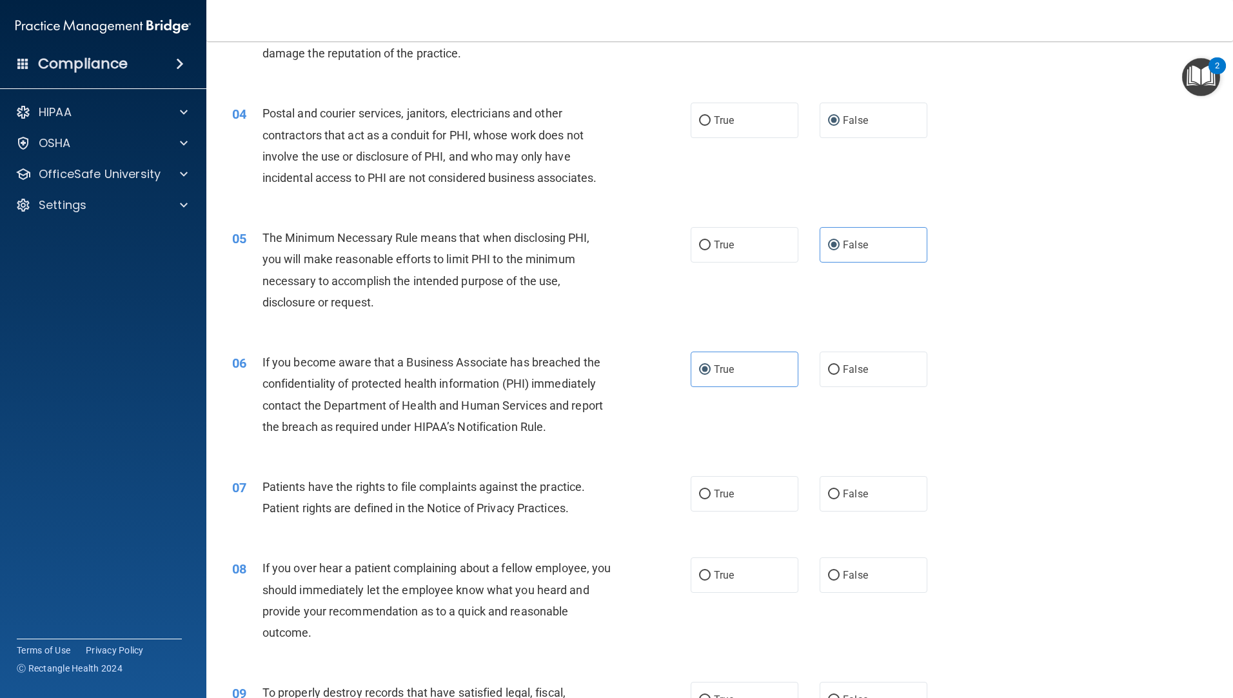
scroll to position [387, 0]
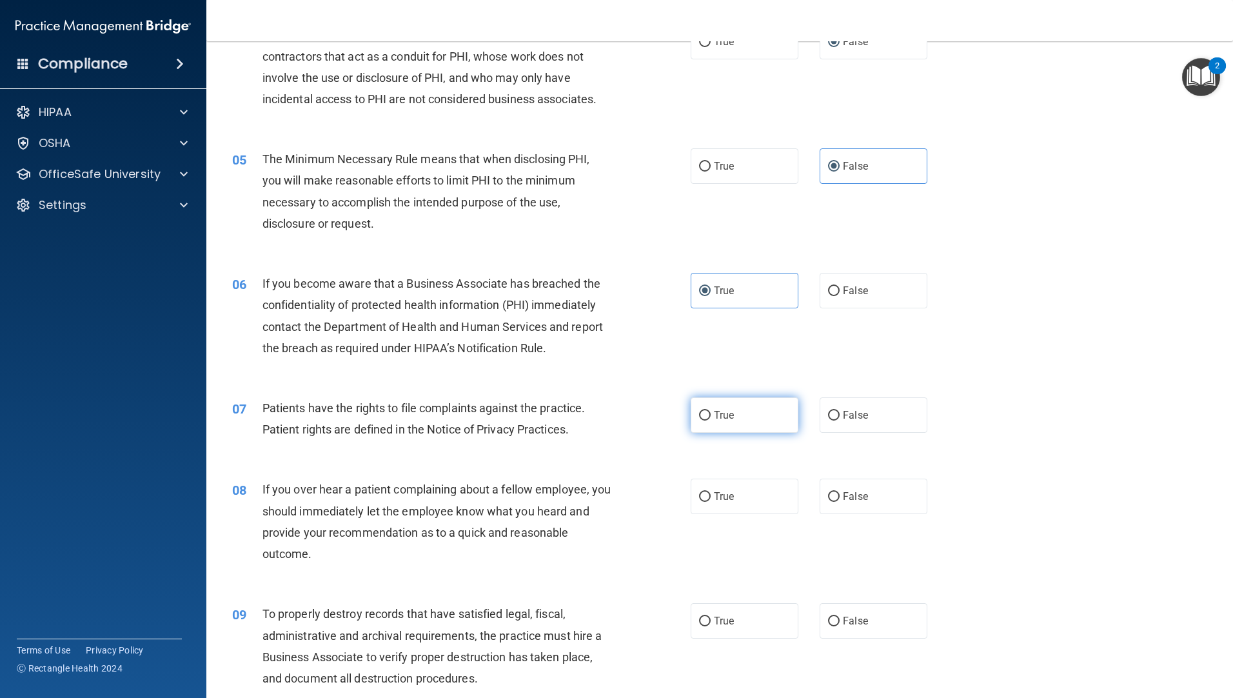
click at [702, 418] on input "True" at bounding box center [705, 416] width 12 height 10
radio input "true"
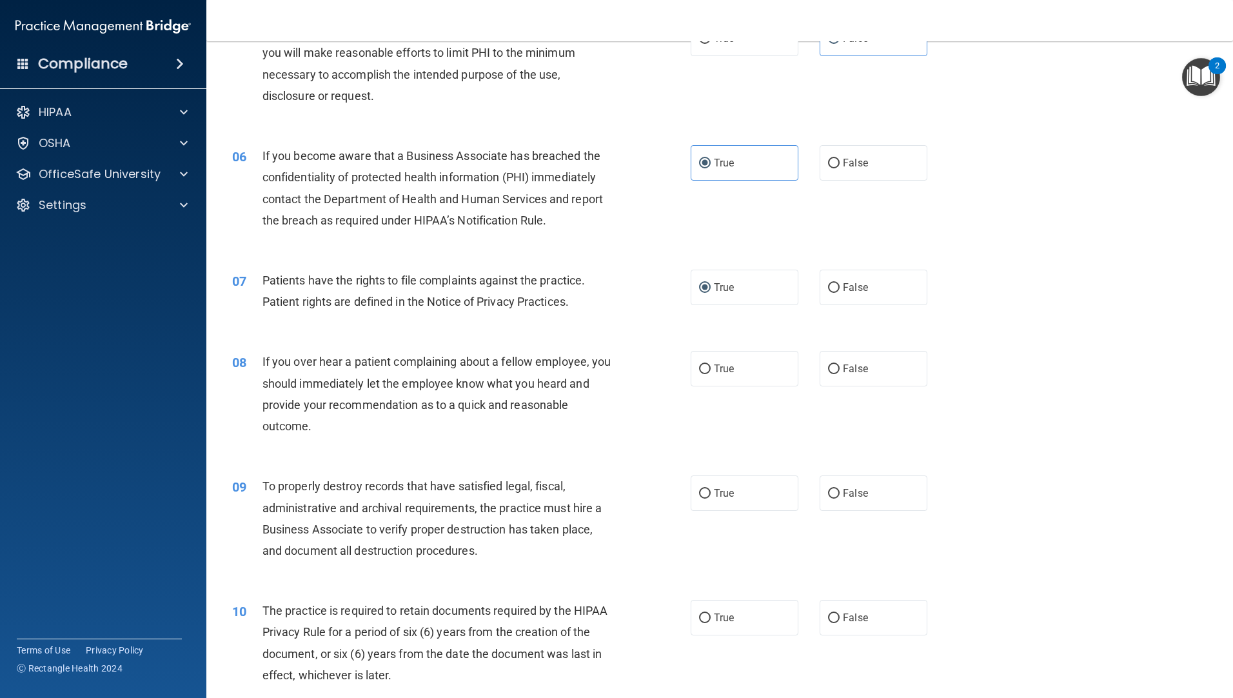
scroll to position [516, 0]
click at [829, 367] on input "False" at bounding box center [834, 368] width 12 height 10
radio input "true"
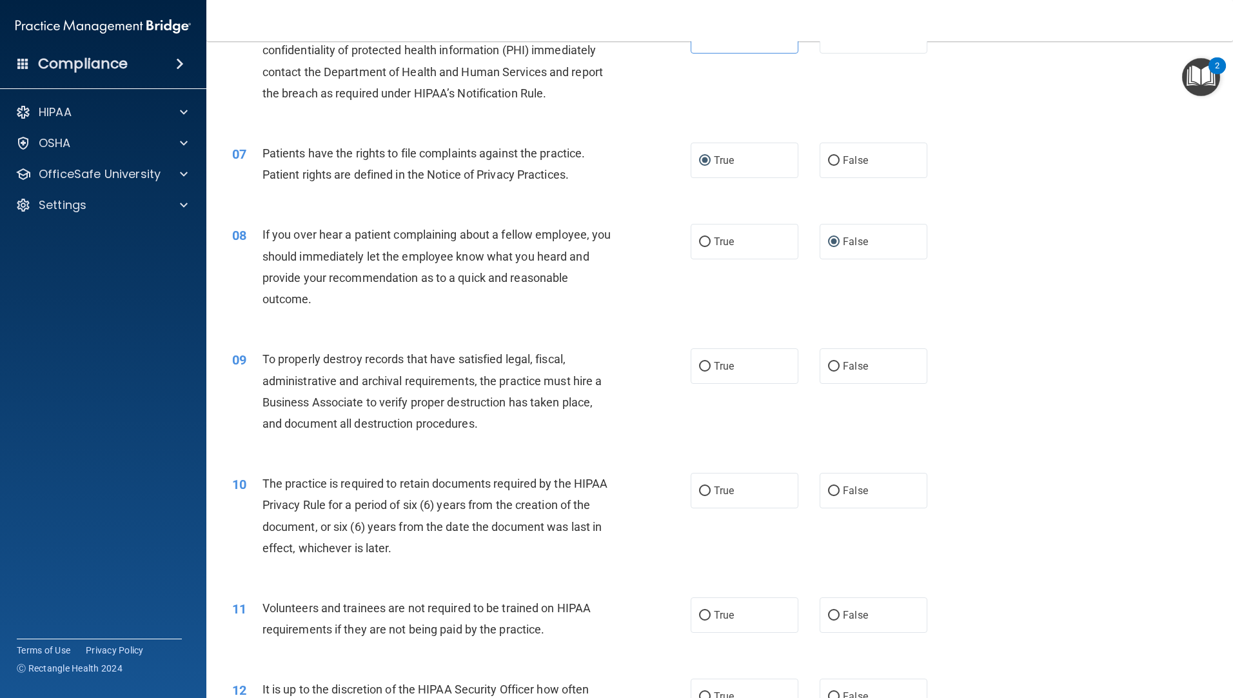
scroll to position [645, 0]
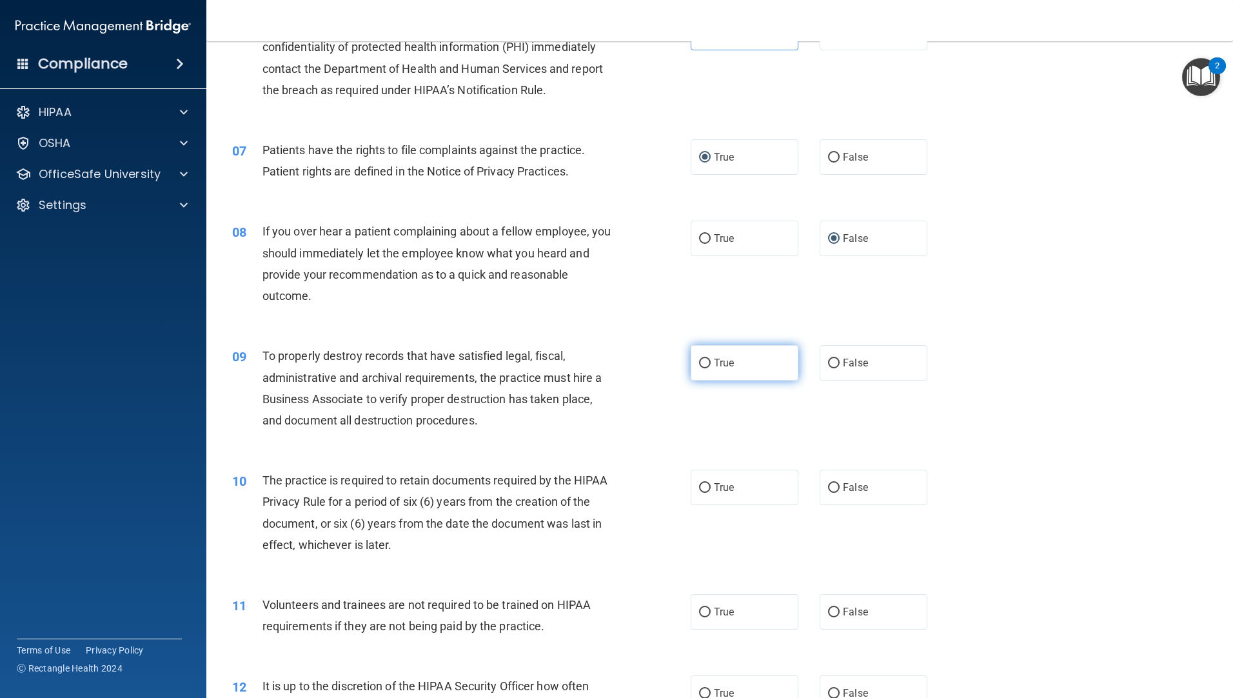
click at [704, 366] on input "True" at bounding box center [705, 364] width 12 height 10
radio input "true"
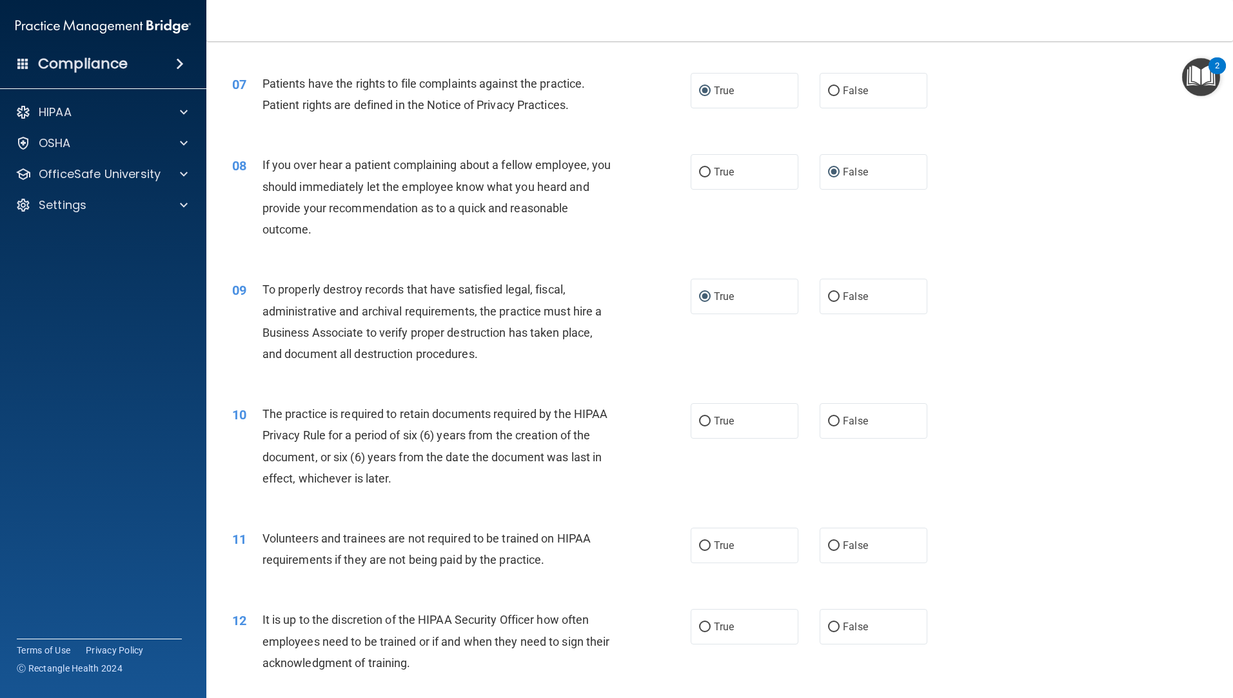
scroll to position [774, 0]
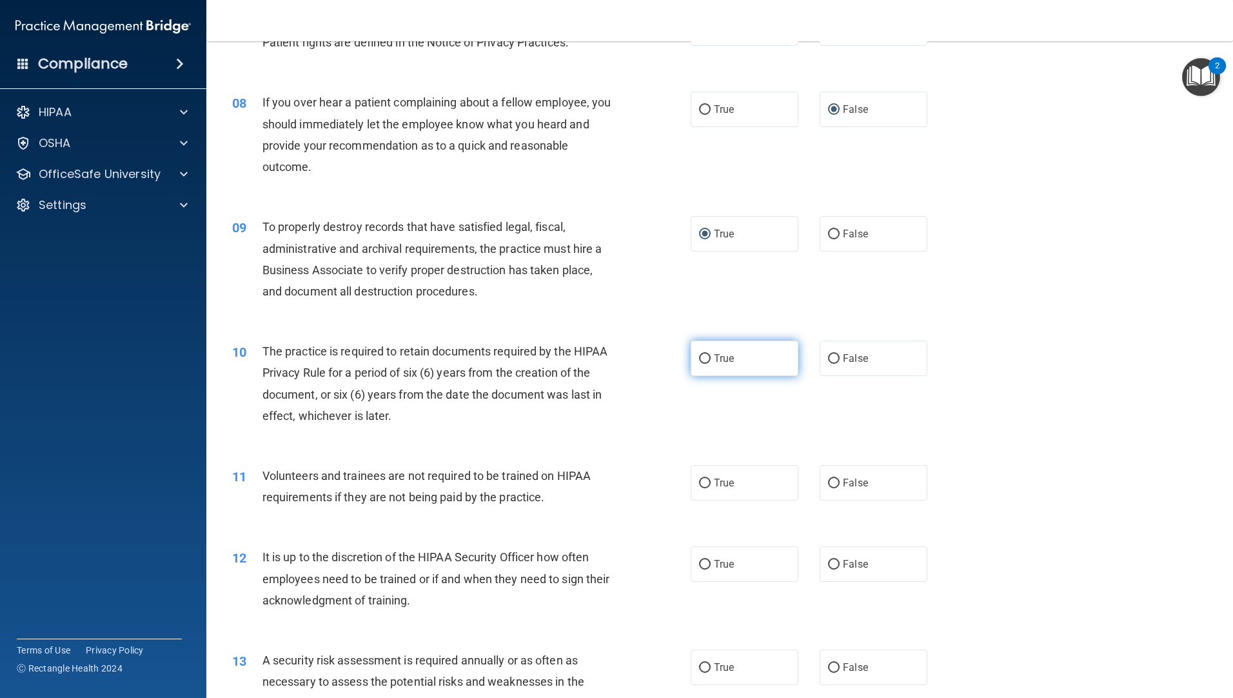
click at [695, 352] on label "True" at bounding box center [745, 358] width 108 height 35
click at [699, 354] on input "True" at bounding box center [705, 359] width 12 height 10
radio input "true"
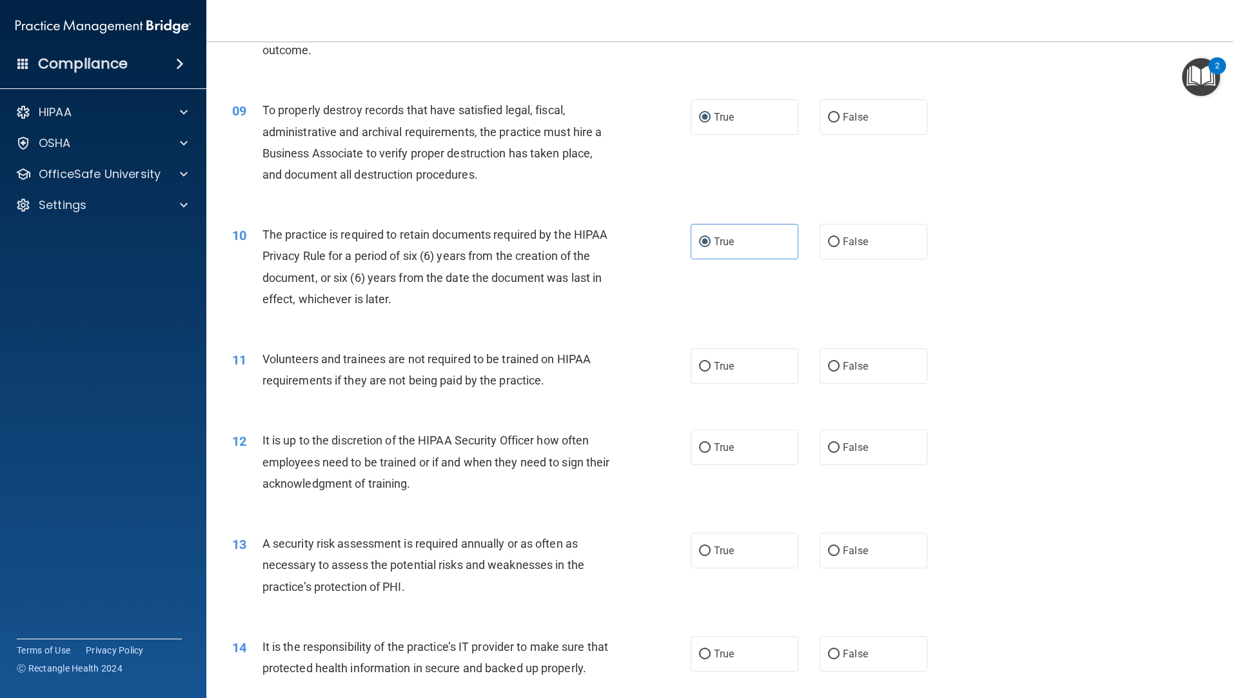
scroll to position [903, 0]
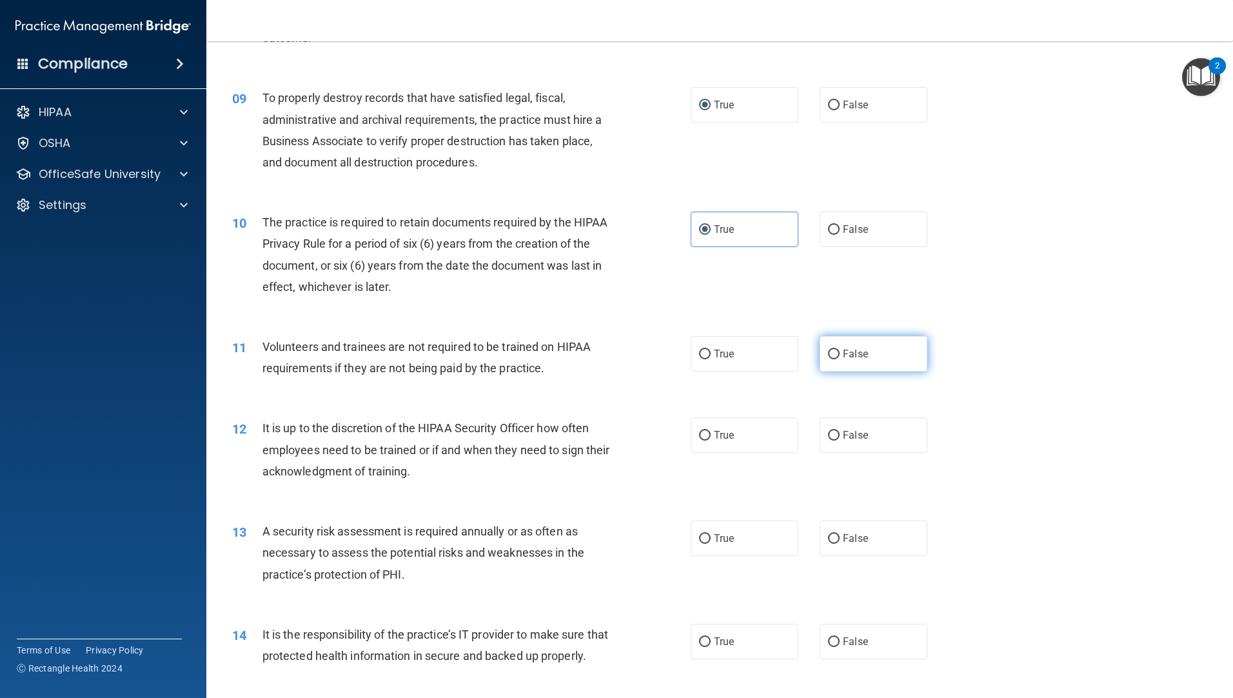
click at [843, 351] on span "False" at bounding box center [855, 354] width 25 height 12
click at [840, 351] on input "False" at bounding box center [834, 355] width 12 height 10
radio input "true"
click at [833, 436] on input "False" at bounding box center [834, 436] width 12 height 10
radio input "true"
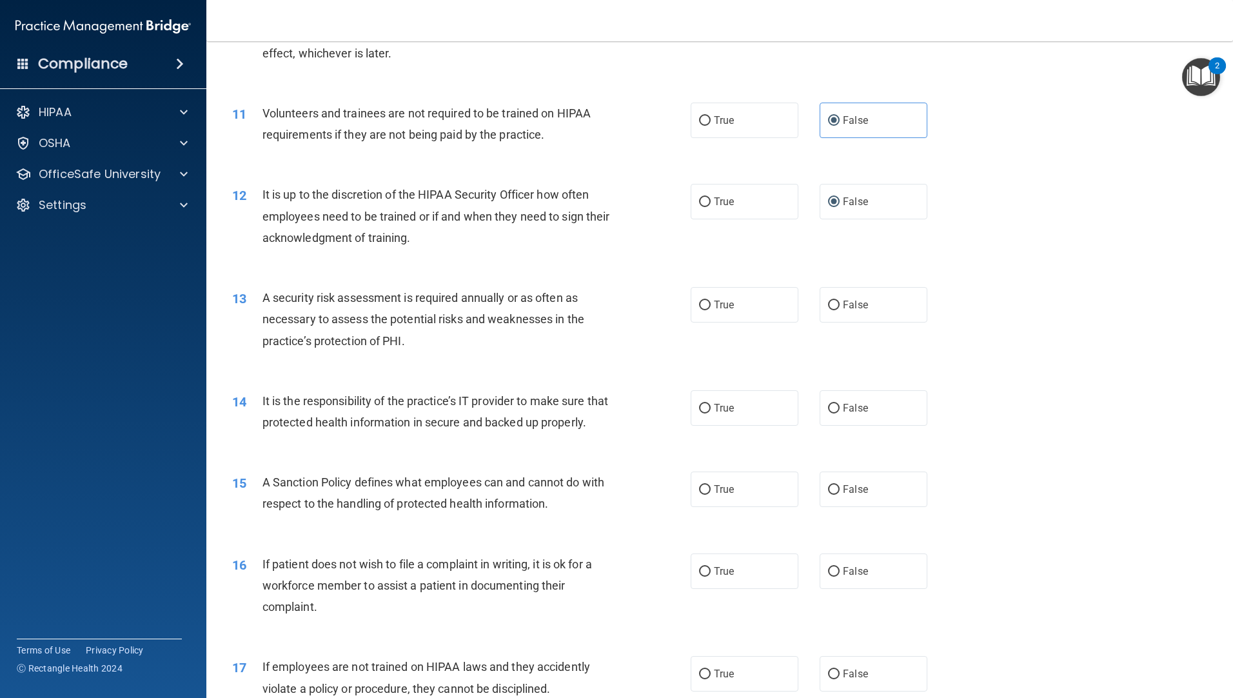
scroll to position [1161, 0]
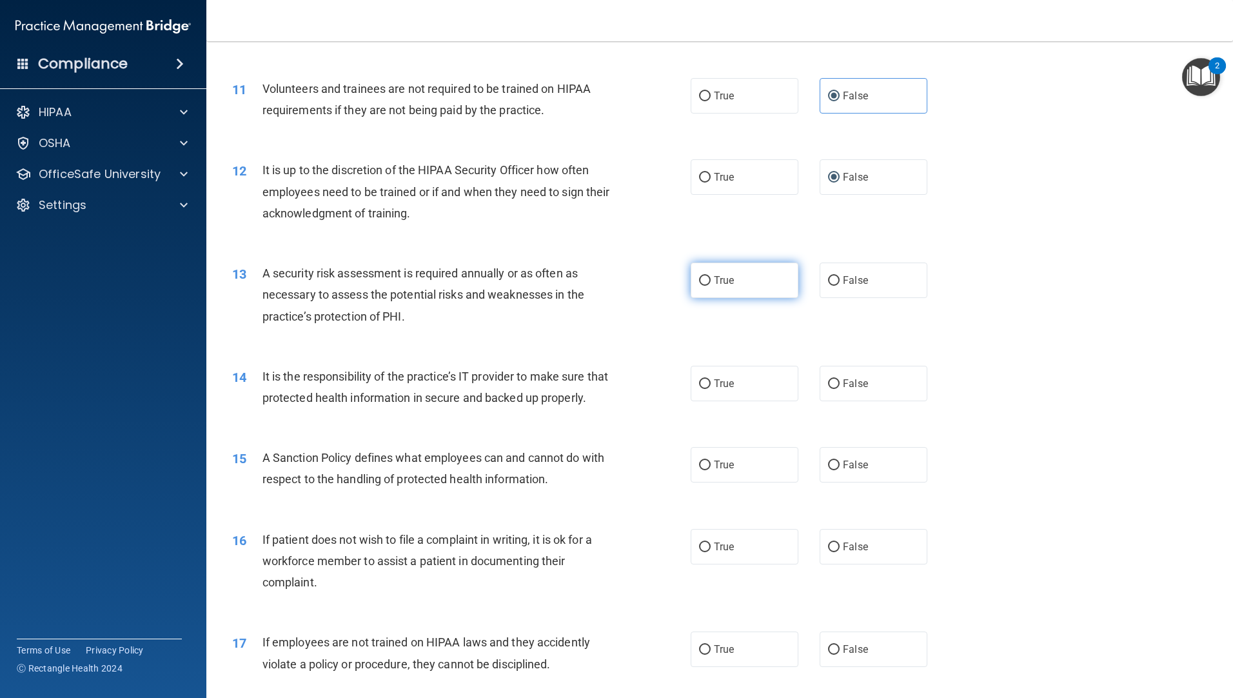
click at [706, 279] on label "True" at bounding box center [745, 279] width 108 height 35
click at [706, 279] on input "True" at bounding box center [705, 281] width 12 height 10
radio input "true"
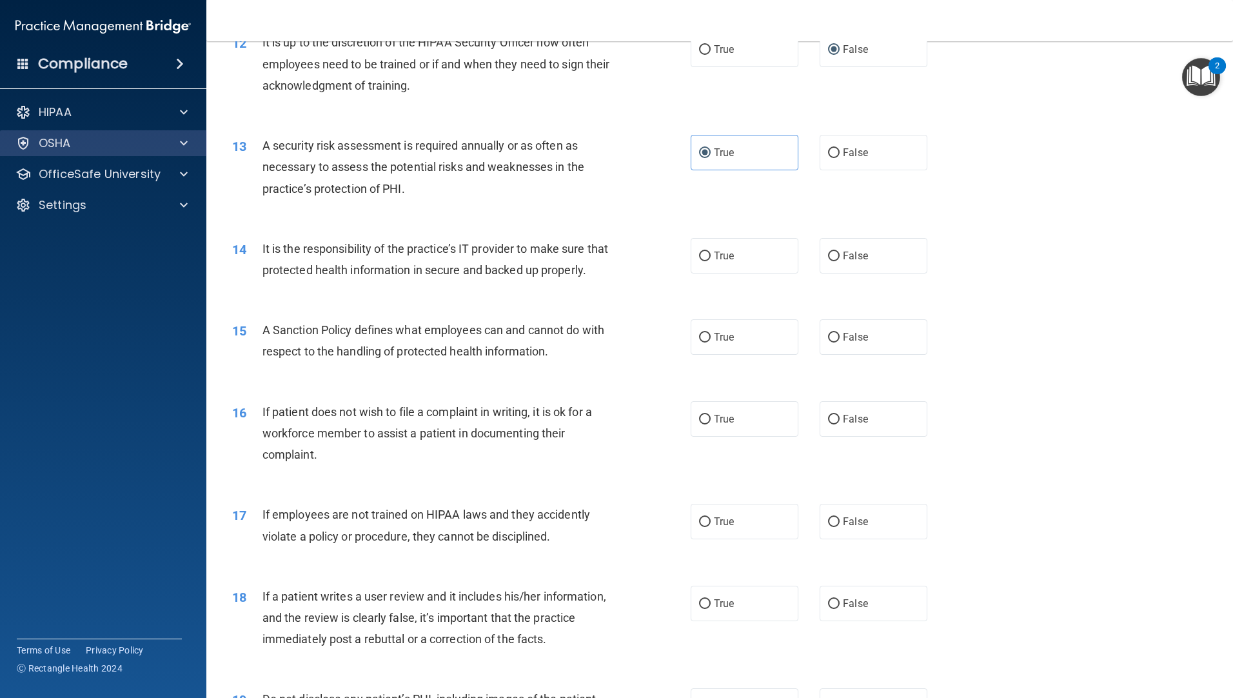
scroll to position [1290, 0]
click at [709, 257] on label "True" at bounding box center [745, 254] width 108 height 35
click at [709, 257] on input "True" at bounding box center [705, 255] width 12 height 10
radio input "true"
click at [831, 248] on label "False" at bounding box center [874, 254] width 108 height 35
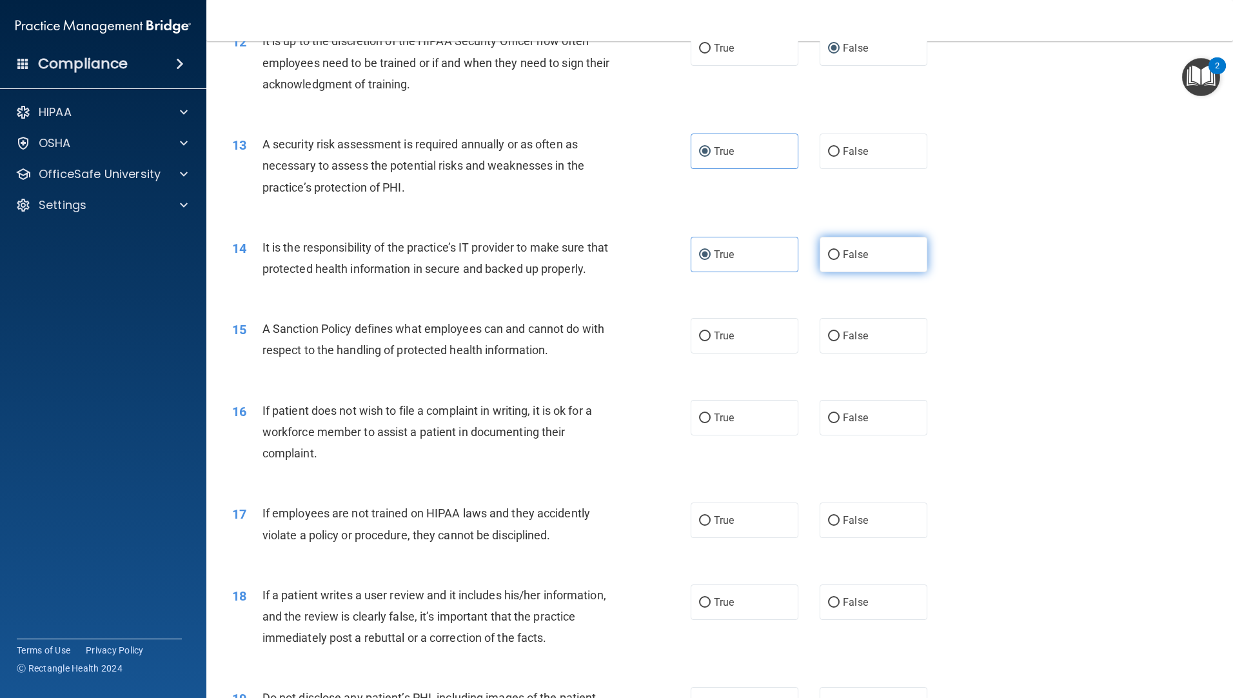
click at [831, 250] on input "False" at bounding box center [834, 255] width 12 height 10
radio input "true"
radio input "false"
click at [700, 341] on input "True" at bounding box center [705, 337] width 12 height 10
radio input "true"
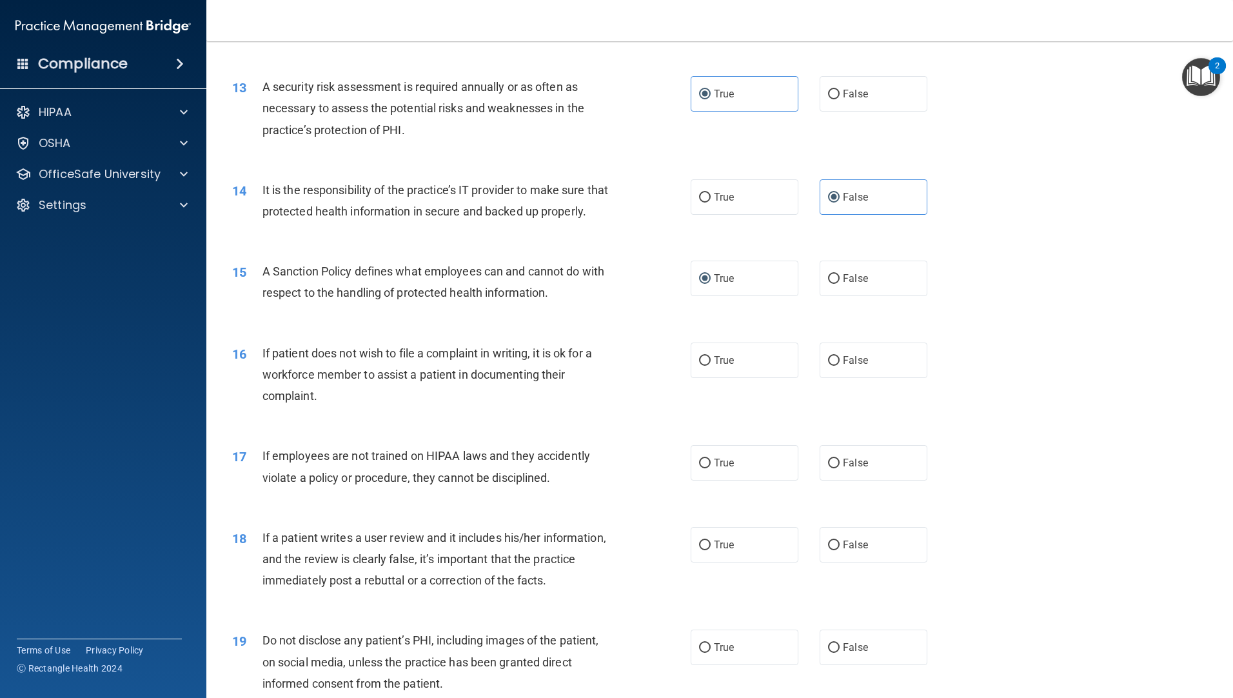
scroll to position [1419, 0]
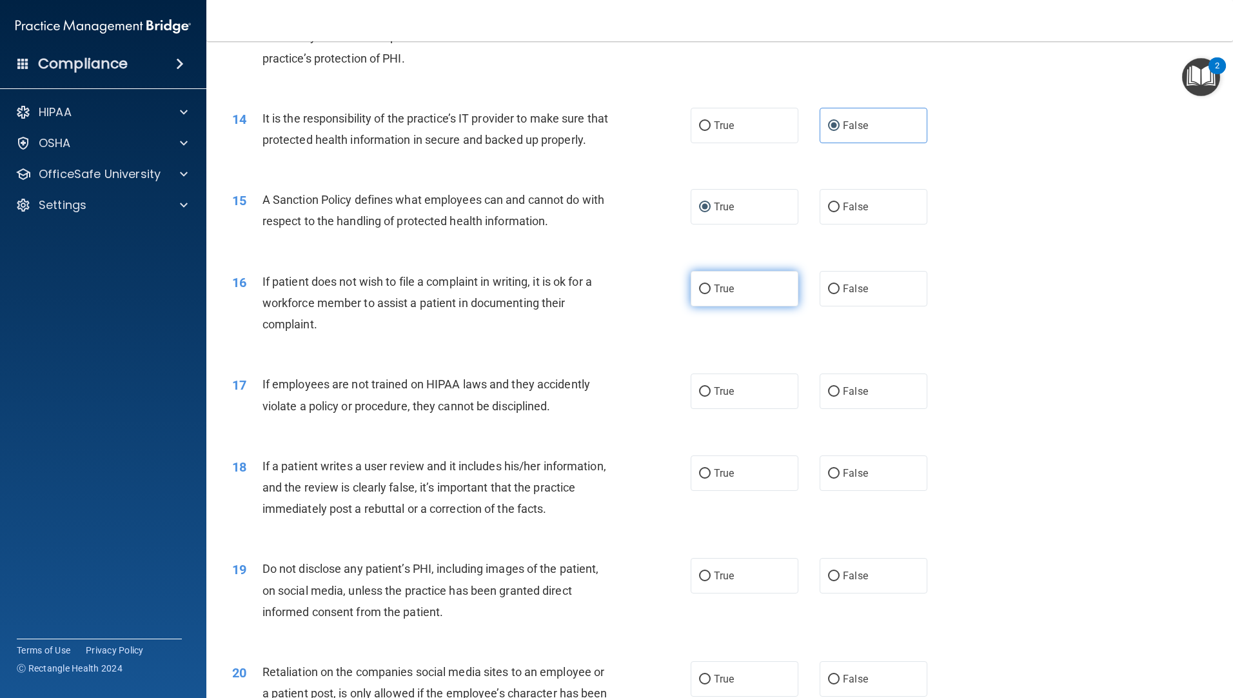
click at [699, 294] on input "True" at bounding box center [705, 289] width 12 height 10
radio input "true"
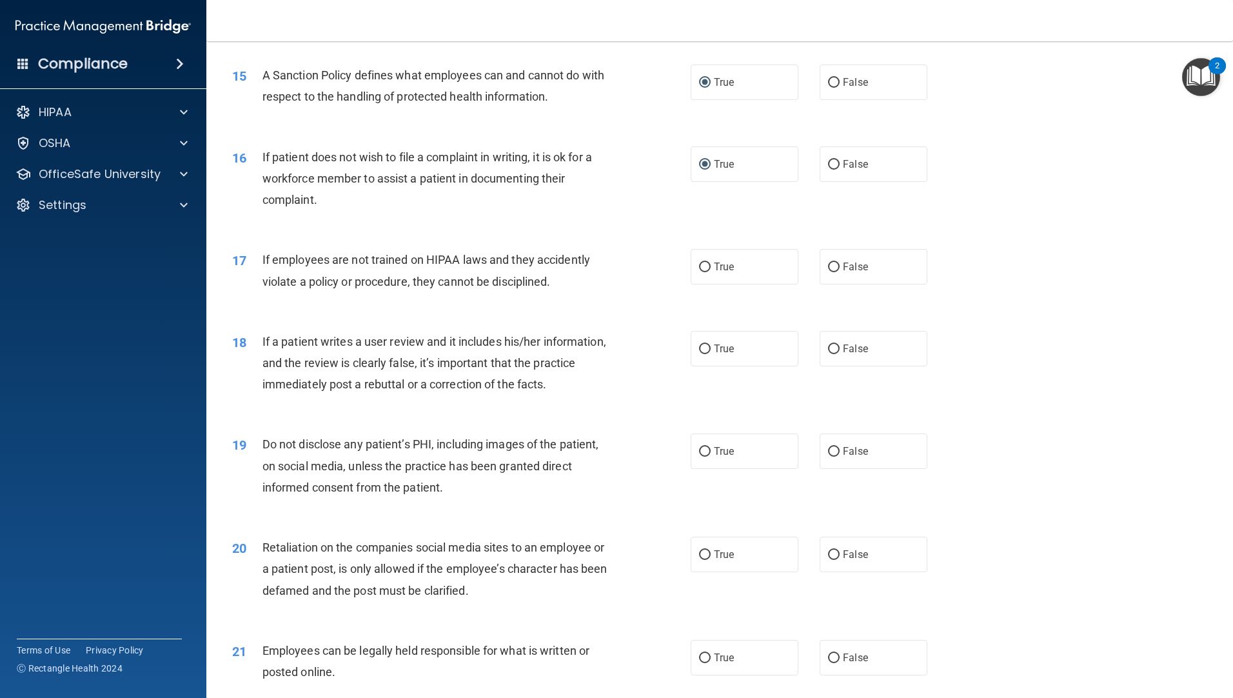
scroll to position [1548, 0]
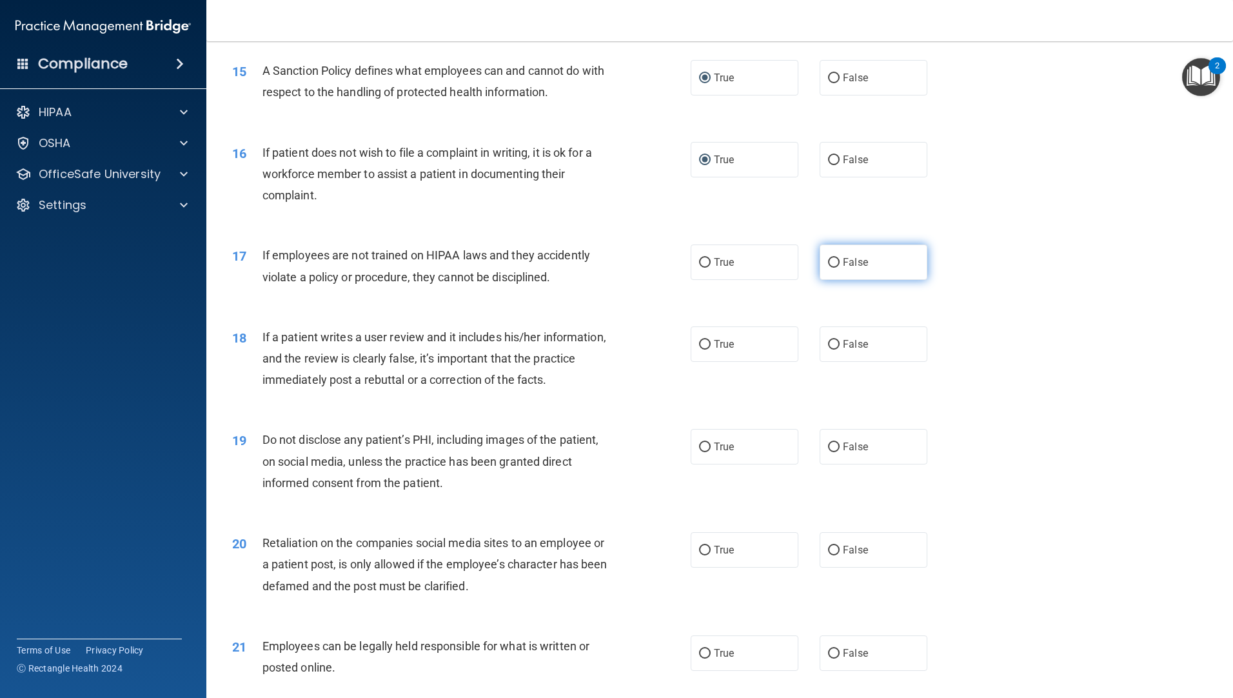
click at [832, 268] on input "False" at bounding box center [834, 263] width 12 height 10
radio input "true"
drag, startPoint x: 696, startPoint y: 379, endPoint x: 616, endPoint y: 393, distance: 81.1
drag, startPoint x: 616, startPoint y: 393, endPoint x: 700, endPoint y: 369, distance: 87.2
click at [700, 350] on input "True" at bounding box center [705, 345] width 12 height 10
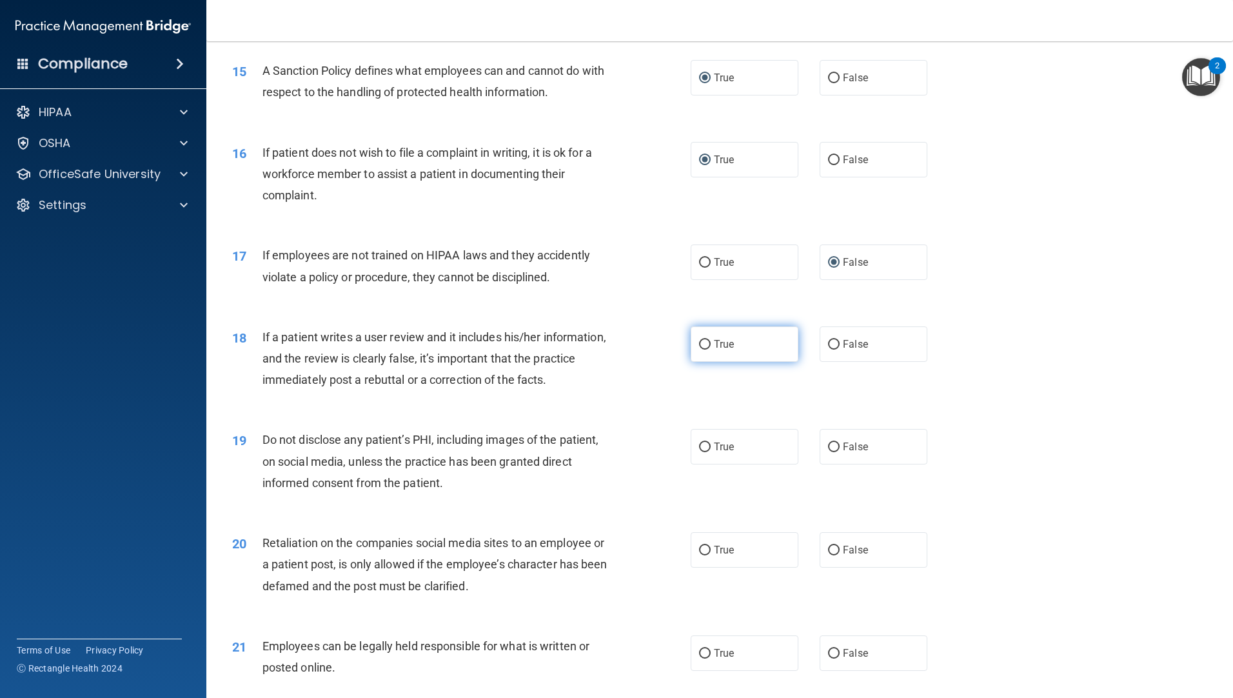
radio input "true"
click at [704, 452] on input "True" at bounding box center [705, 447] width 12 height 10
radio input "true"
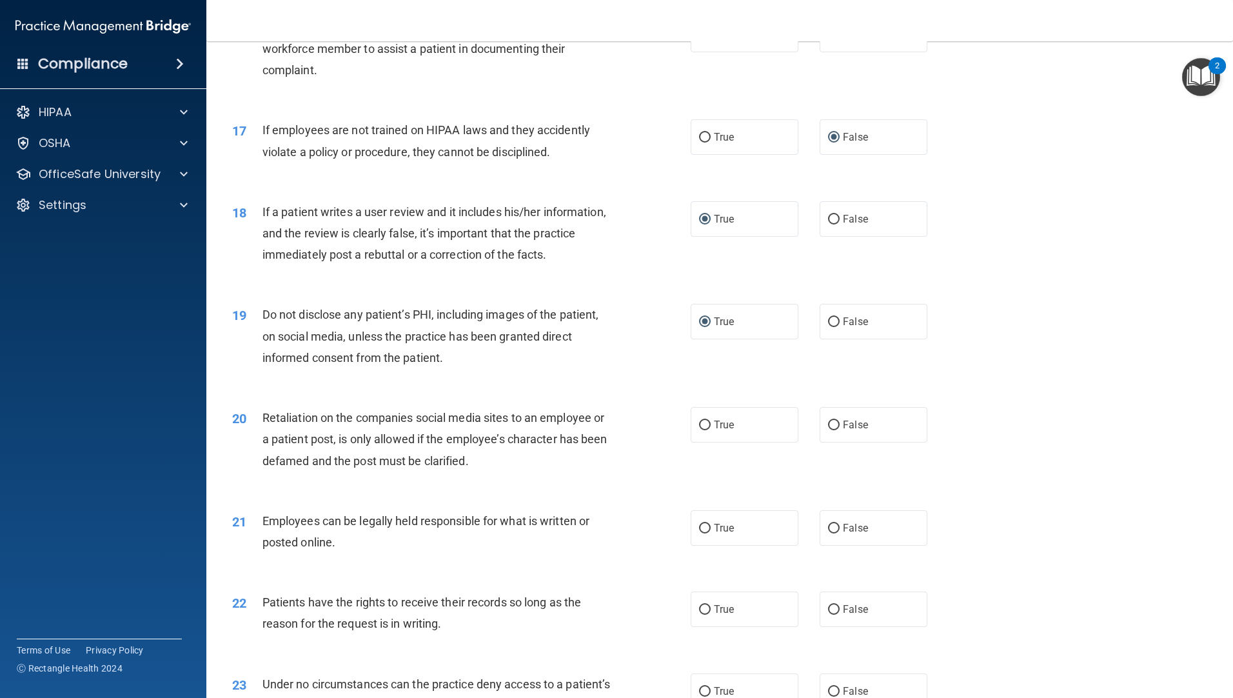
scroll to position [1677, 0]
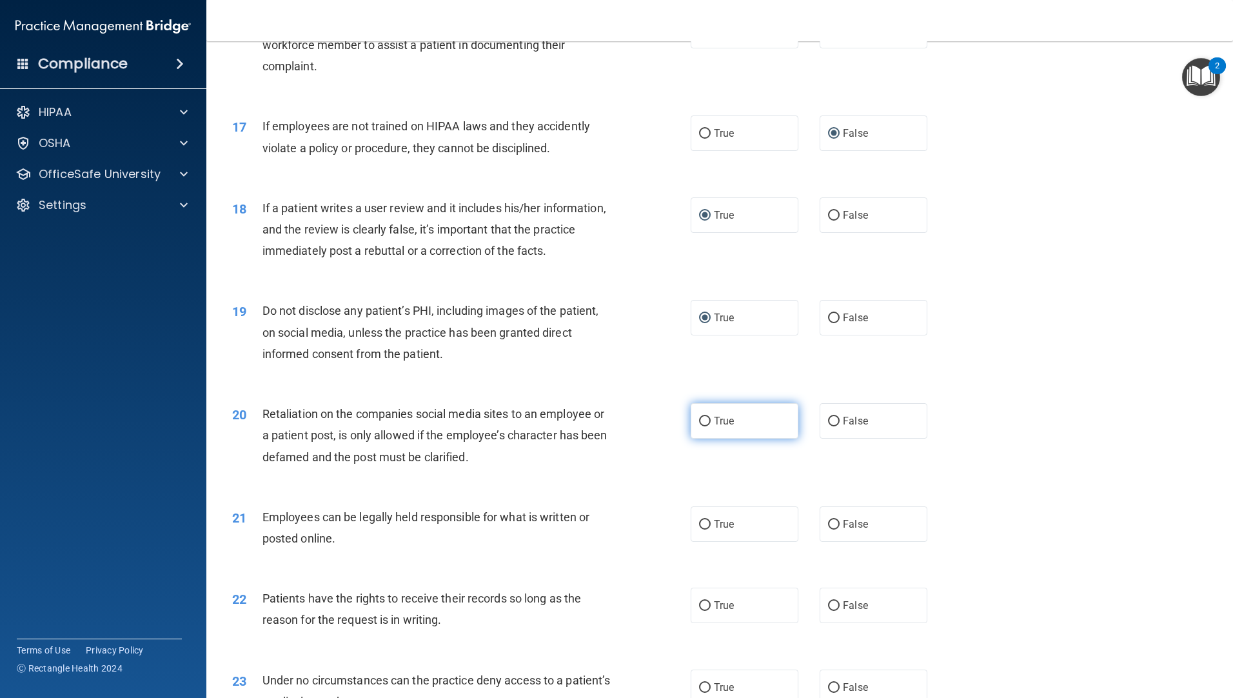
click at [700, 426] on input "True" at bounding box center [705, 422] width 12 height 10
radio input "true"
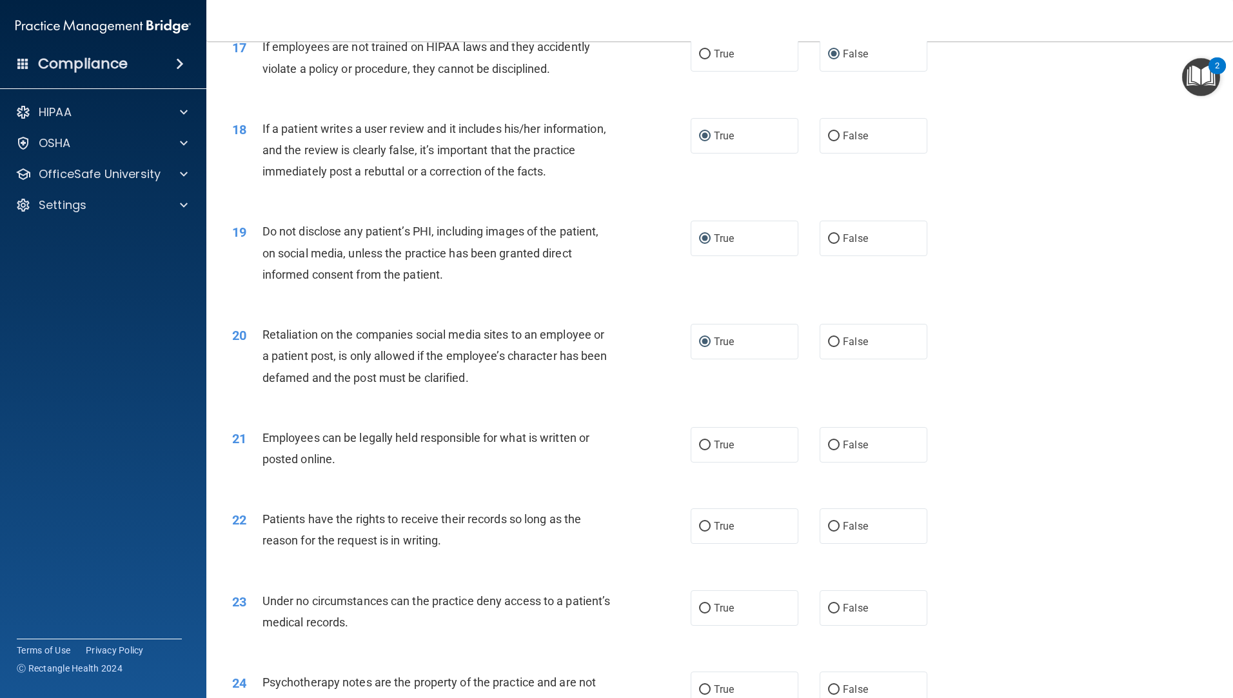
scroll to position [1870, 0]
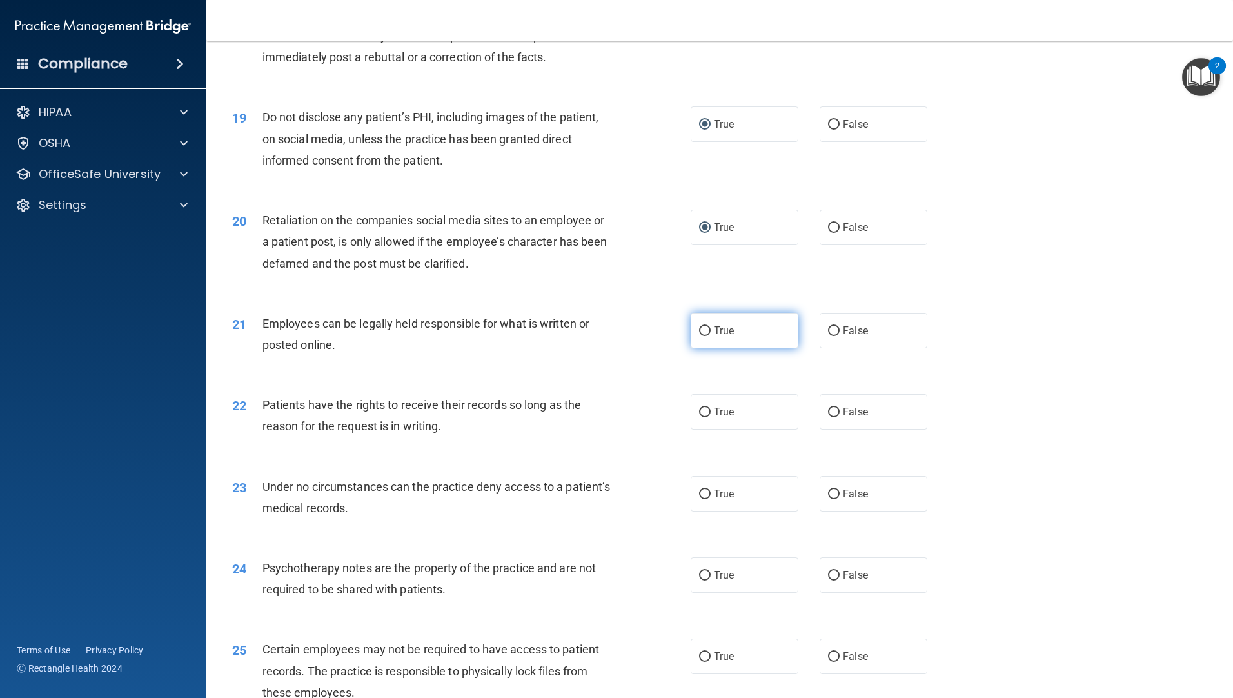
click at [699, 348] on label "True" at bounding box center [745, 330] width 108 height 35
click at [699, 336] on input "True" at bounding box center [705, 331] width 12 height 10
radio input "true"
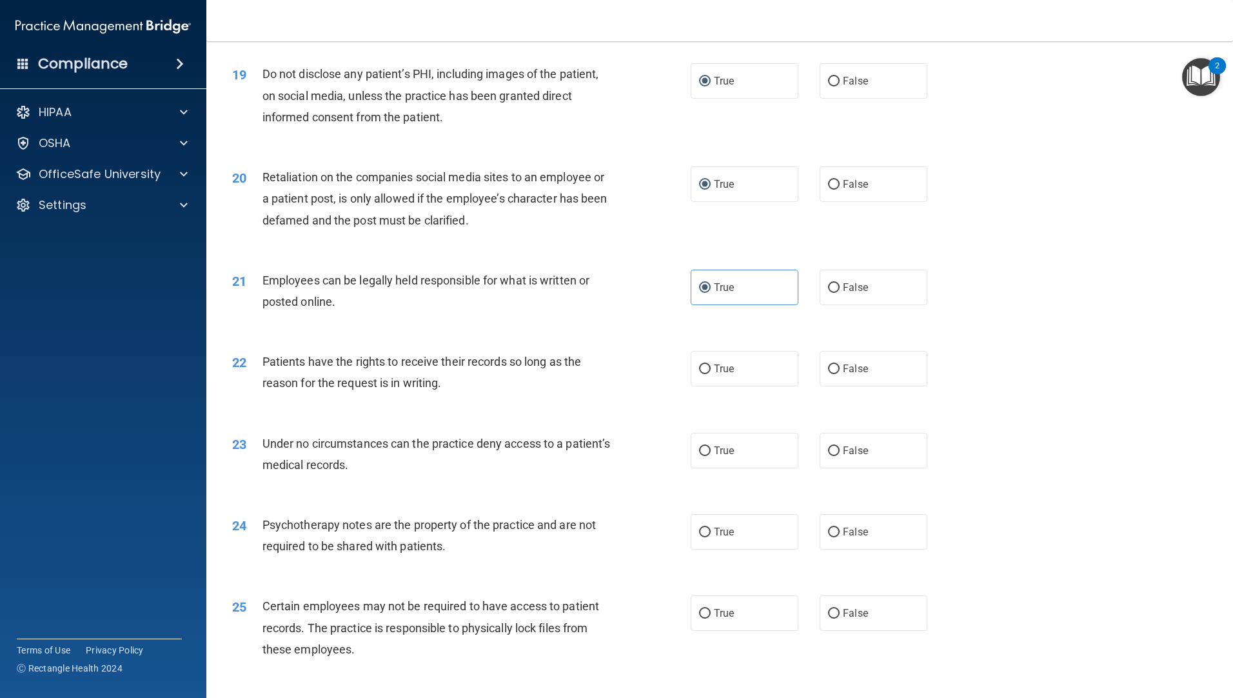
scroll to position [1999, 0]
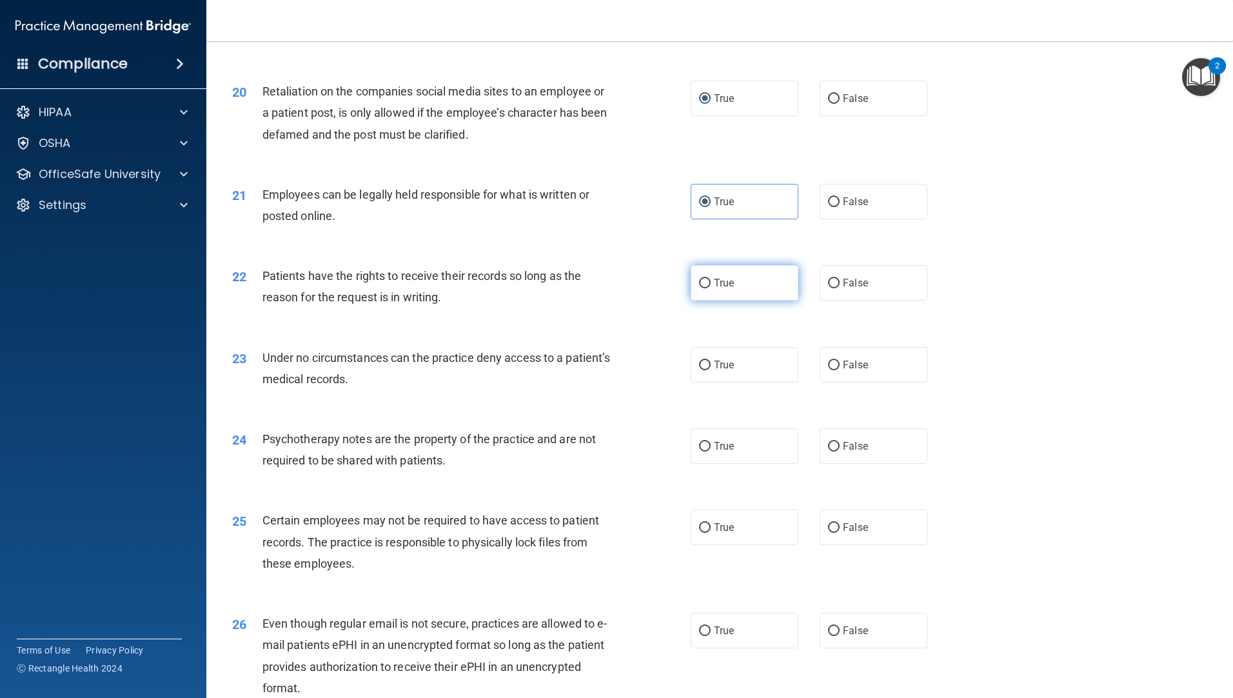
click at [714, 289] on span "True" at bounding box center [724, 283] width 20 height 12
click at [709, 288] on input "True" at bounding box center [705, 284] width 12 height 10
radio input "true"
click at [702, 370] on input "True" at bounding box center [705, 366] width 12 height 10
radio input "true"
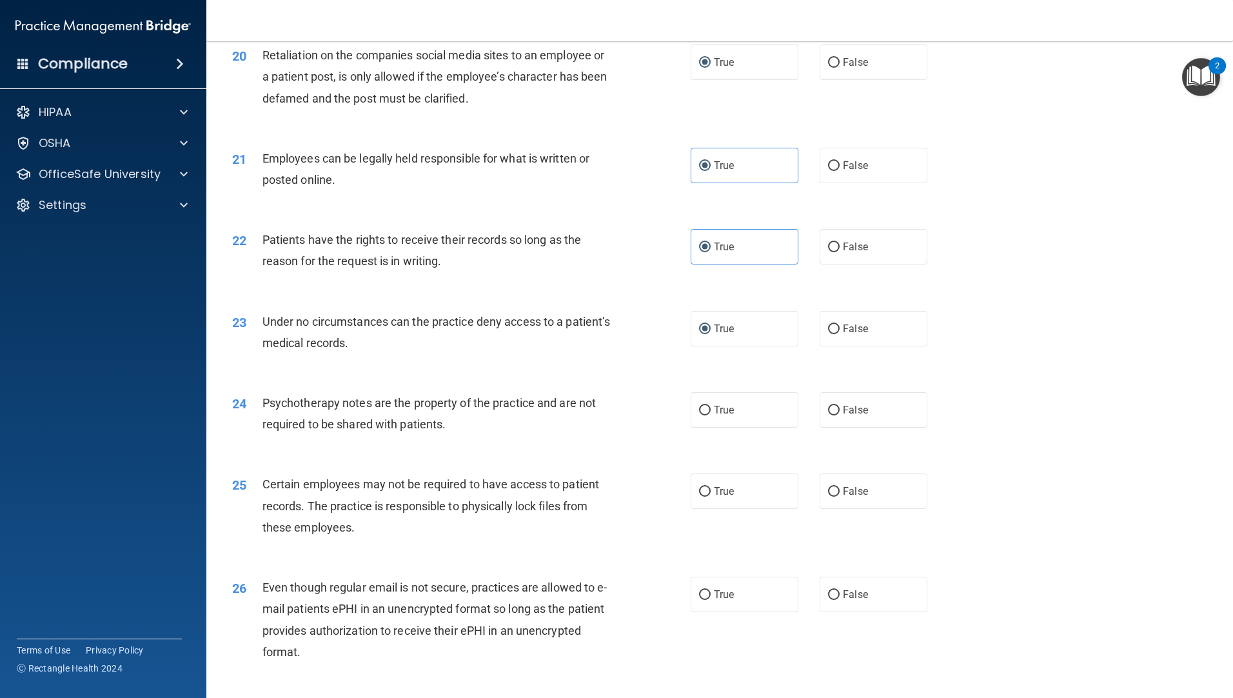
scroll to position [2064, 0]
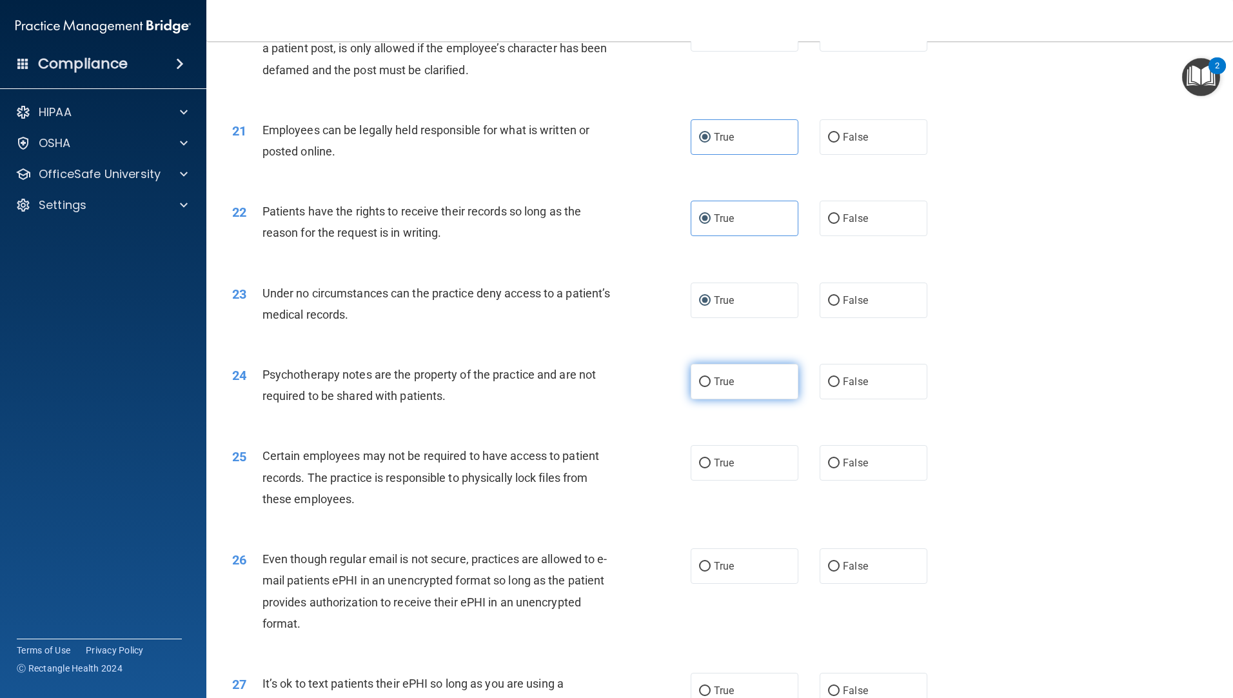
click at [705, 387] on input "True" at bounding box center [705, 382] width 12 height 10
radio input "true"
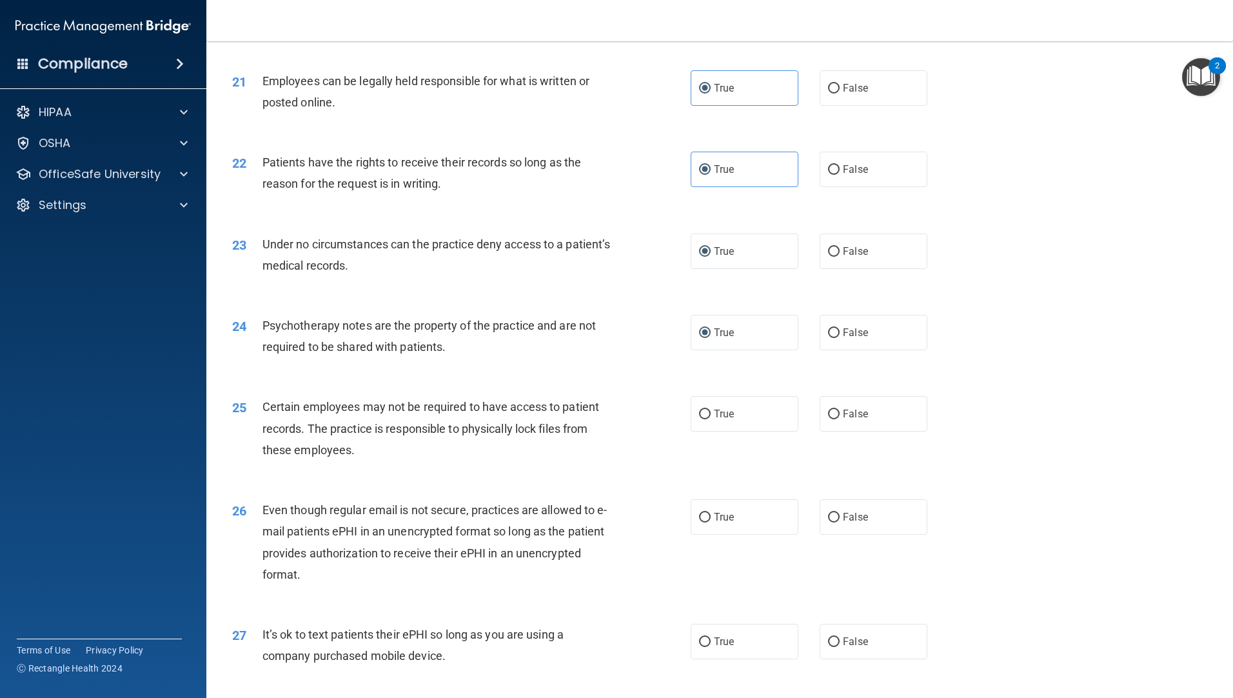
scroll to position [2193, 0]
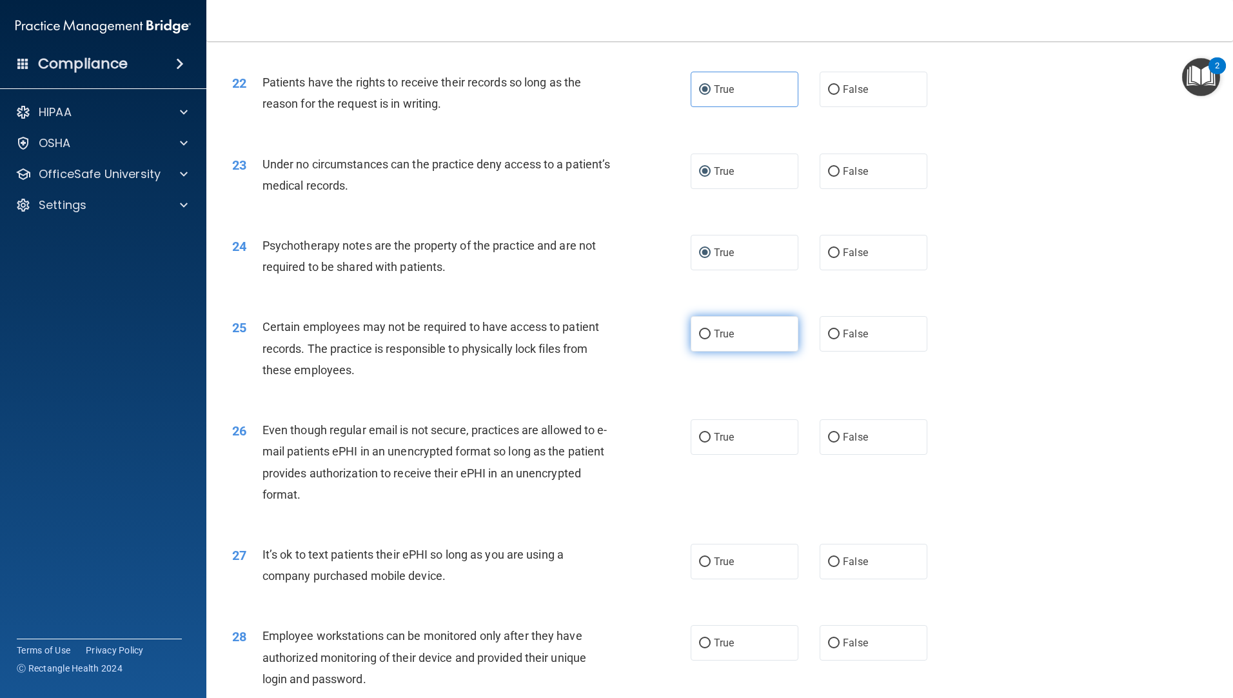
click at [699, 339] on input "True" at bounding box center [705, 335] width 12 height 10
radio input "true"
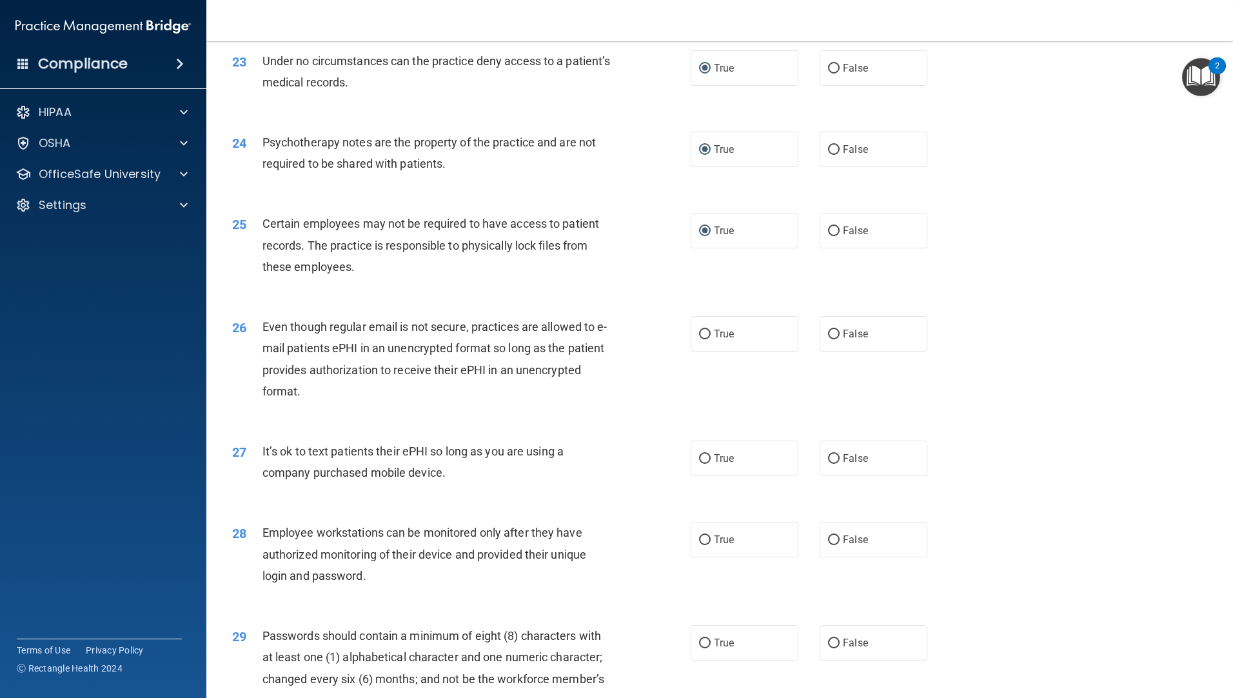
scroll to position [2322, 0]
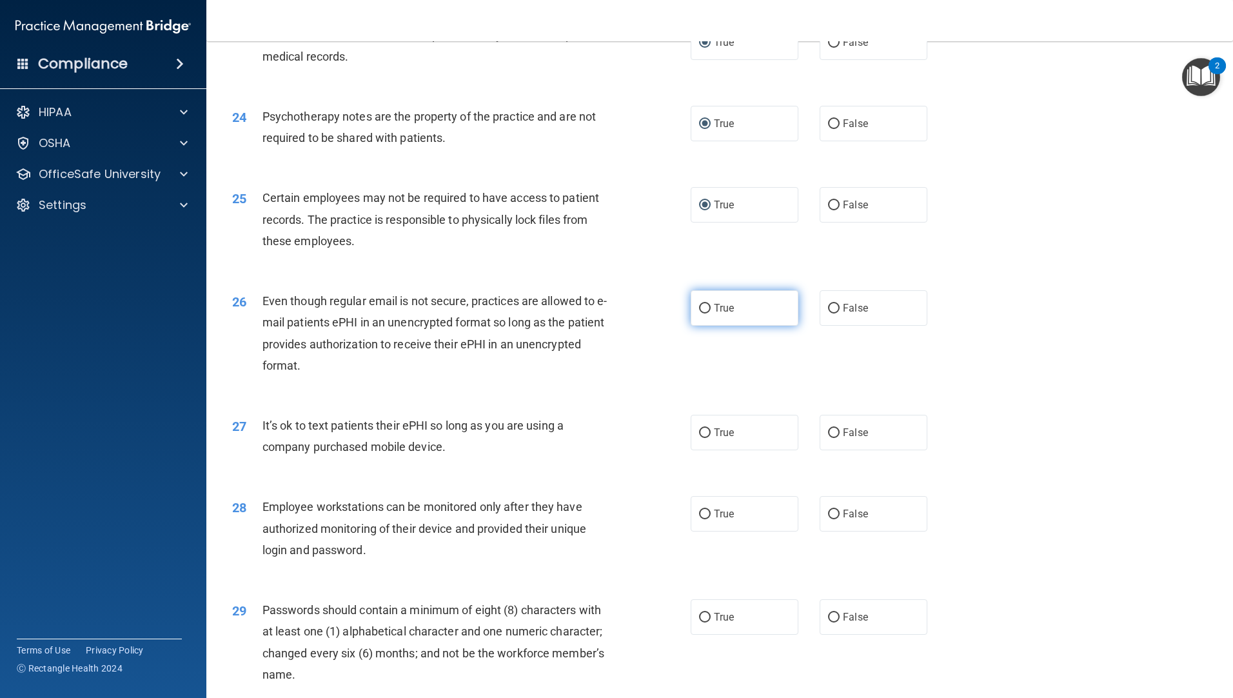
click at [699, 313] on input "True" at bounding box center [705, 309] width 12 height 10
radio input "true"
click at [828, 438] on input "False" at bounding box center [834, 433] width 12 height 10
radio input "true"
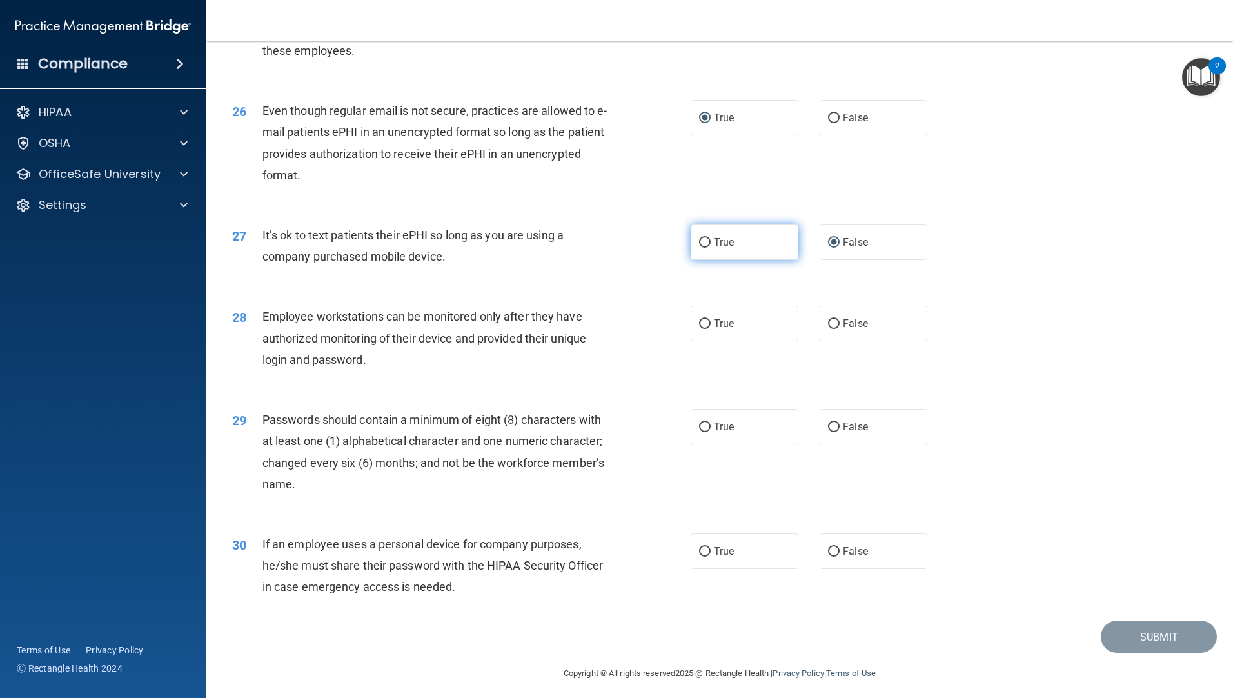
scroll to position [2515, 0]
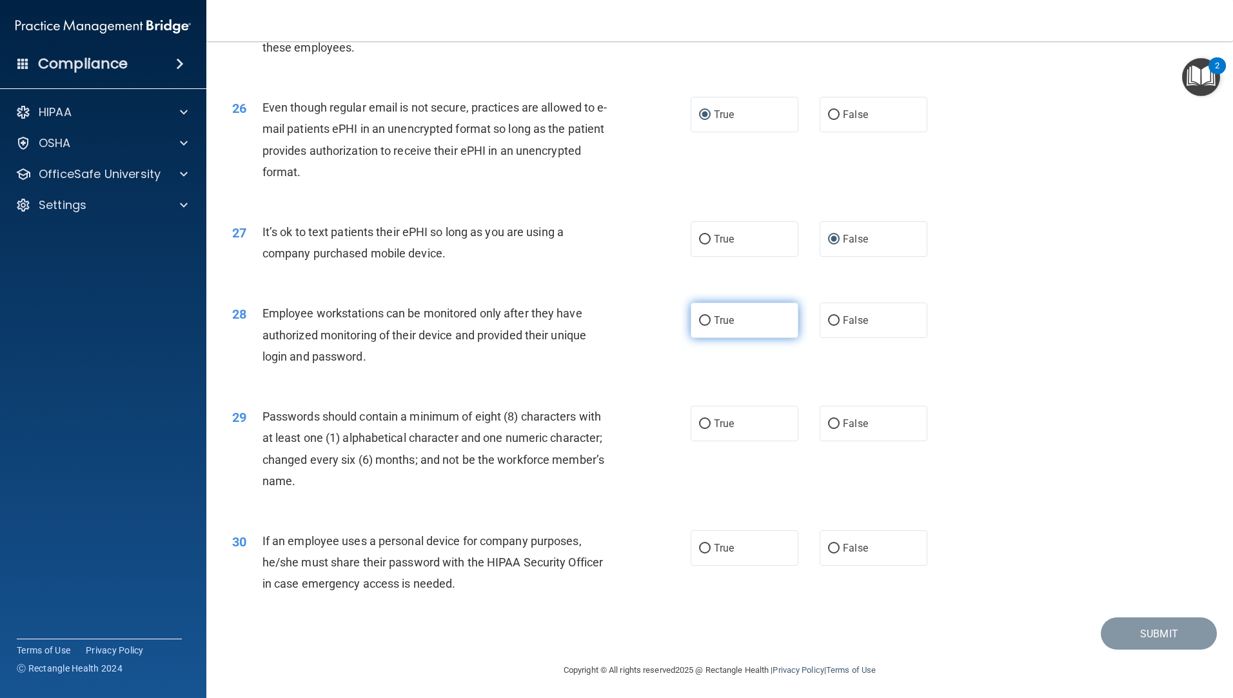
click at [709, 338] on label "True" at bounding box center [745, 319] width 108 height 35
click at [709, 326] on input "True" at bounding box center [705, 321] width 12 height 10
radio input "true"
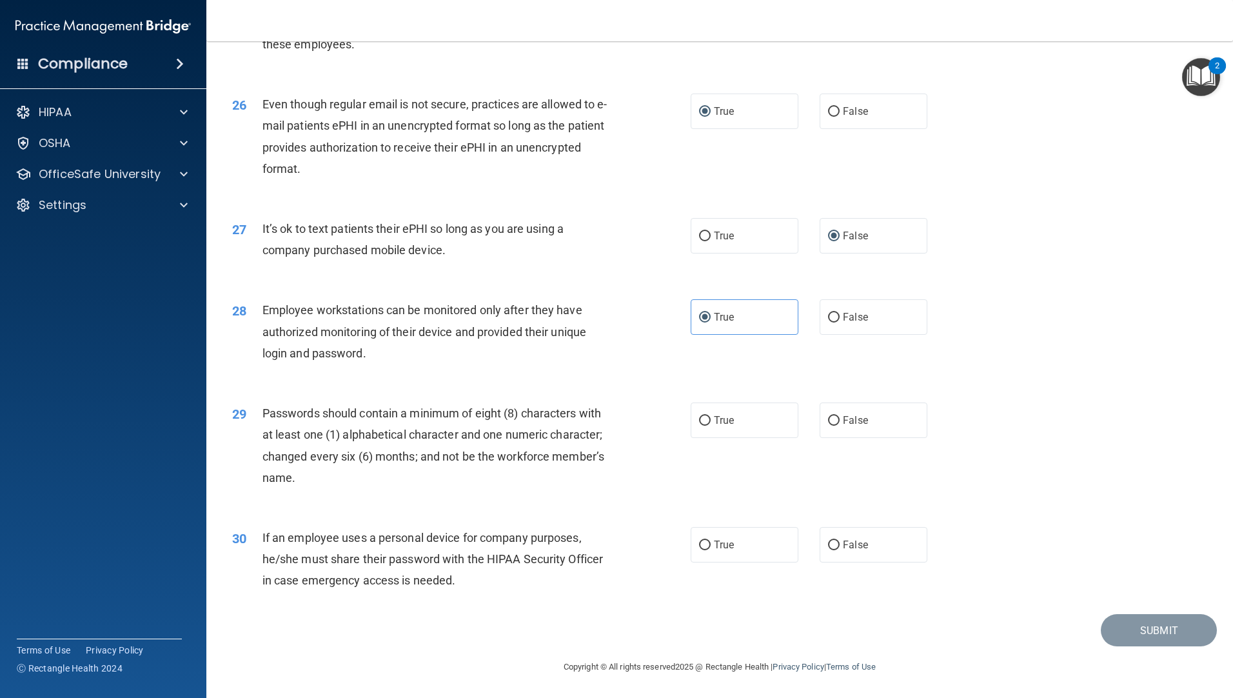
scroll to position [2540, 0]
click at [699, 417] on input "True" at bounding box center [705, 421] width 12 height 10
radio input "true"
click at [707, 547] on label "True" at bounding box center [745, 544] width 108 height 35
click at [707, 547] on input "True" at bounding box center [705, 545] width 12 height 10
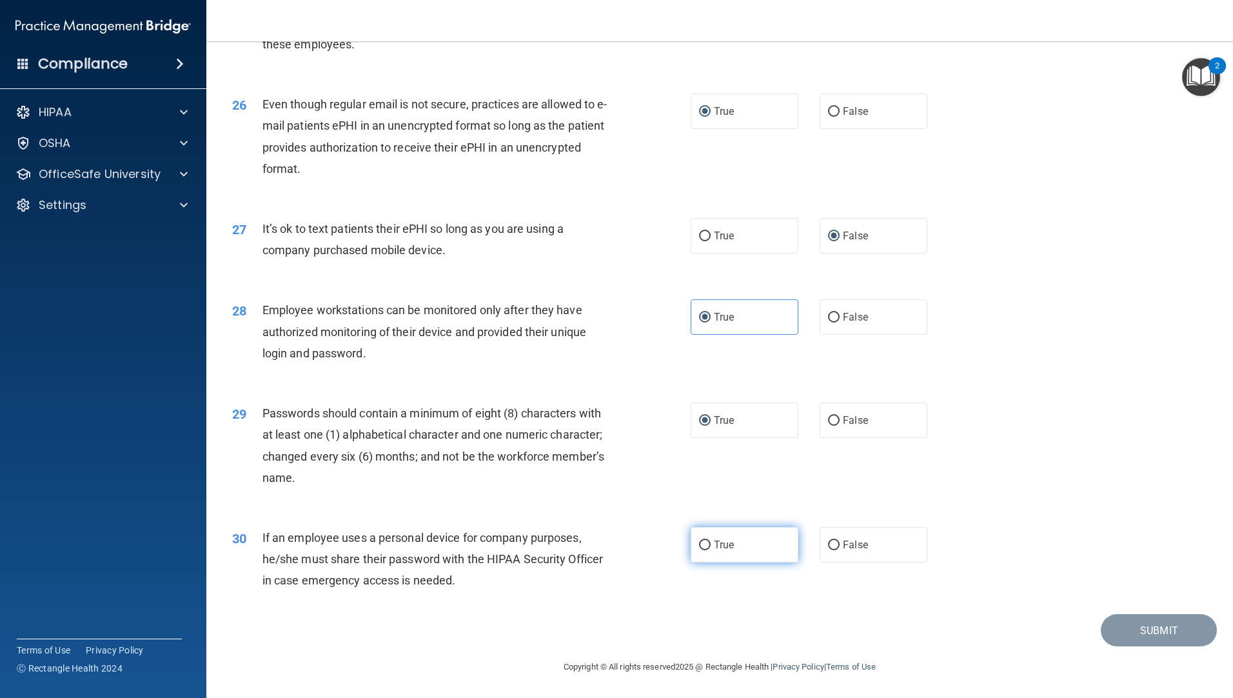
radio input "true"
click at [1151, 631] on button "Submit" at bounding box center [1159, 630] width 116 height 33
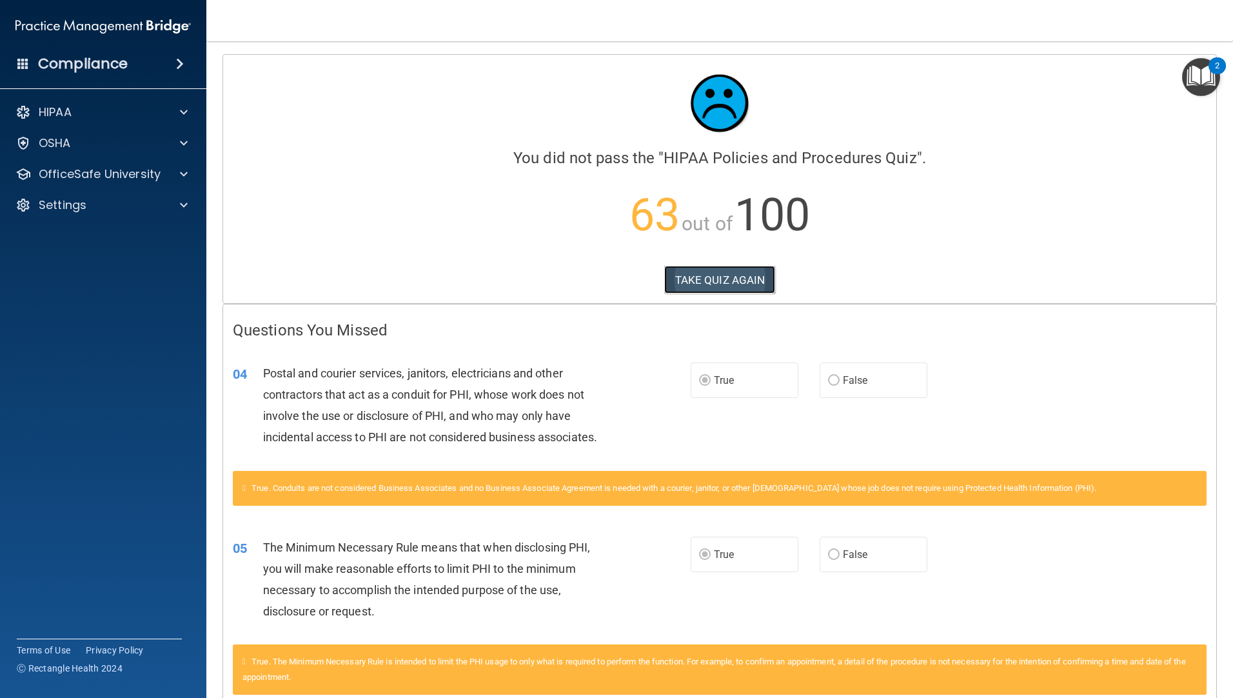
click at [748, 276] on button "TAKE QUIZ AGAIN" at bounding box center [720, 280] width 112 height 28
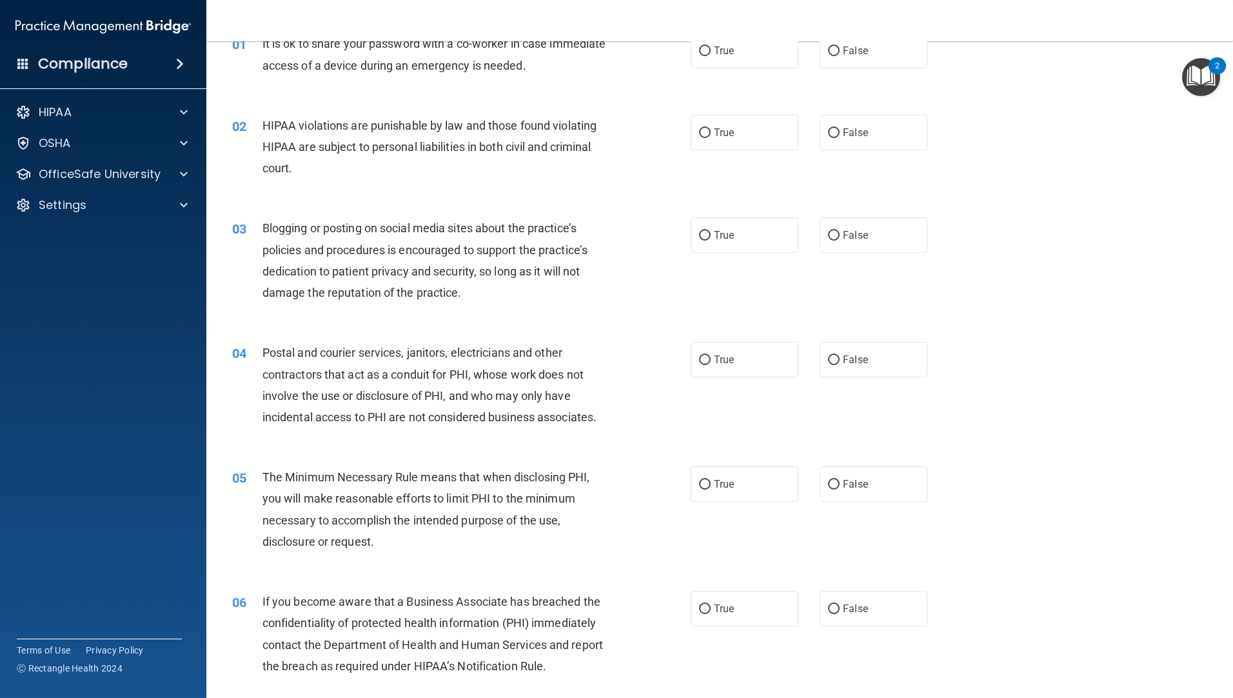
scroll to position [258, 0]
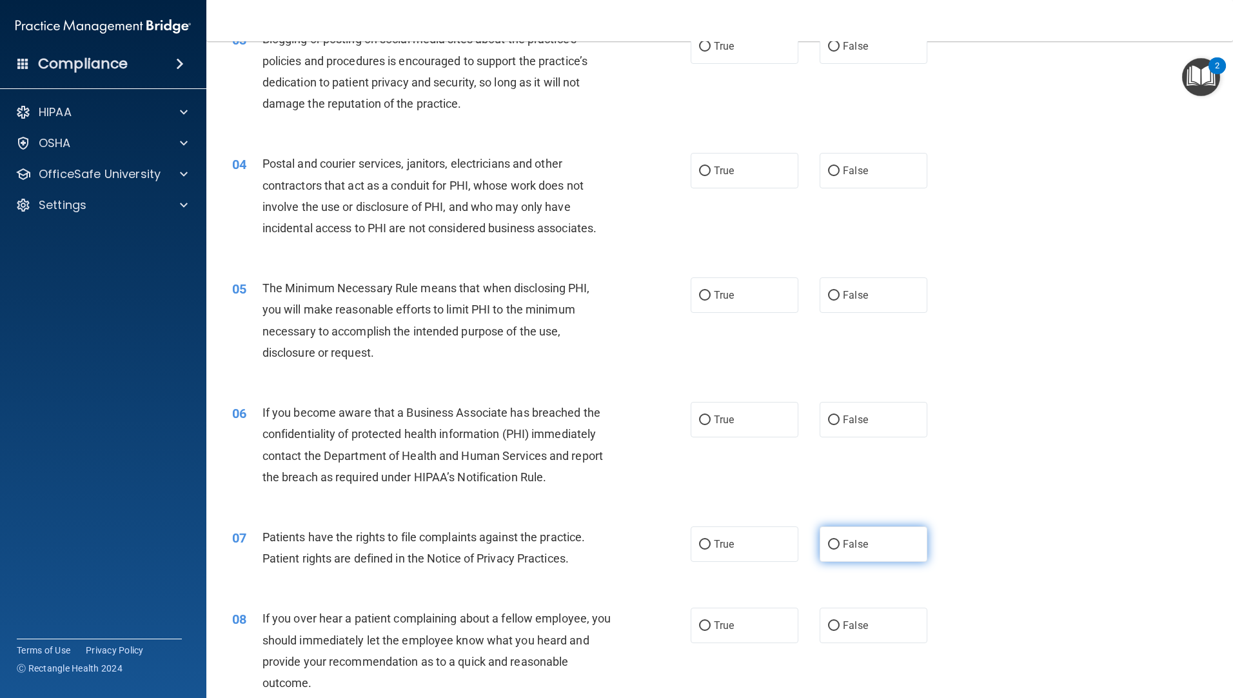
click at [833, 548] on input "False" at bounding box center [834, 545] width 12 height 10
radio input "true"
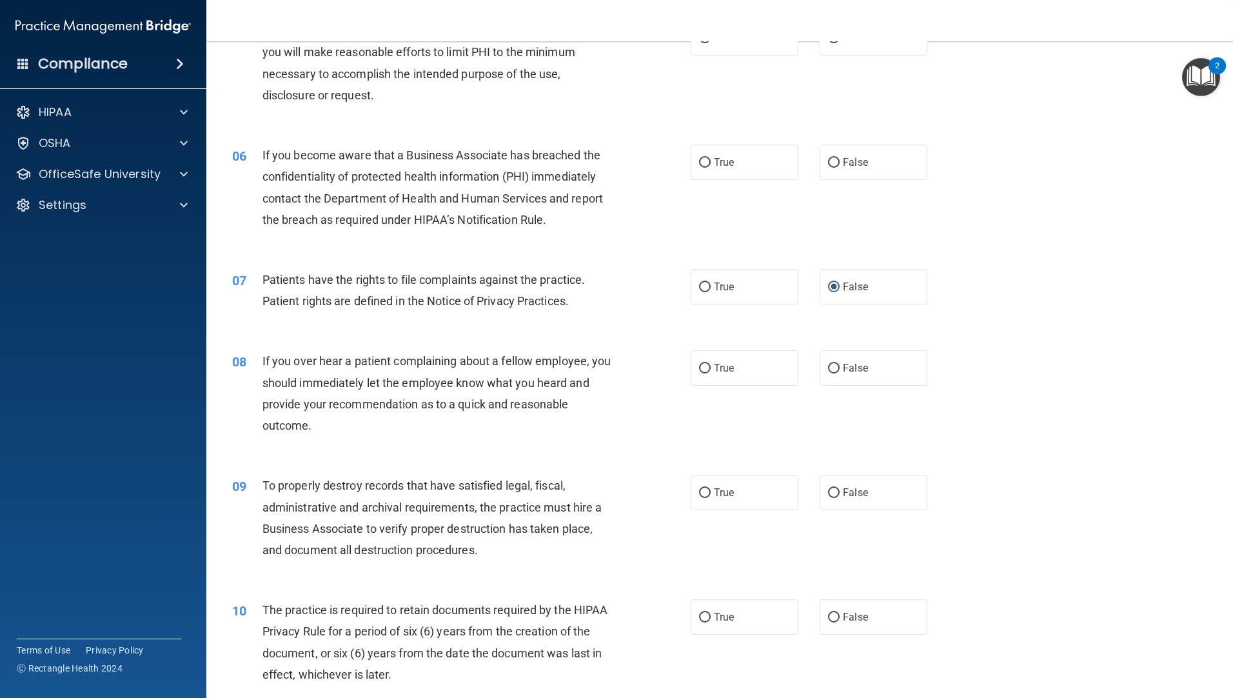
scroll to position [516, 0]
click at [828, 491] on input "False" at bounding box center [834, 493] width 12 height 10
radio input "true"
click at [828, 368] on input "False" at bounding box center [834, 368] width 12 height 10
radio input "true"
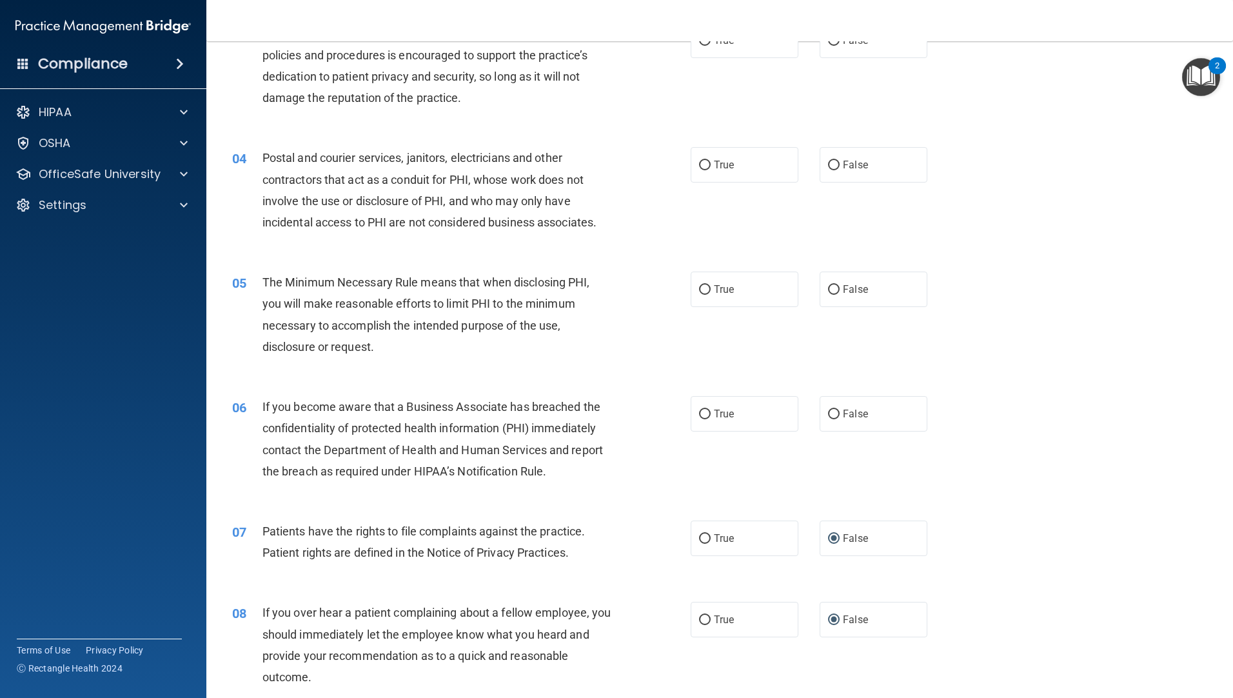
scroll to position [258, 0]
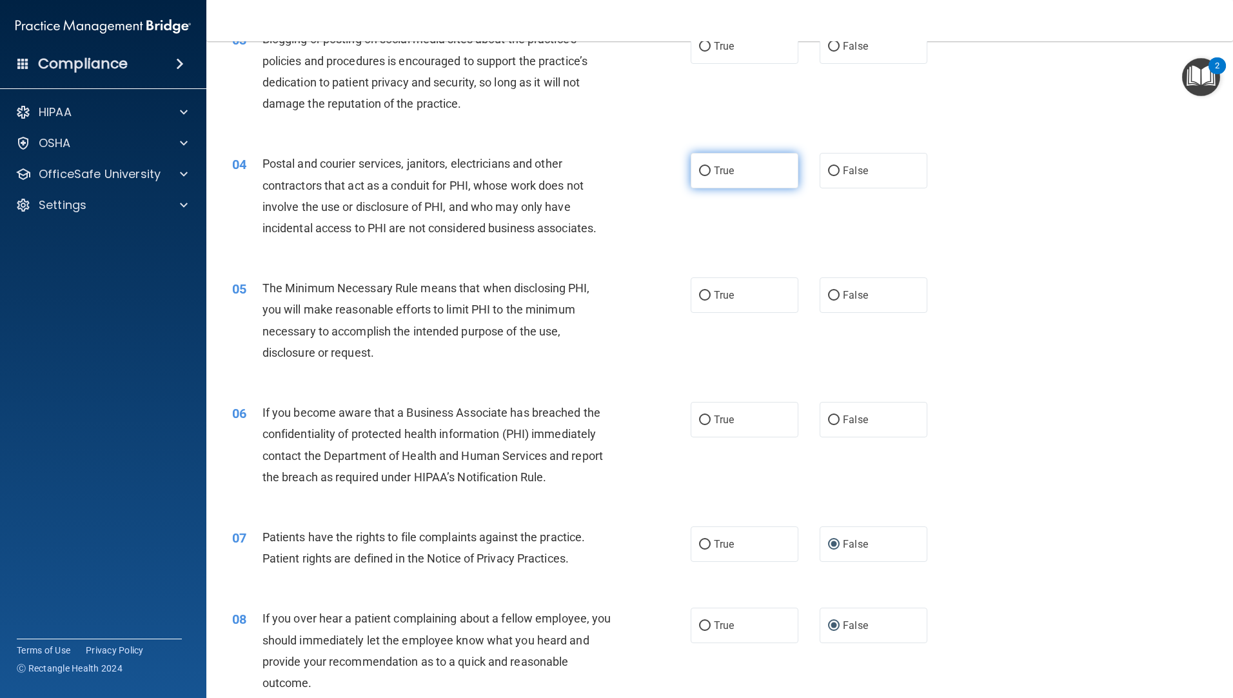
click at [699, 168] on input "True" at bounding box center [705, 171] width 12 height 10
radio input "true"
click at [699, 295] on input "True" at bounding box center [705, 296] width 12 height 10
radio input "true"
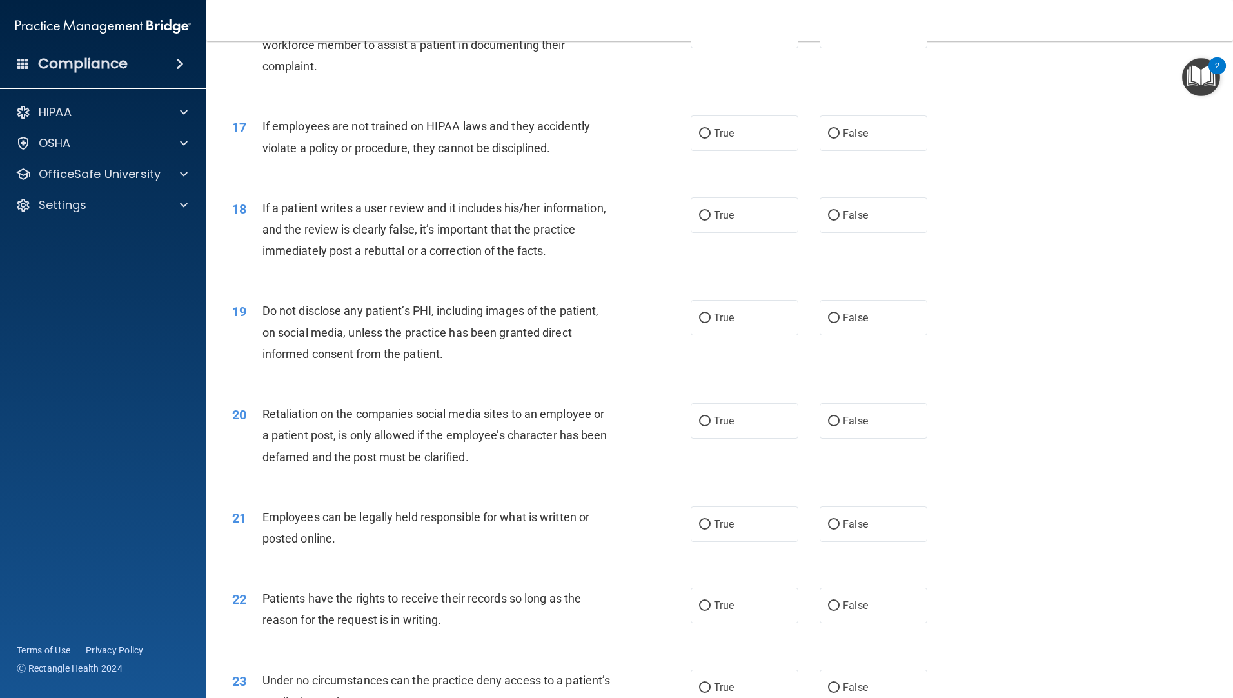
scroll to position [1935, 0]
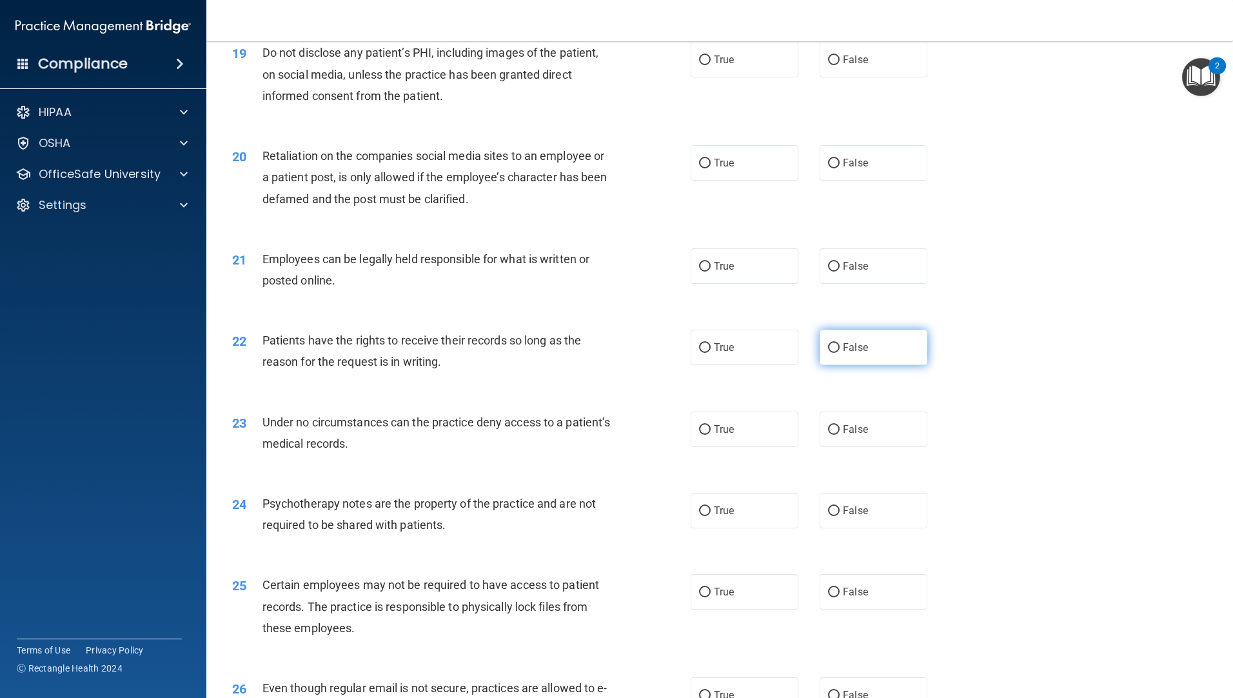
click at [833, 364] on label "False" at bounding box center [874, 347] width 108 height 35
click at [833, 353] on input "False" at bounding box center [834, 348] width 12 height 10
radio input "true"
click at [828, 168] on input "False" at bounding box center [834, 164] width 12 height 10
radio input "true"
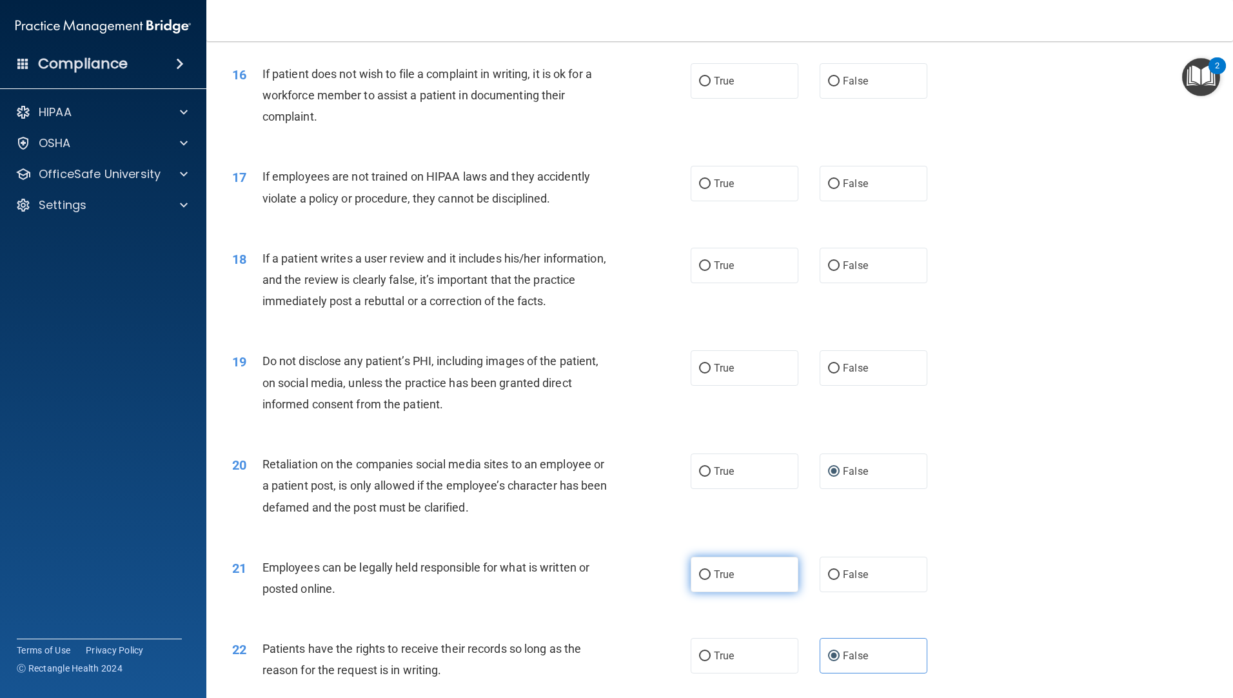
scroll to position [1548, 0]
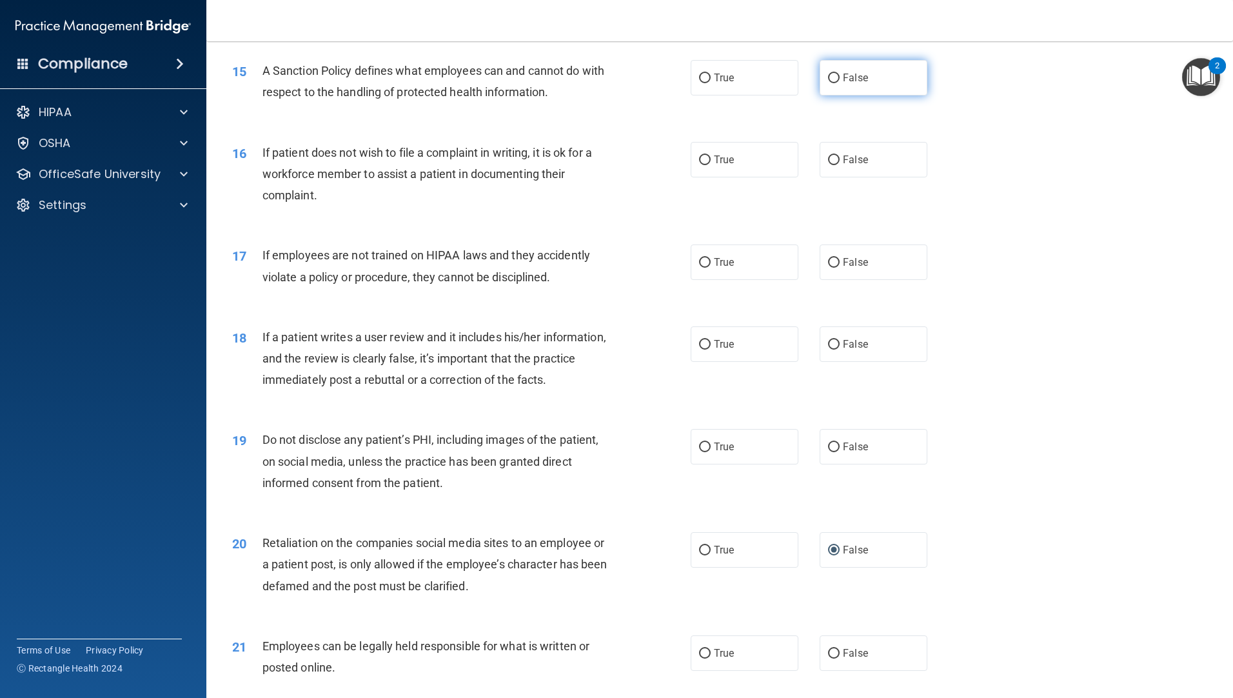
click at [829, 83] on input "False" at bounding box center [834, 79] width 12 height 10
radio input "true"
click at [705, 165] on input "True" at bounding box center [705, 160] width 12 height 10
radio input "true"
click at [828, 280] on label "False" at bounding box center [874, 261] width 108 height 35
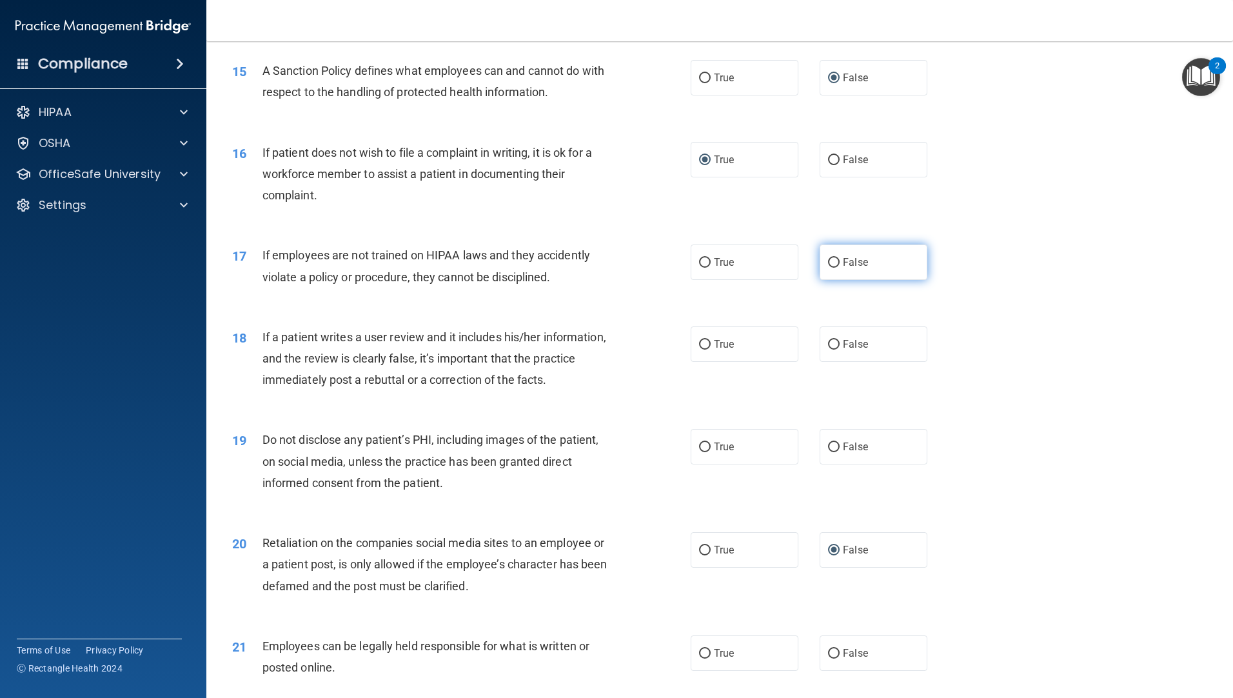
click at [828, 268] on input "False" at bounding box center [834, 263] width 12 height 10
radio input "true"
click at [832, 350] on input "False" at bounding box center [834, 345] width 12 height 10
radio input "true"
click at [699, 452] on input "True" at bounding box center [705, 447] width 12 height 10
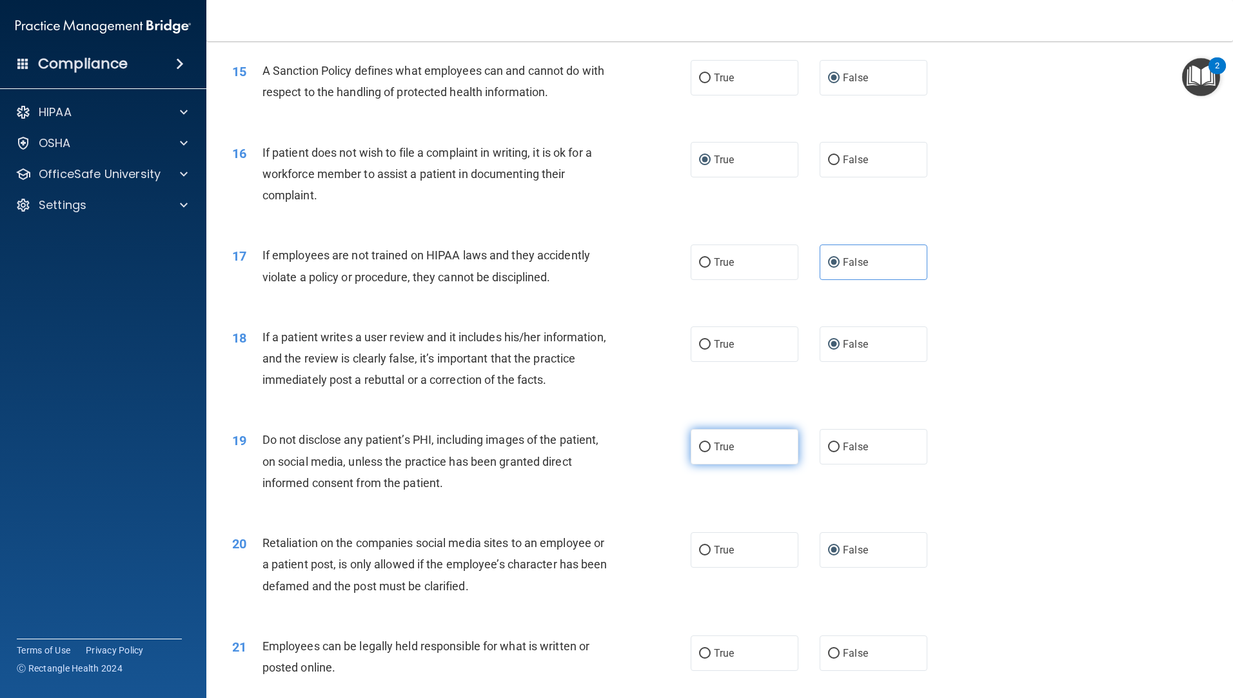
radio input "true"
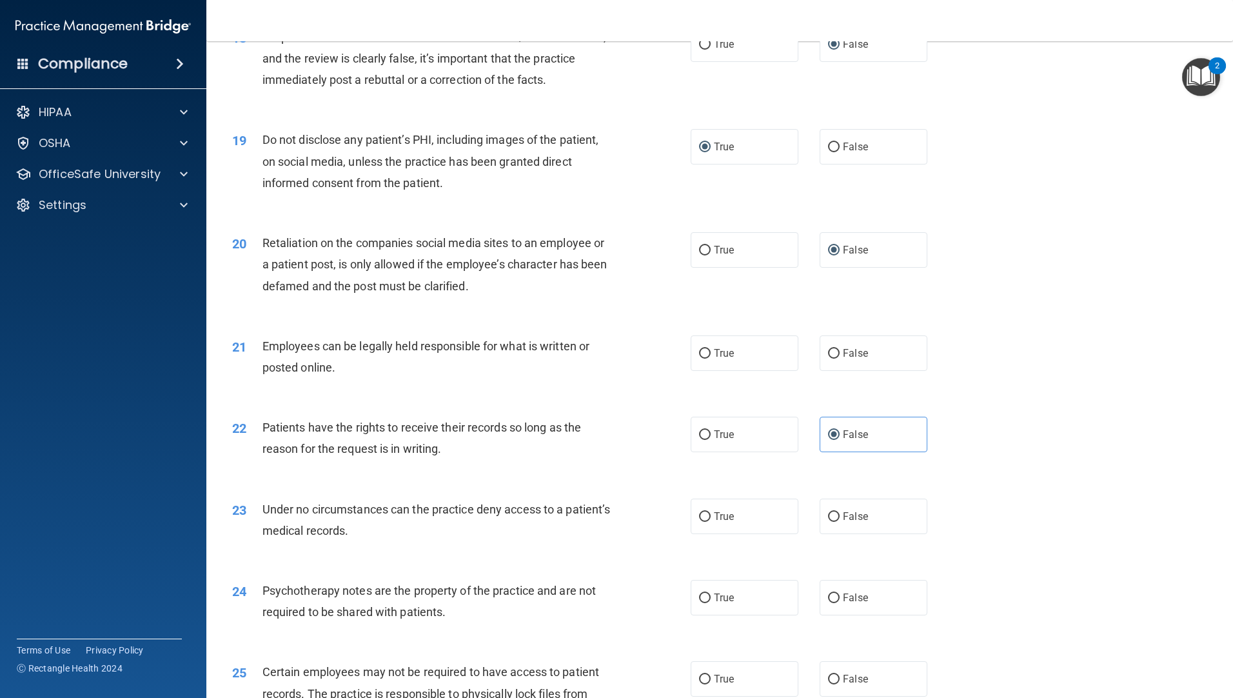
scroll to position [1870, 0]
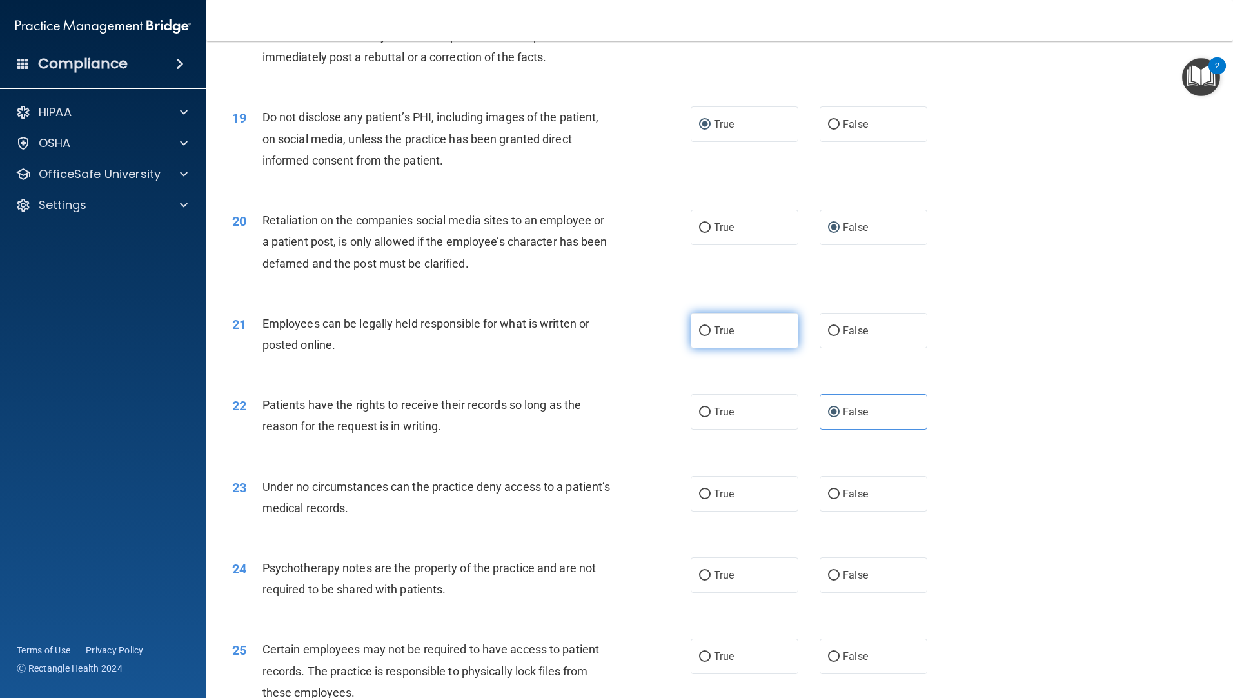
click at [700, 336] on input "True" at bounding box center [705, 331] width 12 height 10
radio input "true"
click at [699, 417] on input "True" at bounding box center [705, 413] width 12 height 10
radio input "true"
radio input "false"
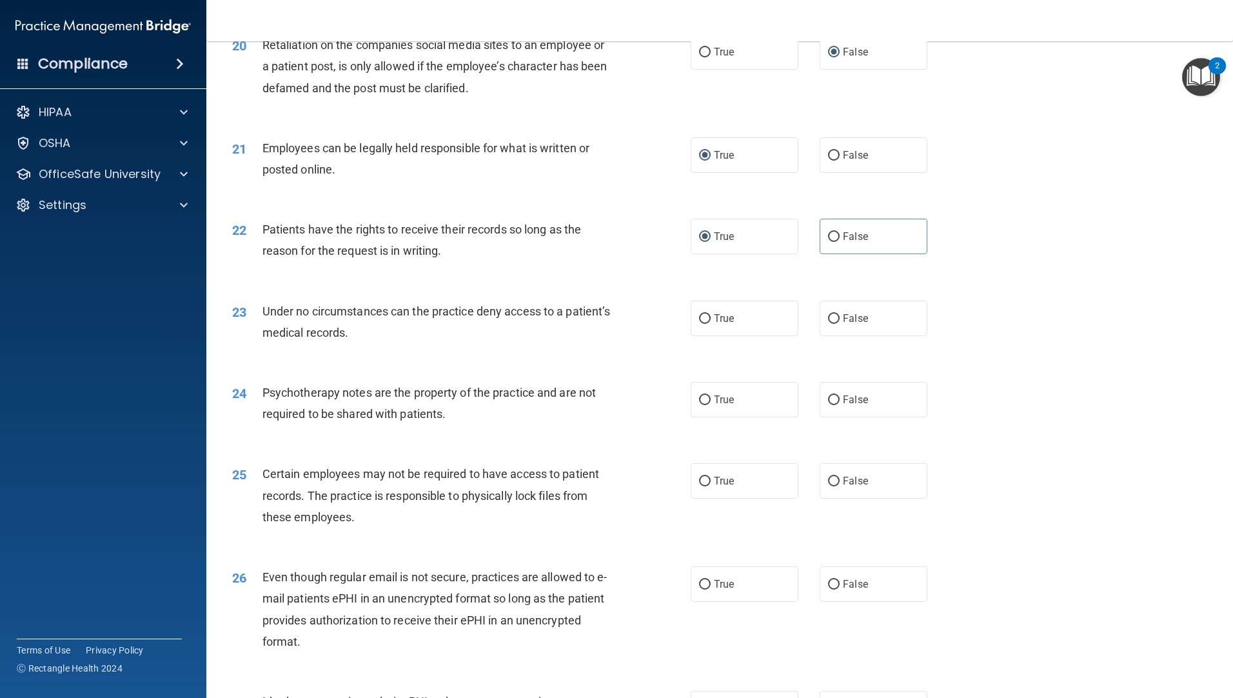
scroll to position [2064, 0]
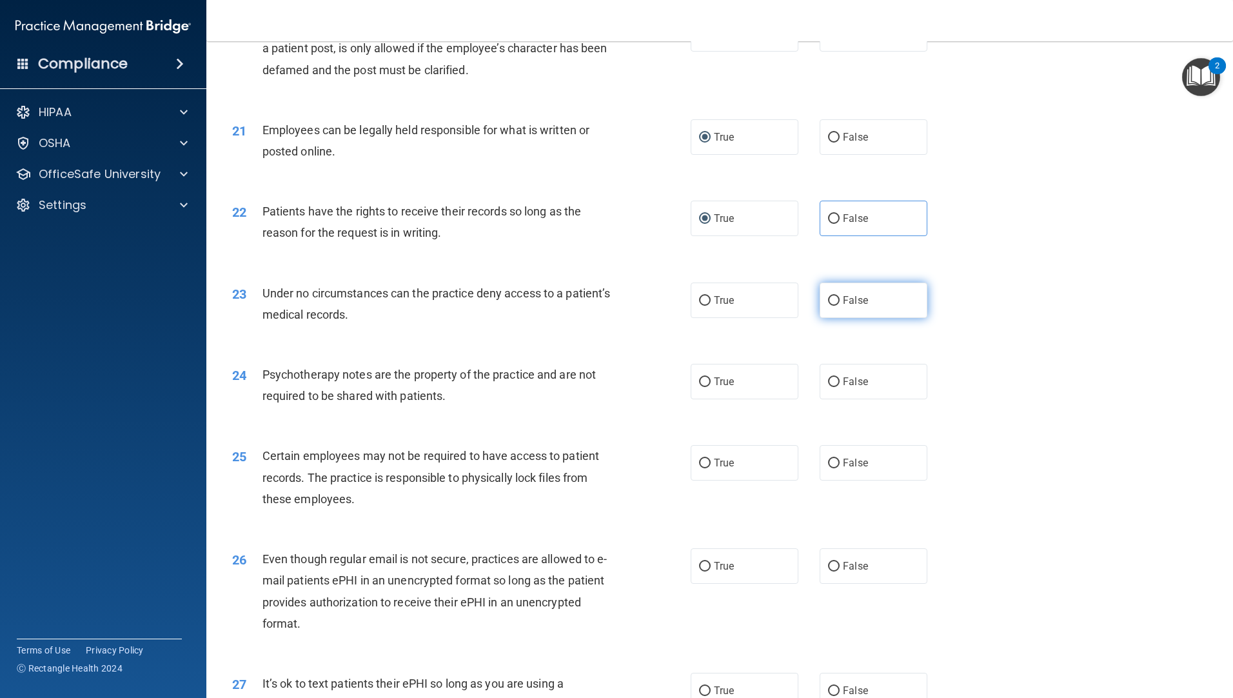
click at [828, 306] on input "False" at bounding box center [834, 301] width 12 height 10
radio input "true"
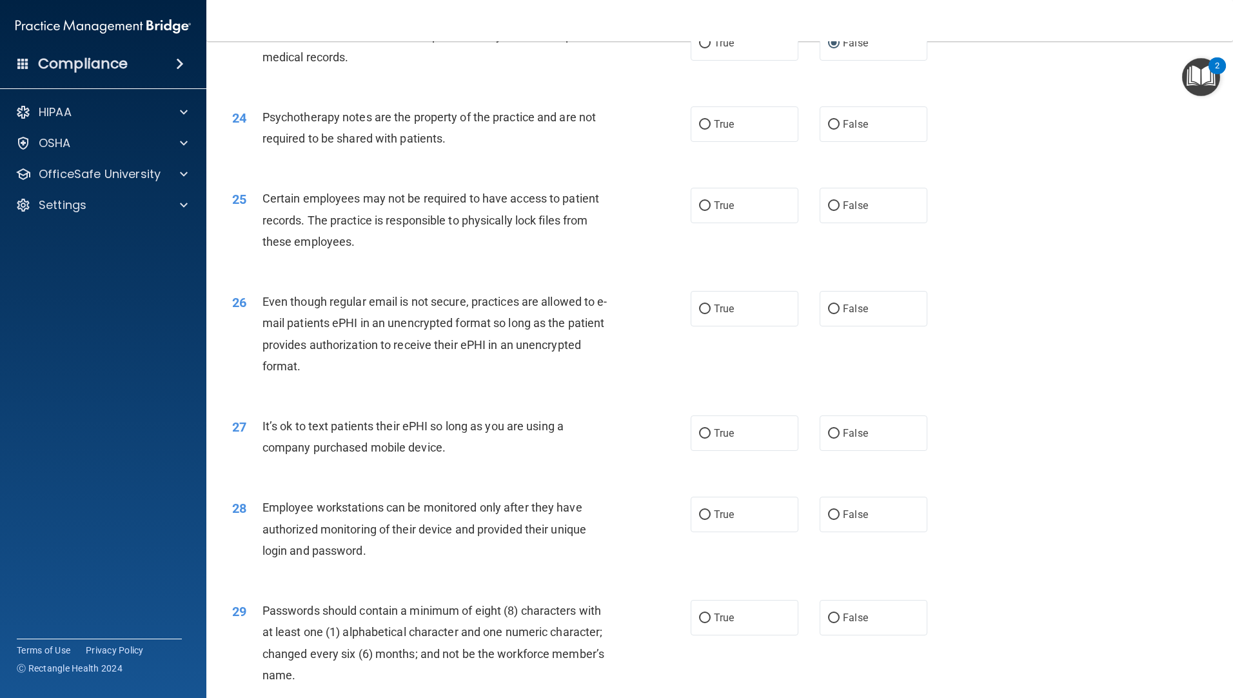
scroll to position [2322, 0]
click at [828, 519] on input "False" at bounding box center [834, 515] width 12 height 10
radio input "true"
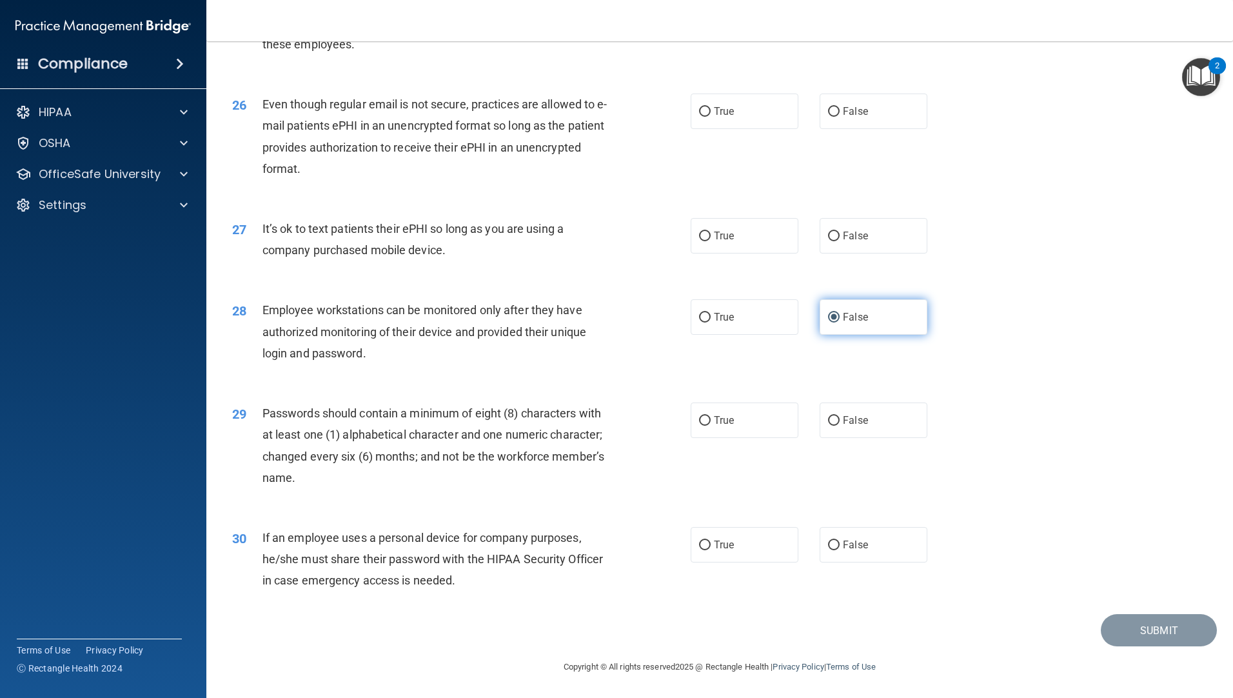
scroll to position [2540, 0]
click at [829, 548] on input "False" at bounding box center [834, 545] width 12 height 10
radio input "true"
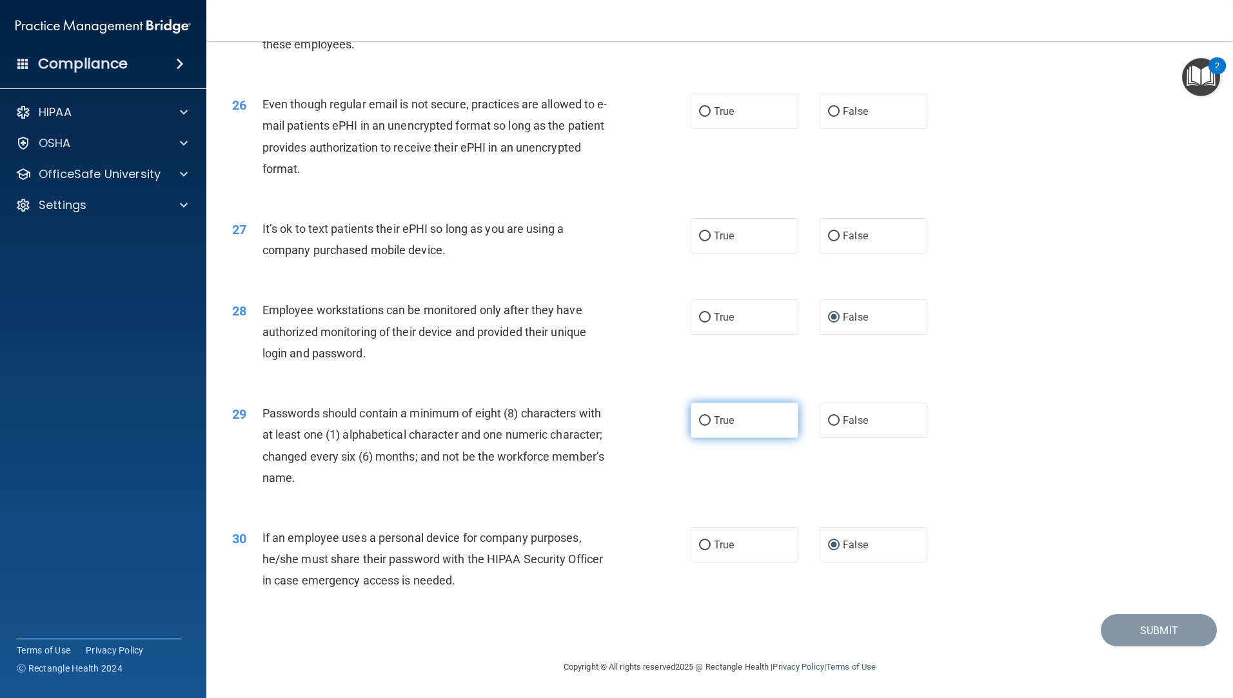
click at [706, 421] on input "True" at bounding box center [705, 421] width 12 height 10
radio input "true"
click at [831, 232] on input "False" at bounding box center [834, 237] width 12 height 10
radio input "true"
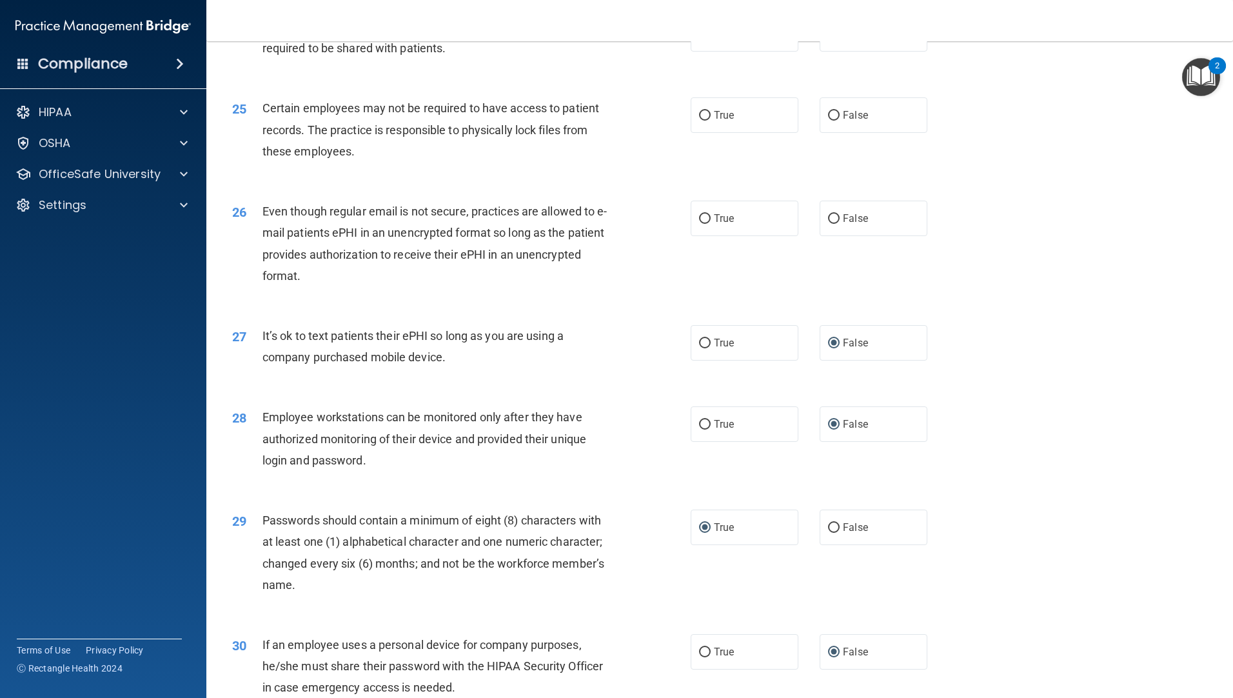
scroll to position [2411, 0]
click at [702, 224] on input "True" at bounding box center [705, 220] width 12 height 10
radio input "true"
click at [704, 131] on label "True" at bounding box center [745, 115] width 108 height 35
click at [704, 121] on input "True" at bounding box center [705, 117] width 12 height 10
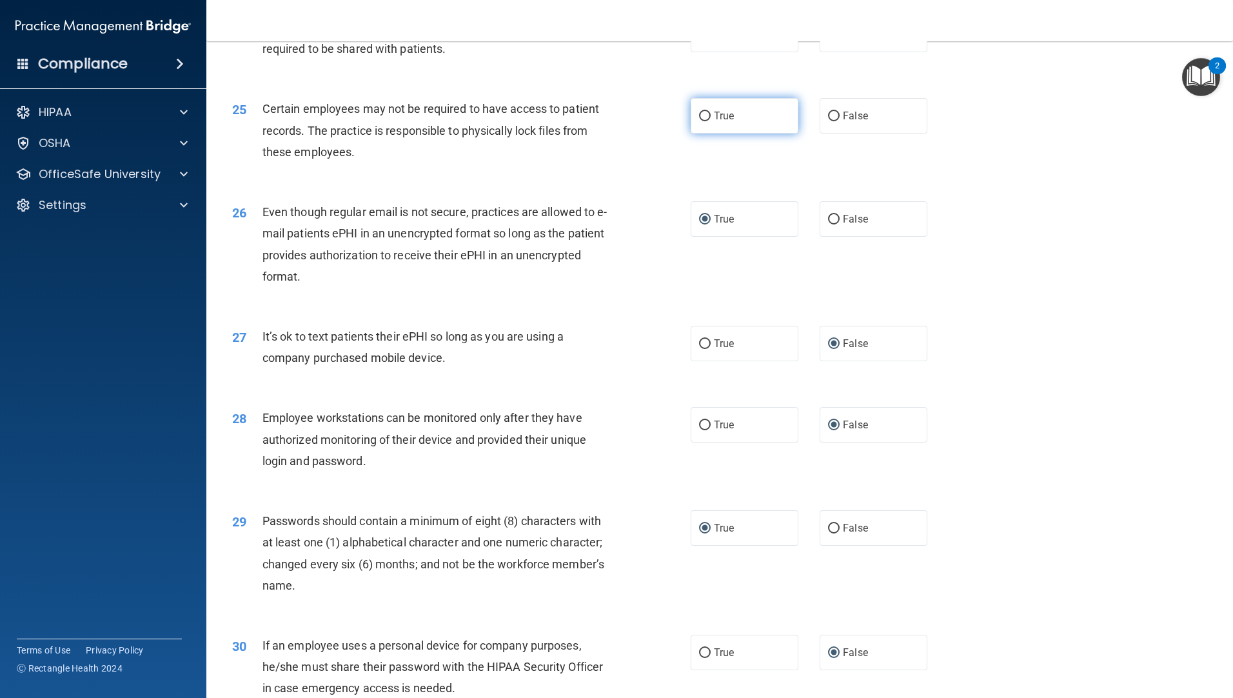
radio input "true"
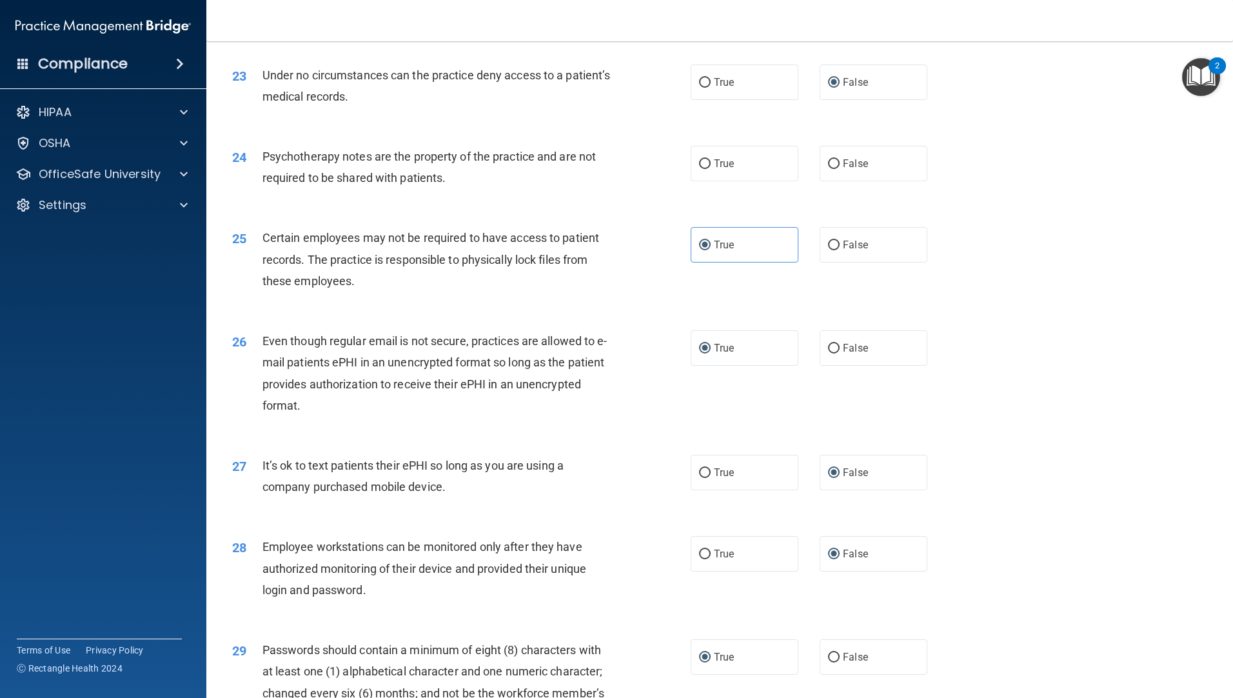
scroll to position [2088, 0]
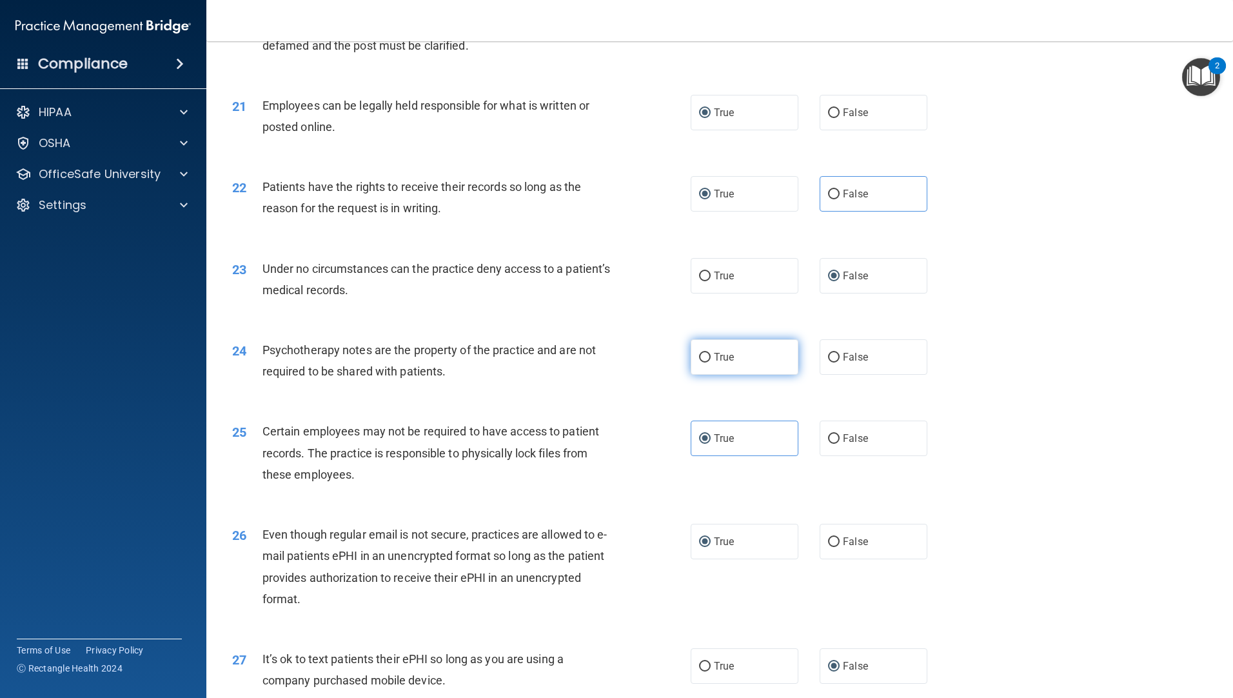
click at [699, 362] on input "True" at bounding box center [705, 358] width 12 height 10
radio input "true"
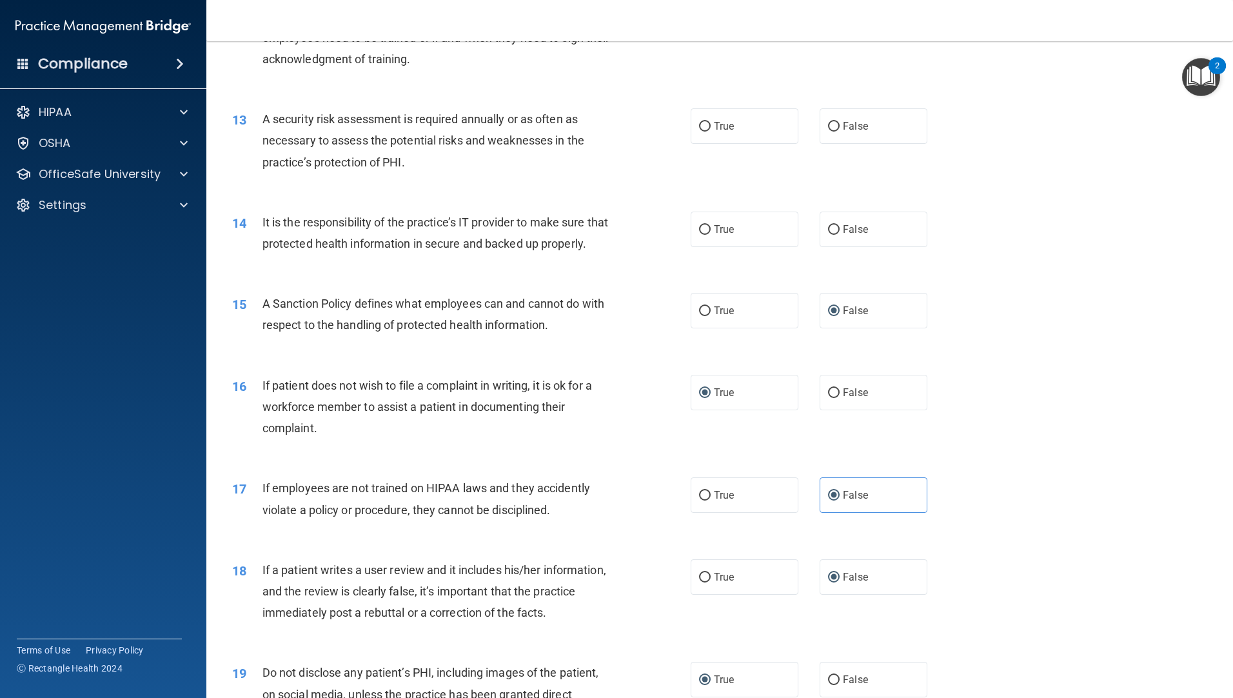
scroll to position [1314, 0]
click at [828, 228] on input "False" at bounding box center [834, 231] width 12 height 10
radio input "true"
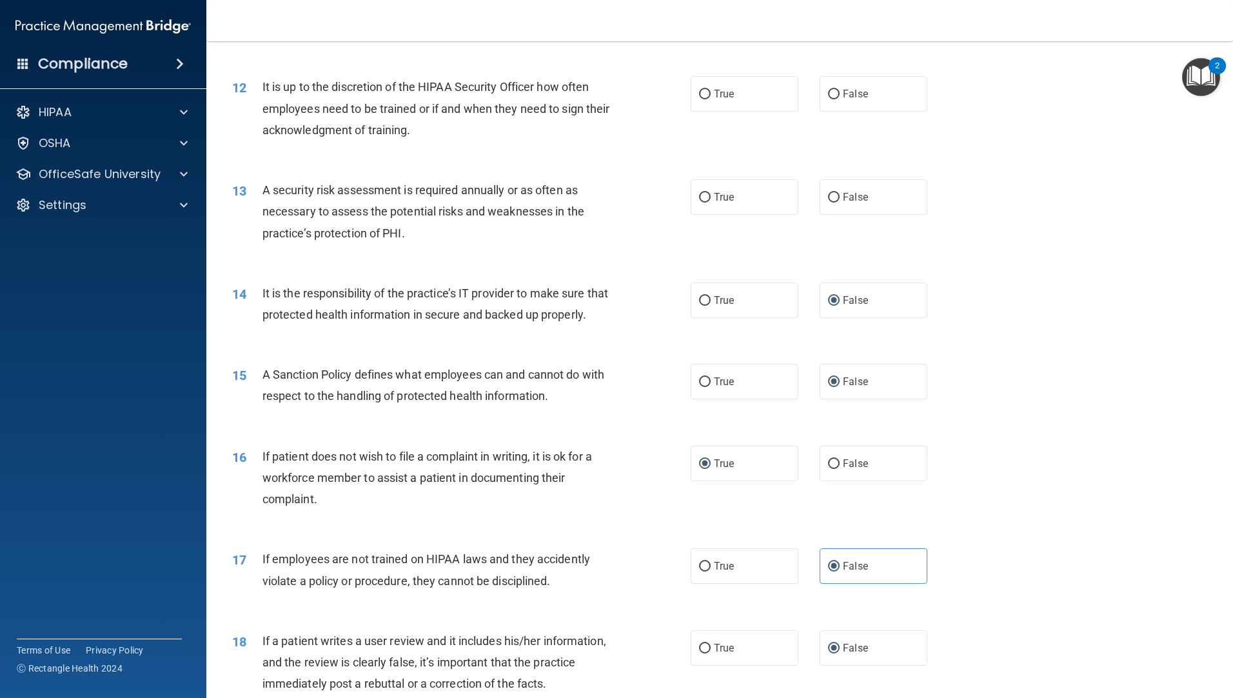
scroll to position [1121, 0]
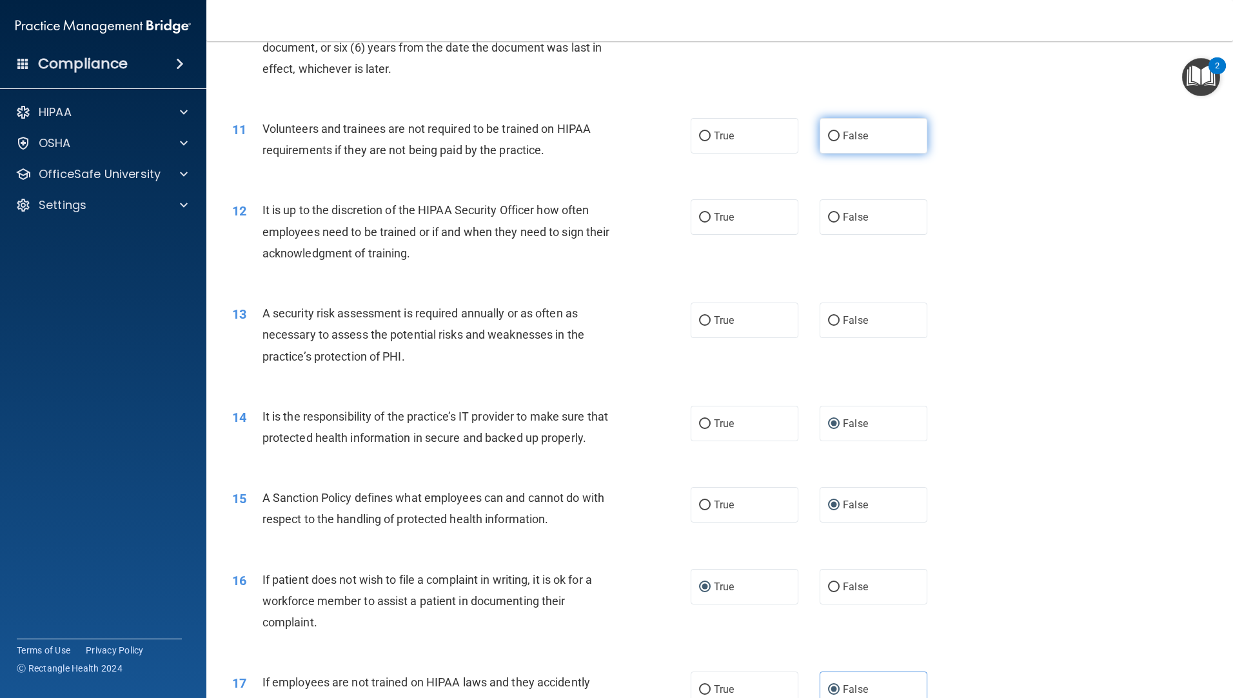
click at [828, 134] on input "False" at bounding box center [834, 137] width 12 height 10
radio input "true"
click at [828, 214] on input "False" at bounding box center [834, 218] width 12 height 10
radio input "true"
click at [700, 319] on input "True" at bounding box center [705, 321] width 12 height 10
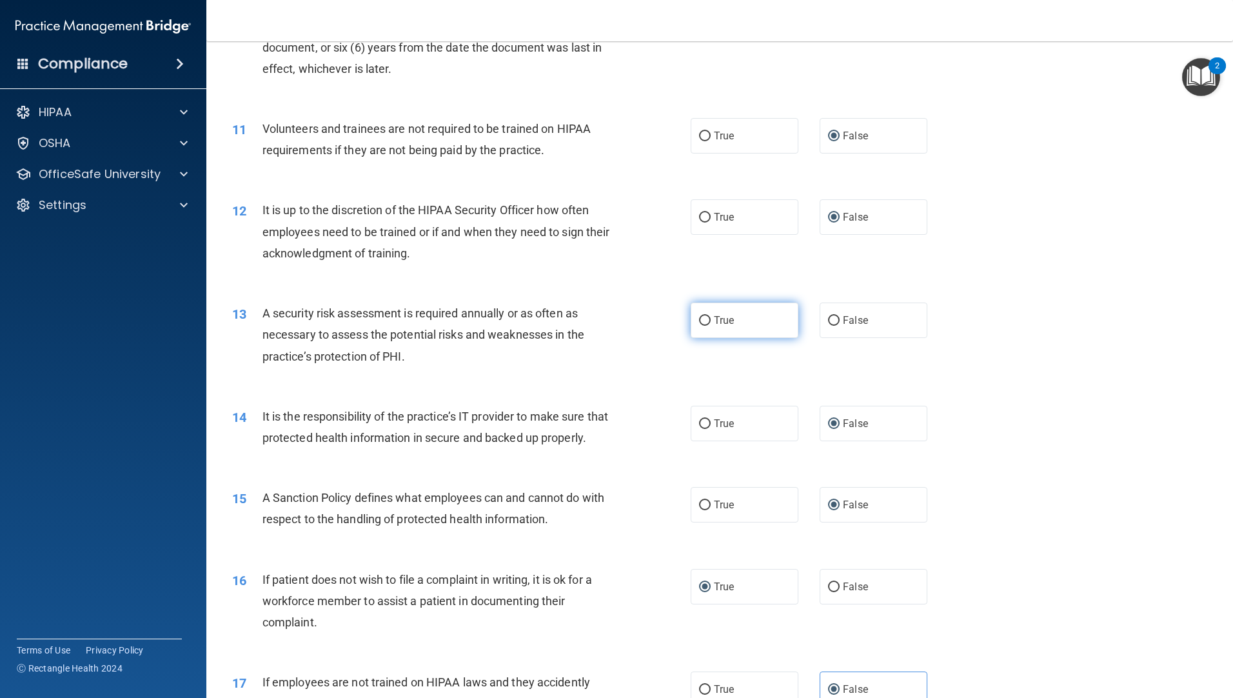
radio input "true"
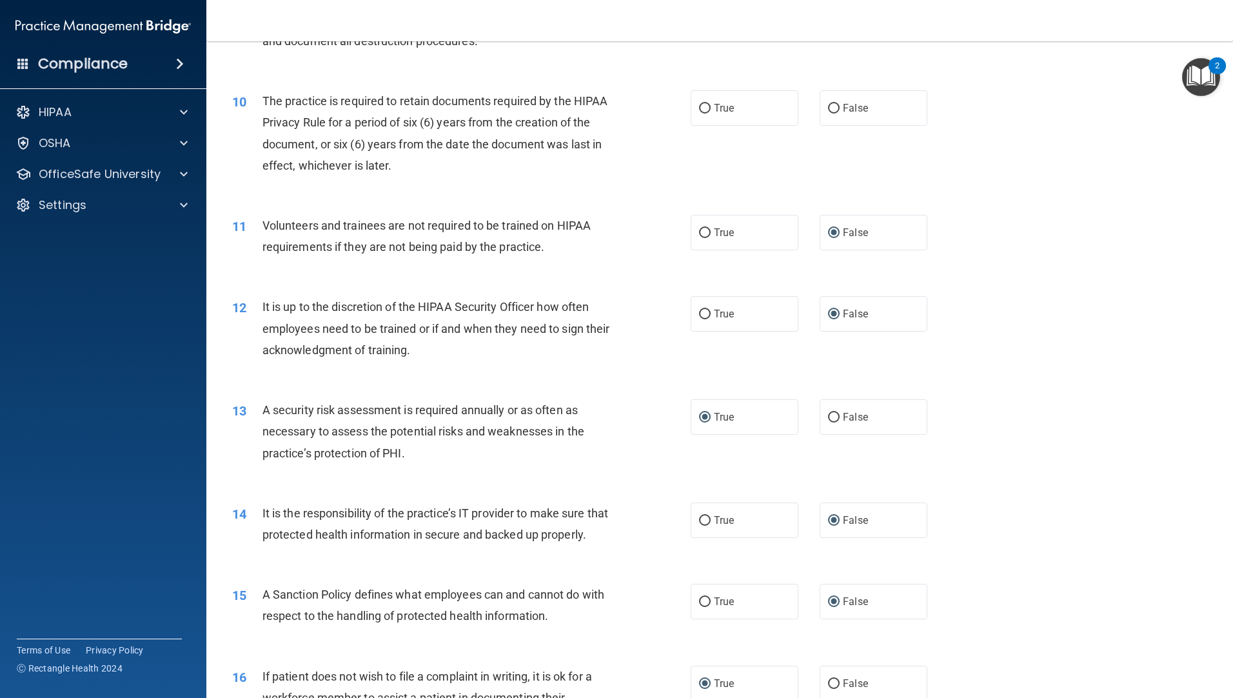
scroll to position [927, 0]
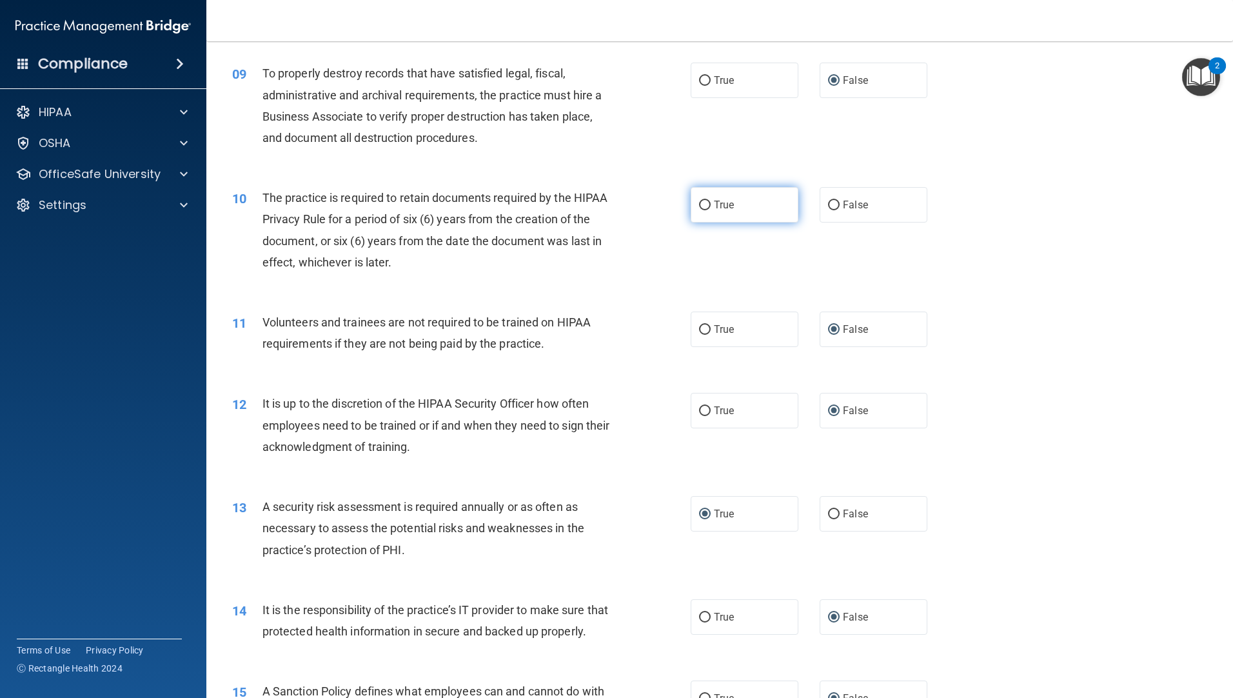
click at [699, 204] on input "True" at bounding box center [705, 206] width 12 height 10
radio input "true"
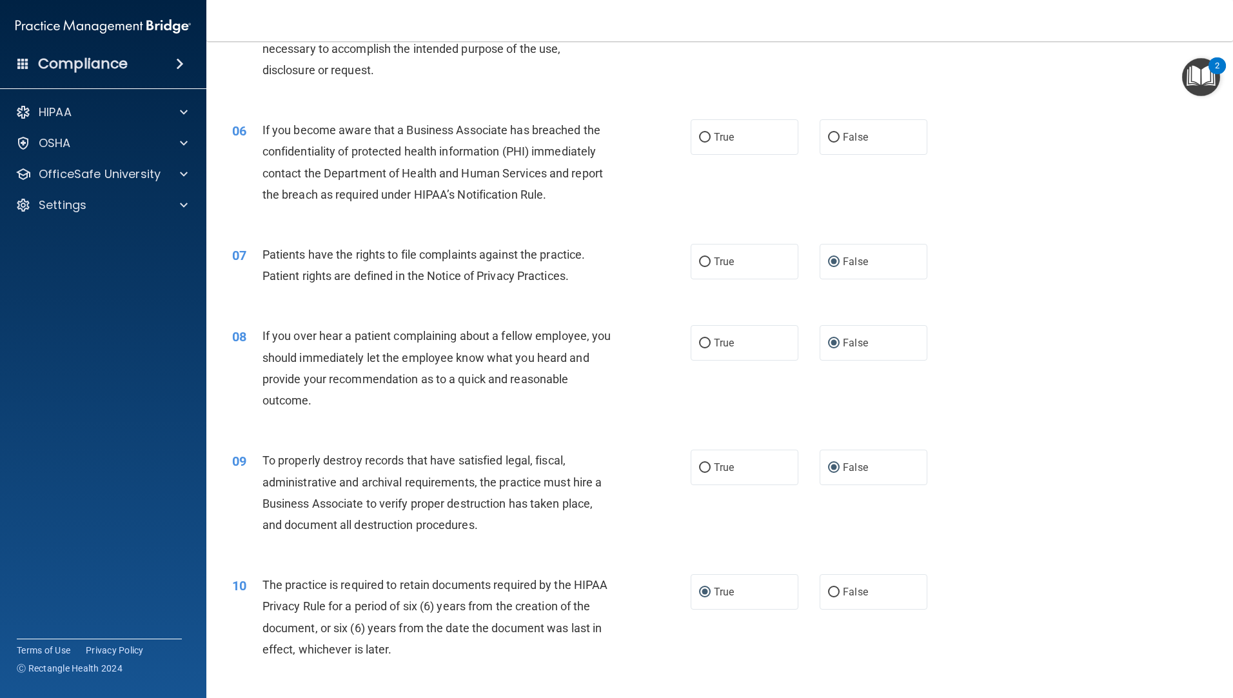
scroll to position [411, 0]
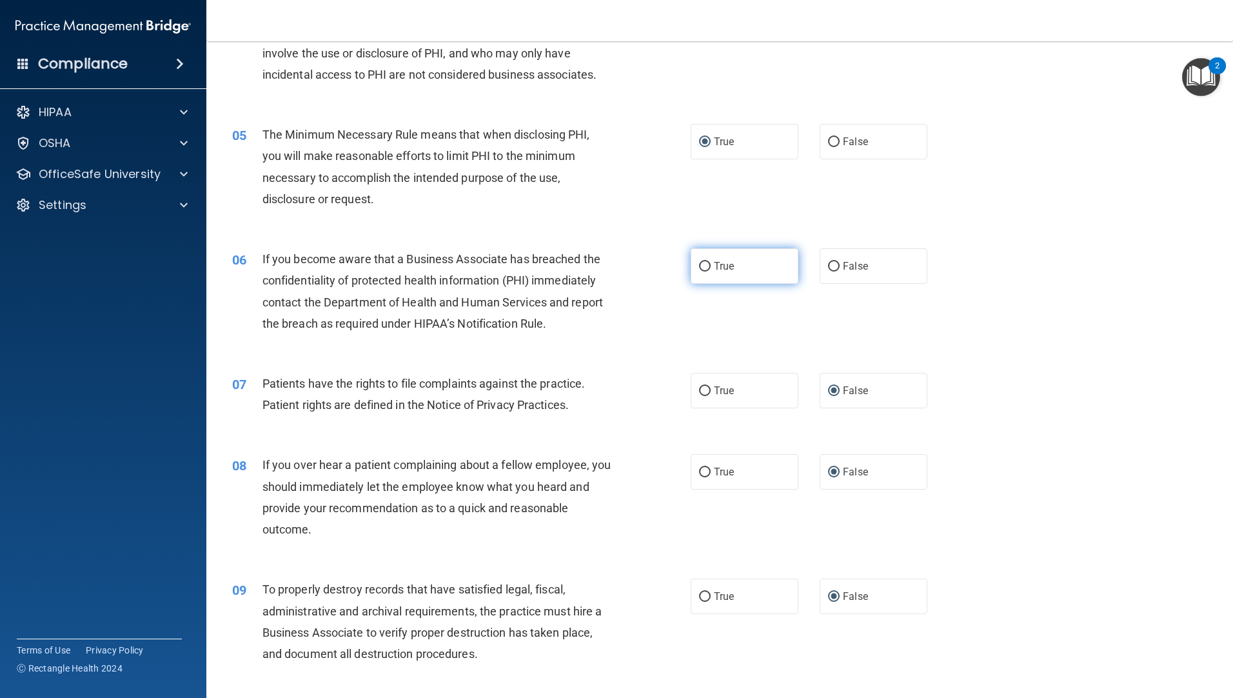
click at [699, 264] on input "True" at bounding box center [705, 267] width 12 height 10
radio input "true"
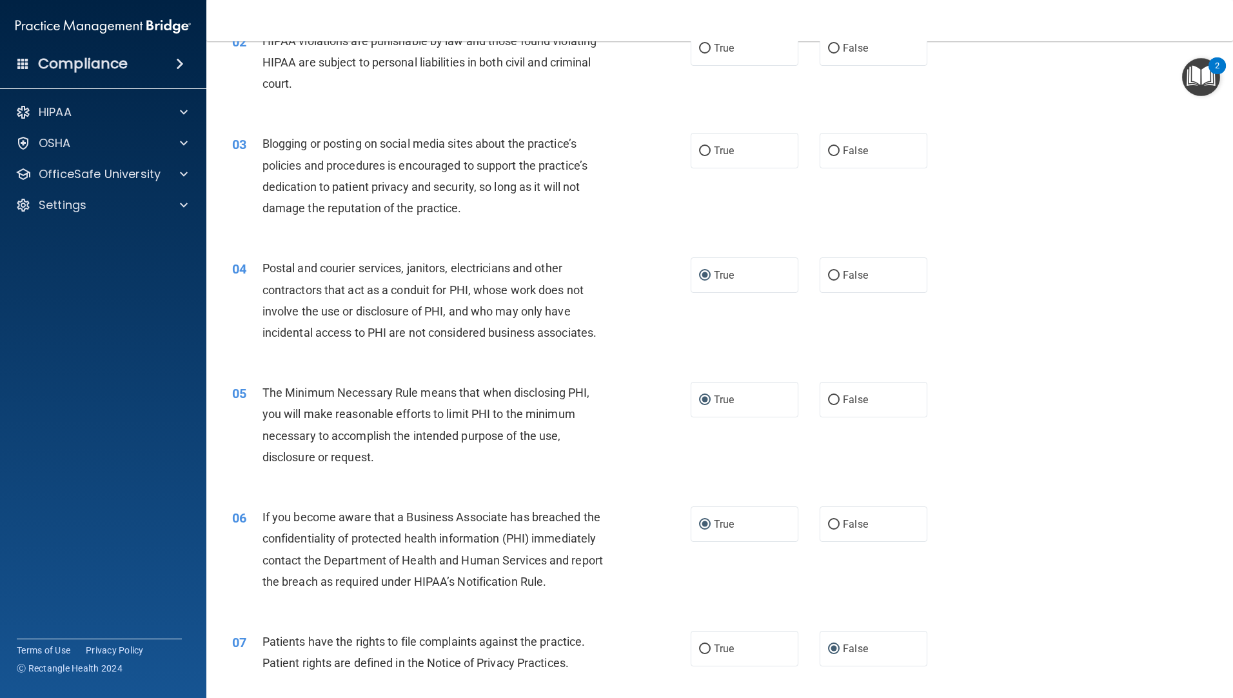
scroll to position [0, 0]
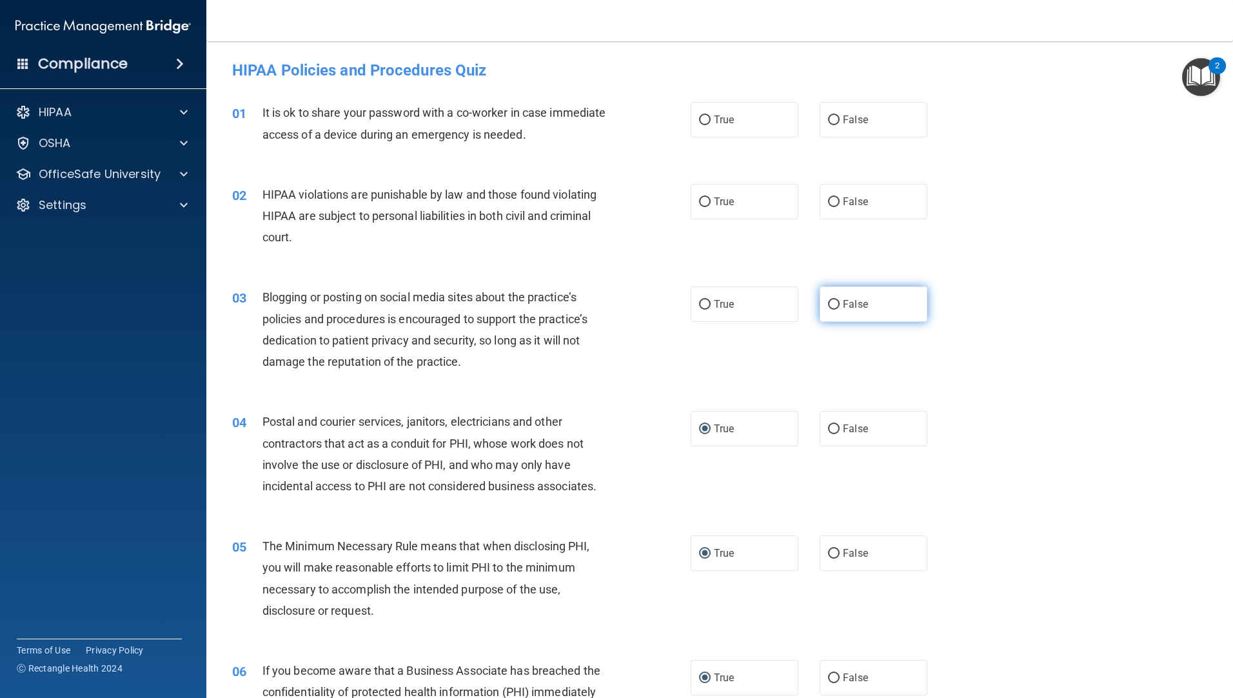
click at [830, 306] on input "False" at bounding box center [834, 305] width 12 height 10
radio input "true"
click at [699, 203] on input "True" at bounding box center [705, 202] width 12 height 10
radio input "true"
click at [832, 121] on input "False" at bounding box center [834, 120] width 12 height 10
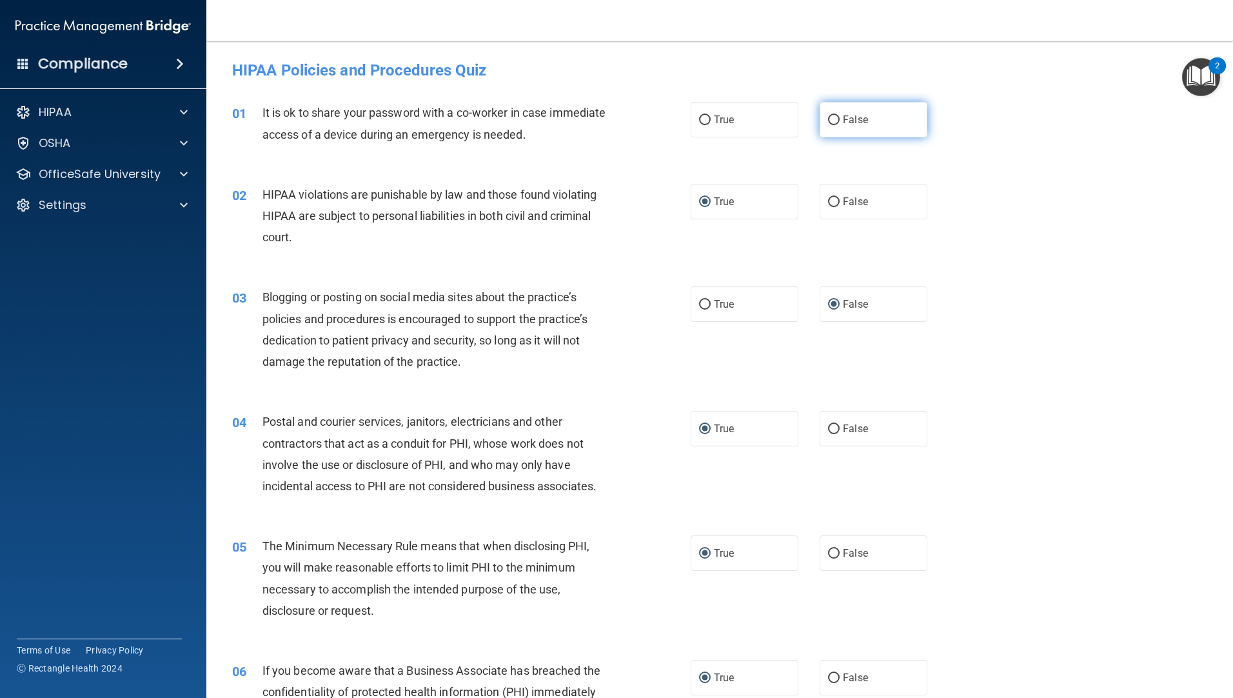
radio input "true"
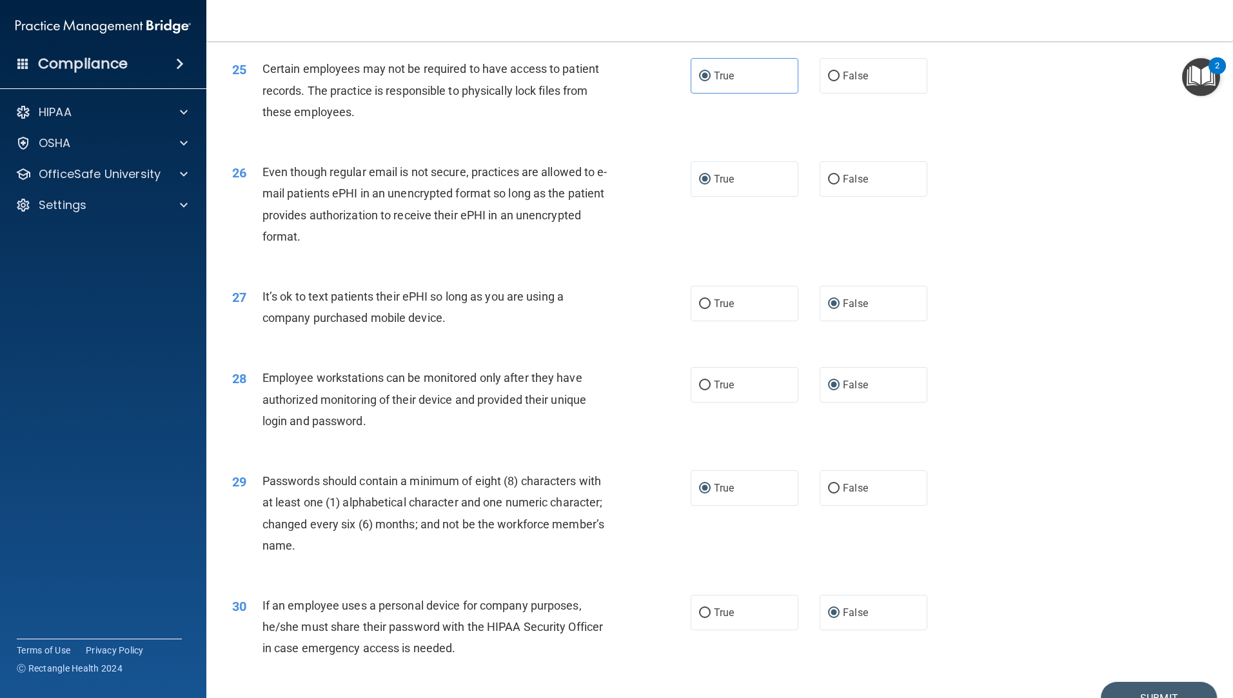
scroll to position [2540, 0]
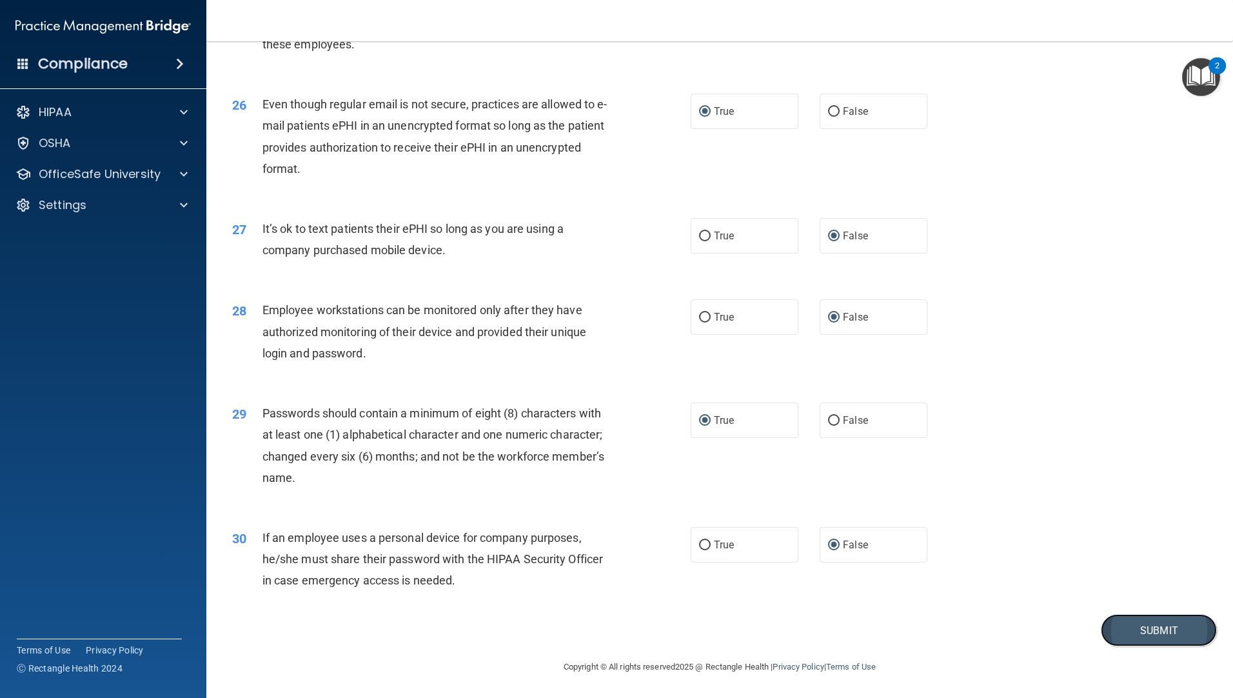
click at [1162, 624] on button "Submit" at bounding box center [1159, 630] width 116 height 33
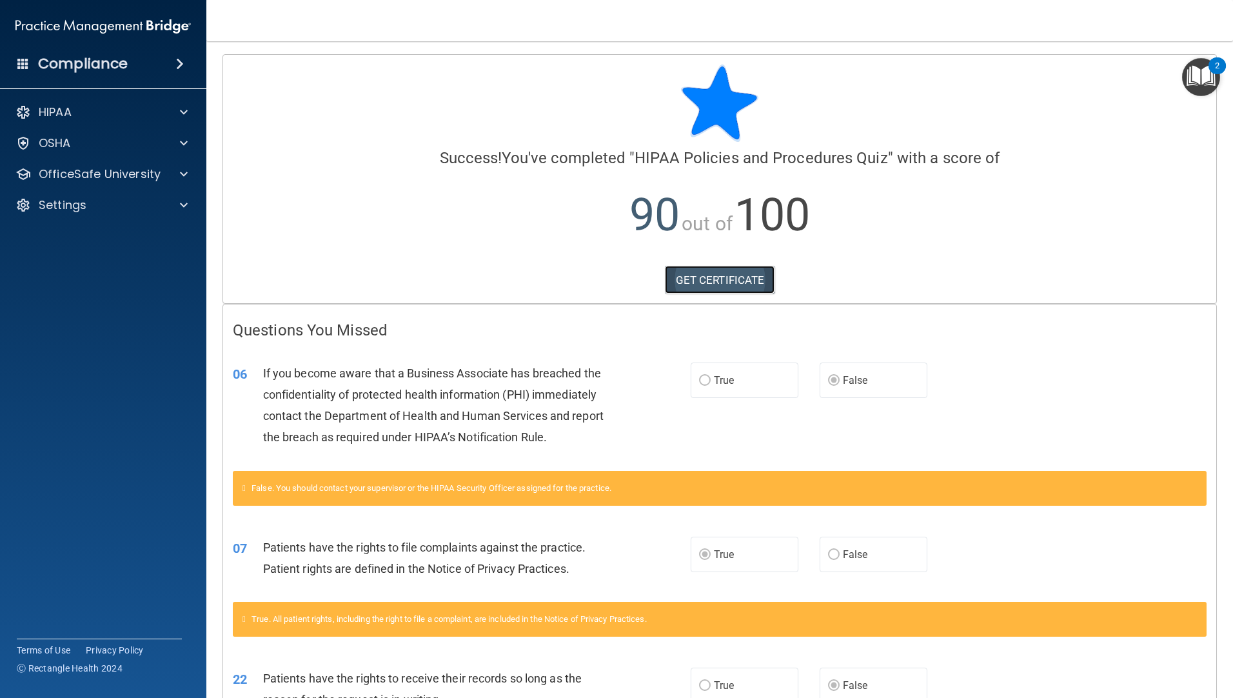
click at [704, 278] on link "GET CERTIFICATE" at bounding box center [720, 280] width 110 height 28
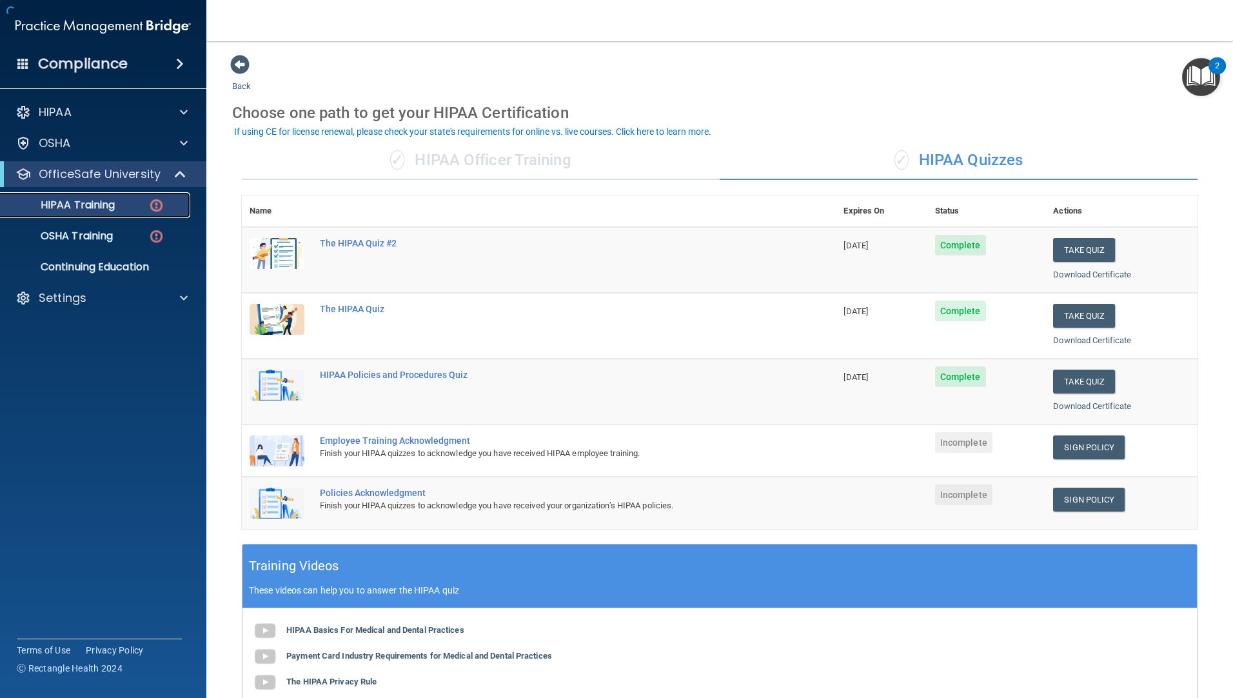
click at [117, 204] on div "HIPAA Training" at bounding box center [96, 205] width 176 height 13
click at [1062, 448] on link "Sign Policy" at bounding box center [1089, 447] width 72 height 24
click at [1097, 499] on link "Sign Policy" at bounding box center [1089, 500] width 72 height 24
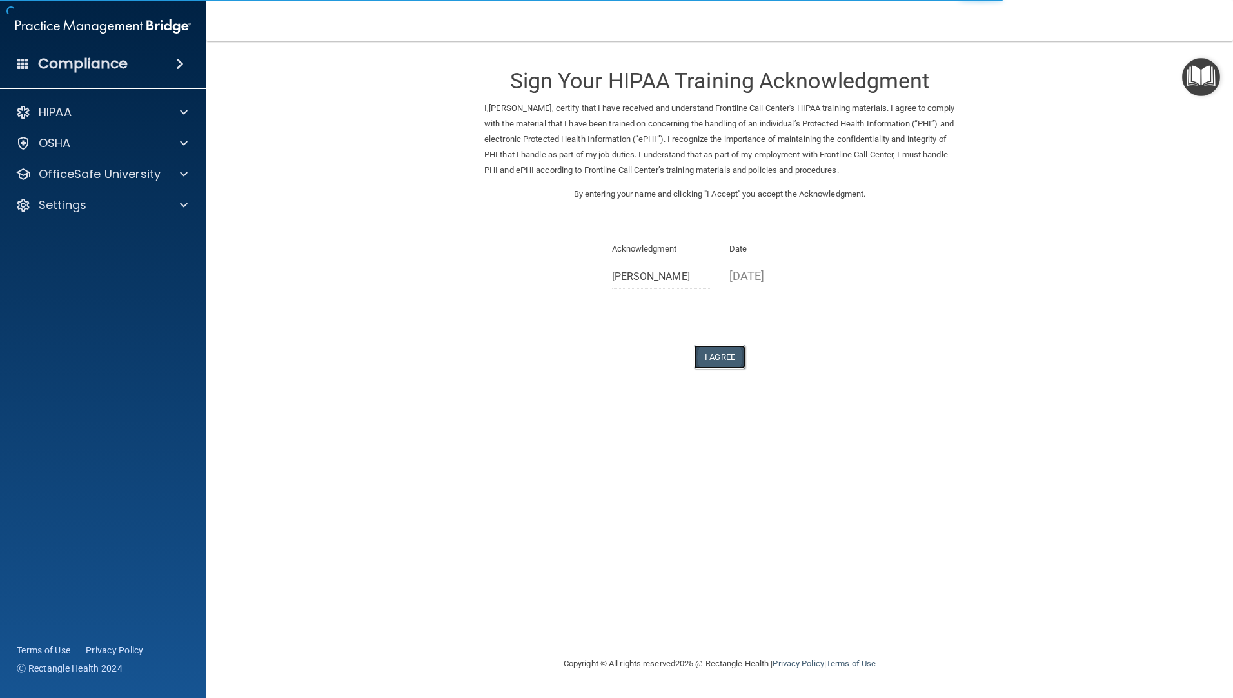
click at [724, 357] on button "I Agree" at bounding box center [720, 357] width 52 height 24
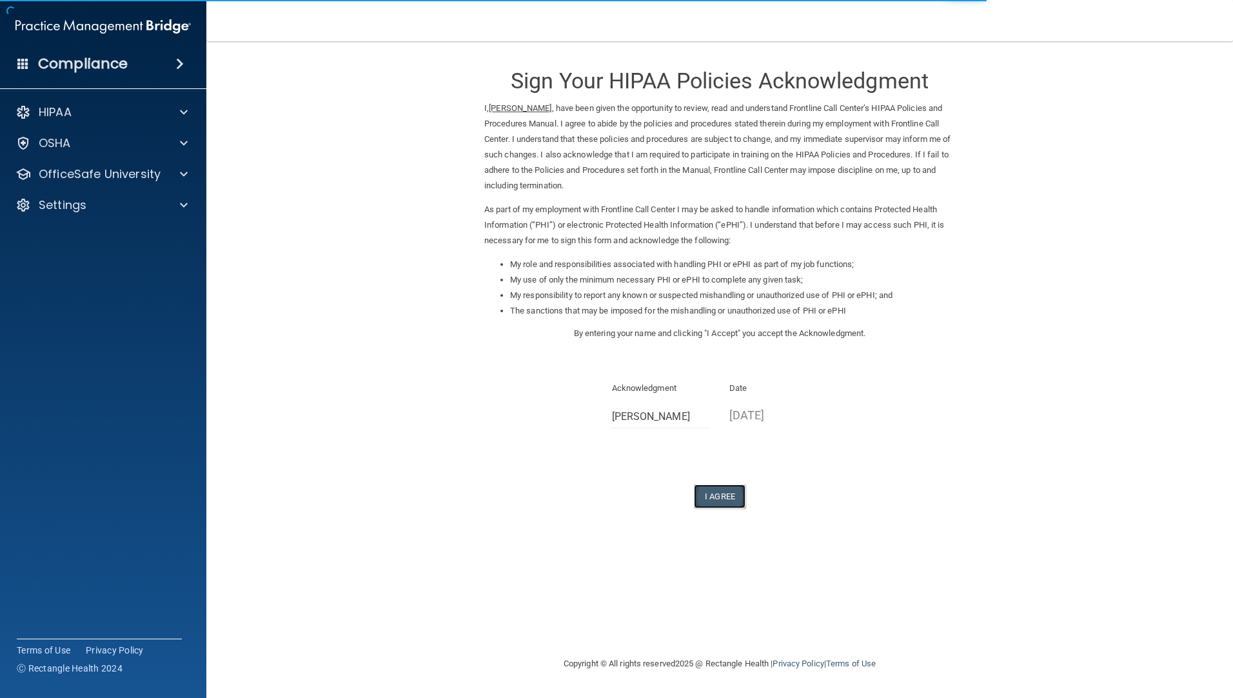
click at [730, 490] on button "I Agree" at bounding box center [720, 496] width 52 height 24
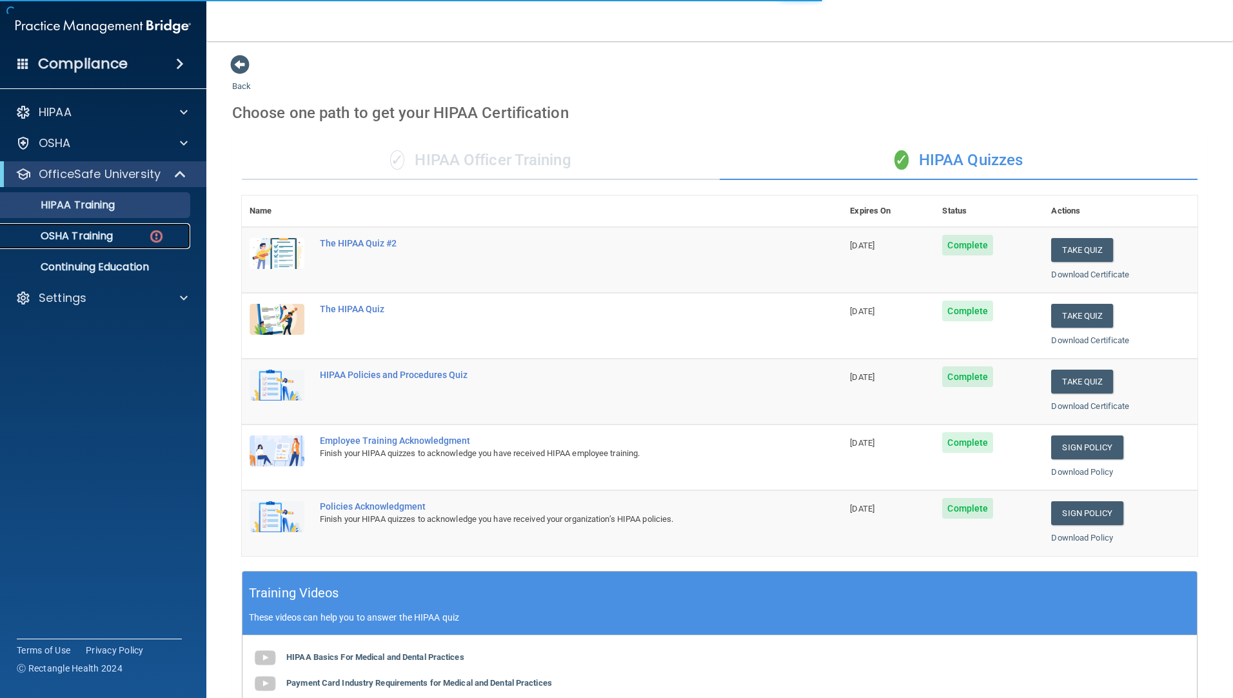
click at [83, 233] on p "OSHA Training" at bounding box center [60, 236] width 104 height 13
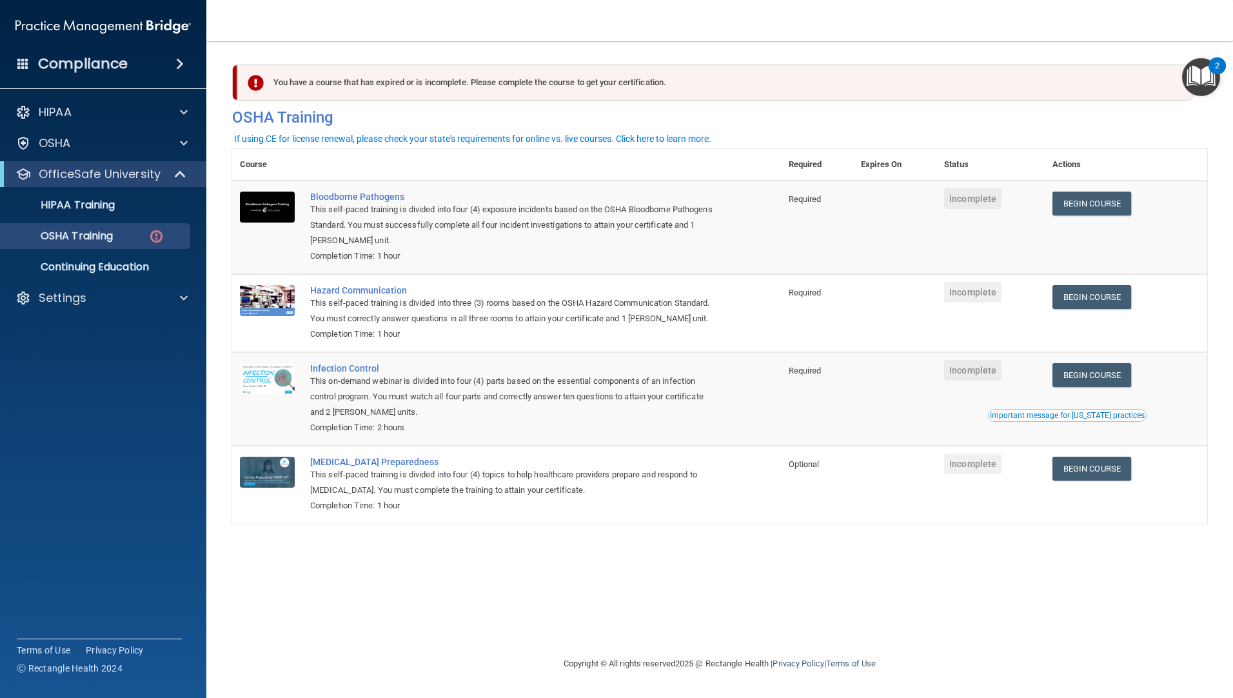
click at [1150, 586] on div "You have a course that has expired or is incomplete. Please complete the course…" at bounding box center [719, 348] width 975 height 589
drag, startPoint x: 346, startPoint y: 119, endPoint x: 232, endPoint y: 110, distance: 113.9
click at [232, 110] on h4 "OSHA Training" at bounding box center [719, 117] width 975 height 18
drag, startPoint x: 232, startPoint y: 110, endPoint x: 275, endPoint y: 121, distance: 44.4
copy h4 "OSHA Training"
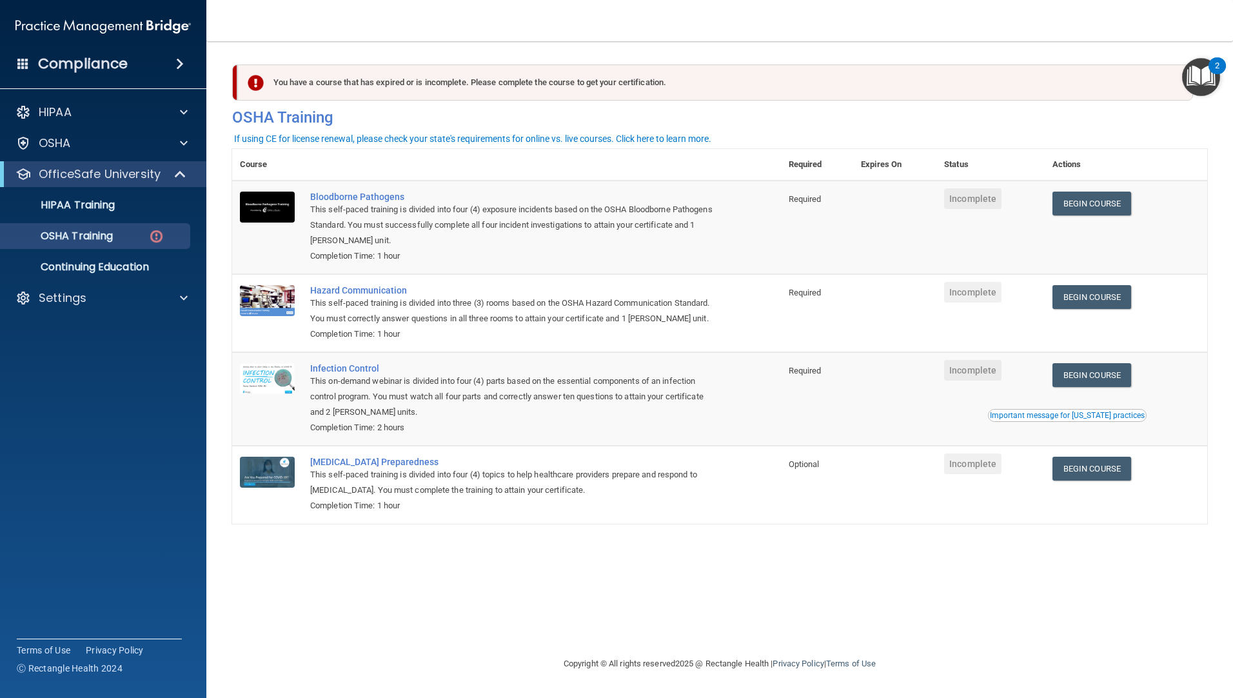
click at [511, 648] on div "Copyright © All rights reserved 2025 @ Rectangle Health | Privacy Policy | Term…" at bounding box center [719, 663] width 471 height 41
click at [964, 79] on div "You have a course that has expired or is incomplete. Please complete the course…" at bounding box center [715, 82] width 956 height 36
